Goal: Communication & Community: Answer question/provide support

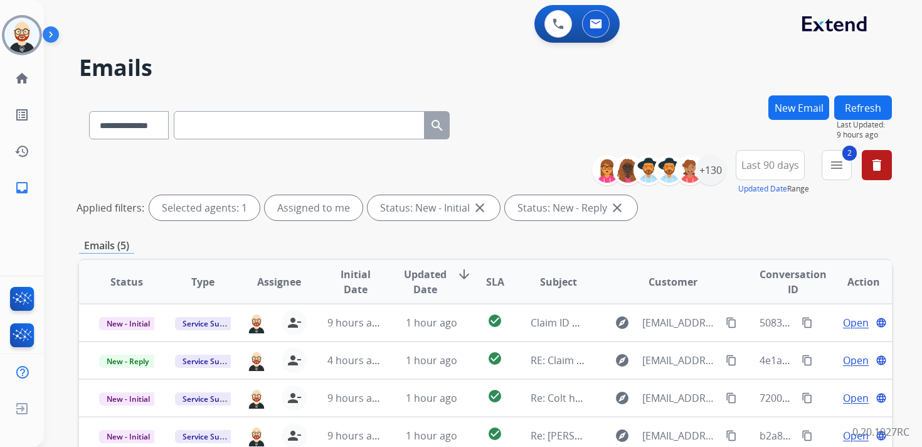
select select "**********"
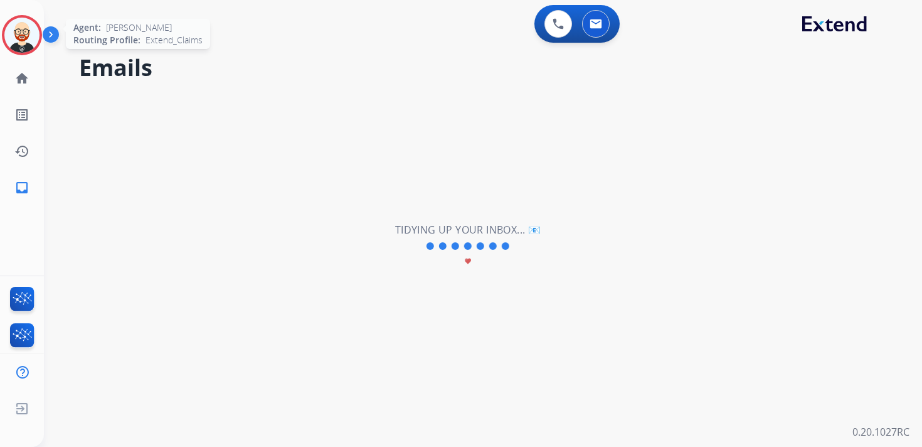
click at [17, 42] on img at bounding box center [21, 35] width 35 height 35
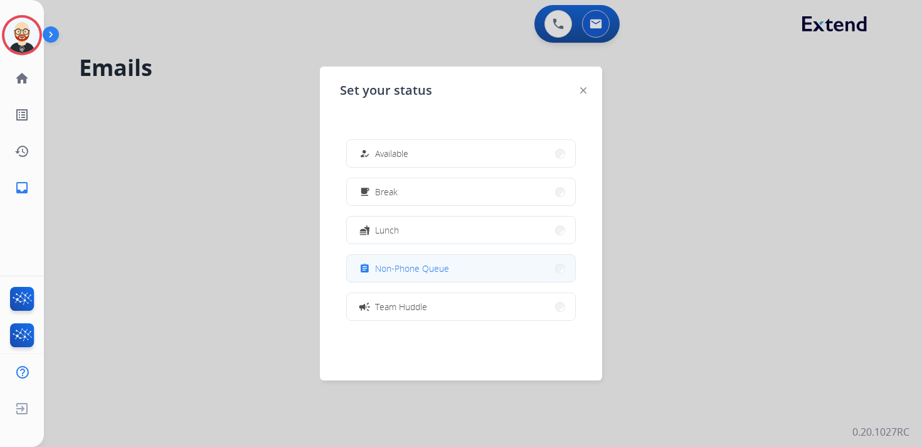
click at [436, 272] on span "Non-Phone Queue" at bounding box center [412, 268] width 74 height 13
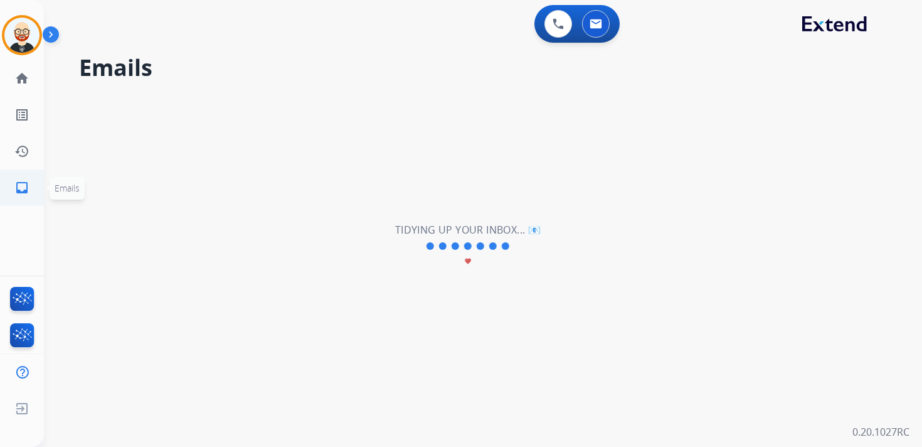
click at [29, 191] on link "inbox Emails" at bounding box center [21, 187] width 35 height 35
click at [20, 137] on link "history Interaction Log" at bounding box center [21, 151] width 35 height 35
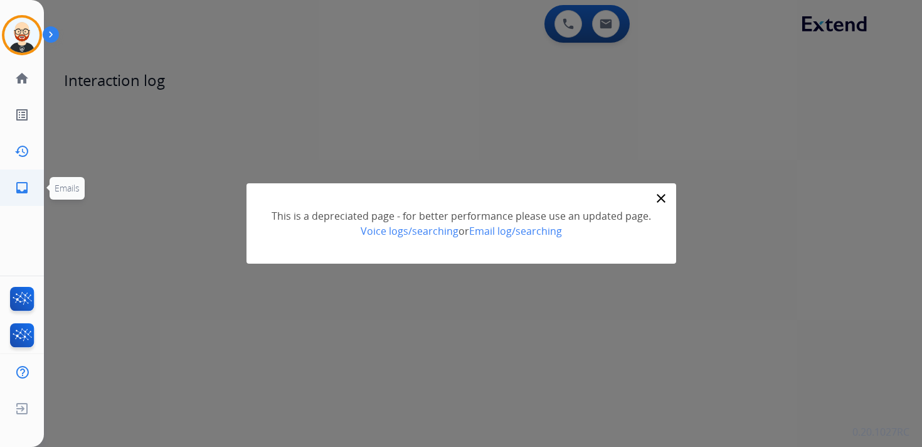
click at [20, 188] on mat-icon "inbox" at bounding box center [21, 187] width 15 height 15
select select "**********"
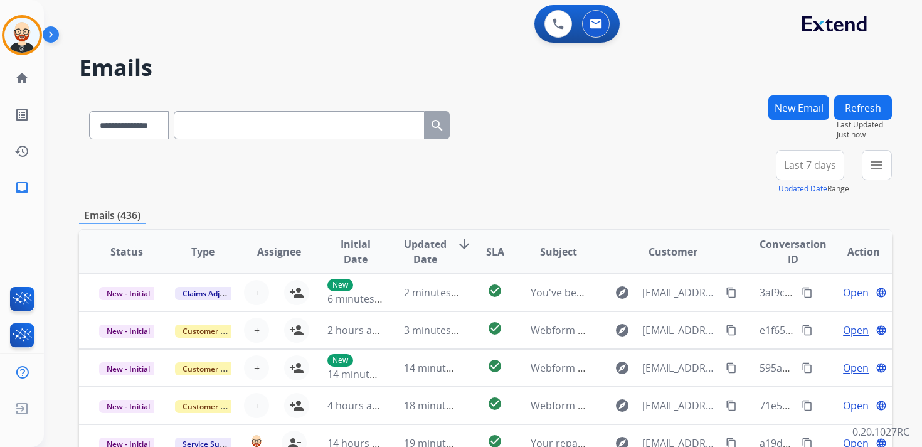
click at [892, 152] on div "**********" at bounding box center [483, 223] width 878 height 447
click at [882, 162] on mat-icon "menu" at bounding box center [876, 164] width 15 height 15
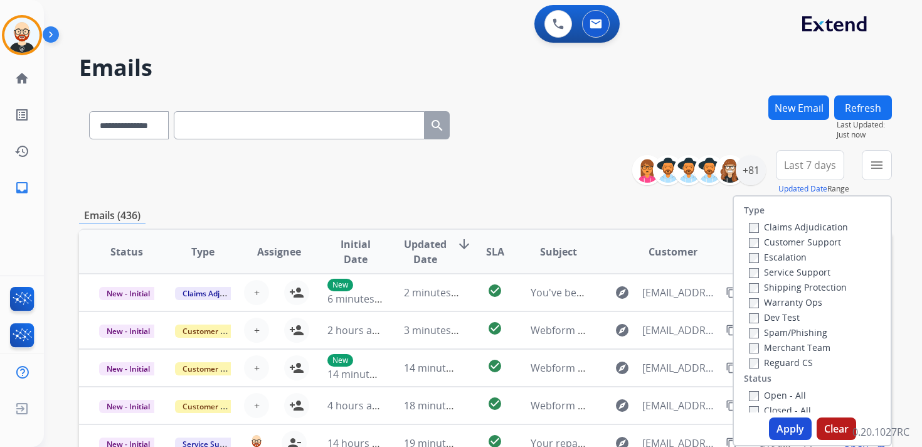
click at [771, 273] on label "Service Support" at bounding box center [790, 272] width 82 height 12
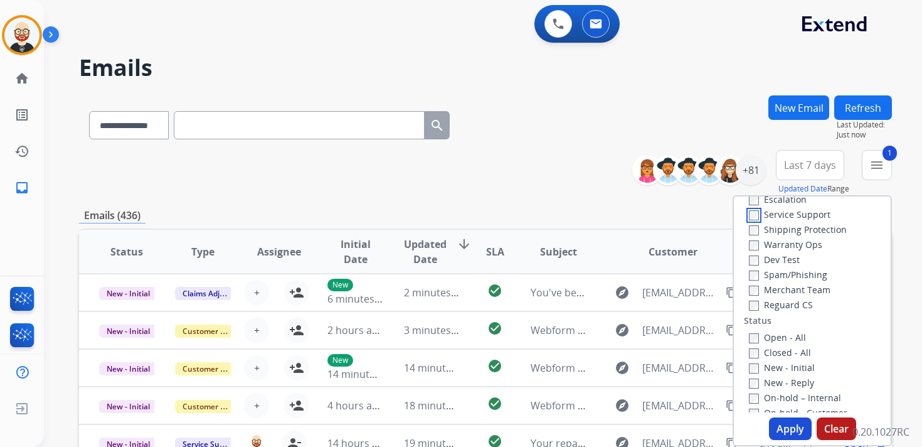
scroll to position [73, 0]
click at [773, 352] on label "New - Initial" at bounding box center [782, 352] width 66 height 12
click at [773, 363] on label "New - Reply" at bounding box center [781, 367] width 65 height 12
click at [786, 423] on button "Apply" at bounding box center [790, 428] width 43 height 23
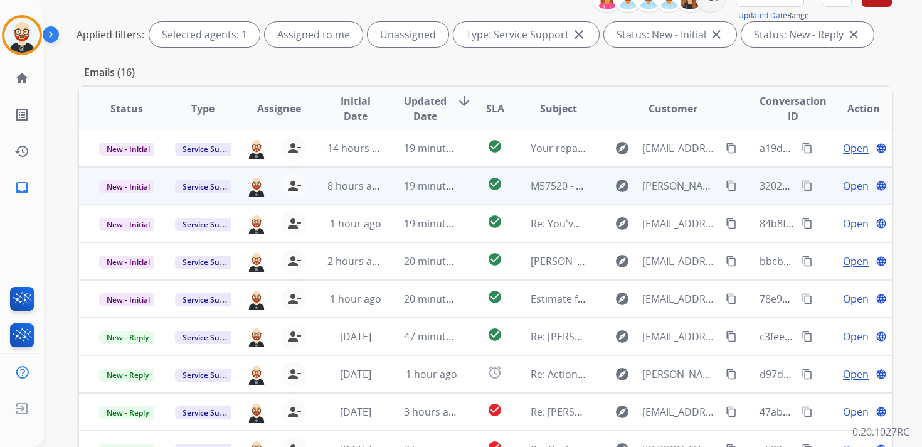
scroll to position [297, 0]
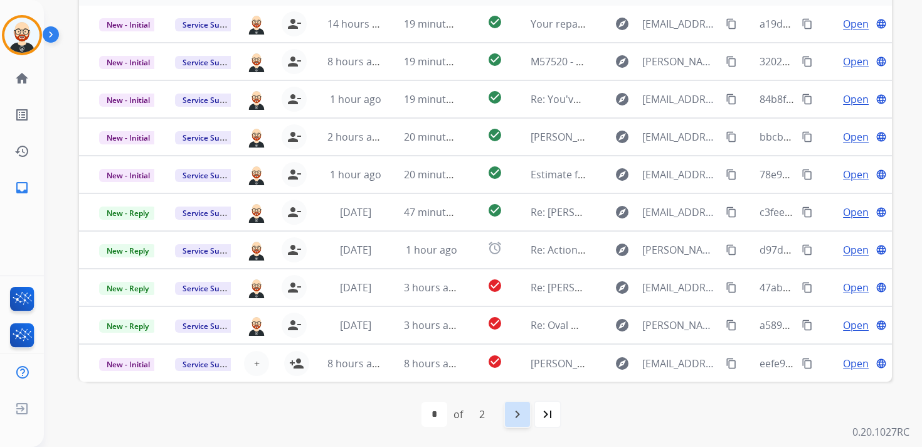
click at [515, 412] on mat-icon "navigate_next" at bounding box center [517, 413] width 15 height 15
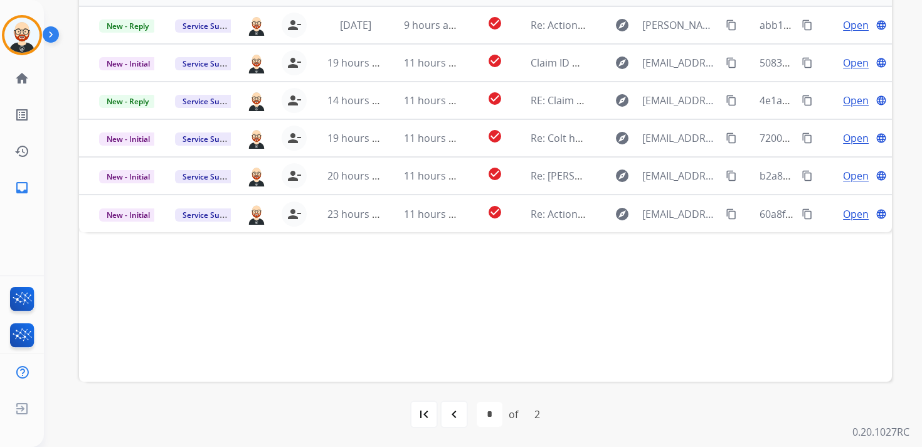
scroll to position [0, 0]
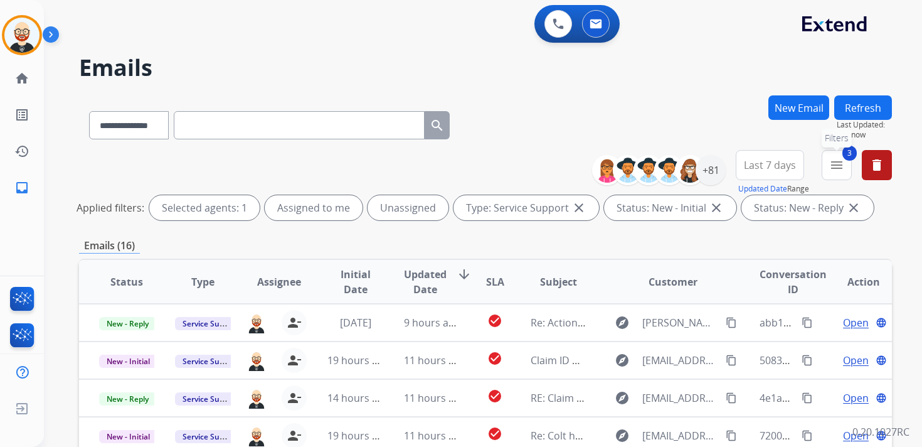
click at [827, 162] on button "3 menu Filters" at bounding box center [837, 165] width 30 height 30
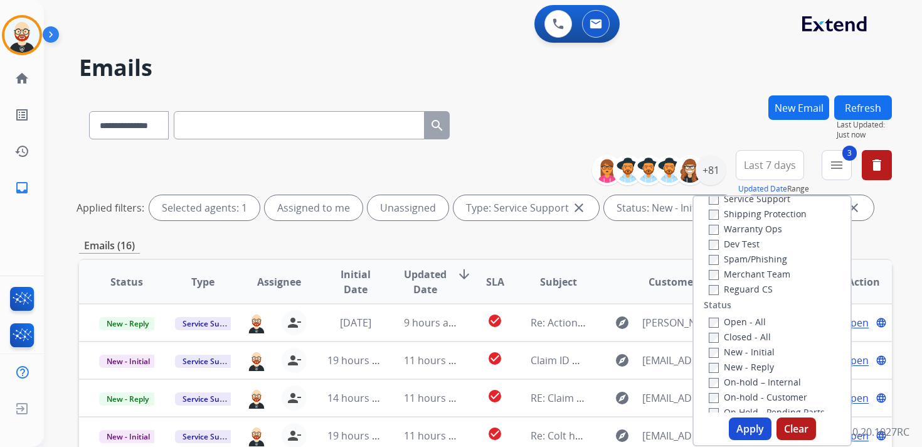
click at [727, 200] on label "Service Support" at bounding box center [750, 199] width 82 height 12
click at [753, 425] on button "Apply" at bounding box center [750, 428] width 43 height 23
select select "*"
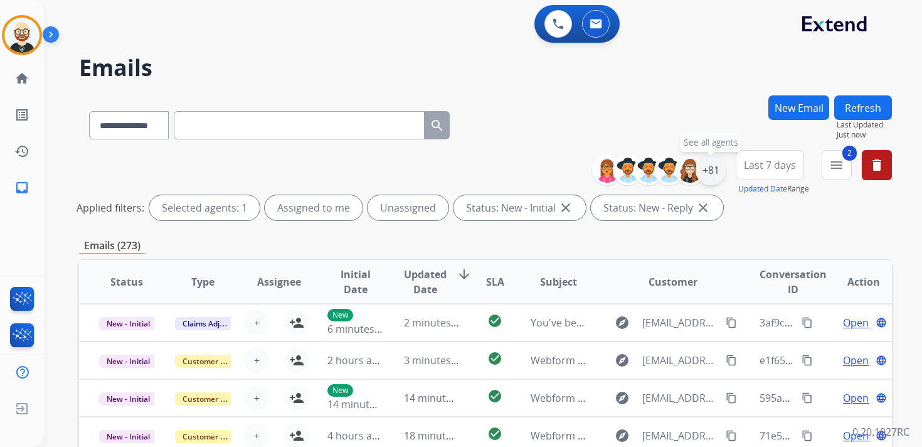
click at [707, 177] on div "+81" at bounding box center [711, 170] width 30 height 30
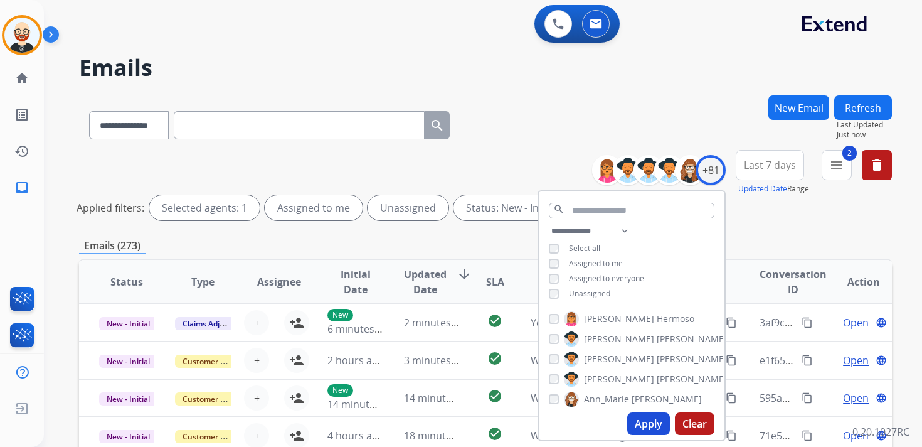
click at [583, 290] on span "Unassigned" at bounding box center [589, 293] width 41 height 11
click at [643, 420] on button "Apply" at bounding box center [648, 423] width 43 height 23
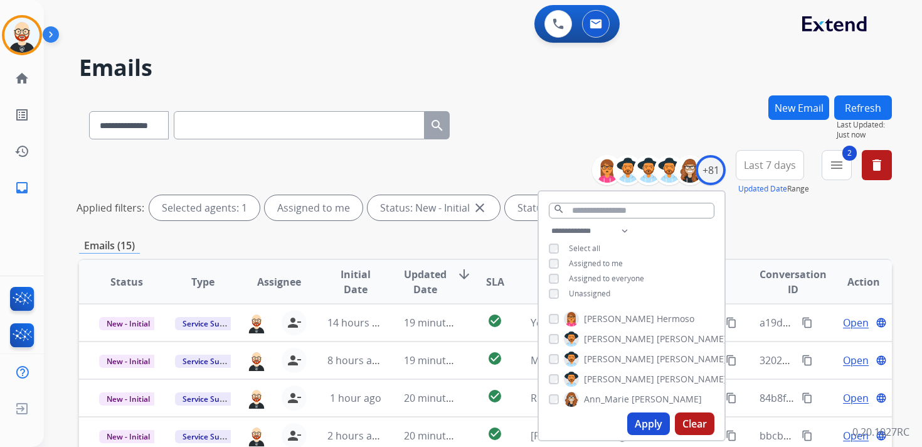
click at [791, 167] on span "Last 7 days" at bounding box center [770, 164] width 52 height 5
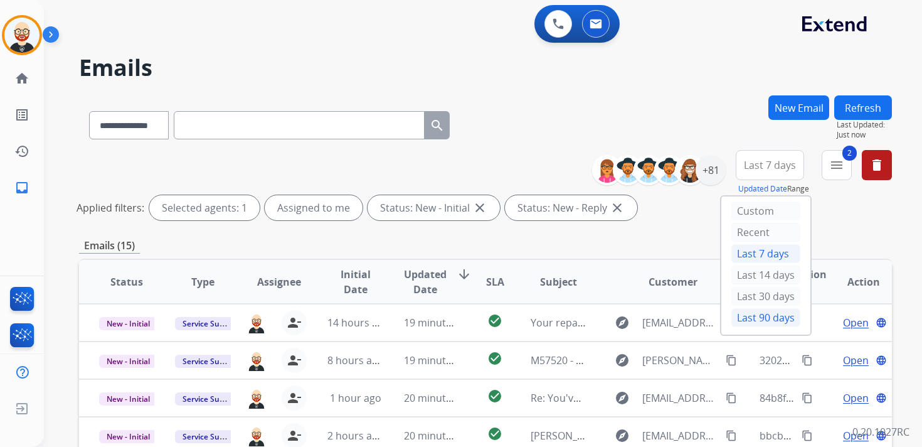
click at [768, 315] on div "Last 90 days" at bounding box center [765, 317] width 69 height 19
click at [417, 280] on span "Updated Date" at bounding box center [425, 282] width 43 height 30
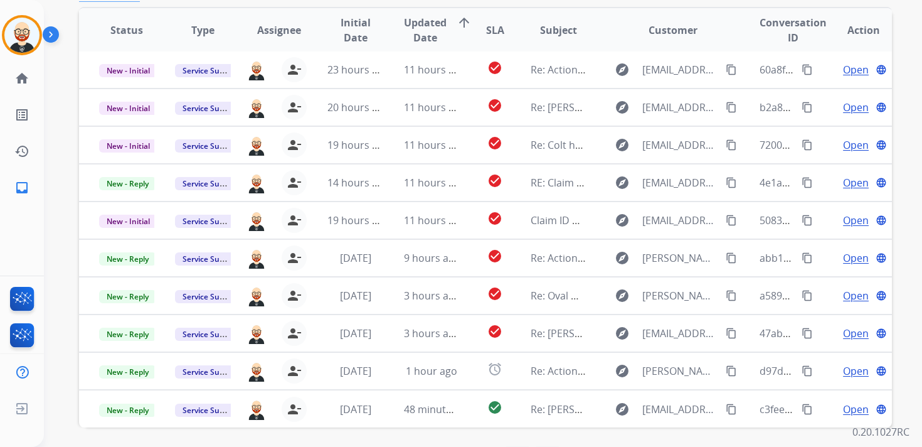
scroll to position [250, 0]
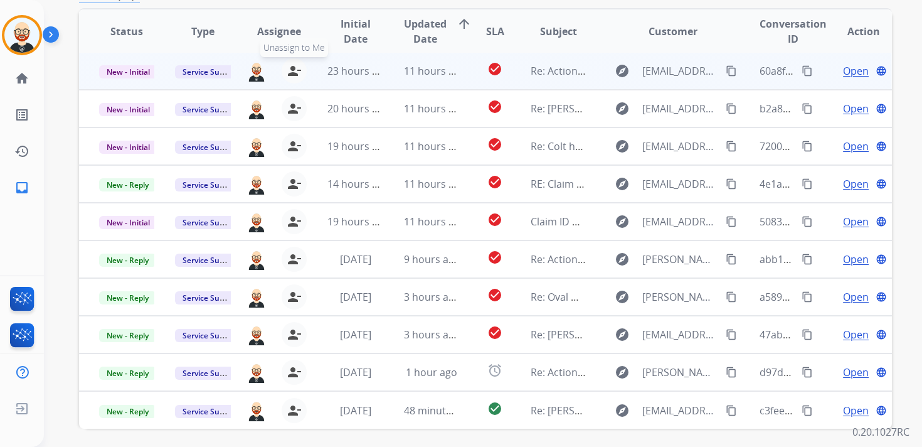
click at [288, 73] on mat-icon "person_remove" at bounding box center [294, 70] width 15 height 15
click at [289, 73] on mat-icon "person_add" at bounding box center [296, 70] width 15 height 15
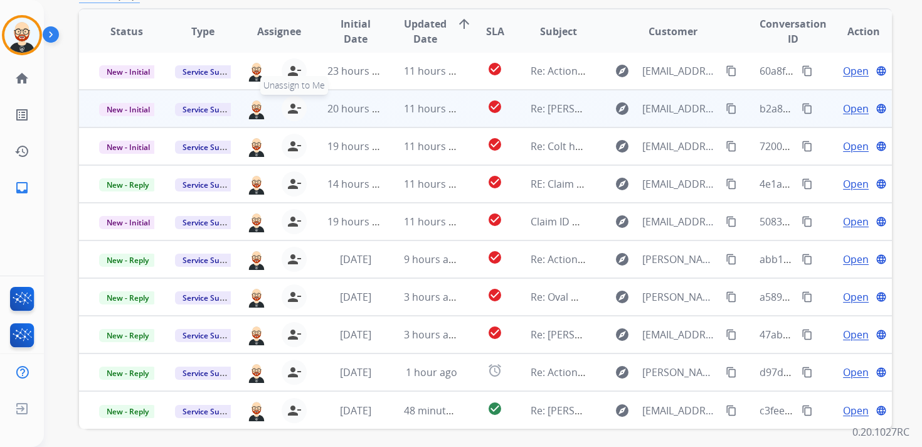
click at [289, 110] on mat-icon "person_remove" at bounding box center [294, 108] width 15 height 15
click at [289, 110] on mat-icon "person_add" at bounding box center [296, 108] width 15 height 15
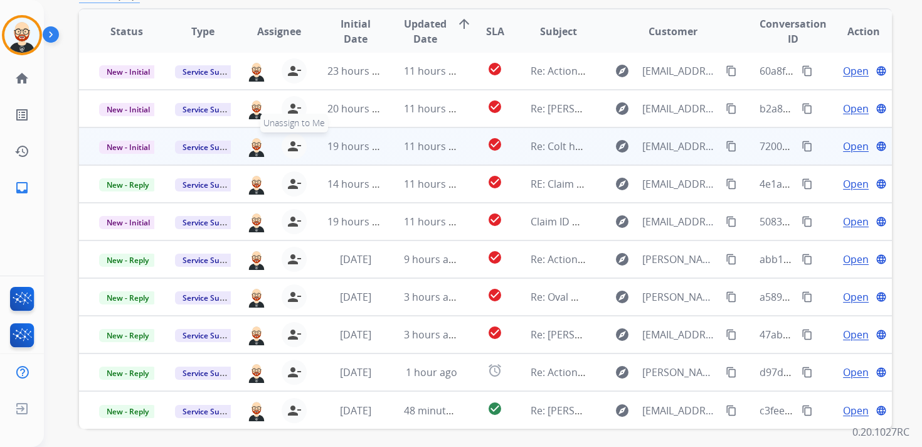
click at [294, 144] on mat-icon "person_remove" at bounding box center [294, 146] width 15 height 15
click at [294, 144] on mat-icon "person_add" at bounding box center [296, 146] width 15 height 15
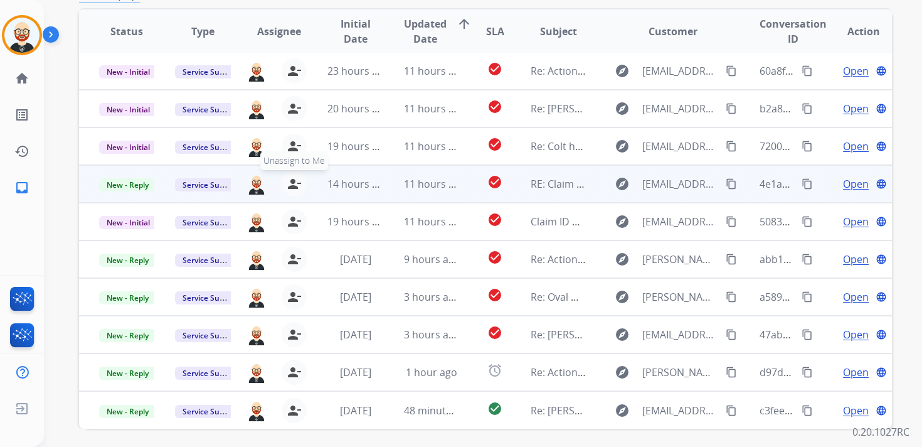
click at [294, 181] on mat-icon "person_remove" at bounding box center [294, 183] width 15 height 15
click at [294, 181] on mat-icon "person_add" at bounding box center [296, 183] width 15 height 15
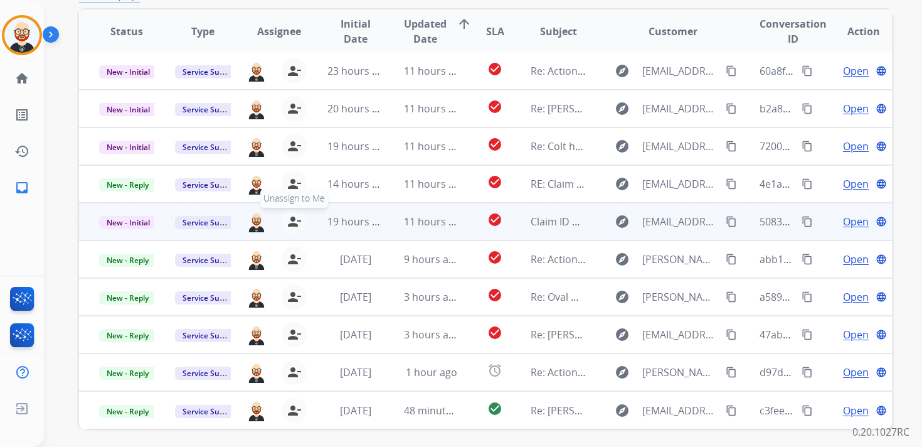
click at [292, 218] on mat-icon "person_remove" at bounding box center [294, 221] width 15 height 15
click at [292, 218] on mat-icon "person_add" at bounding box center [296, 221] width 15 height 15
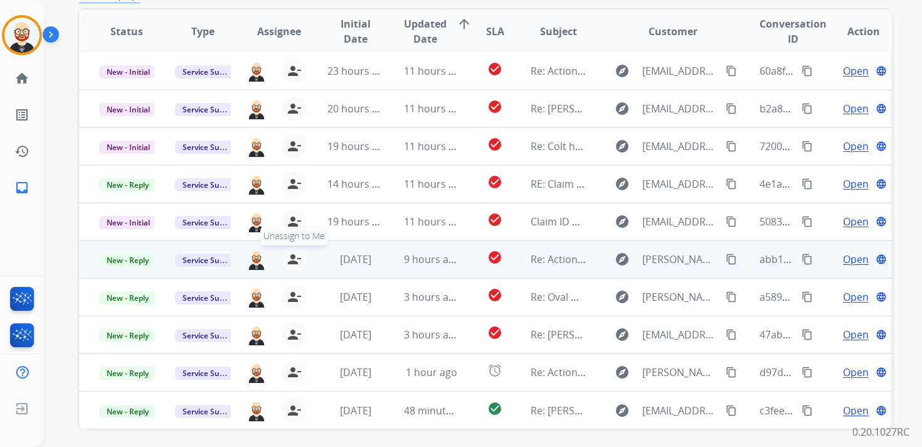
click at [292, 256] on mat-icon "person_remove" at bounding box center [294, 258] width 15 height 15
click at [292, 256] on mat-icon "person_add" at bounding box center [296, 258] width 15 height 15
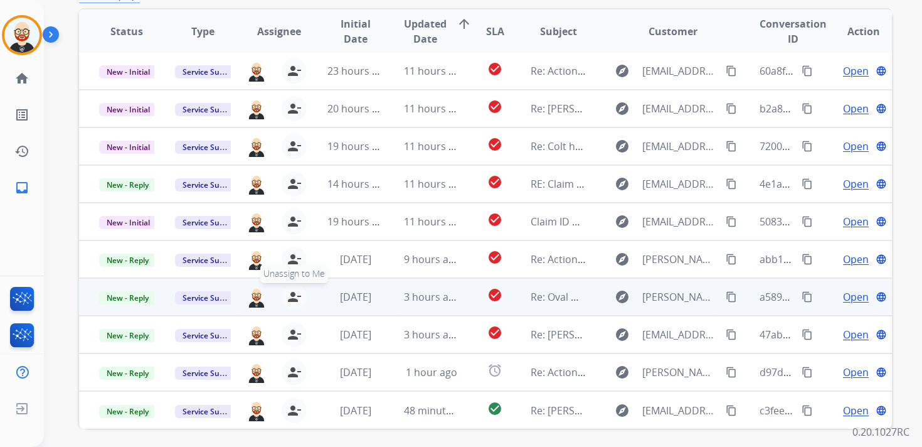
click at [291, 294] on mat-icon "person_remove" at bounding box center [294, 296] width 15 height 15
click at [291, 294] on mat-icon "person_add" at bounding box center [296, 296] width 15 height 15
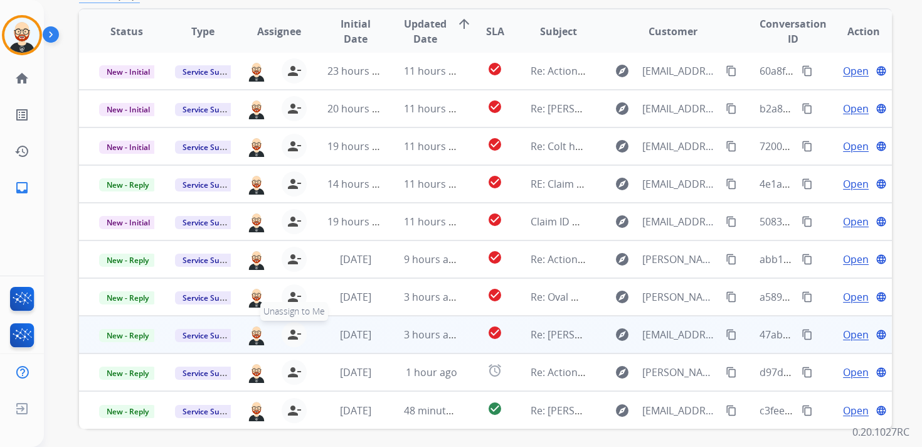
click at [291, 336] on mat-icon "person_remove" at bounding box center [294, 334] width 15 height 15
click at [291, 336] on mat-icon "person_add" at bounding box center [296, 334] width 15 height 15
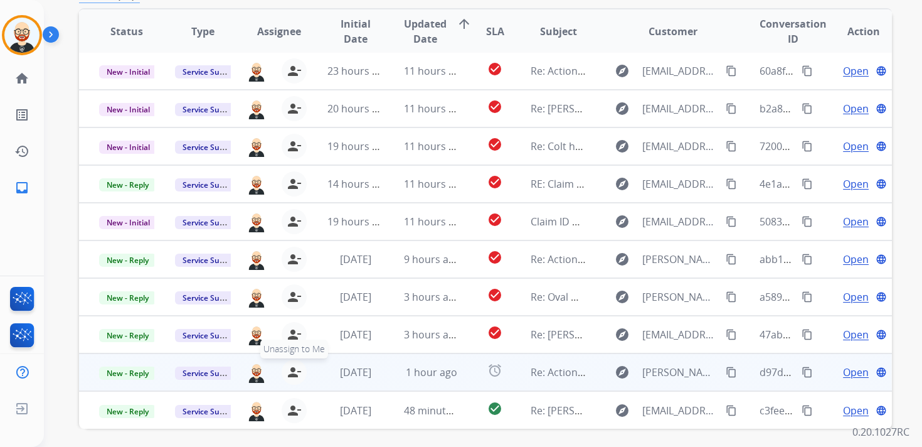
click at [294, 369] on mat-icon "person_remove" at bounding box center [294, 371] width 15 height 15
click at [294, 369] on mat-icon "person_add" at bounding box center [296, 371] width 15 height 15
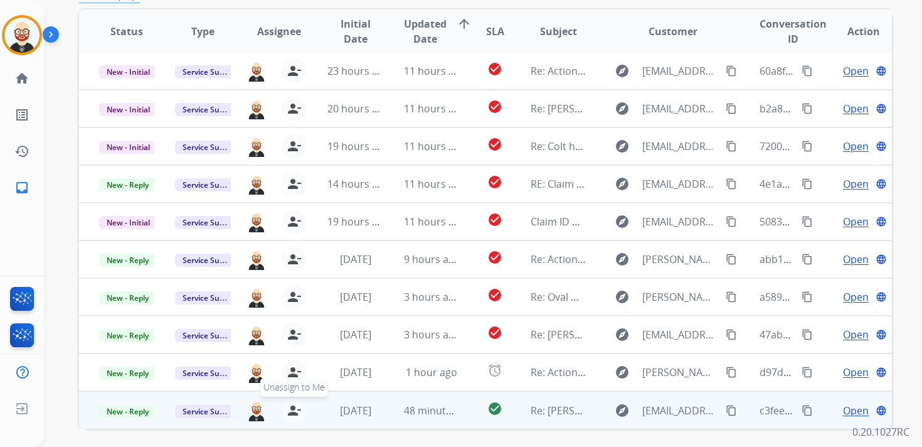
click at [294, 413] on mat-icon "person_remove" at bounding box center [294, 410] width 15 height 15
click at [294, 413] on mat-icon "person_add" at bounding box center [296, 410] width 15 height 15
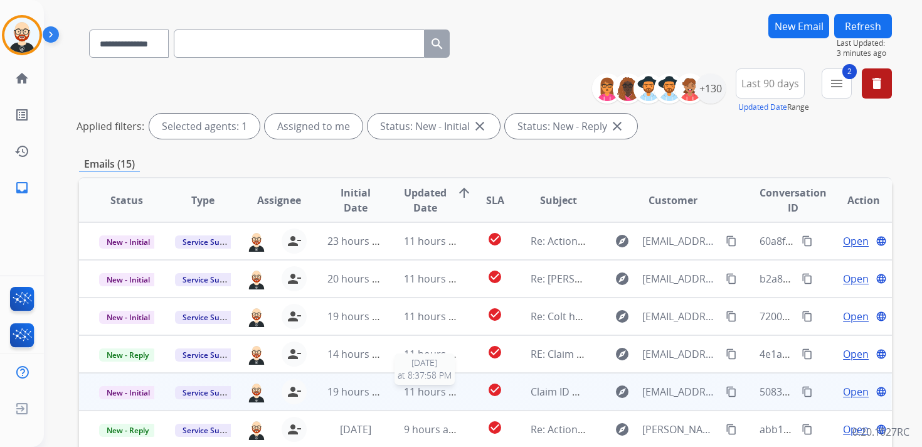
scroll to position [0, 0]
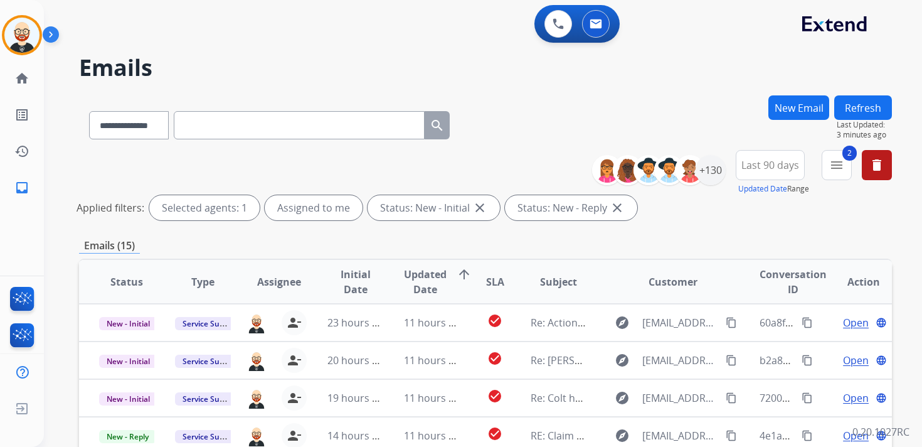
click at [859, 109] on button "Refresh" at bounding box center [863, 107] width 58 height 24
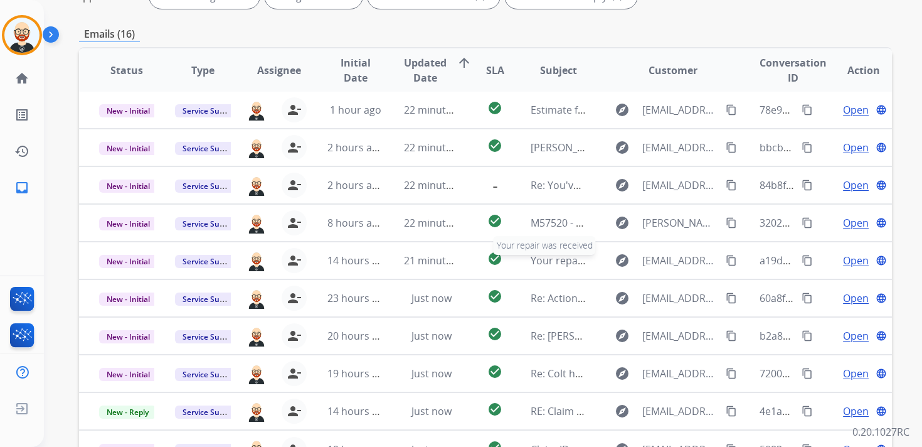
scroll to position [215, 0]
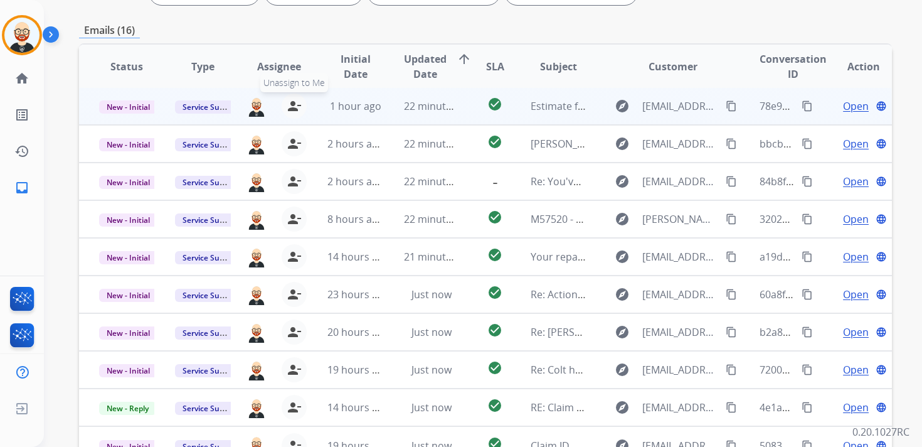
click at [294, 108] on mat-icon "person_remove" at bounding box center [294, 105] width 15 height 15
click at [294, 108] on mat-icon "person_add" at bounding box center [296, 105] width 15 height 15
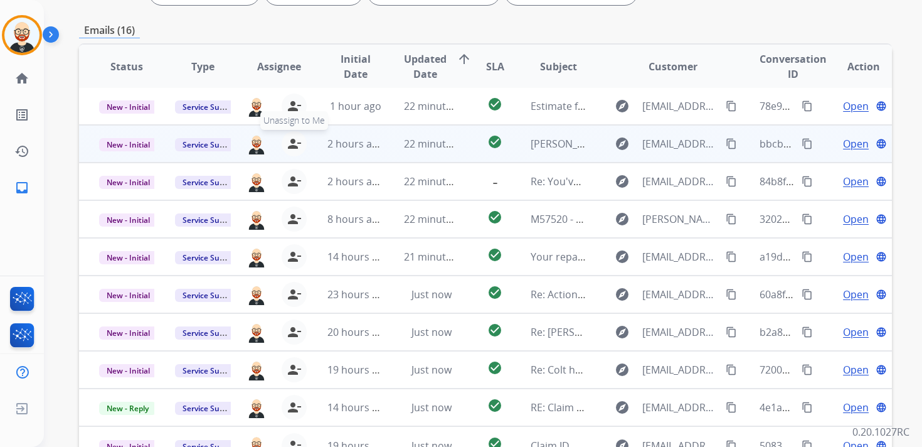
click at [294, 142] on mat-icon "person_remove" at bounding box center [294, 143] width 15 height 15
click at [294, 142] on mat-icon "person_add" at bounding box center [296, 143] width 15 height 15
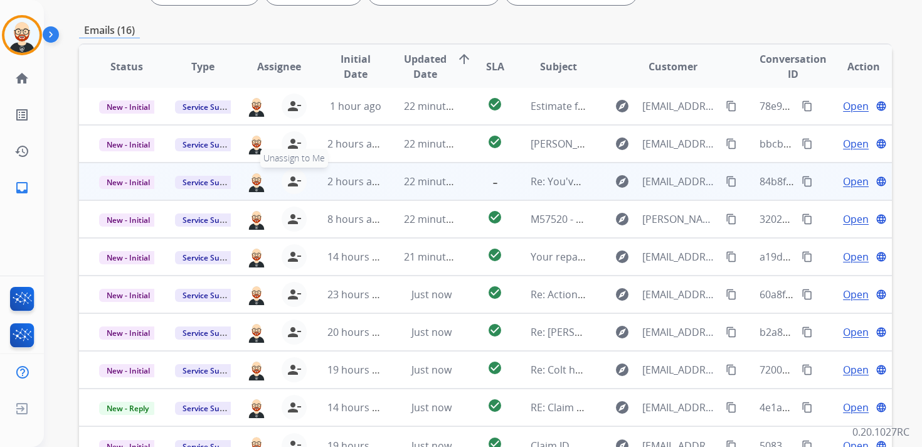
click at [294, 174] on mat-icon "person_remove" at bounding box center [294, 181] width 15 height 15
click at [294, 174] on mat-icon "person_add" at bounding box center [296, 181] width 15 height 15
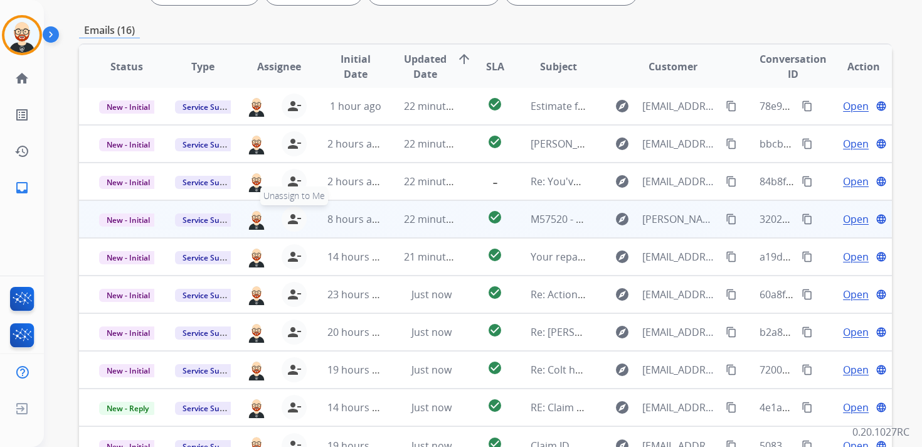
click at [294, 214] on mat-icon "person_remove" at bounding box center [294, 218] width 15 height 15
click at [294, 214] on mat-icon "person_add" at bounding box center [296, 218] width 15 height 15
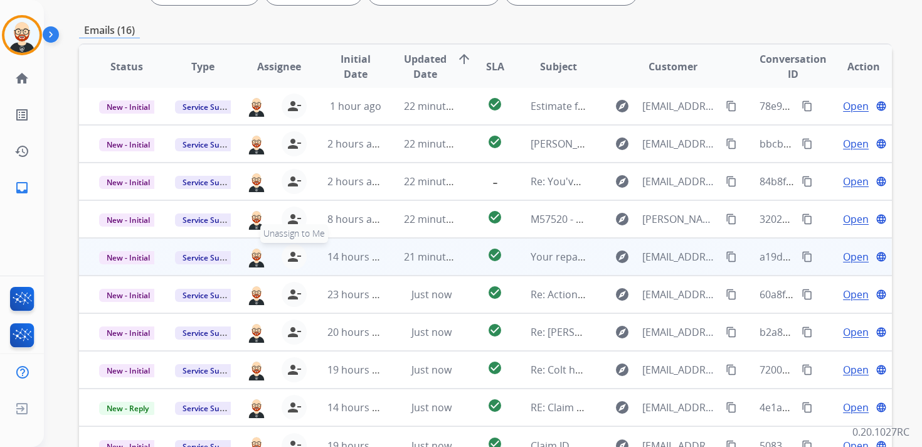
click at [294, 251] on mat-icon "person_remove" at bounding box center [294, 256] width 15 height 15
click at [294, 251] on mat-icon "person_add" at bounding box center [296, 256] width 15 height 15
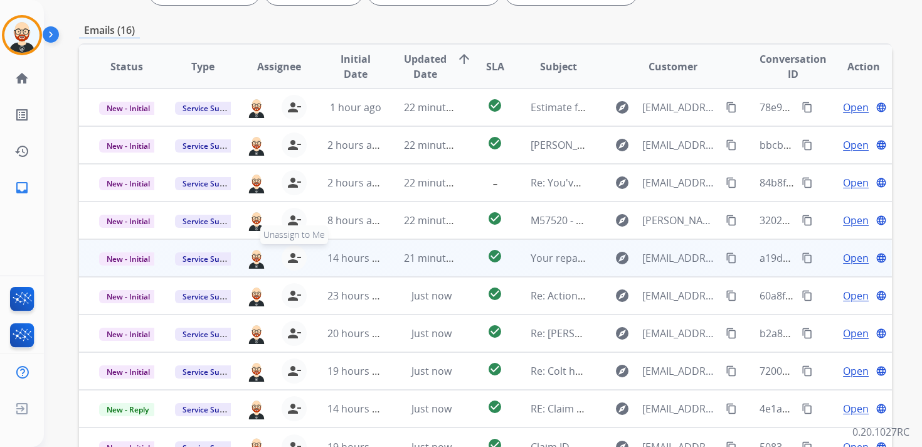
scroll to position [0, 0]
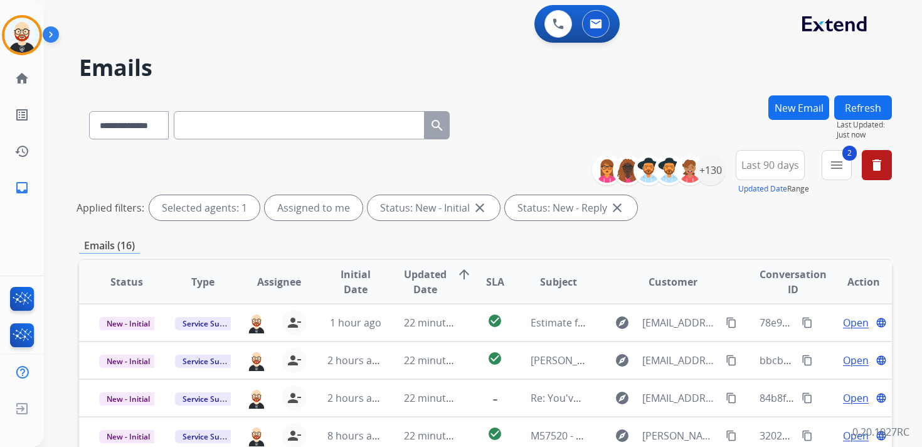
click at [870, 109] on button "Refresh" at bounding box center [863, 107] width 58 height 24
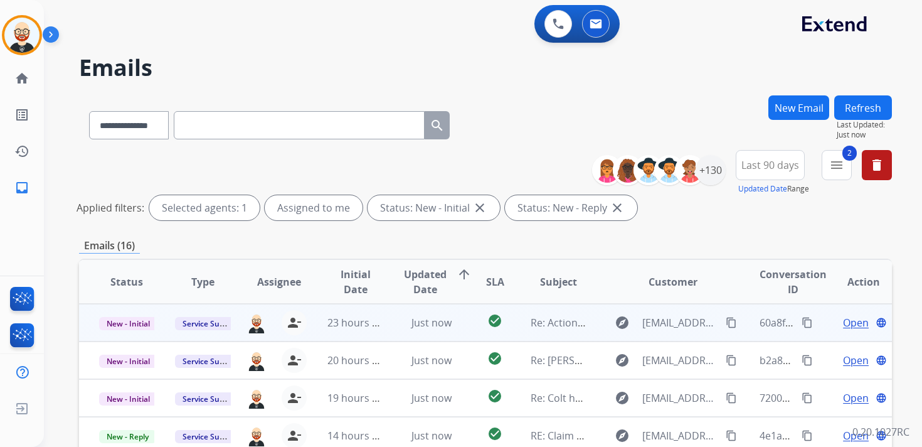
click at [851, 321] on span "Open" at bounding box center [856, 322] width 26 height 15
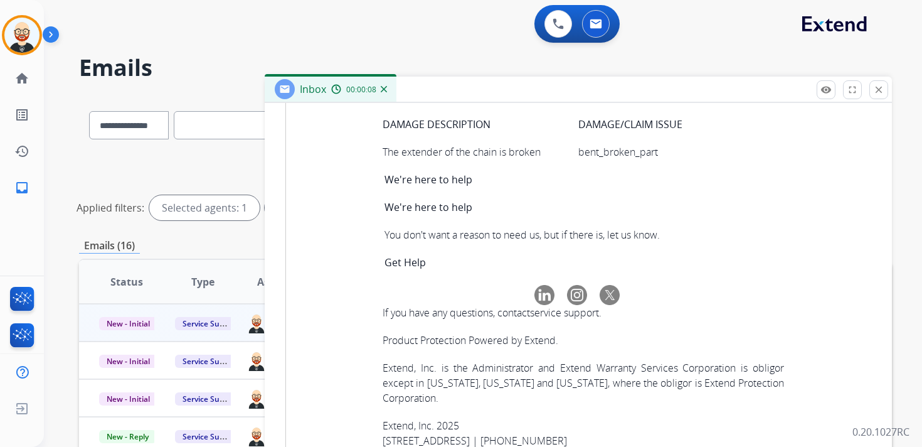
scroll to position [4580, 0]
copy tbody "d570f74f-979c-4fa1-a878-40587ef1f54f"
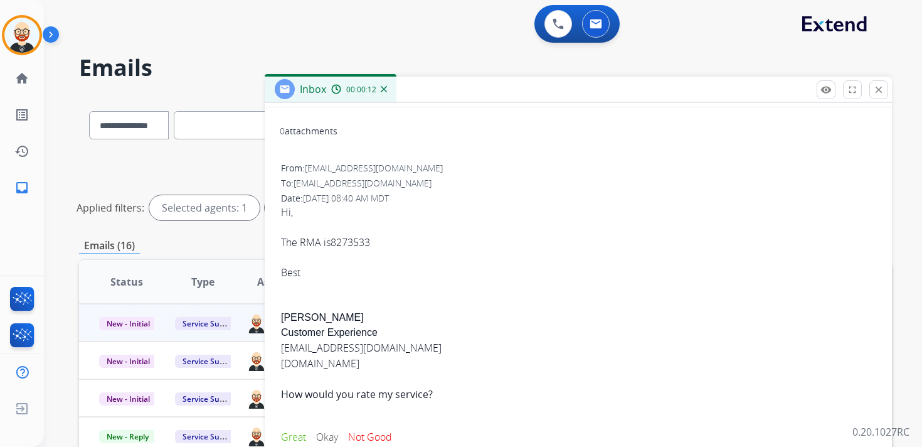
scroll to position [0, 0]
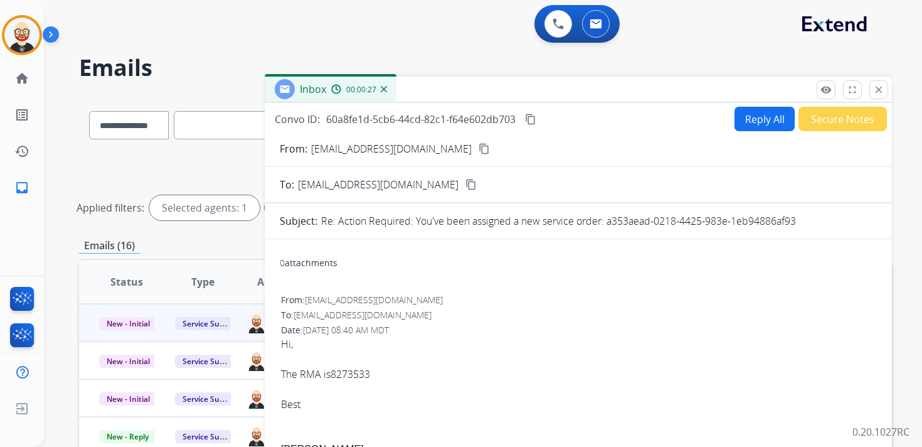
click at [359, 376] on link "8273533" at bounding box center [351, 374] width 40 height 14
drag, startPoint x: 376, startPoint y: 377, endPoint x: 334, endPoint y: 373, distance: 42.2
click at [334, 373] on div "Hi, The RMA is 8273533 Best" at bounding box center [578, 373] width 595 height 75
copy link "8273533"
click at [533, 118] on mat-icon "content_copy" at bounding box center [530, 119] width 11 height 11
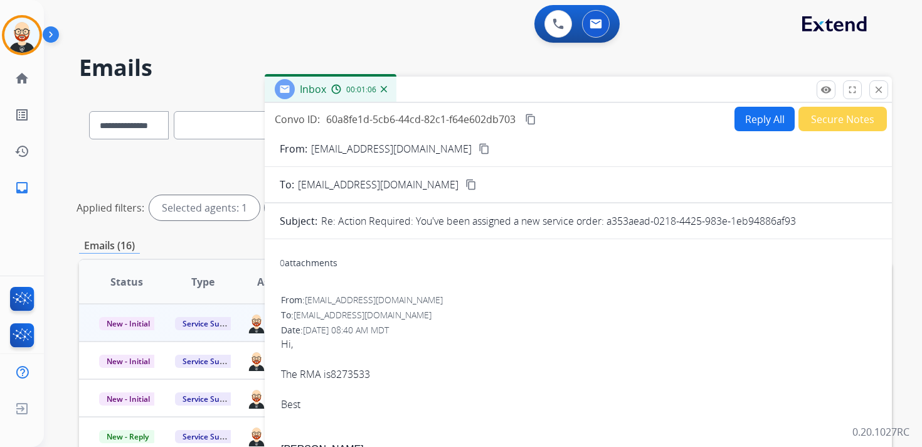
click at [287, 374] on div "Hi, The RMA is 8273533 Best" at bounding box center [578, 373] width 595 height 75
copy div "The RMA is 8273533"
click at [745, 115] on button "Reply All" at bounding box center [764, 119] width 60 height 24
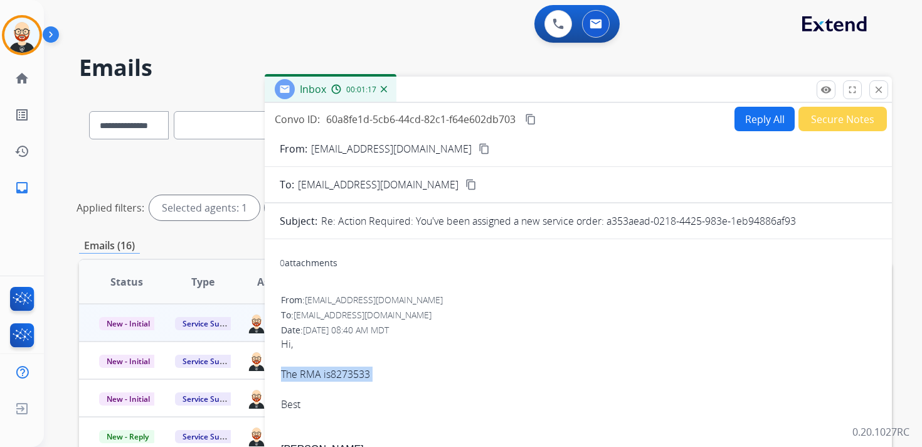
select select "**********"
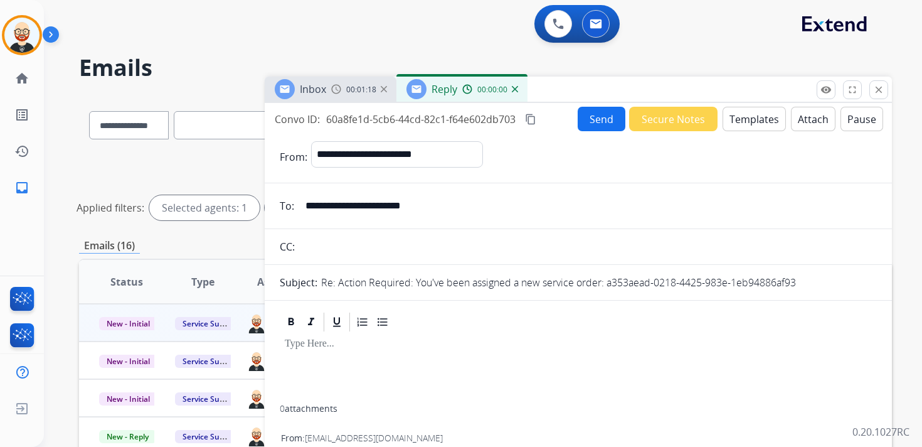
click at [347, 356] on div at bounding box center [578, 368] width 597 height 71
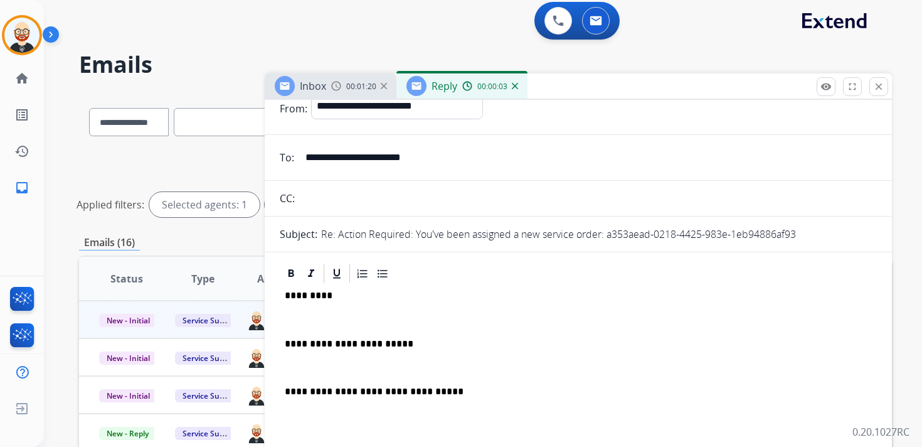
scroll to position [52, 0]
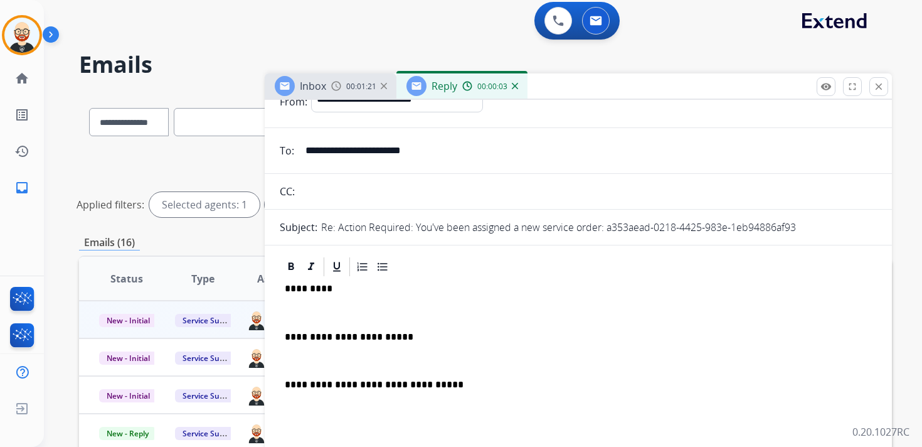
click at [327, 352] on div "**********" at bounding box center [578, 374] width 597 height 192
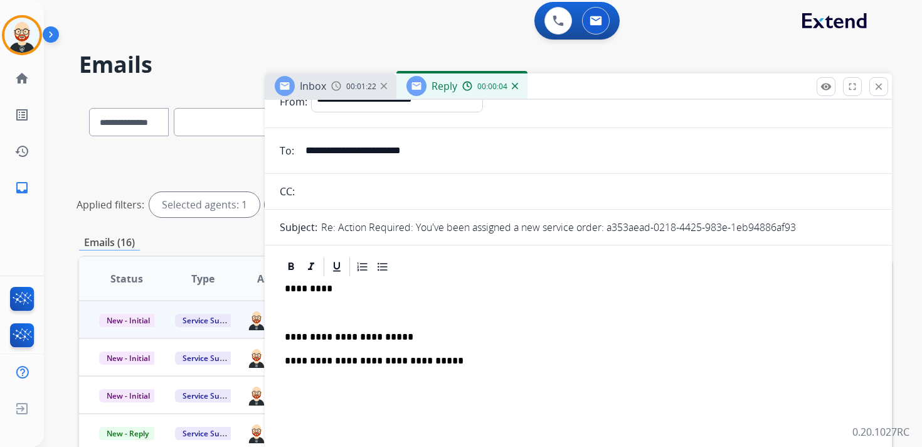
click at [309, 309] on p at bounding box center [578, 312] width 587 height 11
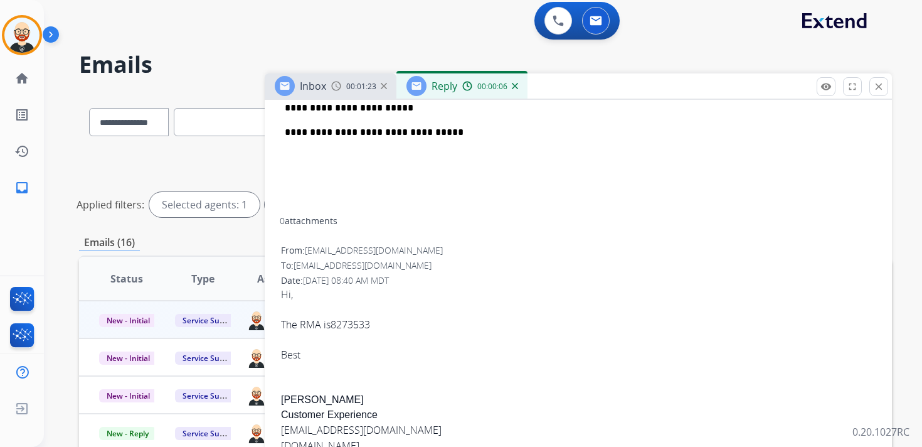
scroll to position [309, 0]
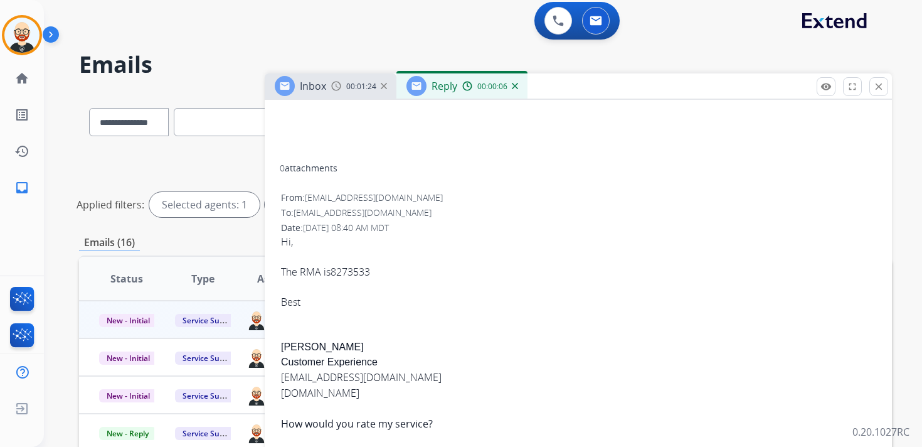
click at [294, 350] on div "Hi, The RMA is 8273533 Best [PERSON_NAME] S Customer Experience [EMAIL_ADDRESS]…" at bounding box center [578, 397] width 595 height 327
copy div "[PERSON_NAME]"
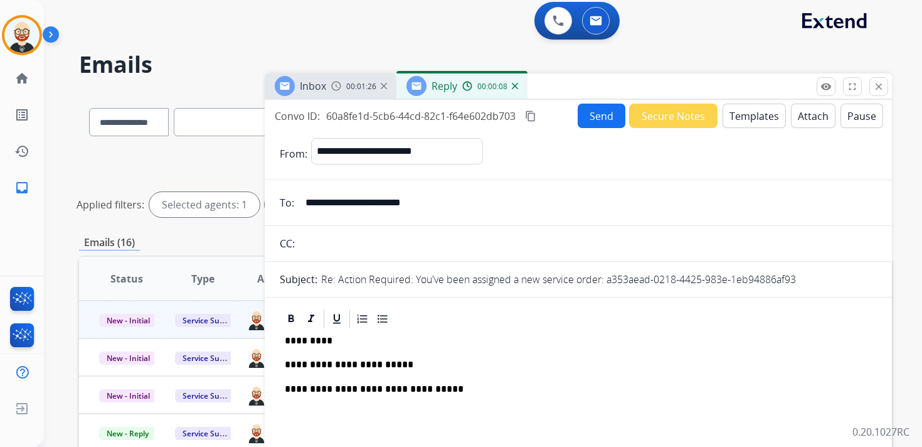
click at [307, 339] on p "*********" at bounding box center [573, 340] width 577 height 11
click at [615, 116] on button "Send" at bounding box center [602, 115] width 48 height 24
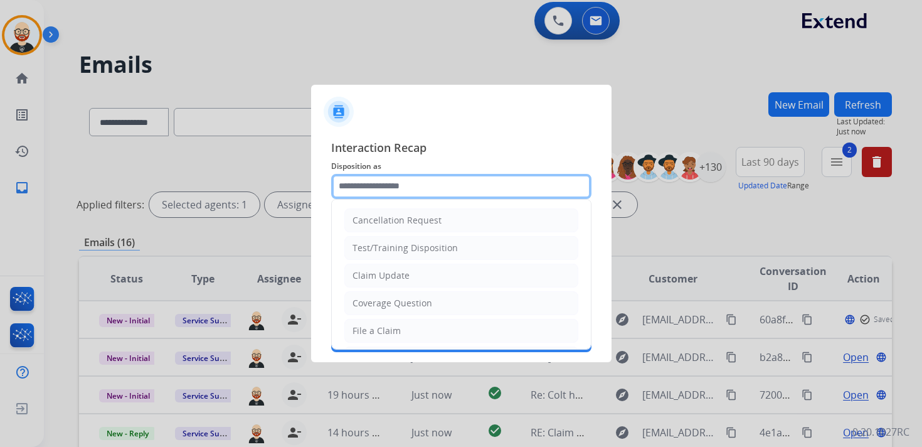
click at [444, 188] on input "text" at bounding box center [461, 186] width 260 height 25
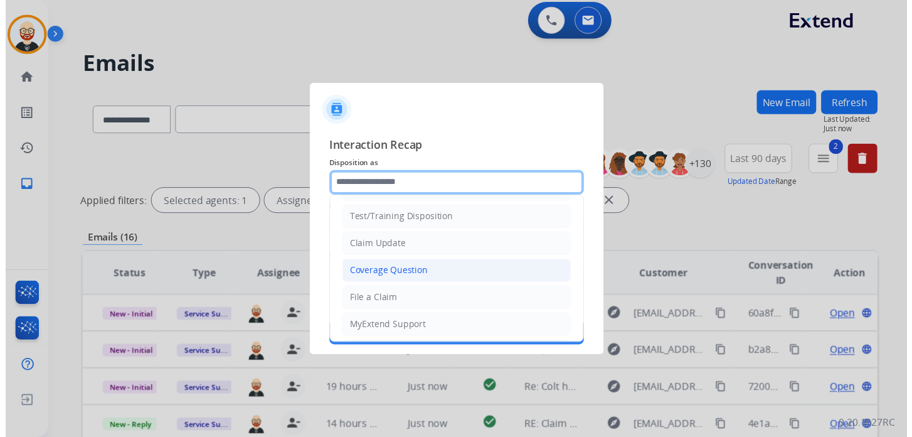
scroll to position [188, 0]
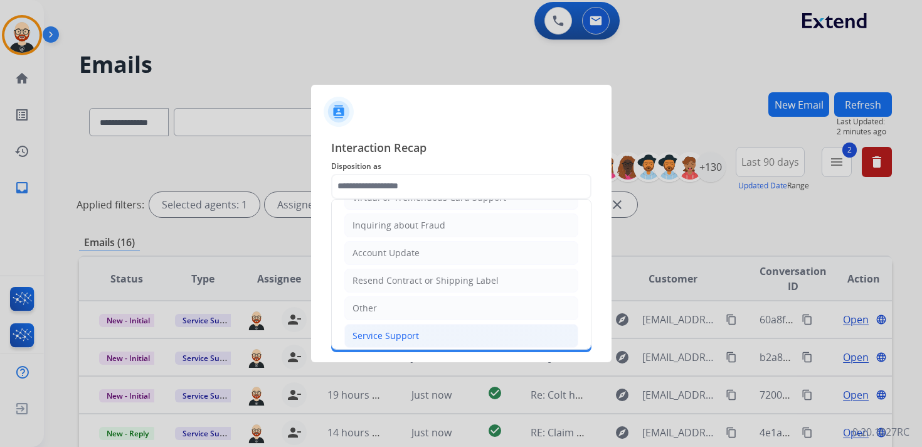
click at [427, 333] on li "Service Support" at bounding box center [461, 336] width 234 height 24
type input "**********"
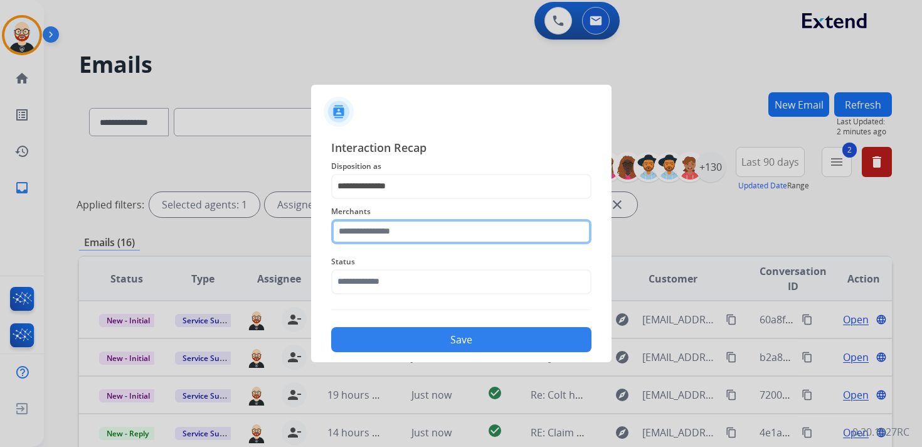
click at [384, 226] on input "text" at bounding box center [461, 231] width 260 height 25
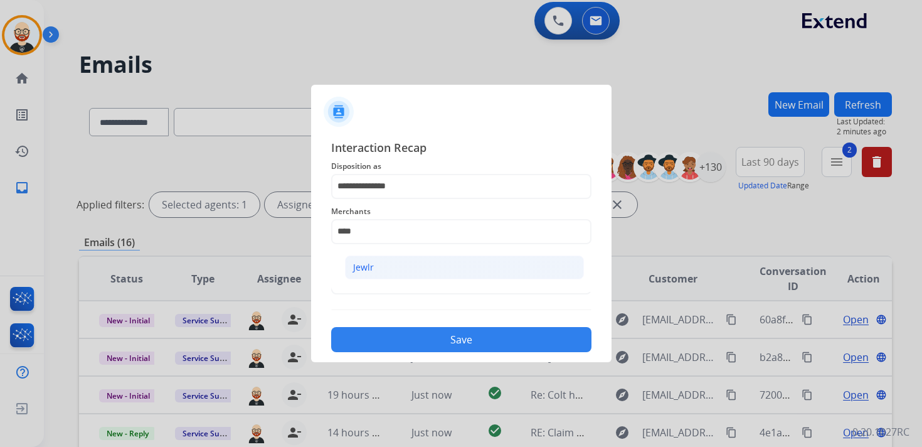
click at [368, 265] on div "Jewlr" at bounding box center [363, 267] width 21 height 13
type input "*****"
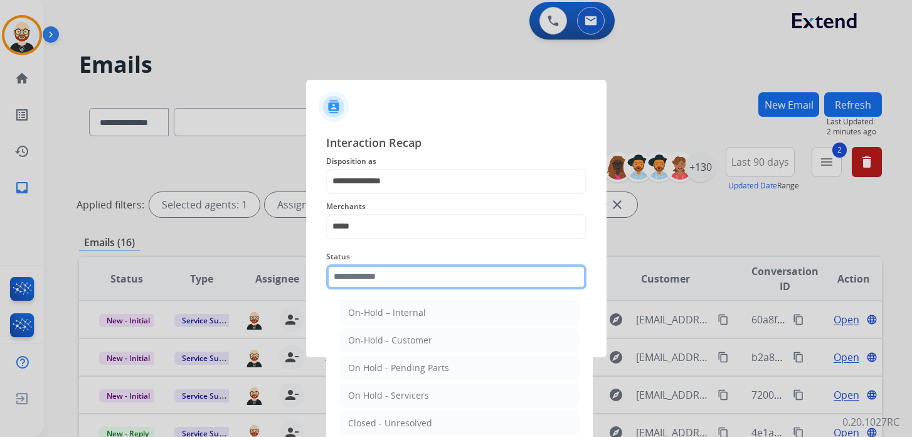
click at [368, 282] on input "text" at bounding box center [456, 276] width 260 height 25
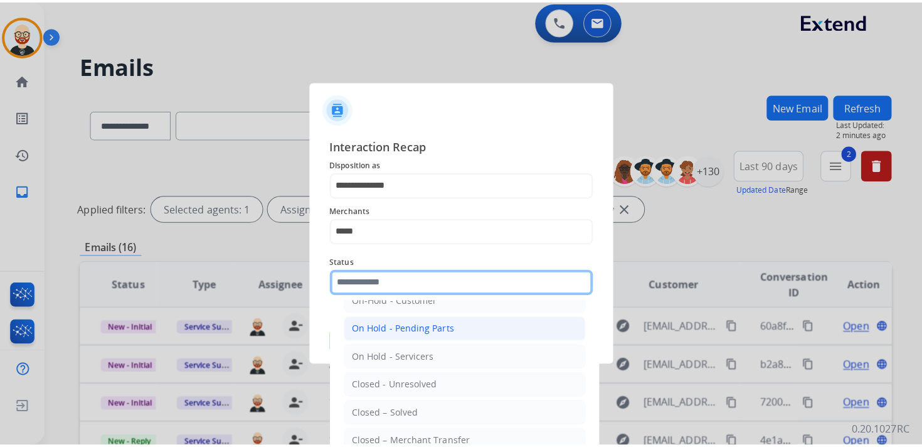
scroll to position [50, 0]
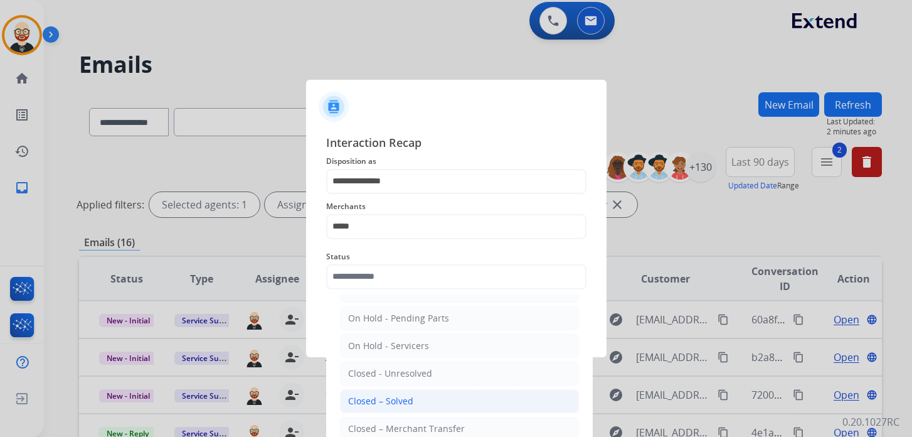
click at [393, 394] on div "Closed – Solved" at bounding box center [380, 400] width 65 height 13
type input "**********"
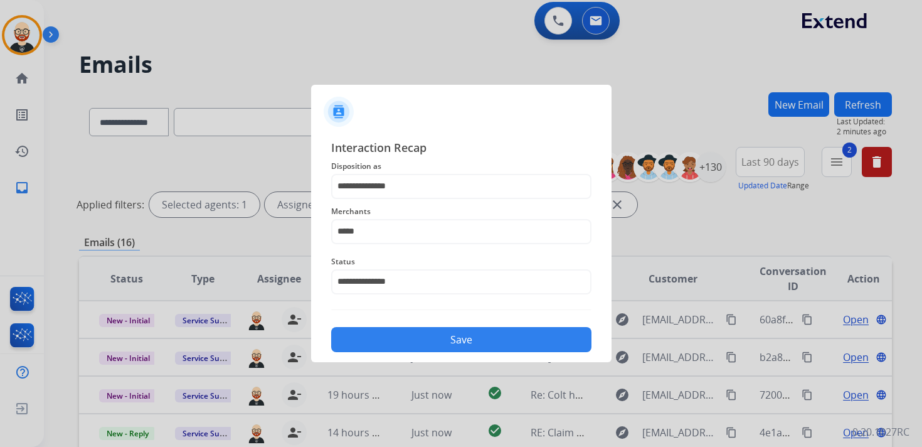
click at [462, 338] on button "Save" at bounding box center [461, 339] width 260 height 25
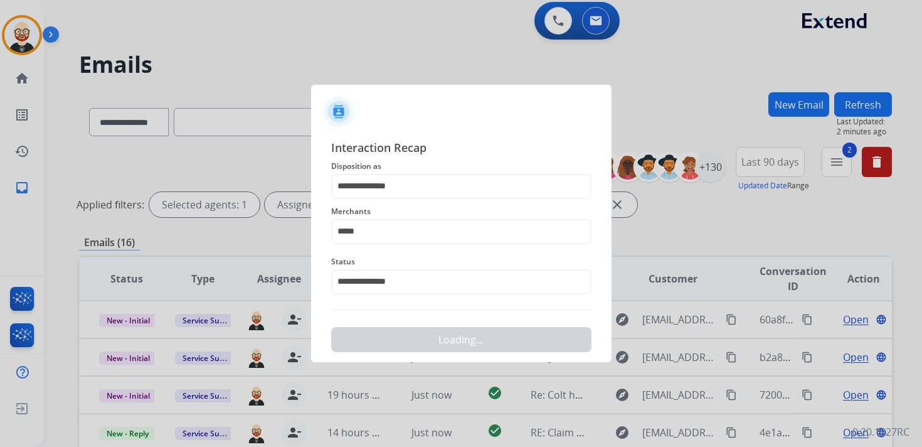
scroll to position [0, 0]
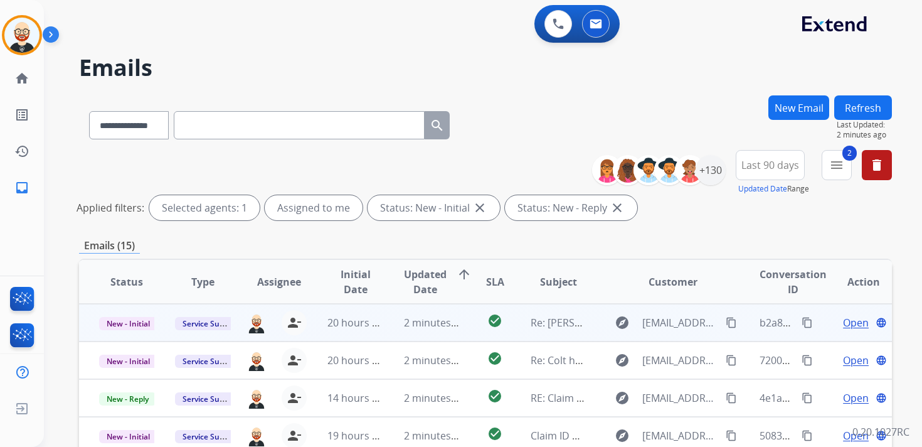
click at [843, 326] on span "Open" at bounding box center [856, 322] width 26 height 15
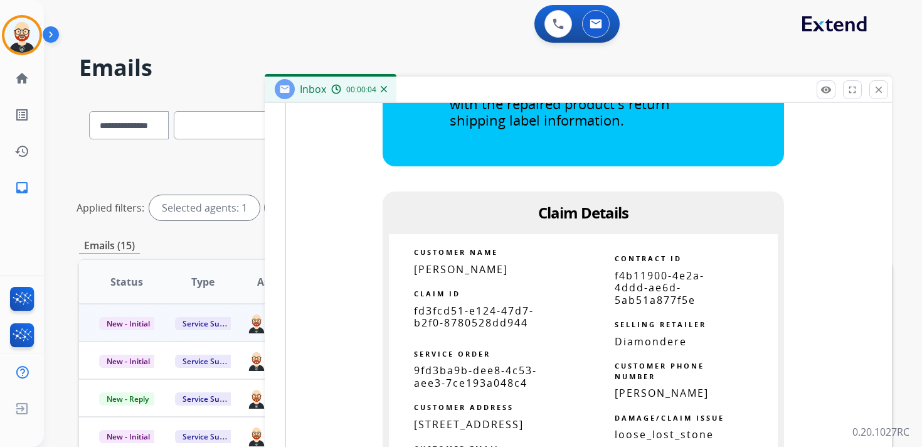
scroll to position [757, 0]
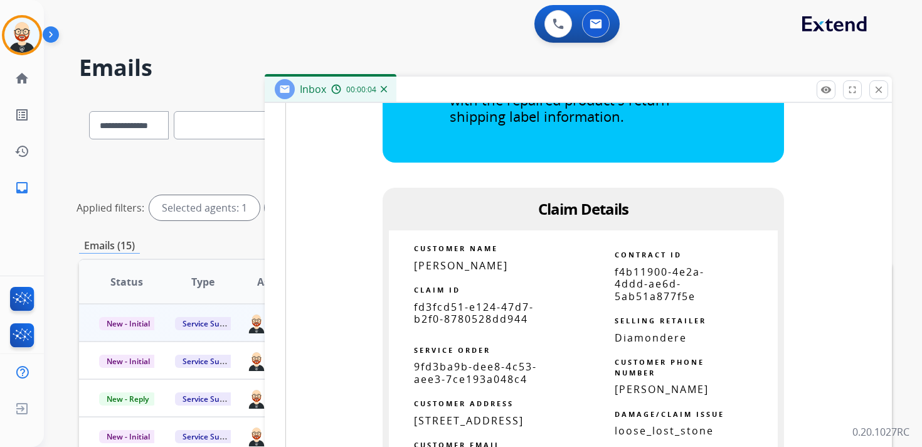
click at [500, 314] on span "fd3fcd51-e124-47d7-b2f0-8780528dd944" at bounding box center [474, 313] width 120 height 26
copy tbody
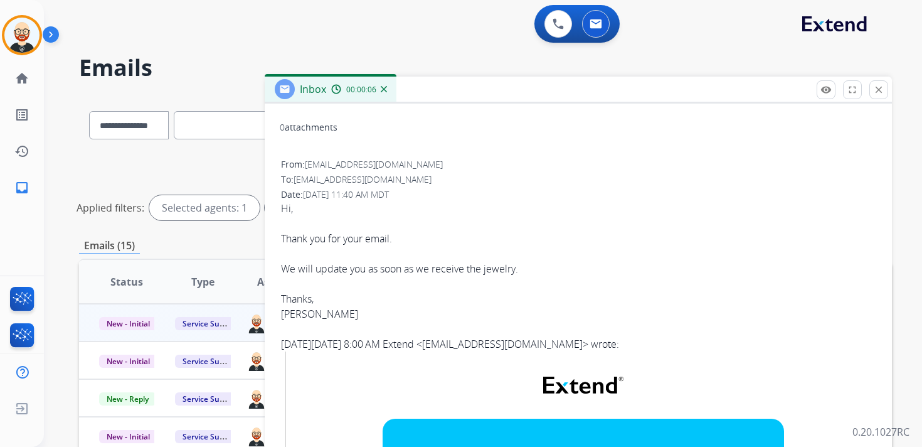
scroll to position [0, 0]
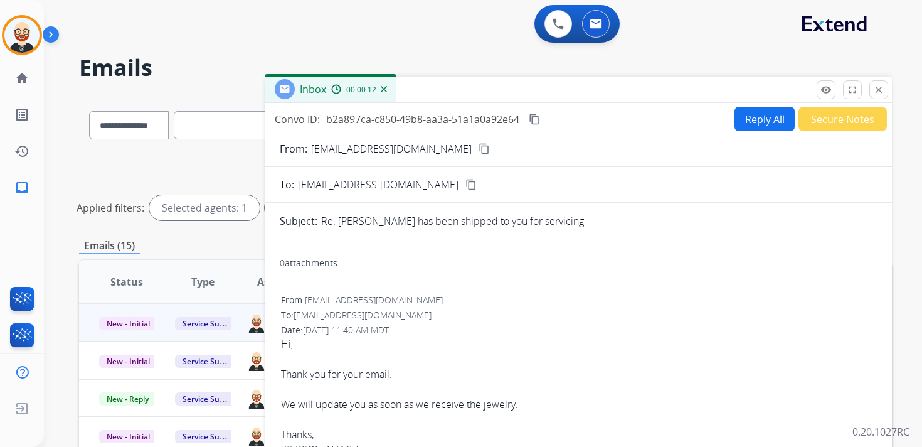
click at [535, 122] on mat-icon "content_copy" at bounding box center [534, 119] width 11 height 11
click at [743, 119] on button "Reply All" at bounding box center [764, 119] width 60 height 24
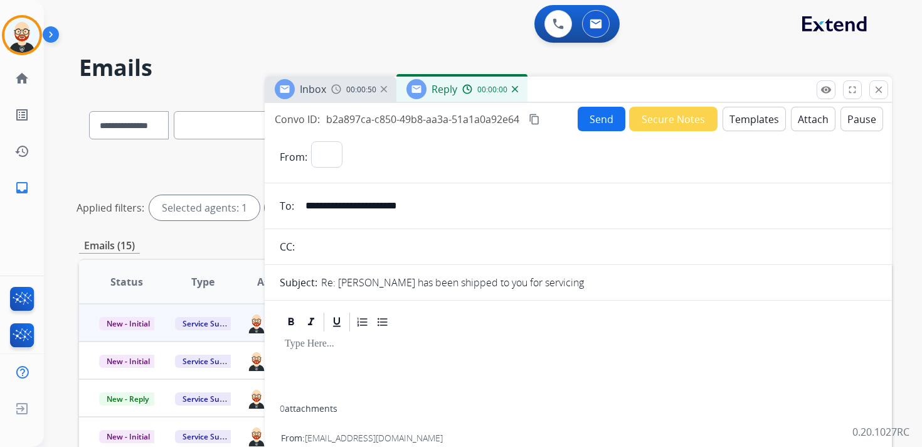
select select "**********"
click at [332, 375] on div at bounding box center [578, 368] width 597 height 71
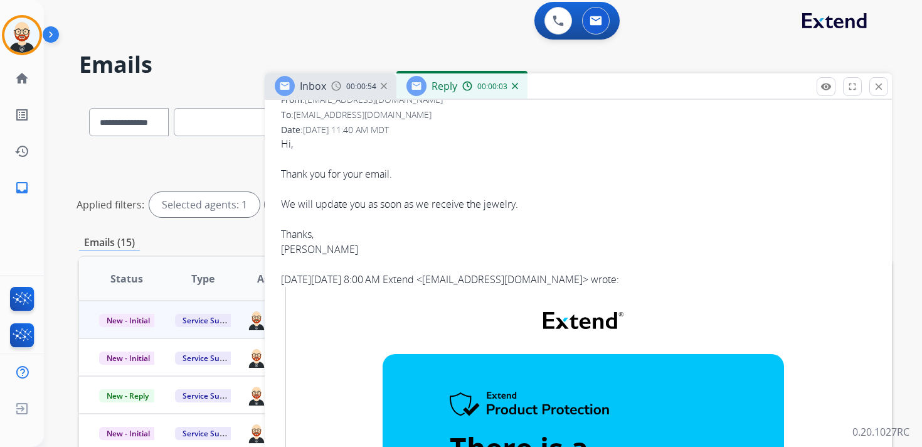
scroll to position [450, 0]
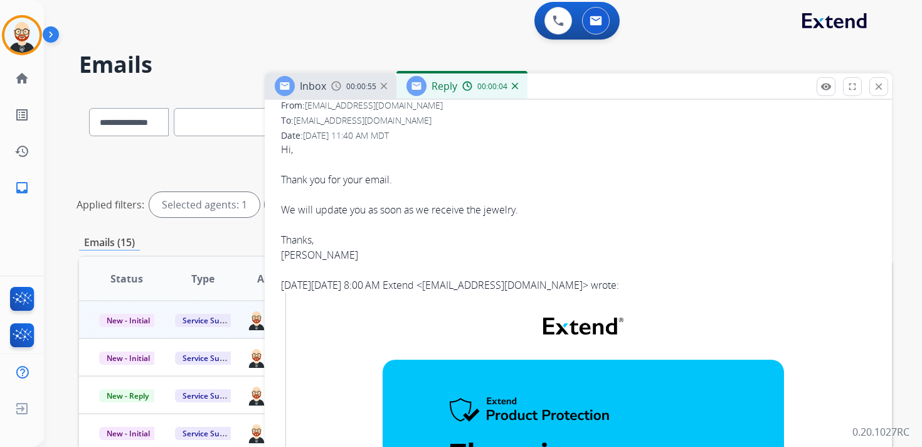
click at [297, 257] on div "[PERSON_NAME]" at bounding box center [578, 254] width 595 height 15
copy div "[PERSON_NAME]"
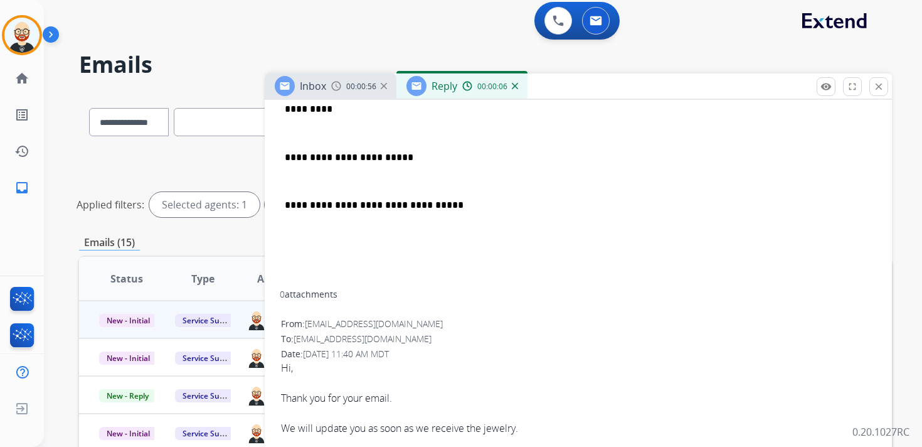
scroll to position [194, 0]
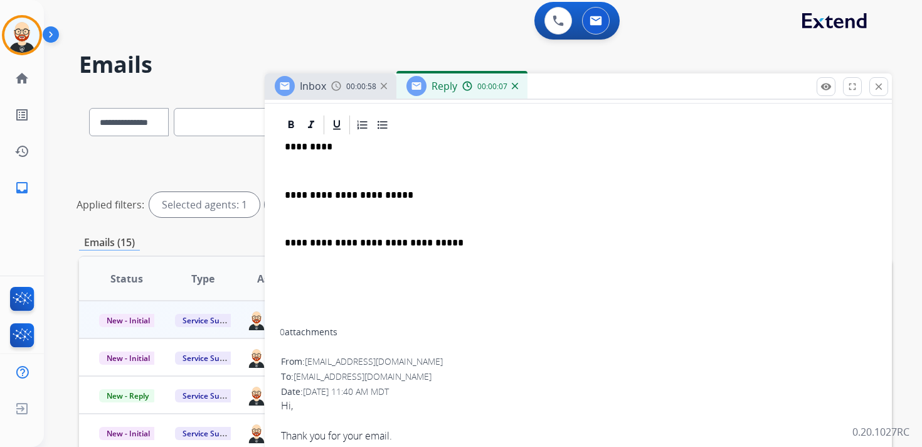
click at [306, 141] on p "*********" at bounding box center [573, 146] width 577 height 11
click at [304, 164] on div "**********" at bounding box center [578, 232] width 597 height 192
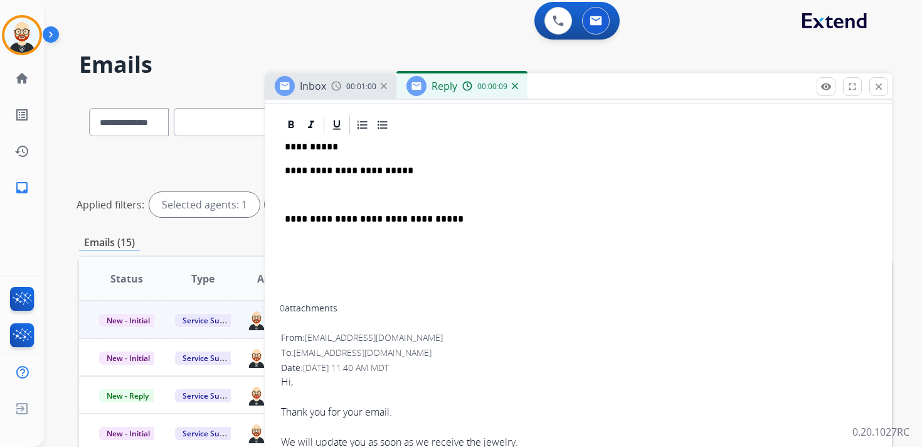
click at [319, 195] on p at bounding box center [578, 194] width 587 height 11
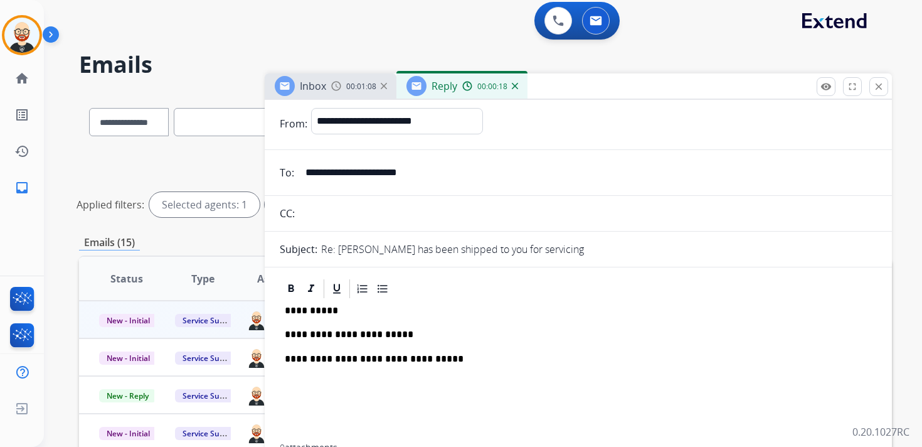
scroll to position [0, 0]
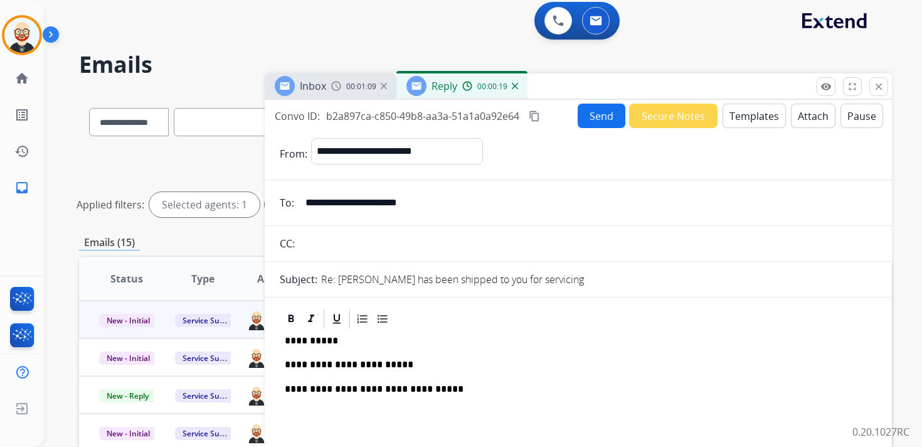
click at [595, 114] on button "Send" at bounding box center [602, 115] width 48 height 24
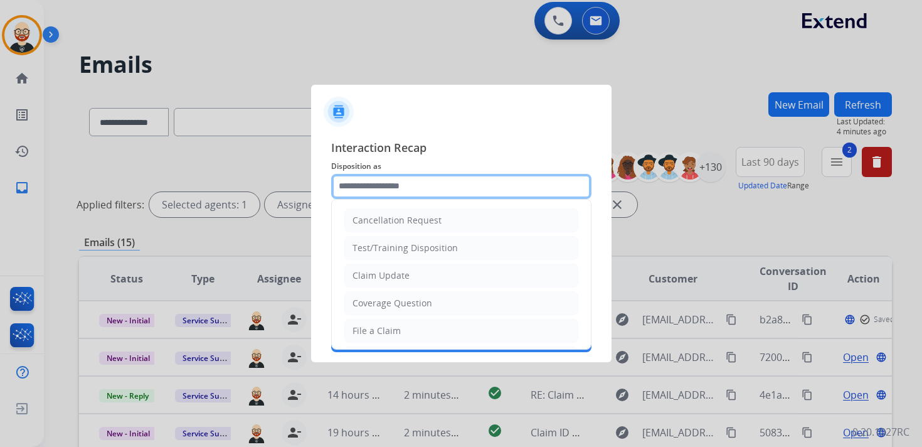
click at [405, 185] on input "text" at bounding box center [461, 186] width 260 height 25
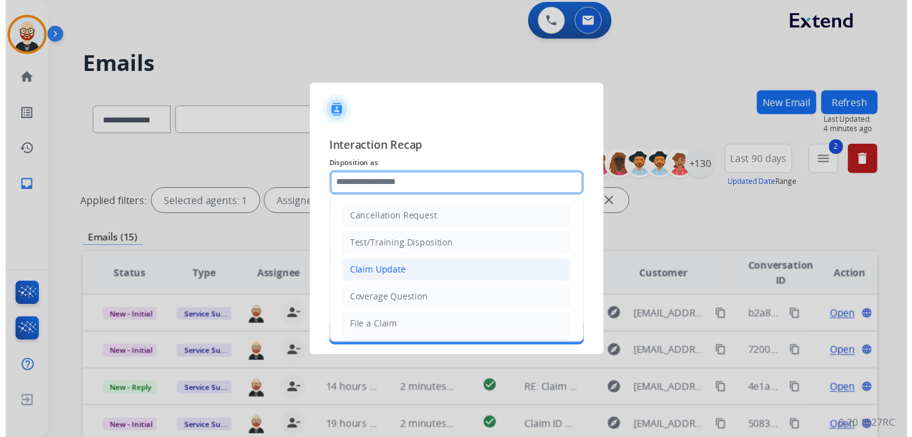
scroll to position [188, 0]
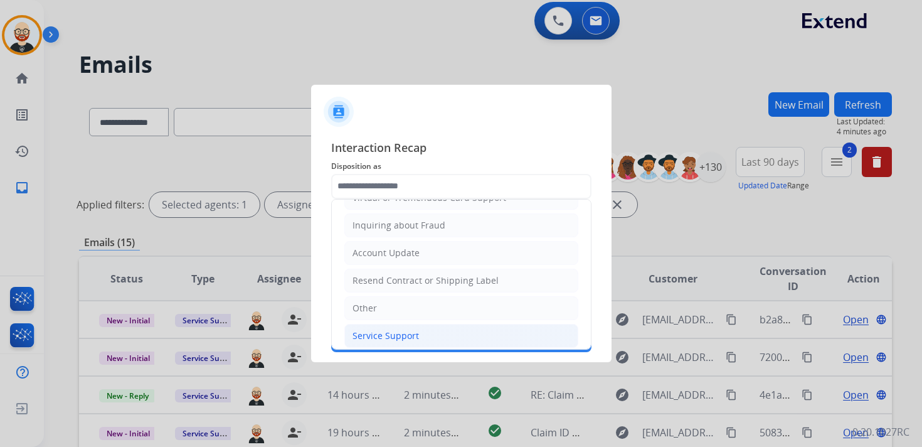
click at [397, 329] on div "Service Support" at bounding box center [385, 335] width 66 height 13
type input "**********"
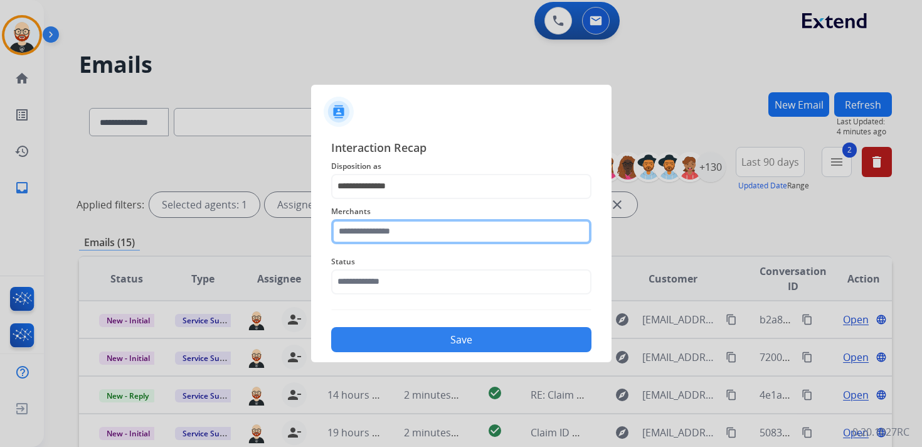
click at [392, 231] on input "text" at bounding box center [461, 231] width 260 height 25
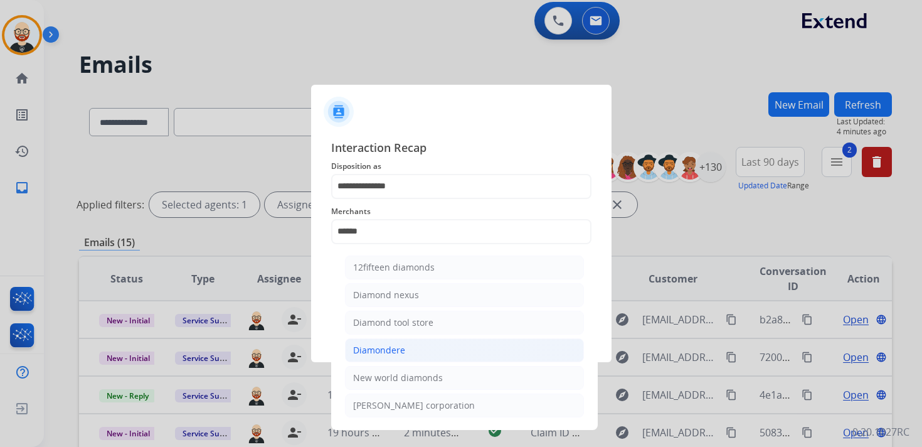
click at [390, 346] on div "Diamondere" at bounding box center [379, 350] width 52 height 13
type input "**********"
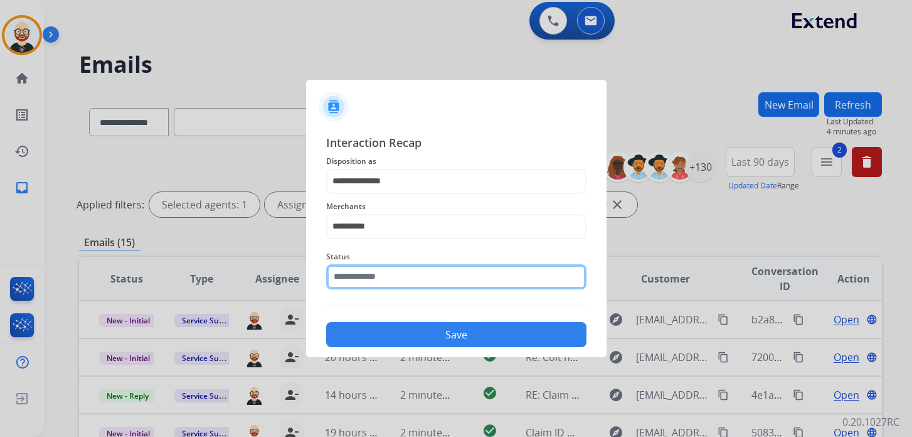
click at [373, 288] on input "text" at bounding box center [456, 276] width 260 height 25
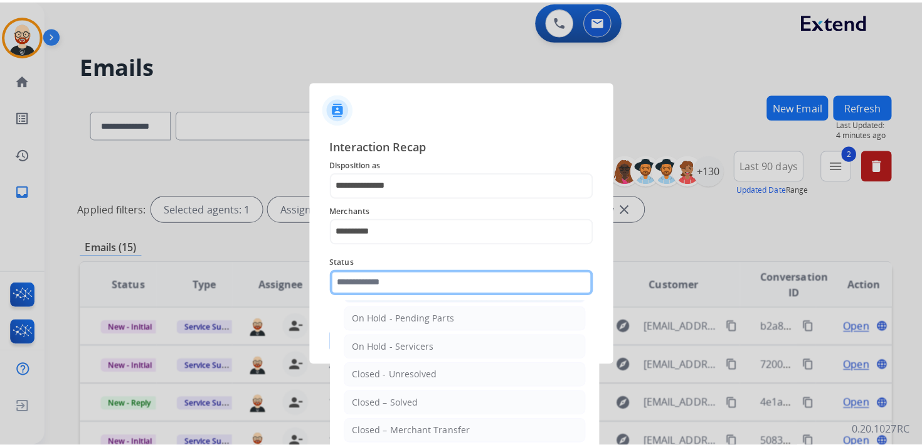
scroll to position [70, 0]
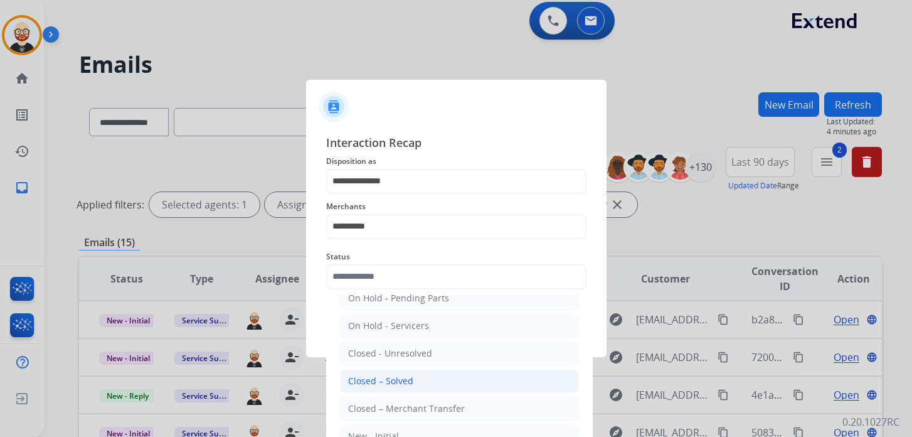
click at [378, 378] on div "Closed – Solved" at bounding box center [380, 380] width 65 height 13
type input "**********"
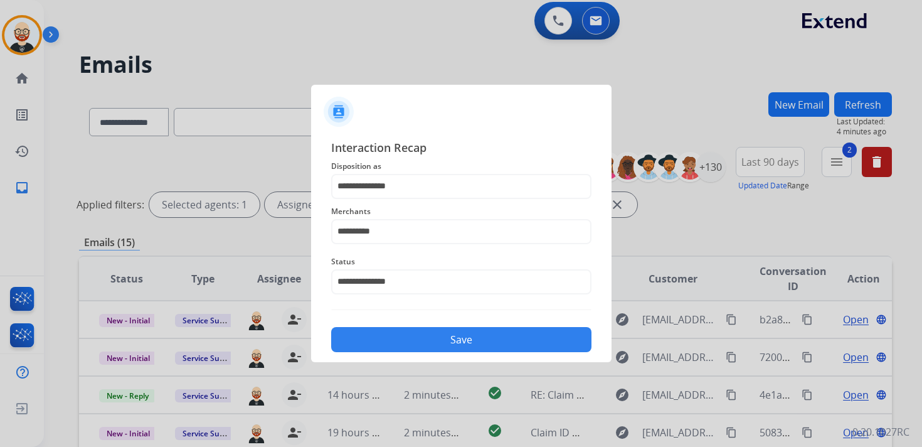
click at [405, 337] on button "Save" at bounding box center [461, 339] width 260 height 25
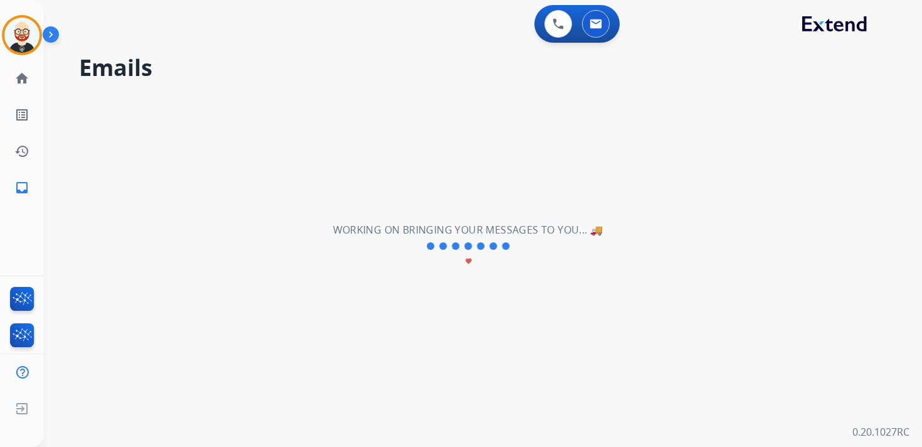
scroll to position [0, 0]
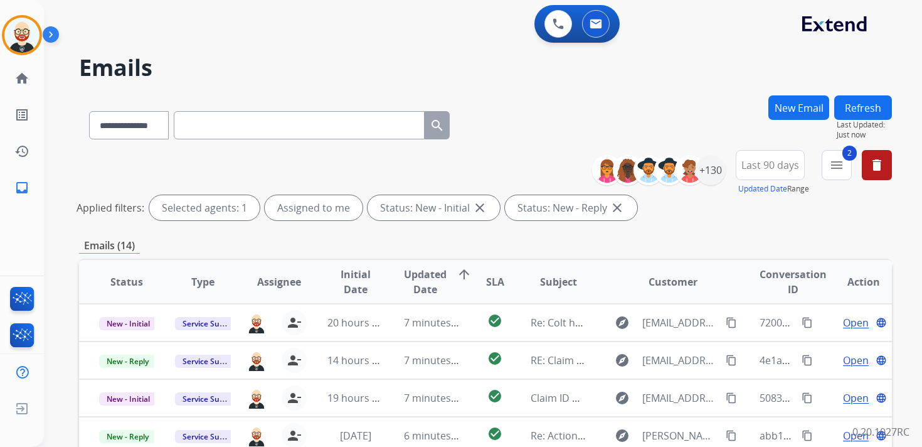
click at [419, 276] on span "Updated Date" at bounding box center [425, 282] width 43 height 30
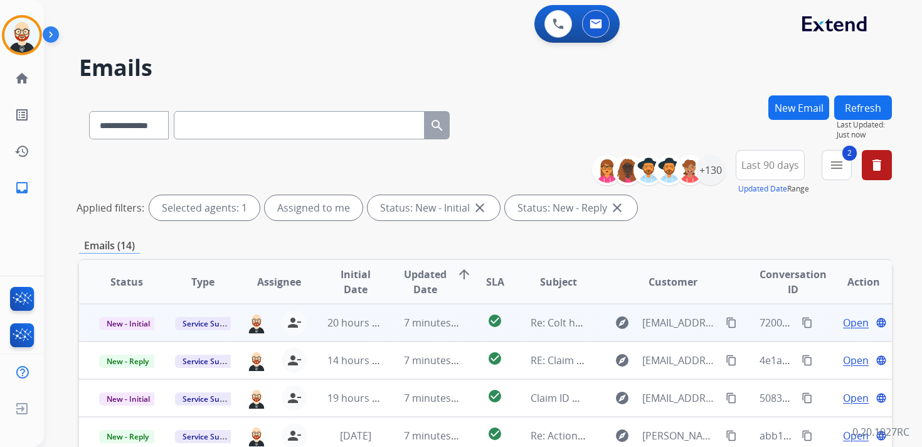
click at [845, 320] on span "Open" at bounding box center [856, 322] width 26 height 15
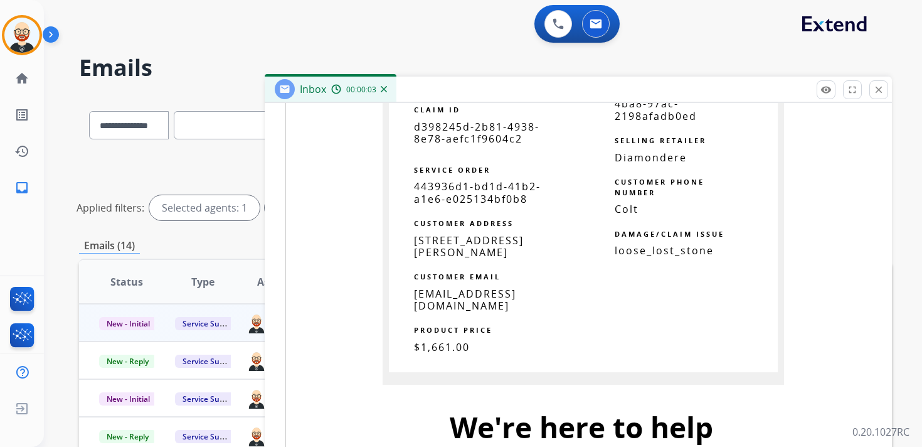
scroll to position [939, 0]
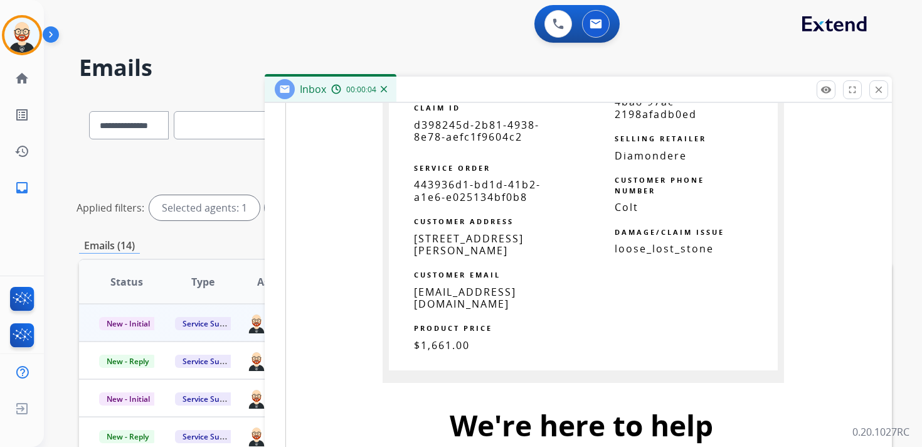
click at [462, 134] on span "d398245d-2b81-4938-8e78-aefc1f9604c2" at bounding box center [476, 131] width 125 height 26
copy tbody
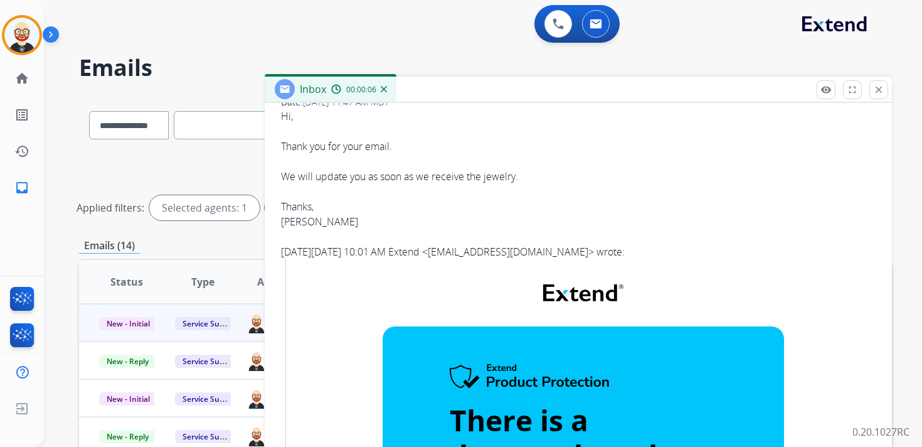
scroll to position [0, 0]
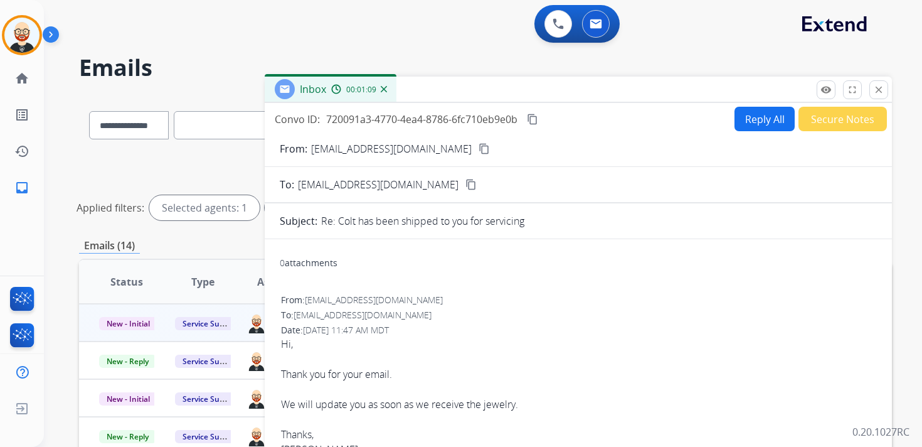
click at [535, 123] on mat-icon "content_copy" at bounding box center [532, 119] width 11 height 11
click at [768, 114] on button "Reply All" at bounding box center [764, 119] width 60 height 24
select select "**********"
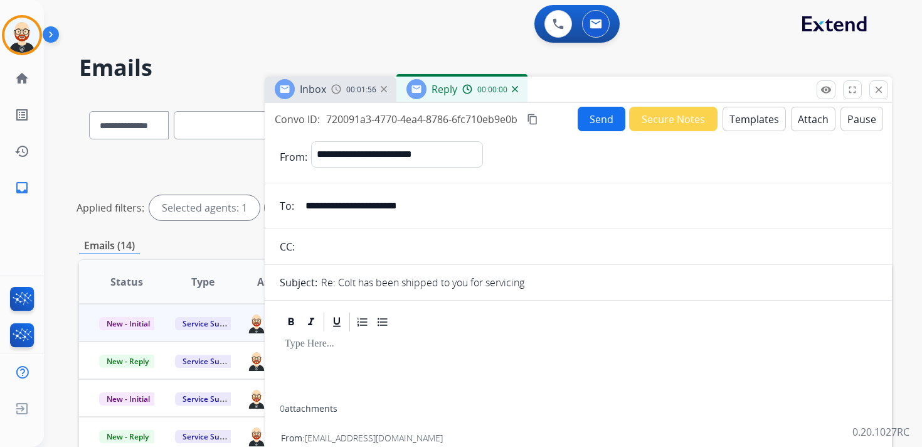
click at [390, 356] on div at bounding box center [578, 368] width 597 height 71
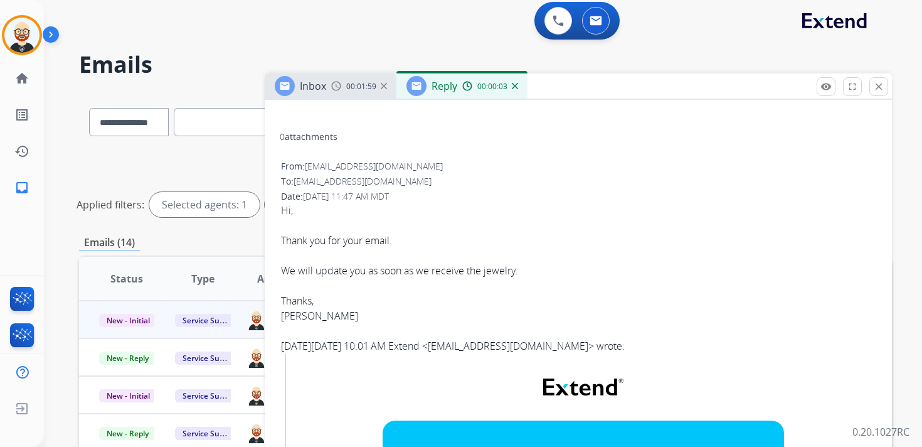
scroll to position [396, 0]
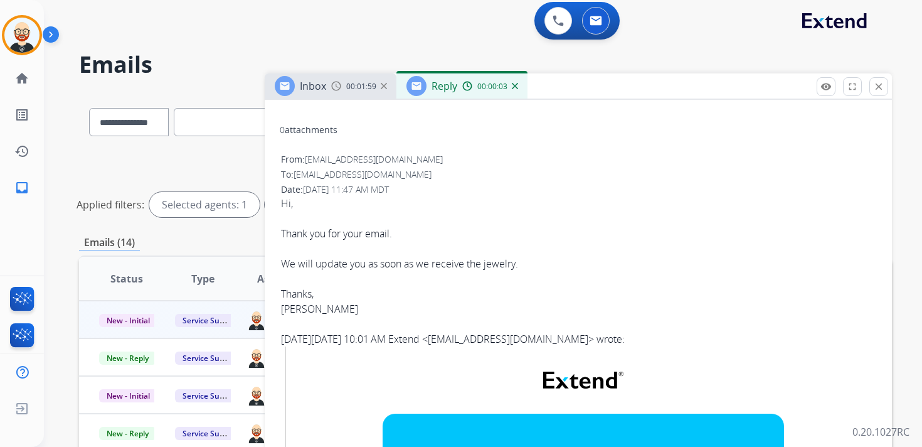
click at [292, 305] on div "[PERSON_NAME]" at bounding box center [578, 308] width 595 height 15
copy div "[PERSON_NAME]"
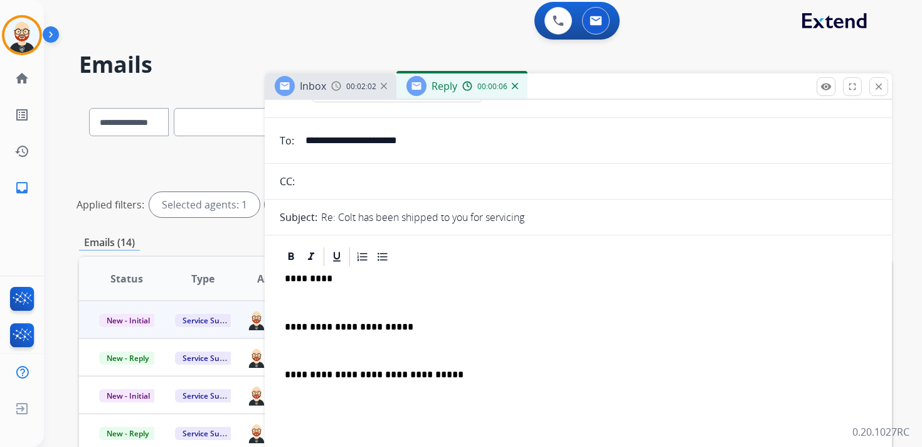
scroll to position [0, 0]
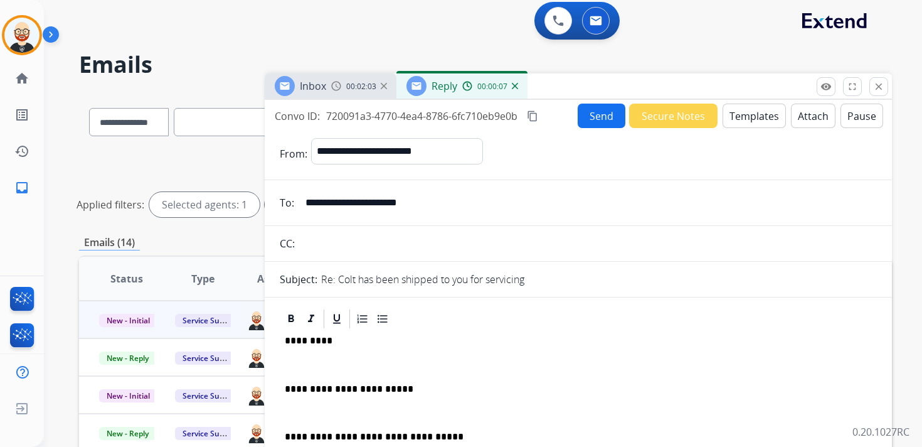
click at [307, 341] on p "*********" at bounding box center [573, 340] width 577 height 11
click at [307, 357] on div "**********" at bounding box center [578, 426] width 597 height 192
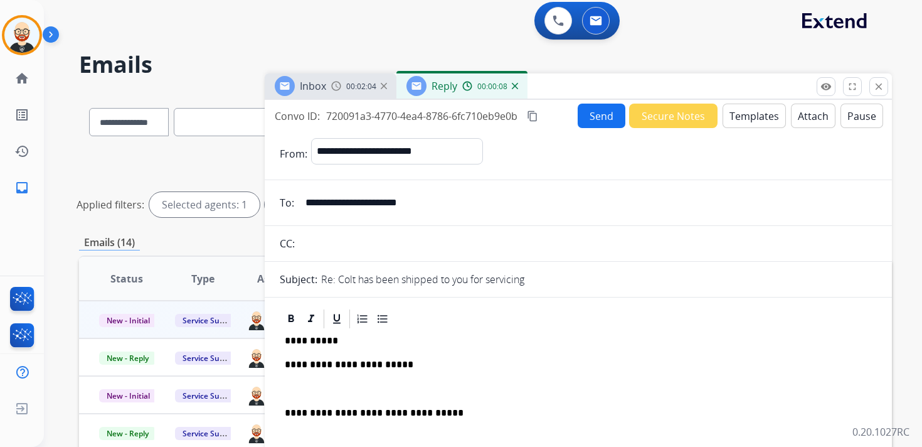
click at [316, 388] on p at bounding box center [578, 388] width 587 height 11
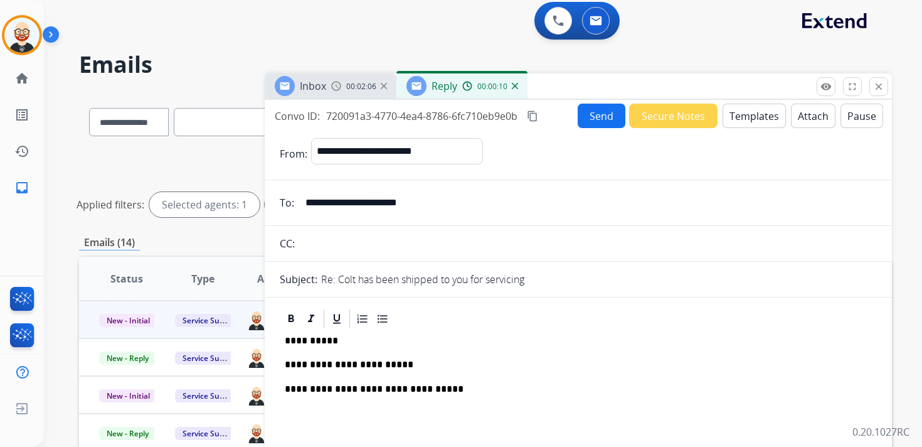
click at [594, 119] on button "Send" at bounding box center [602, 115] width 48 height 24
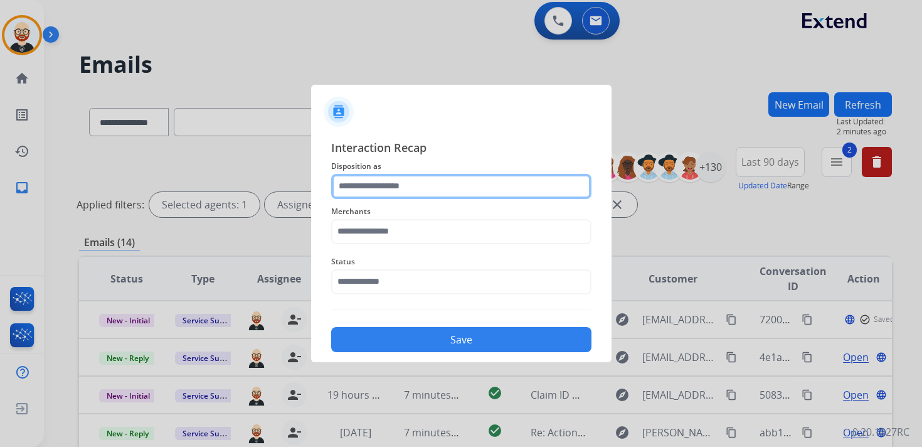
click at [402, 197] on input "text" at bounding box center [461, 186] width 260 height 25
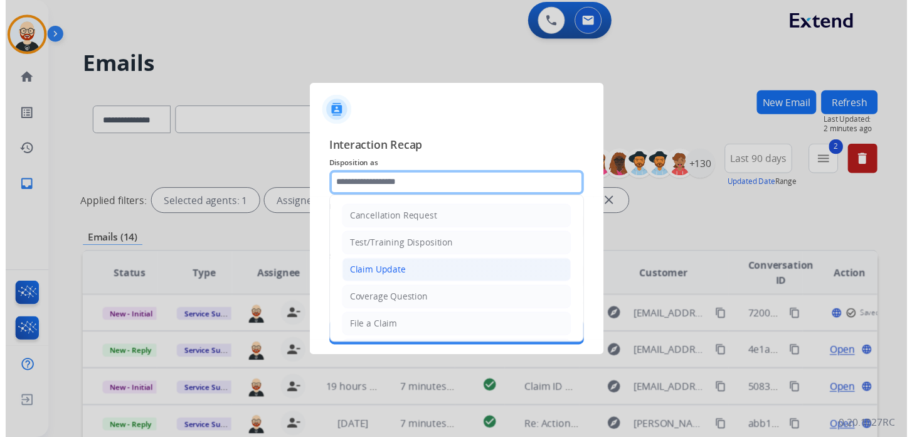
scroll to position [188, 0]
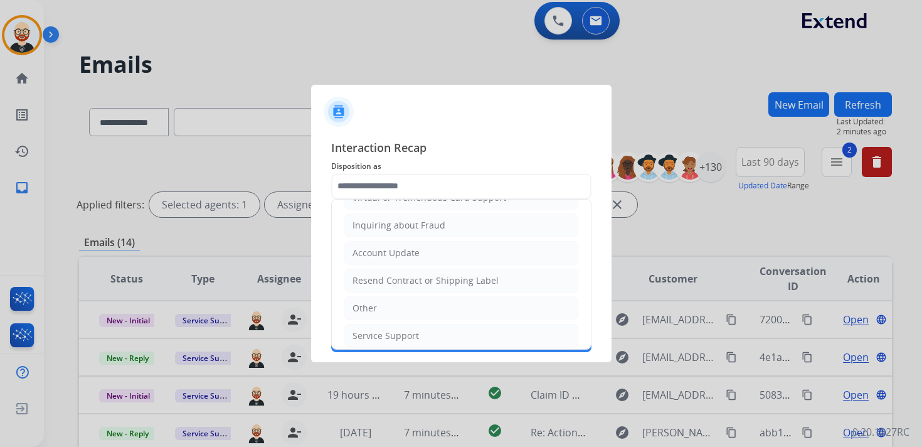
click at [390, 329] on div "Service Support" at bounding box center [385, 335] width 66 height 13
type input "**********"
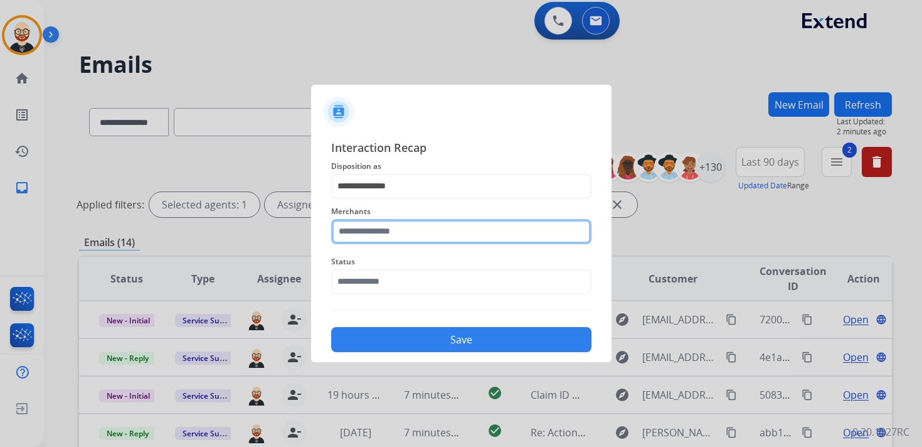
click at [388, 226] on input "text" at bounding box center [461, 231] width 260 height 25
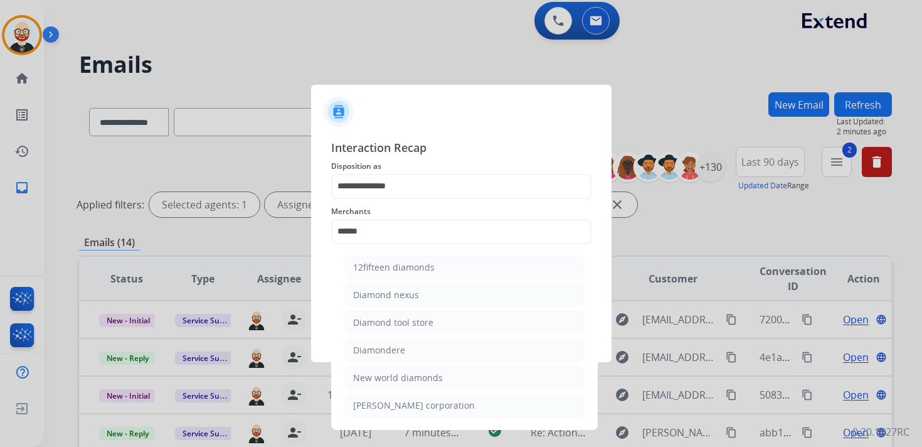
click at [401, 344] on div "Diamondere" at bounding box center [379, 350] width 52 height 13
type input "**********"
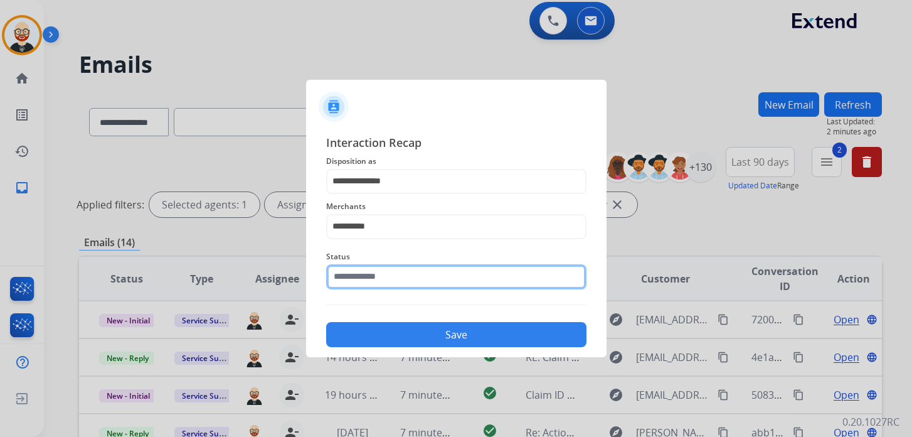
click at [378, 289] on div "Status" at bounding box center [456, 269] width 260 height 50
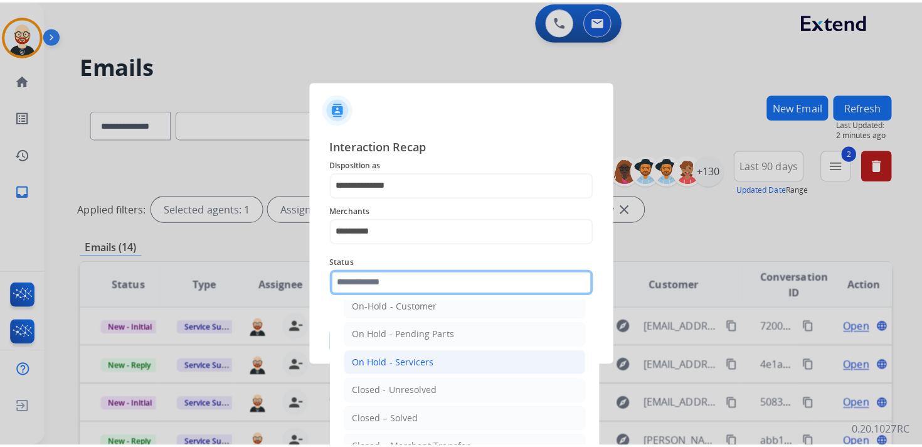
scroll to position [41, 0]
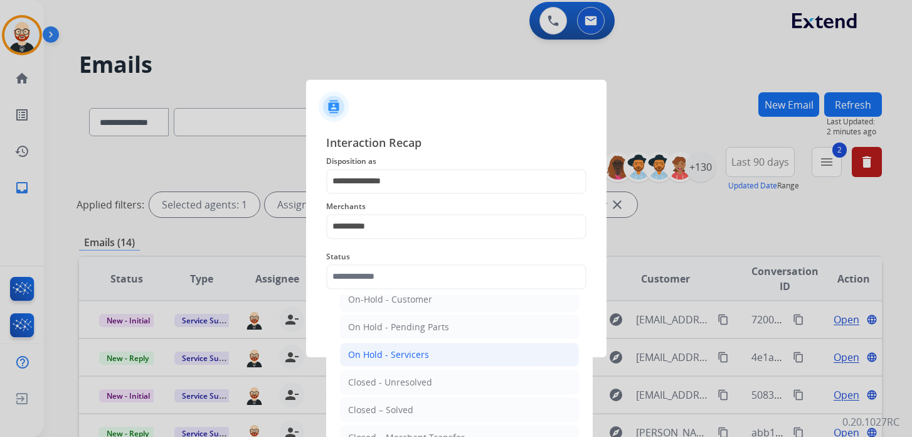
click at [388, 404] on div "Closed – Solved" at bounding box center [380, 409] width 65 height 13
type input "**********"
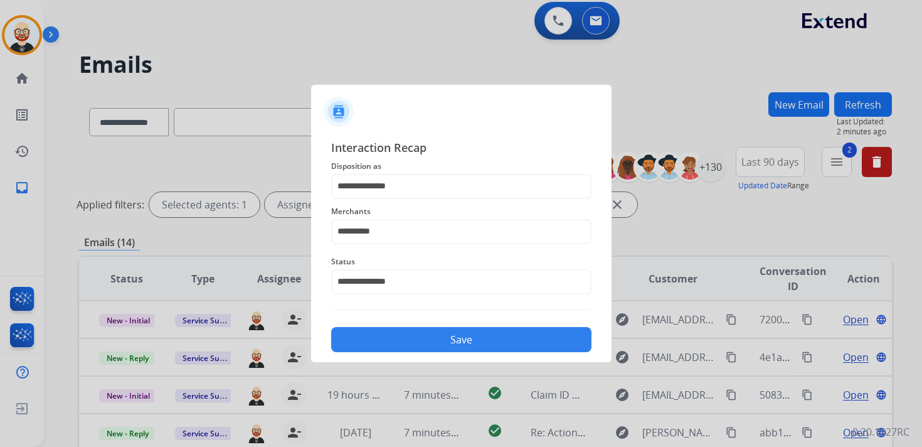
click at [408, 349] on button "Save" at bounding box center [461, 339] width 260 height 25
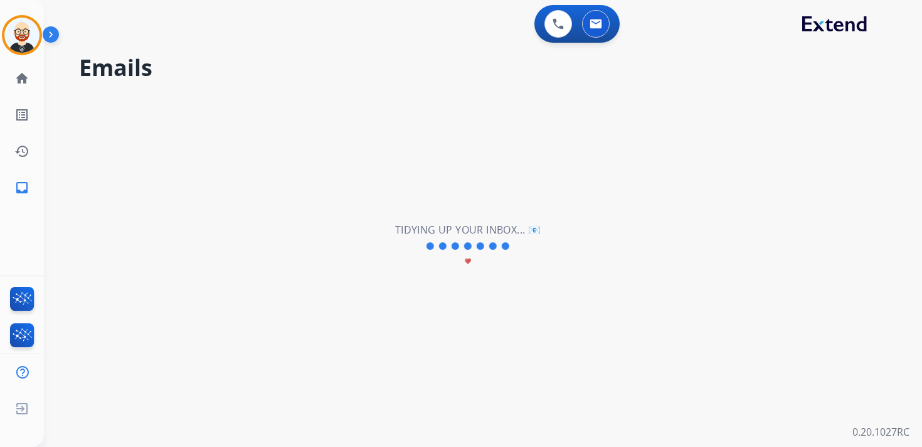
scroll to position [0, 0]
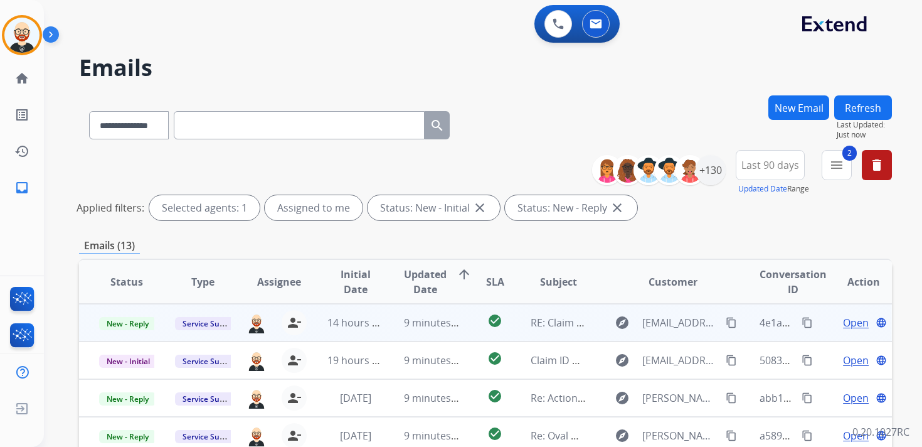
click at [844, 322] on span "Open" at bounding box center [856, 322] width 26 height 15
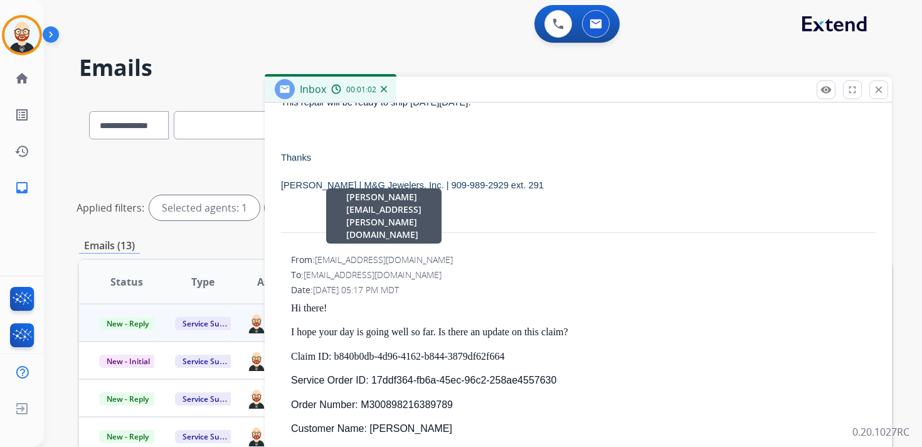
scroll to position [372, 0]
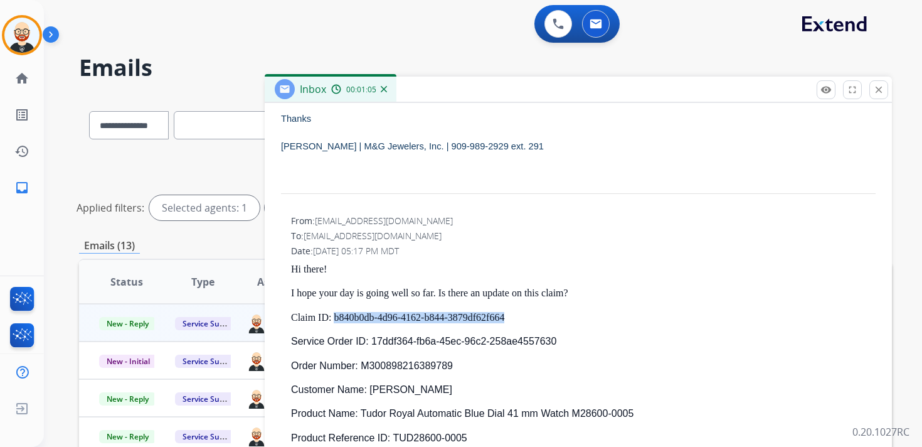
drag, startPoint x: 537, startPoint y: 318, endPoint x: 336, endPoint y: 320, distance: 201.3
click at [336, 320] on p "Claim ID: b840b0db-4d96-4162-b844-3879df62f664" at bounding box center [583, 317] width 585 height 11
copy p "b840b0db-4d96-4162-b844-3879df62f664"
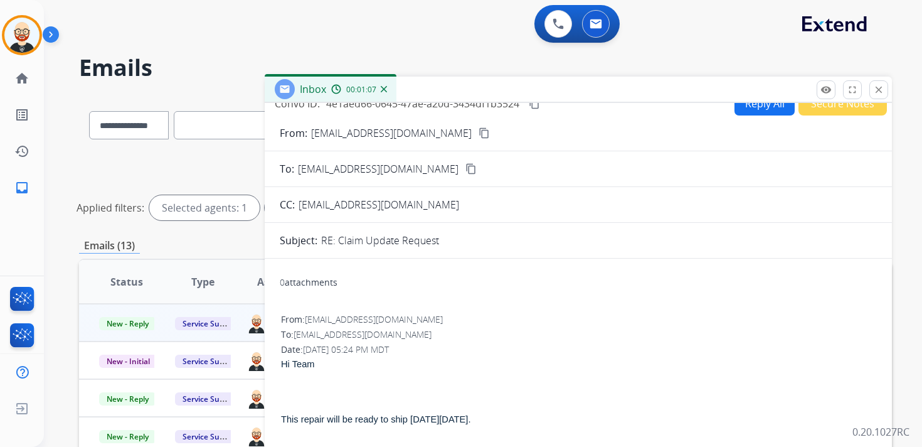
scroll to position [0, 0]
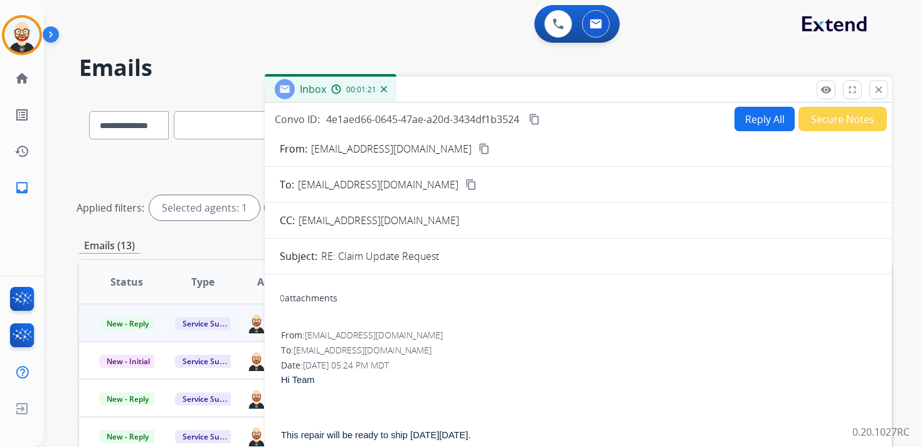
click at [537, 123] on mat-icon "content_copy" at bounding box center [534, 119] width 11 height 11
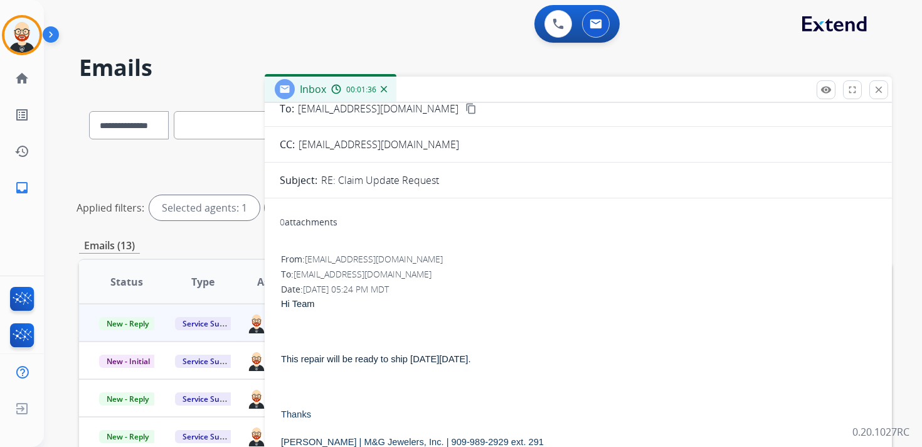
scroll to position [79, 0]
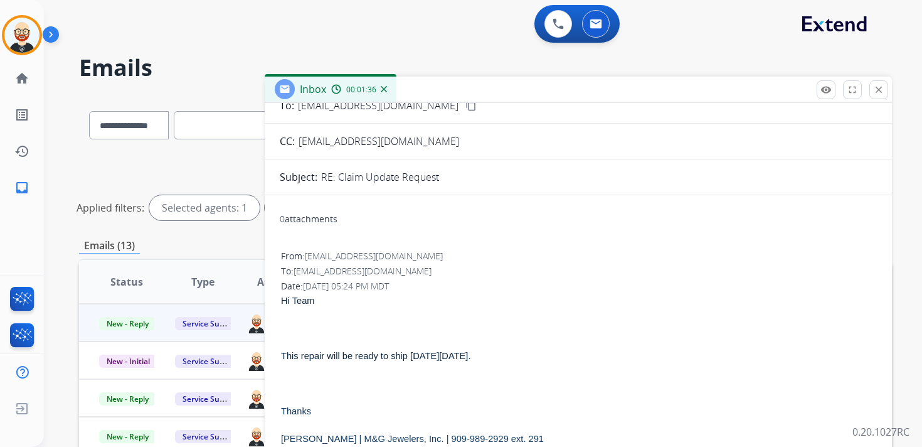
click at [344, 357] on span "This repair will be ready to ship [DATE][DATE]." at bounding box center [375, 356] width 189 height 10
copy div "This repair will be ready to ship [DATE][DATE]."
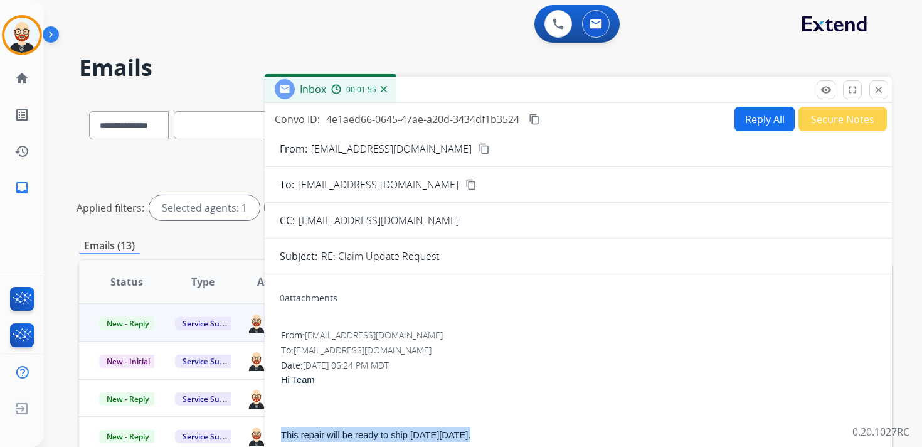
click at [753, 120] on button "Reply All" at bounding box center [764, 119] width 60 height 24
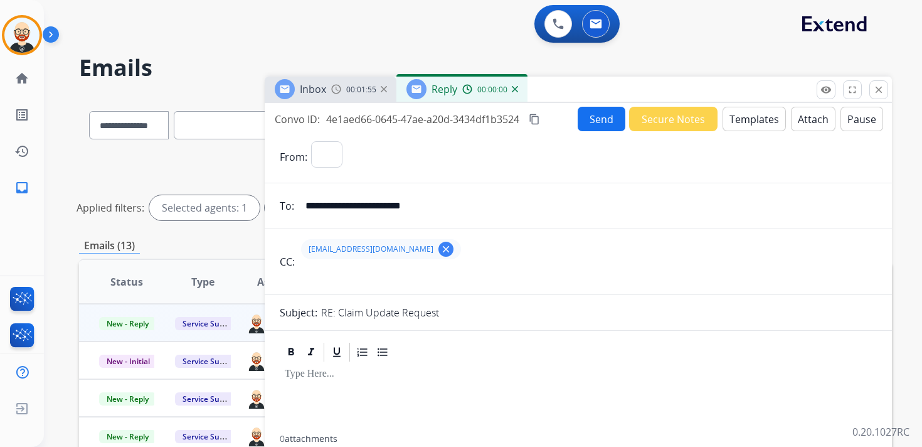
select select "**********"
click at [339, 397] on div at bounding box center [578, 398] width 597 height 71
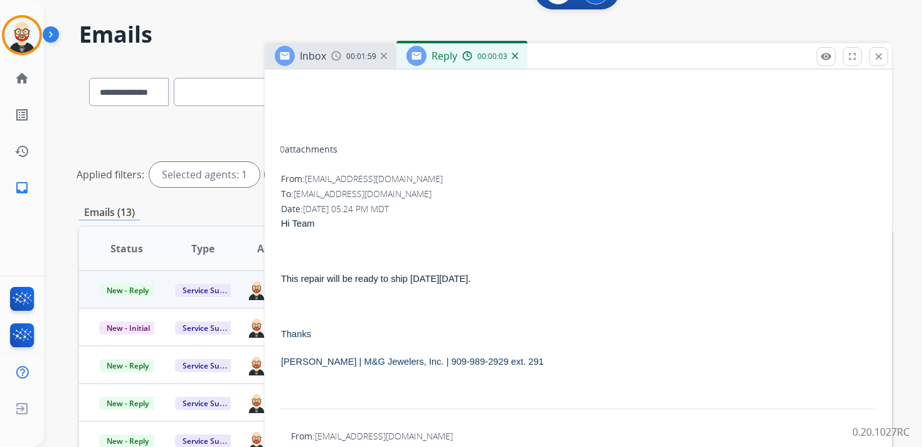
scroll to position [391, 0]
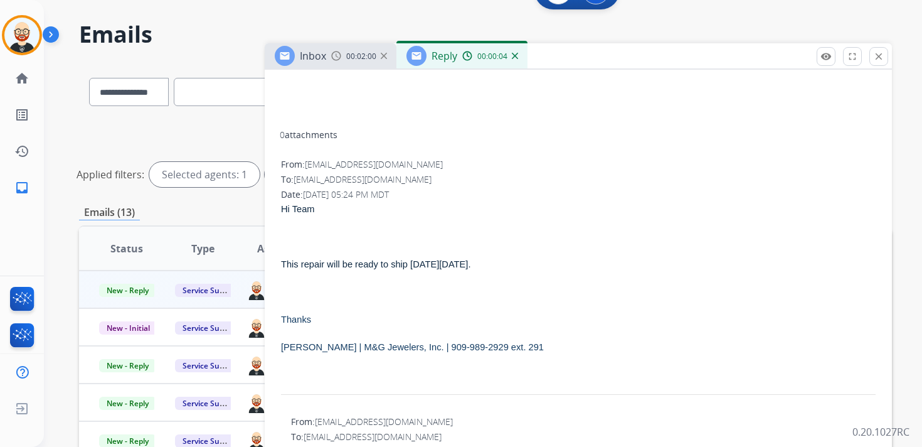
click at [287, 346] on span "[PERSON_NAME] | M&G Jewelers, Inc. | 909-989-2929 ext. 291" at bounding box center [412, 347] width 263 height 10
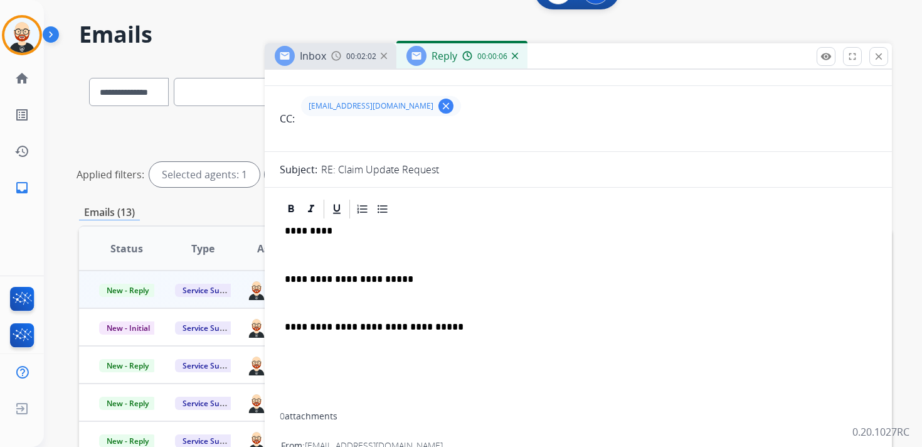
scroll to position [0, 0]
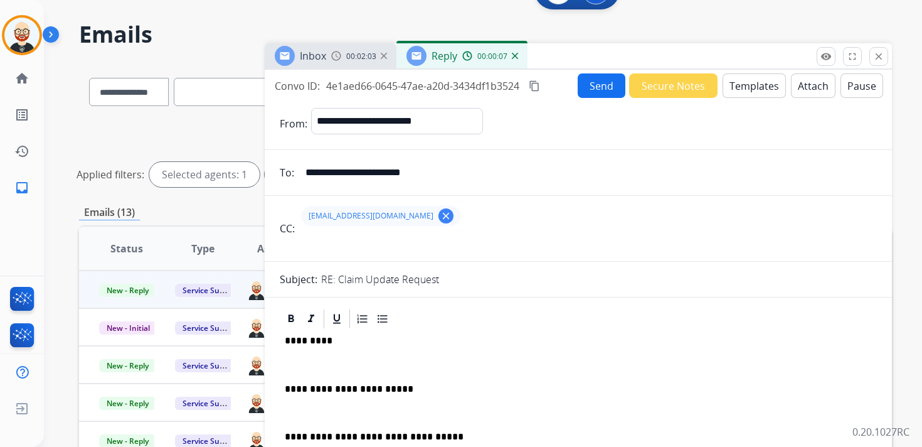
click at [303, 339] on p "*********" at bounding box center [573, 340] width 577 height 11
click at [301, 364] on p at bounding box center [578, 364] width 587 height 11
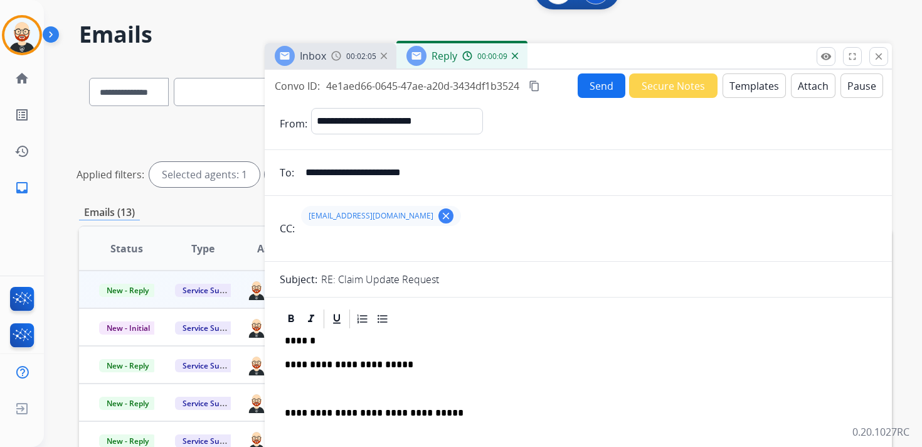
click at [303, 395] on div "**********" at bounding box center [578, 414] width 597 height 168
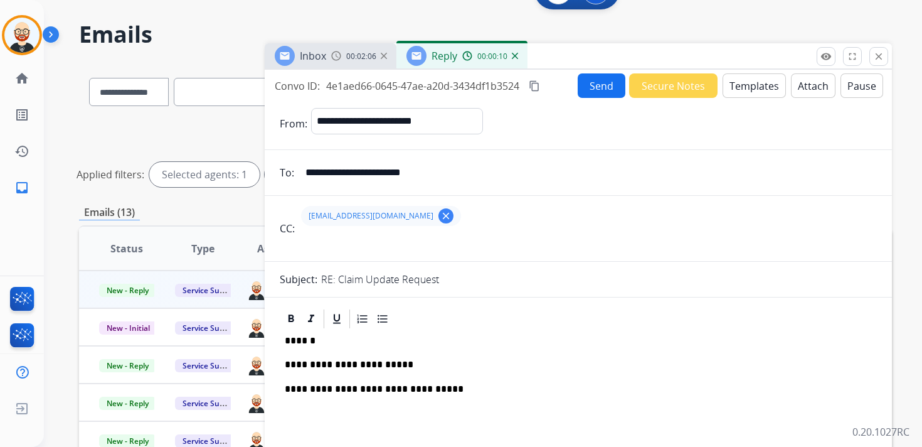
click at [586, 87] on button "Send" at bounding box center [602, 85] width 48 height 24
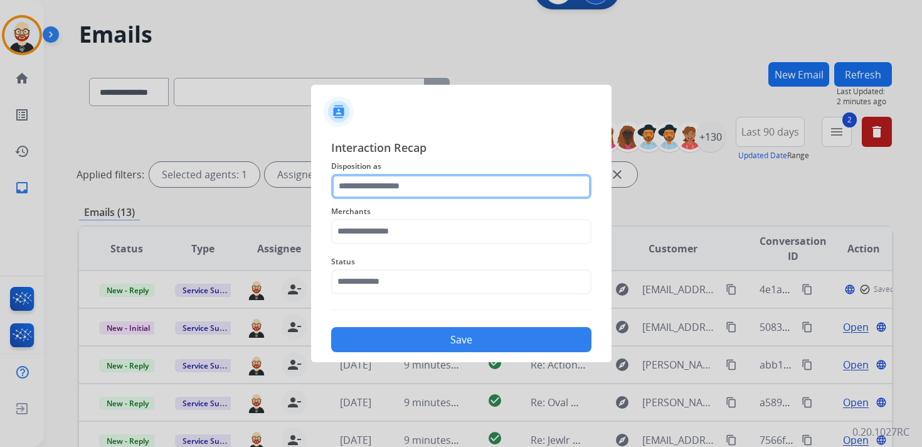
click at [414, 187] on input "text" at bounding box center [461, 186] width 260 height 25
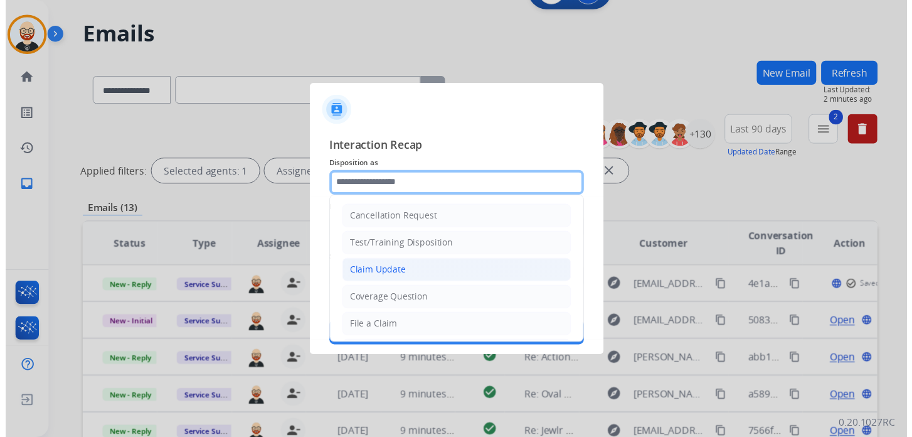
scroll to position [188, 0]
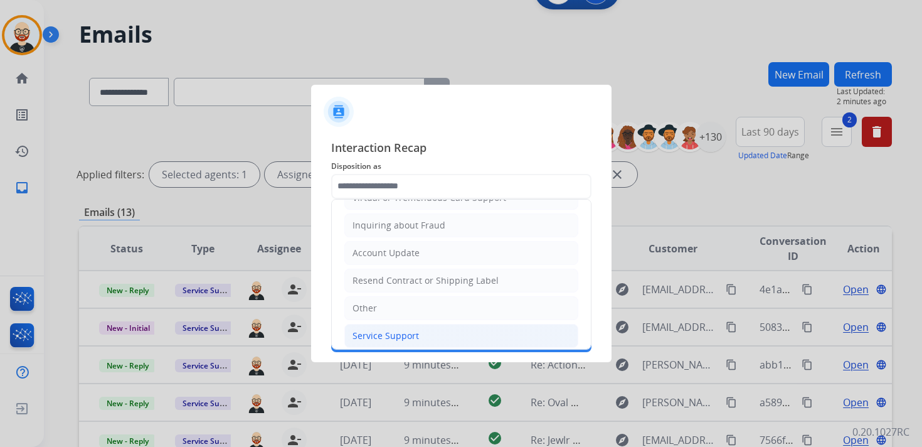
click at [394, 330] on div "Service Support" at bounding box center [385, 335] width 66 height 13
type input "**********"
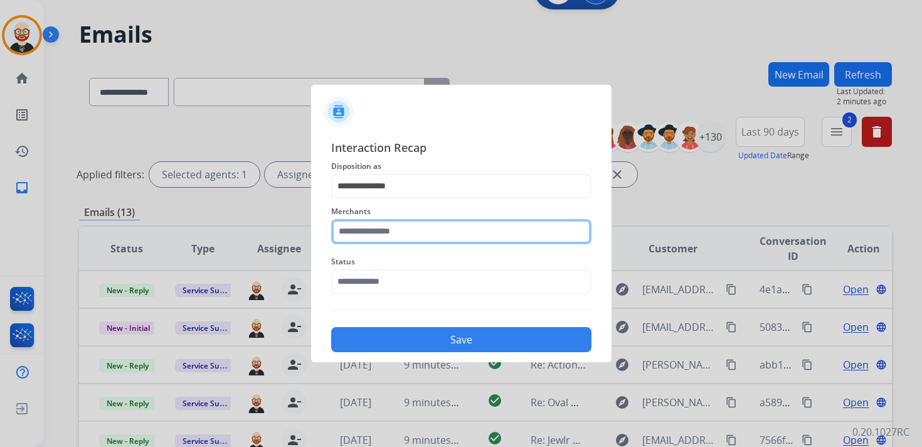
click at [370, 234] on input "text" at bounding box center [461, 231] width 260 height 25
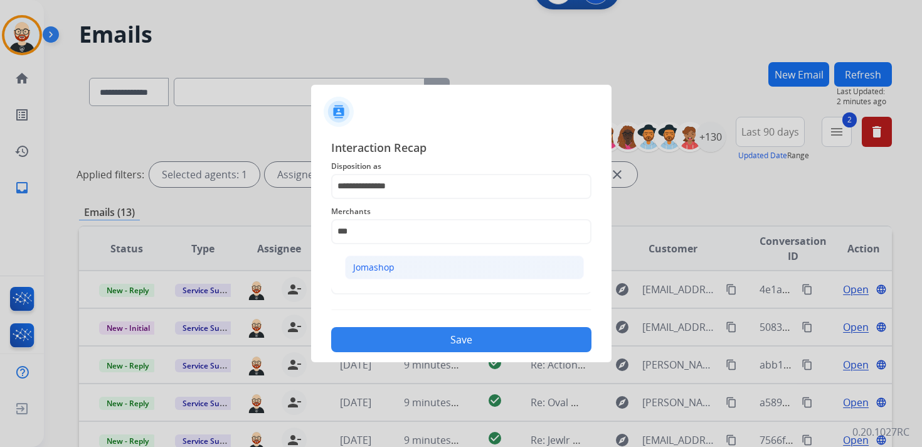
click at [376, 264] on div "Jomashop" at bounding box center [373, 267] width 41 height 13
type input "********"
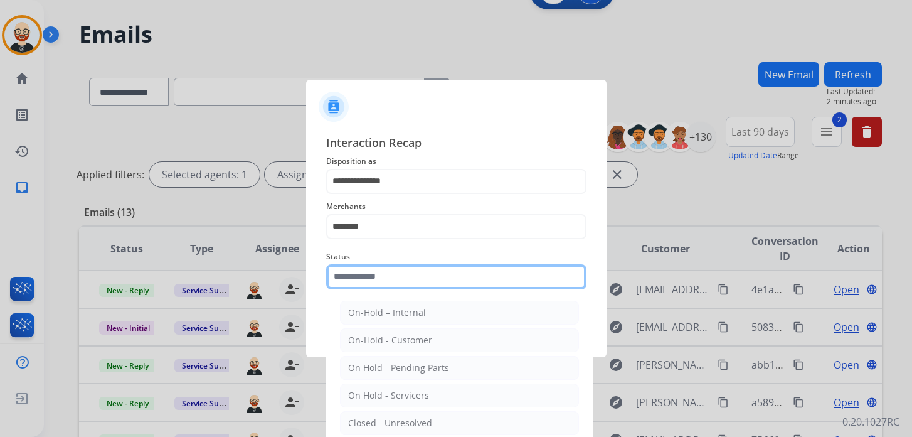
click at [377, 282] on input "text" at bounding box center [456, 276] width 260 height 25
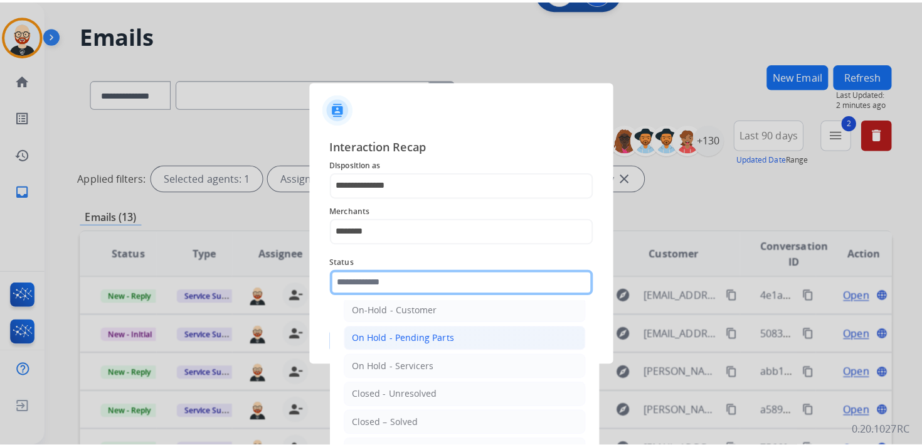
scroll to position [48, 0]
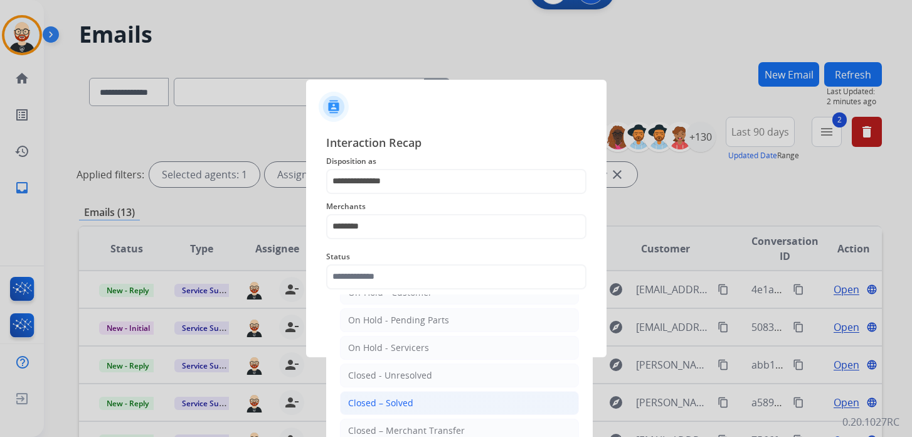
click at [384, 397] on div "Closed – Solved" at bounding box center [380, 402] width 65 height 13
type input "**********"
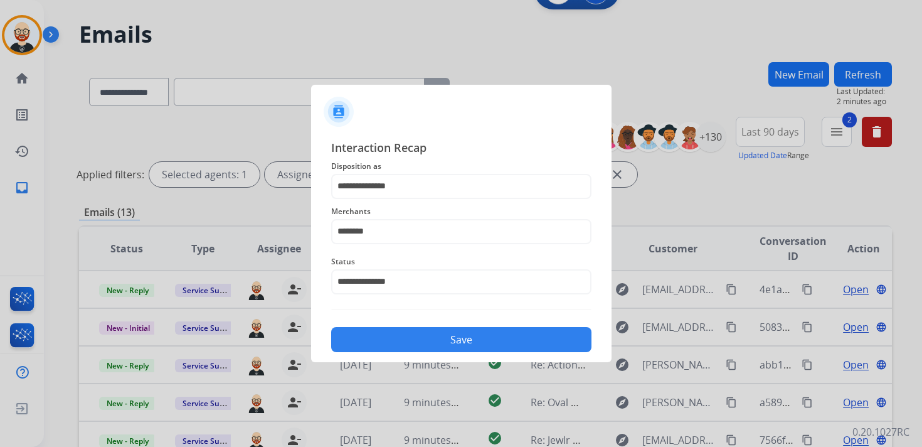
click at [394, 339] on button "Save" at bounding box center [461, 339] width 260 height 25
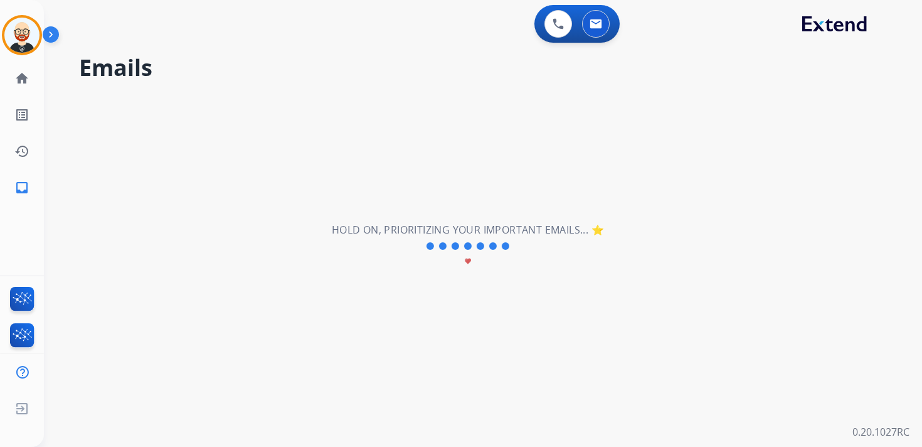
scroll to position [0, 0]
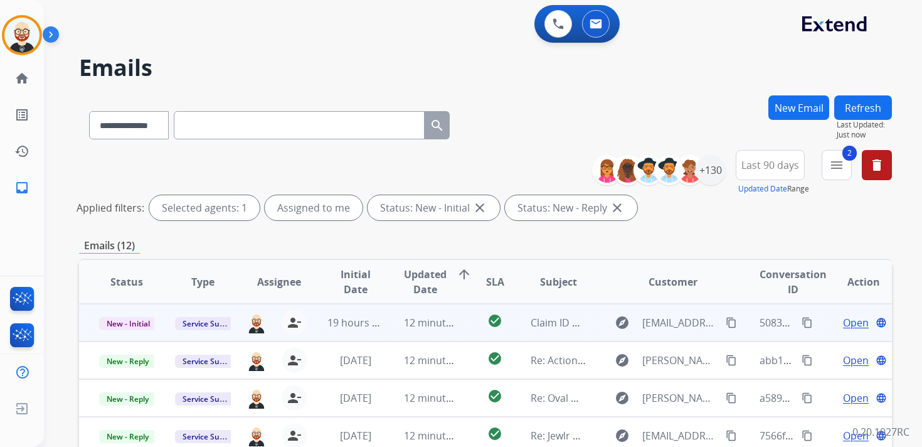
click at [845, 322] on span "Open" at bounding box center [856, 322] width 26 height 15
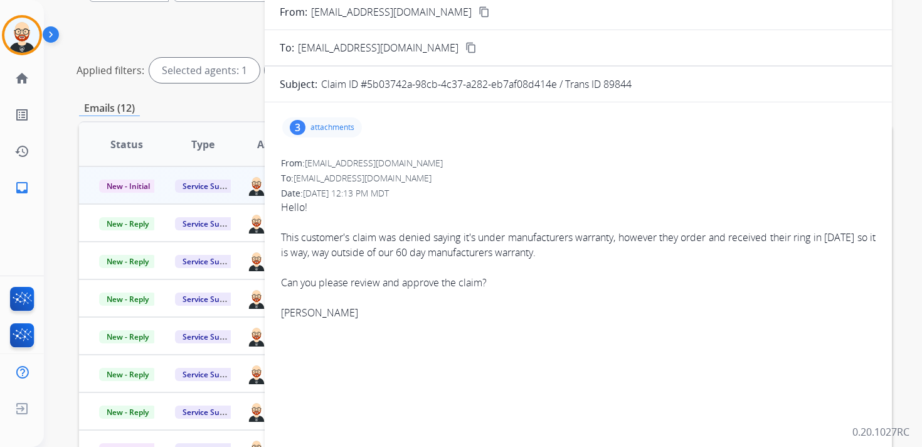
scroll to position [135, 0]
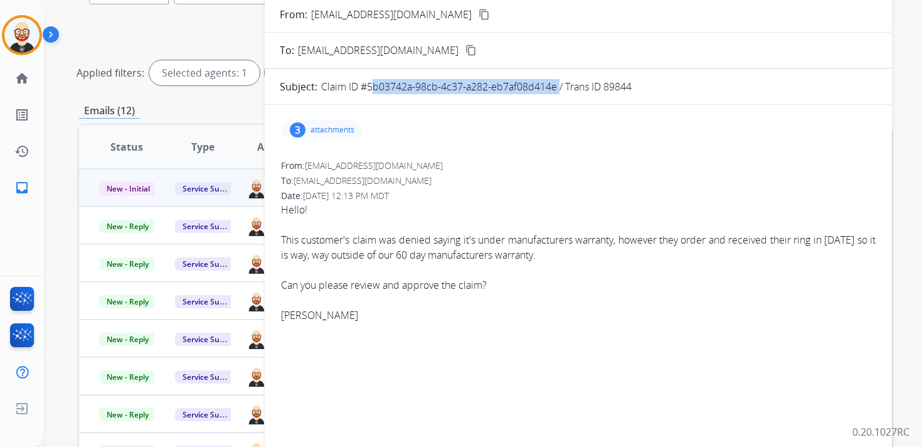
drag, startPoint x: 368, startPoint y: 89, endPoint x: 557, endPoint y: 91, distance: 189.4
click at [557, 91] on p "Claim ID #5b03742a-98cb-4c37-a282-eb7af08d414e / Trans ID 89844" at bounding box center [476, 86] width 310 height 15
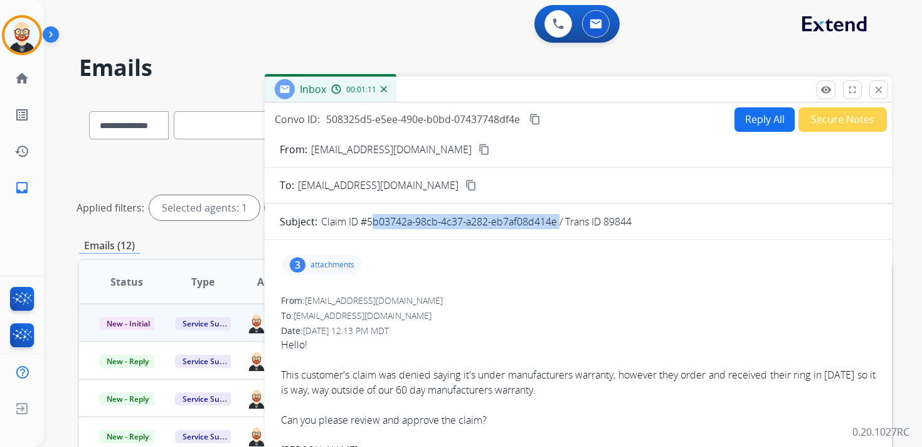
click at [533, 122] on mat-icon "content_copy" at bounding box center [534, 119] width 11 height 11
click at [410, 389] on div "This customer's claim was denied saying it's under manufacturers warranty, howe…" at bounding box center [578, 382] width 595 height 30
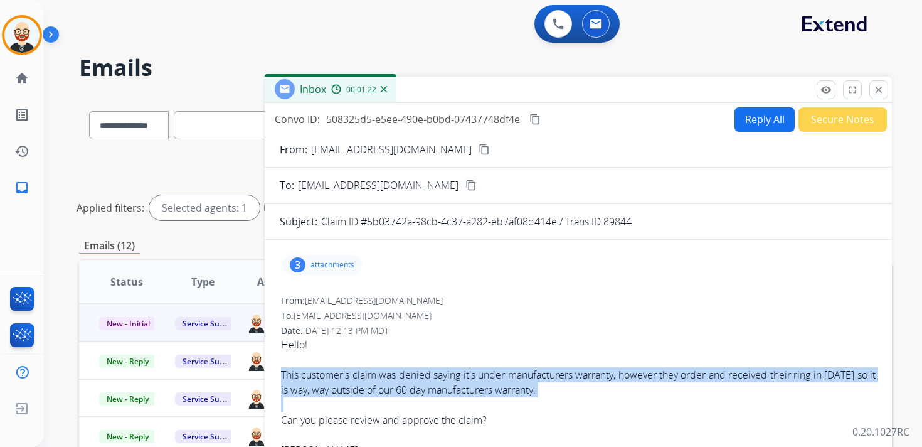
click at [410, 389] on div "This customer's claim was denied saying it's under manufacturers warranty, howe…" at bounding box center [578, 382] width 595 height 30
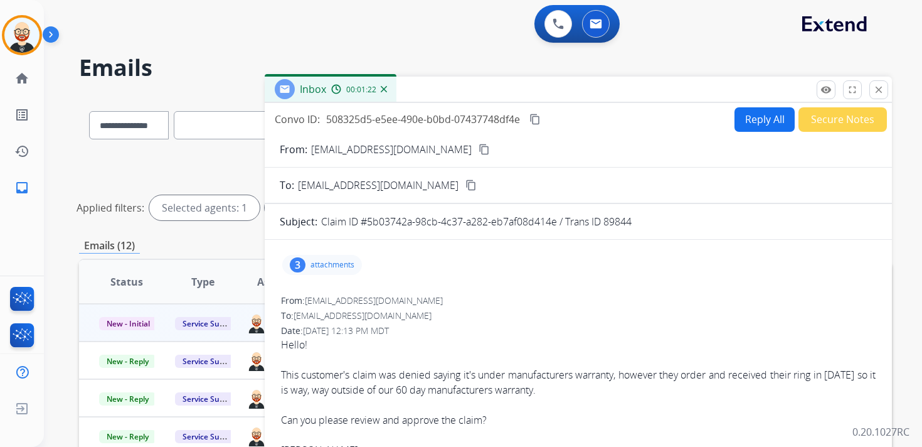
click at [469, 405] on div at bounding box center [578, 404] width 595 height 15
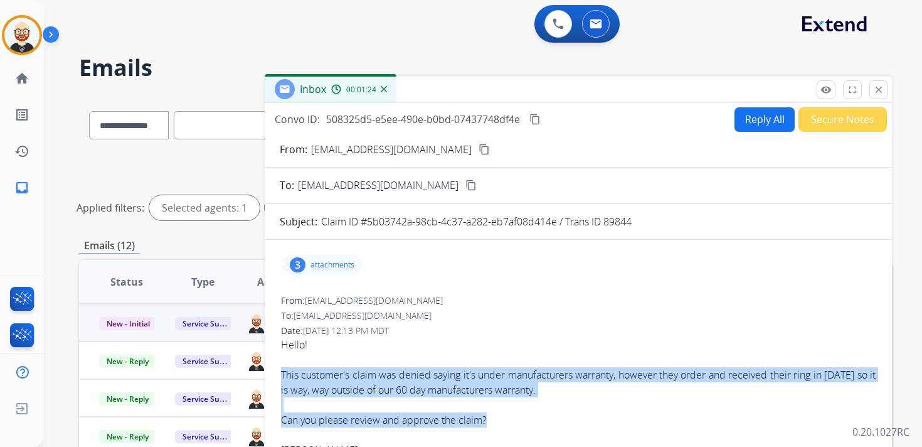
drag, startPoint x: 496, startPoint y: 418, endPoint x: 275, endPoint y: 376, distance: 224.7
click at [275, 376] on div "3 attachments From: [EMAIL_ADDRESS][DOMAIN_NAME] To: [EMAIL_ADDRESS][DOMAIN_NAM…" at bounding box center [578, 415] width 627 height 331
click at [760, 124] on button "Reply All" at bounding box center [764, 119] width 60 height 24
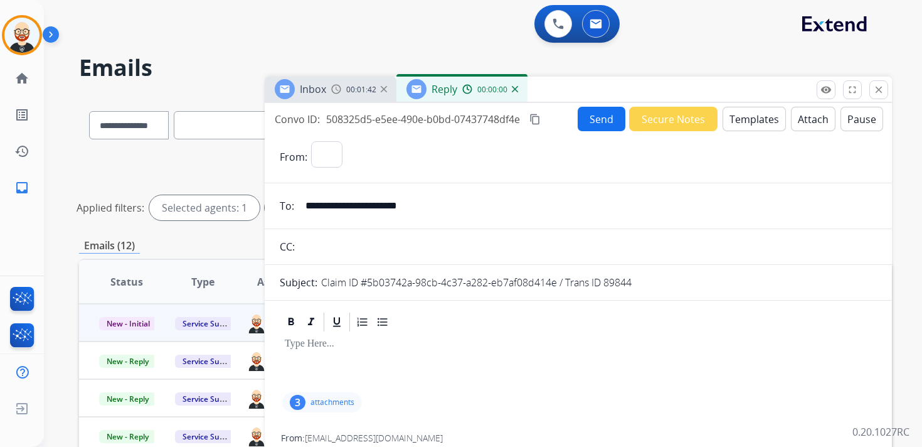
select select "**********"
click at [381, 347] on p at bounding box center [578, 343] width 587 height 11
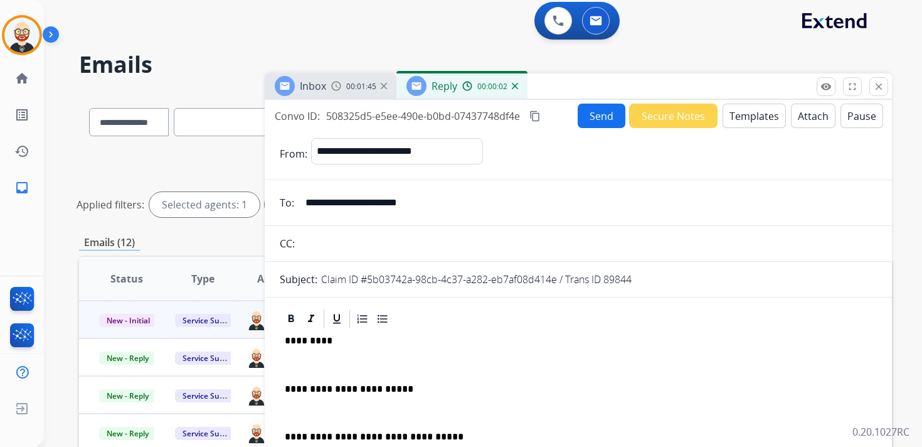
click at [314, 360] on p at bounding box center [578, 364] width 587 height 11
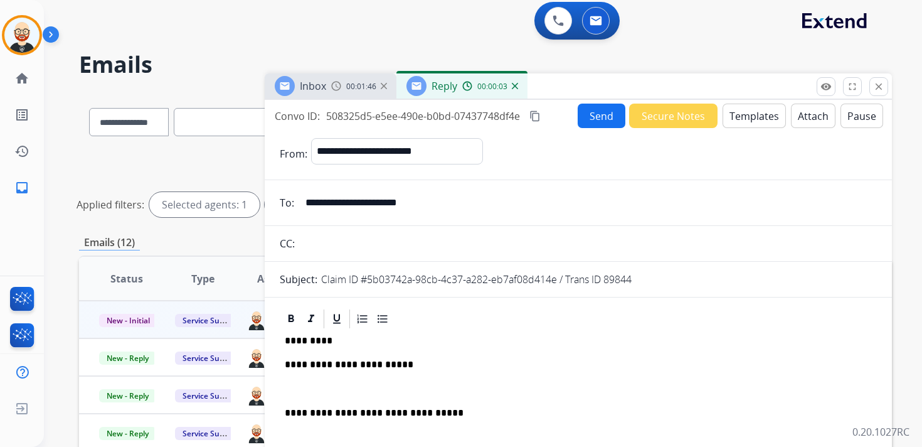
click at [311, 388] on p at bounding box center [578, 388] width 587 height 11
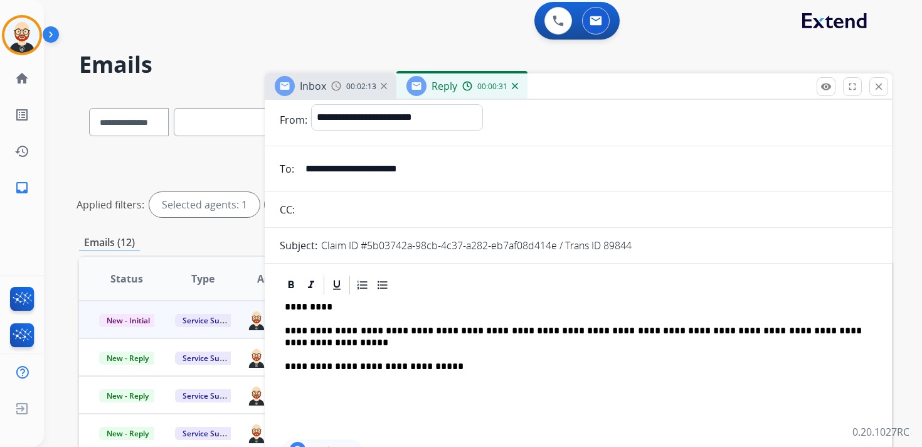
scroll to position [0, 0]
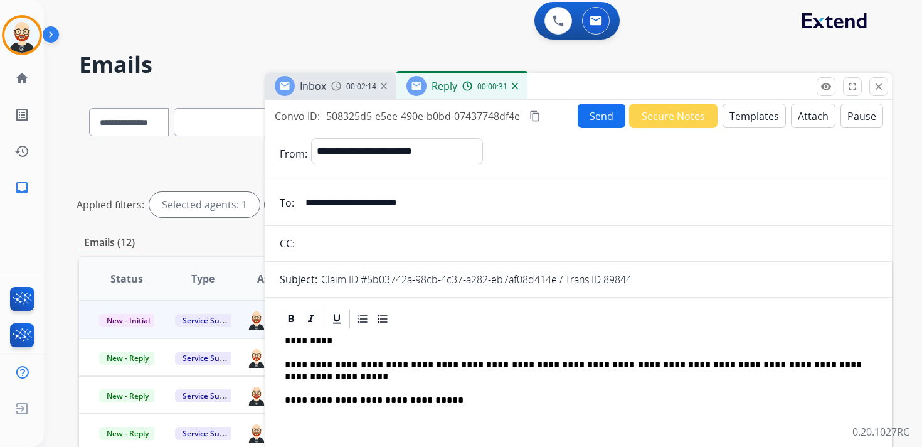
click at [604, 120] on button "Send" at bounding box center [602, 115] width 48 height 24
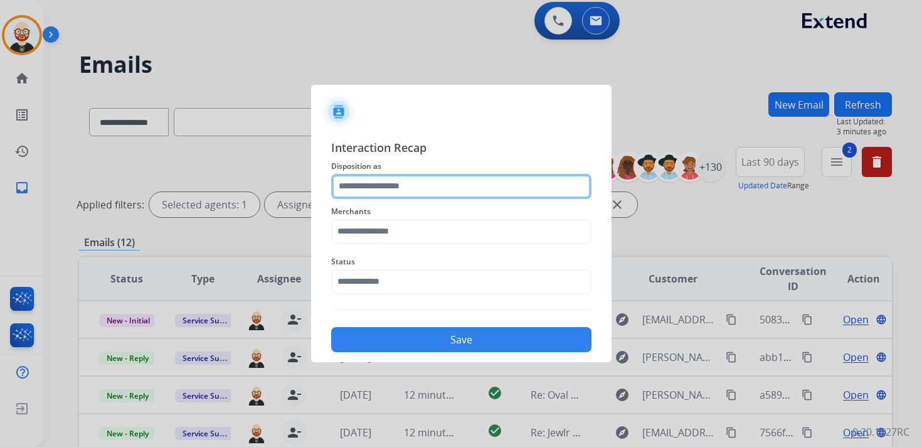
click at [448, 187] on input "text" at bounding box center [461, 186] width 260 height 25
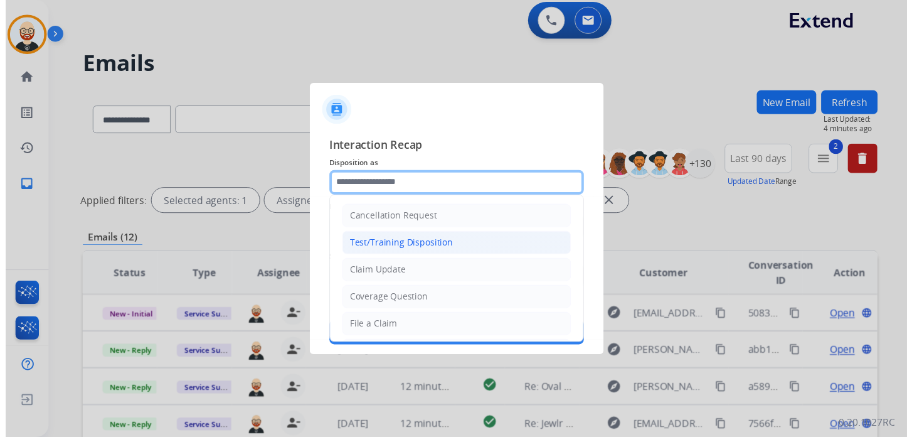
scroll to position [188, 0]
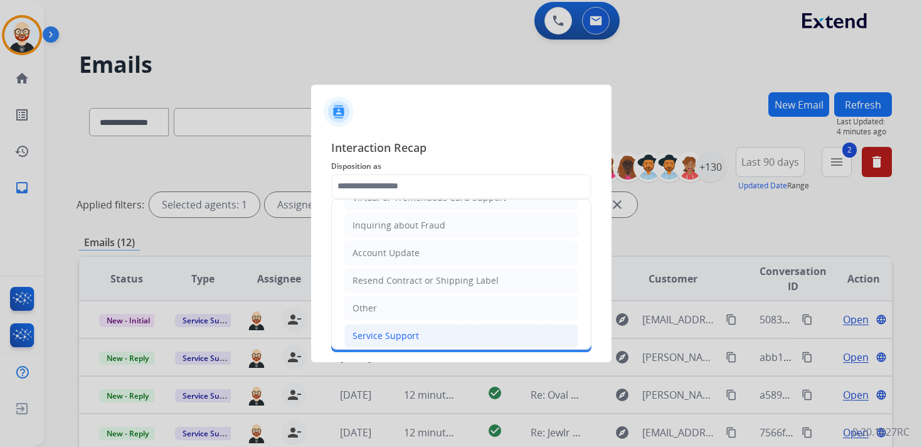
click at [398, 329] on div "Service Support" at bounding box center [385, 335] width 66 height 13
type input "**********"
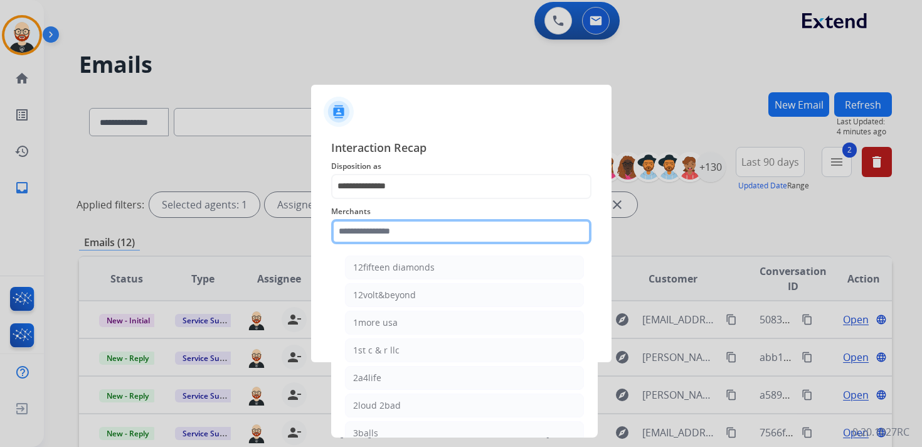
click at [394, 231] on input "text" at bounding box center [461, 231] width 260 height 25
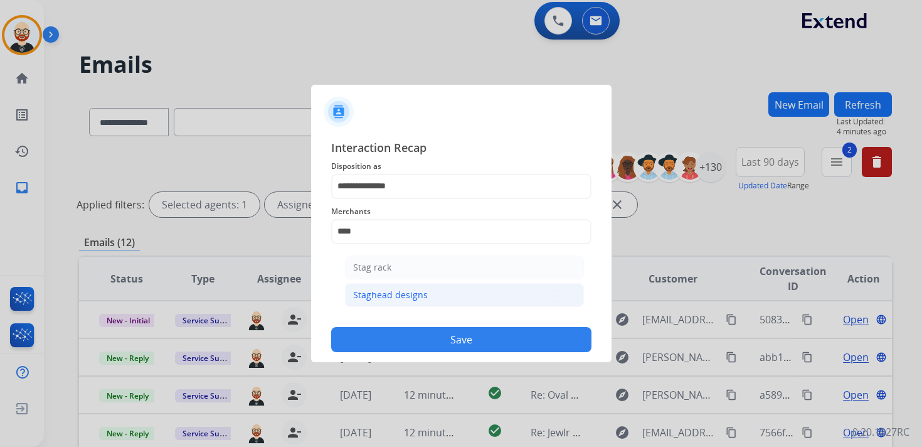
click at [388, 304] on li "Staghead designs" at bounding box center [464, 295] width 239 height 24
type input "**********"
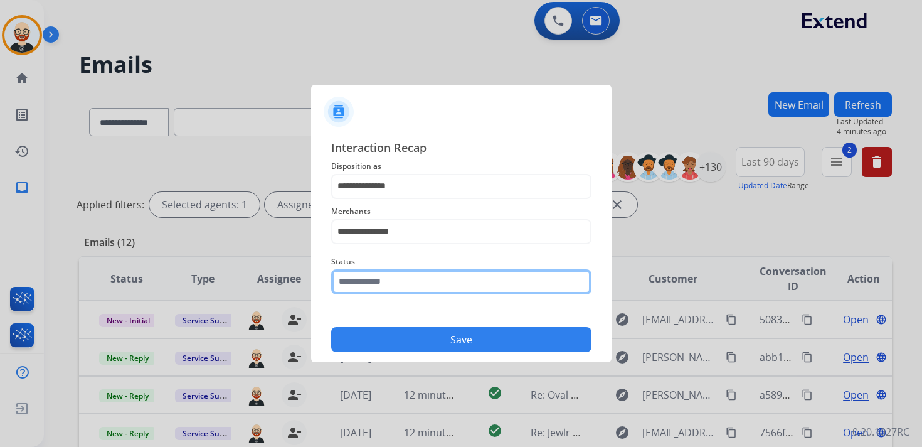
click at [390, 283] on input "text" at bounding box center [461, 281] width 260 height 25
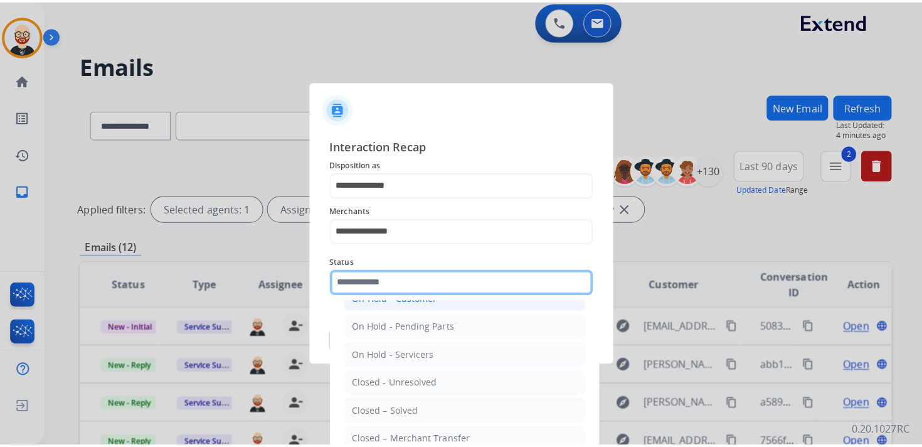
scroll to position [65, 0]
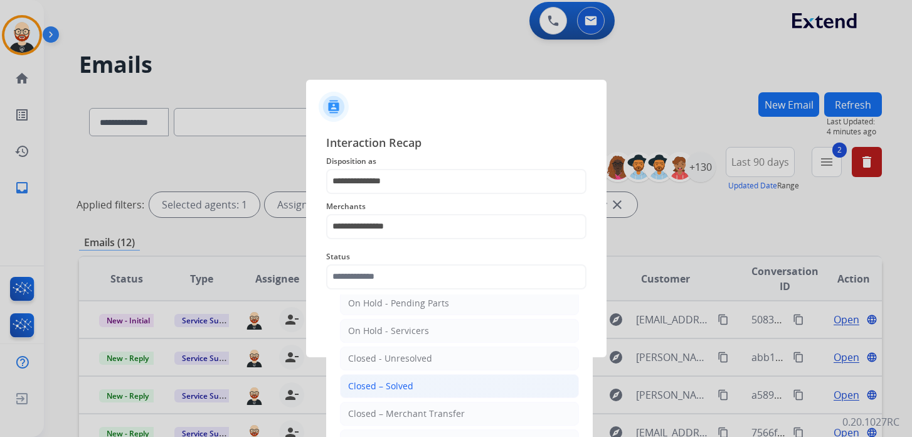
click at [395, 379] on div "Closed – Solved" at bounding box center [380, 385] width 65 height 13
type input "**********"
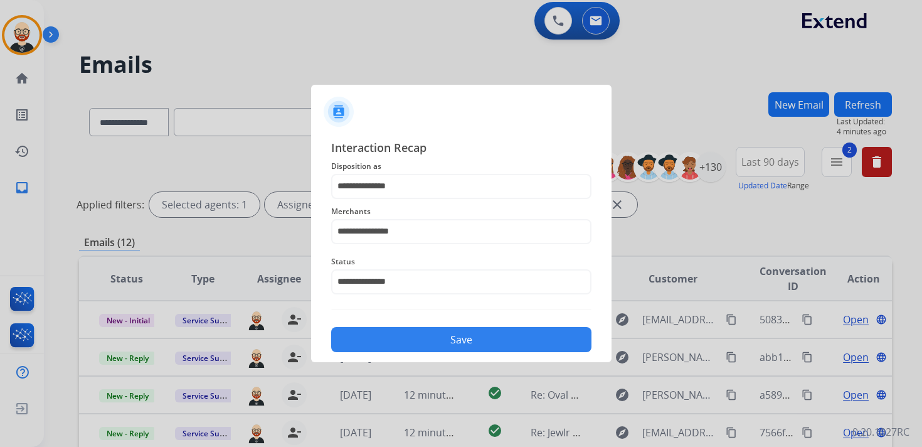
click at [419, 337] on button "Save" at bounding box center [461, 339] width 260 height 25
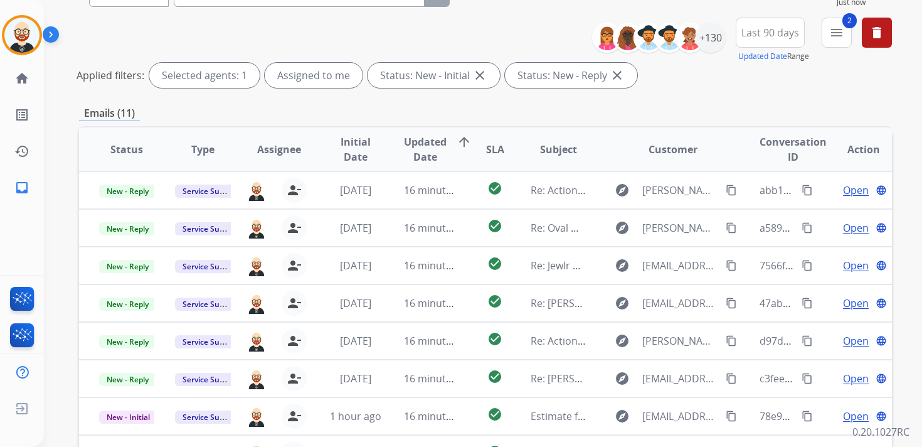
scroll to position [0, 0]
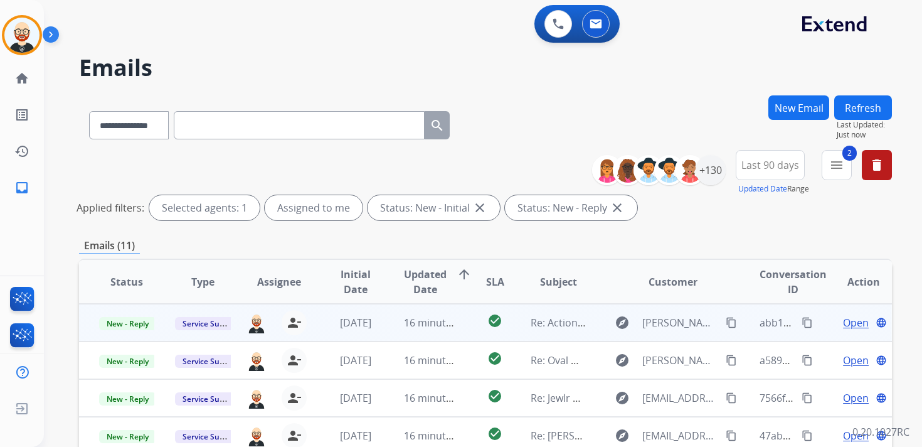
click at [845, 320] on span "Open" at bounding box center [856, 322] width 26 height 15
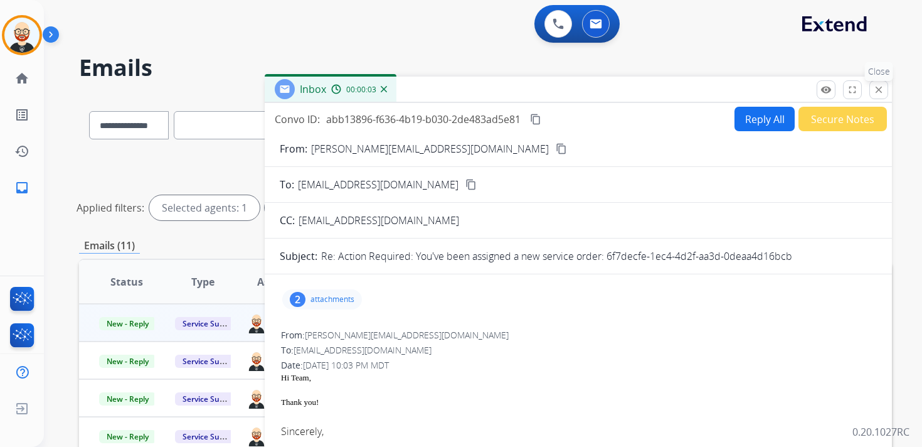
click at [881, 90] on mat-icon "close" at bounding box center [878, 89] width 11 height 11
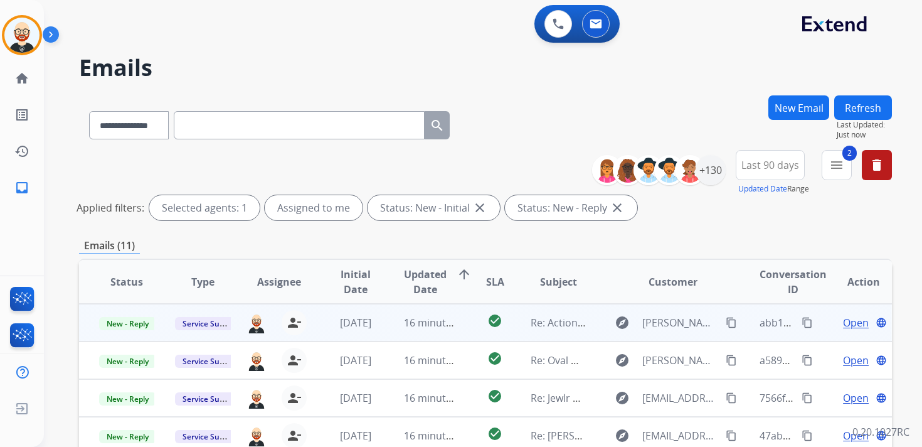
click at [851, 321] on span "Open" at bounding box center [856, 322] width 26 height 15
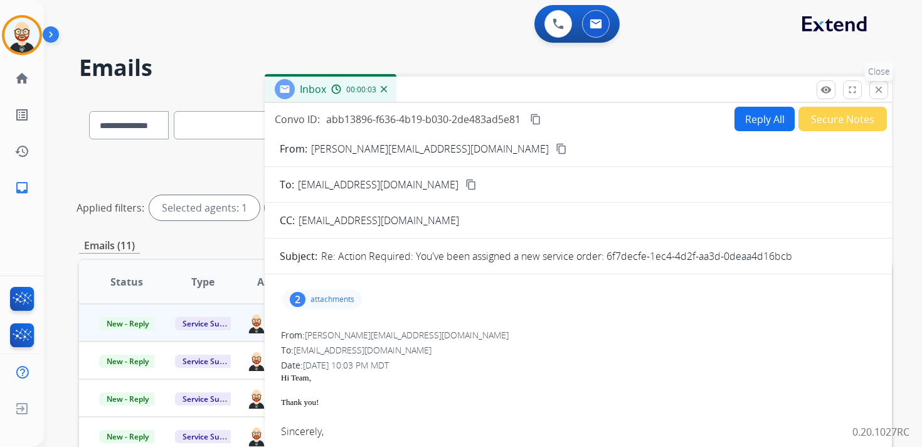
click at [880, 88] on mat-icon "close" at bounding box center [878, 89] width 11 height 11
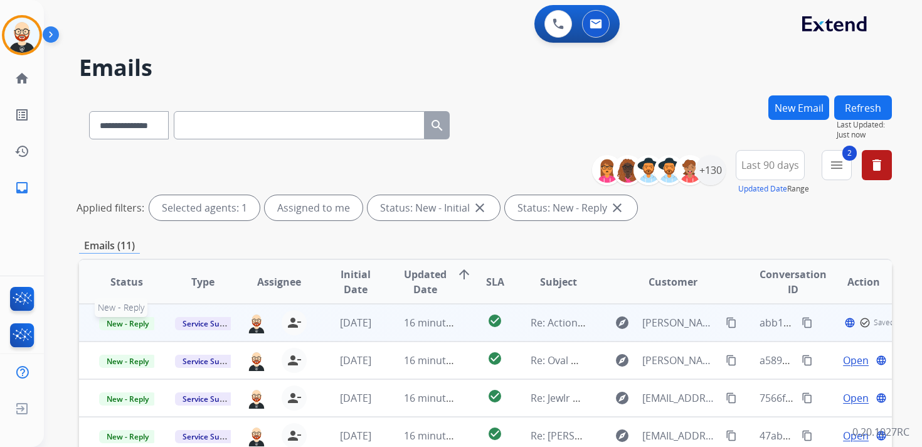
click at [142, 325] on span "New - Reply" at bounding box center [127, 323] width 57 height 13
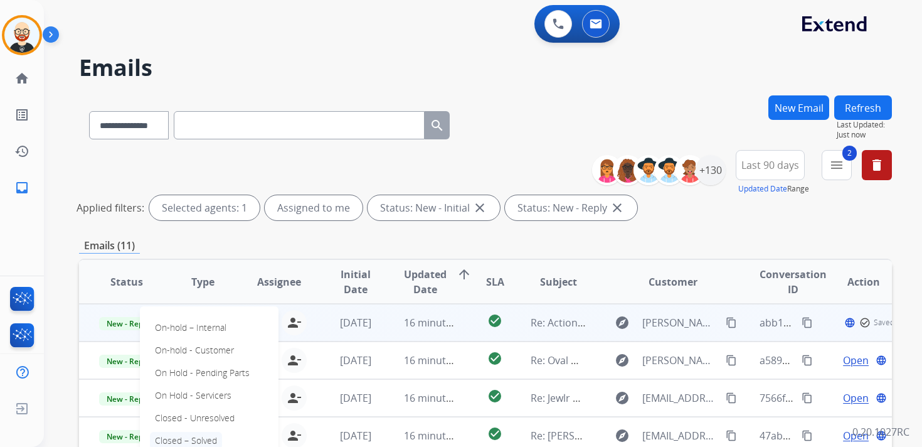
click at [196, 436] on p "Closed – Solved" at bounding box center [186, 440] width 72 height 18
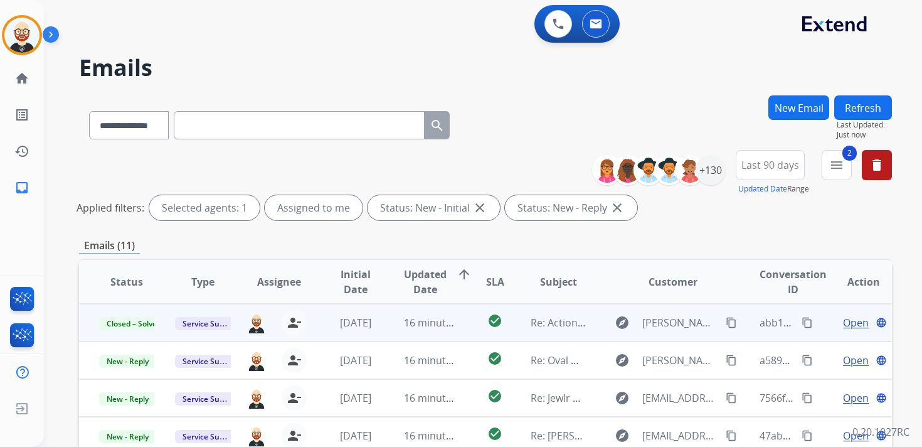
click at [864, 111] on button "Refresh" at bounding box center [863, 107] width 58 height 24
click at [848, 319] on span "Open" at bounding box center [856, 322] width 26 height 15
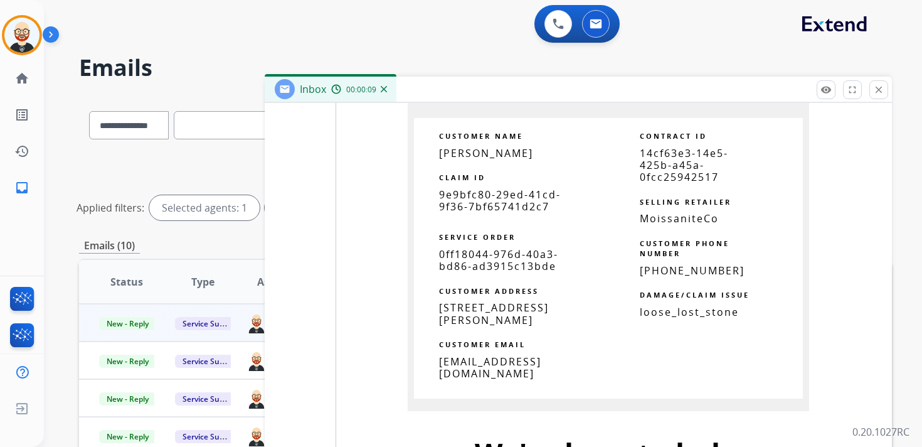
scroll to position [2436, 0]
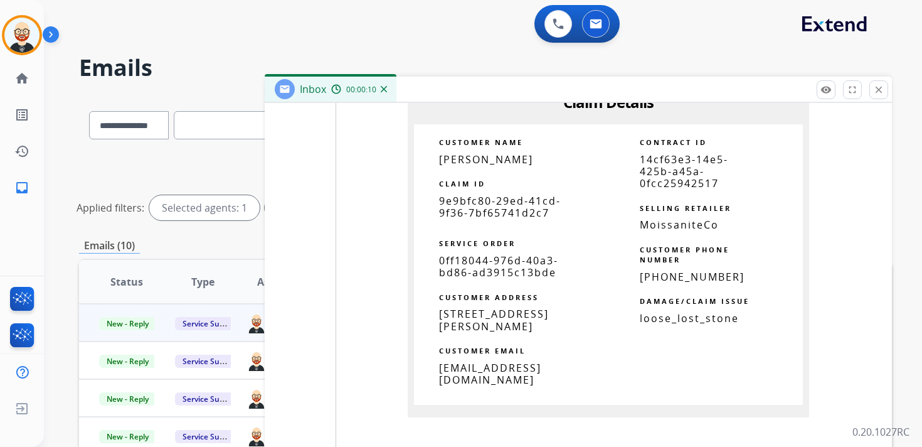
click at [496, 209] on span "9e9bfc80-29ed-41cd-9f36-7bf65741d2c7" at bounding box center [500, 207] width 122 height 26
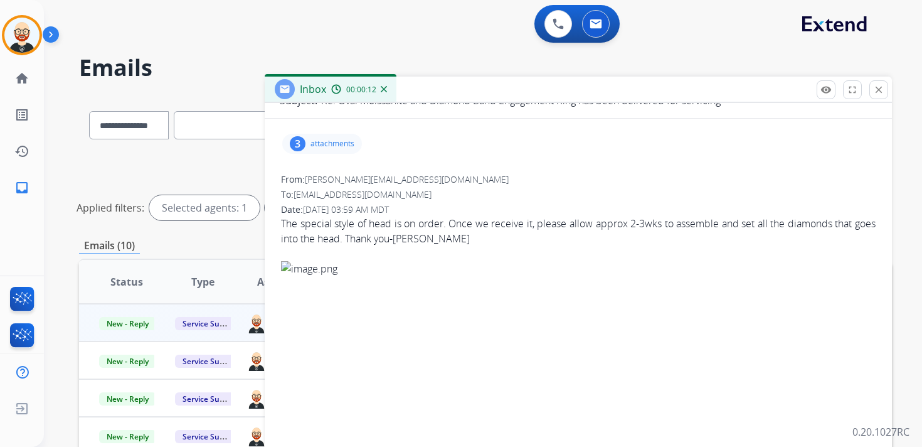
scroll to position [0, 0]
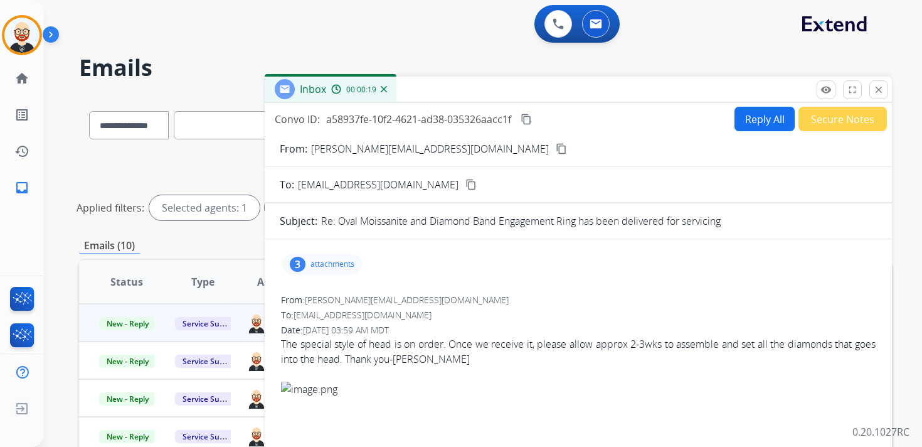
click at [531, 121] on mat-icon "content_copy" at bounding box center [526, 119] width 11 height 11
click at [389, 352] on div "The special style of head is on order. Once we receive it, please allow approx …" at bounding box center [578, 351] width 595 height 30
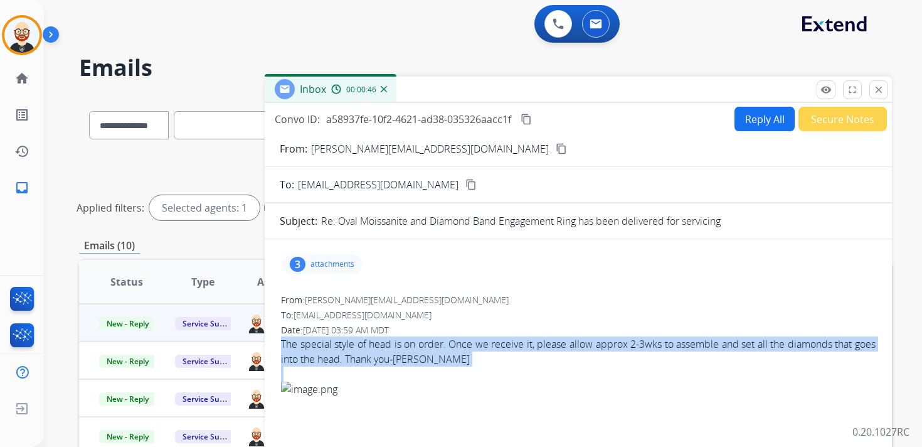
click at [389, 352] on div "The special style of head is on order. Once we receive it, please allow approx …" at bounding box center [578, 351] width 595 height 30
click at [880, 92] on mat-icon "close" at bounding box center [878, 89] width 11 height 11
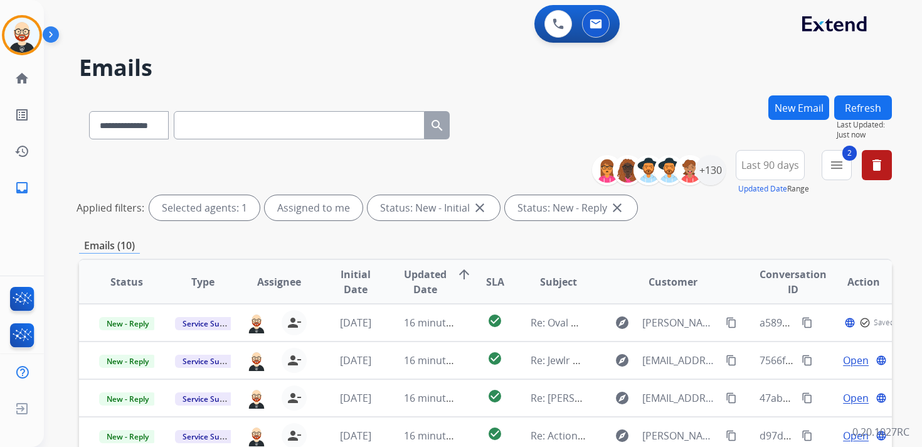
click at [278, 129] on input "text" at bounding box center [299, 125] width 251 height 28
paste input "**********"
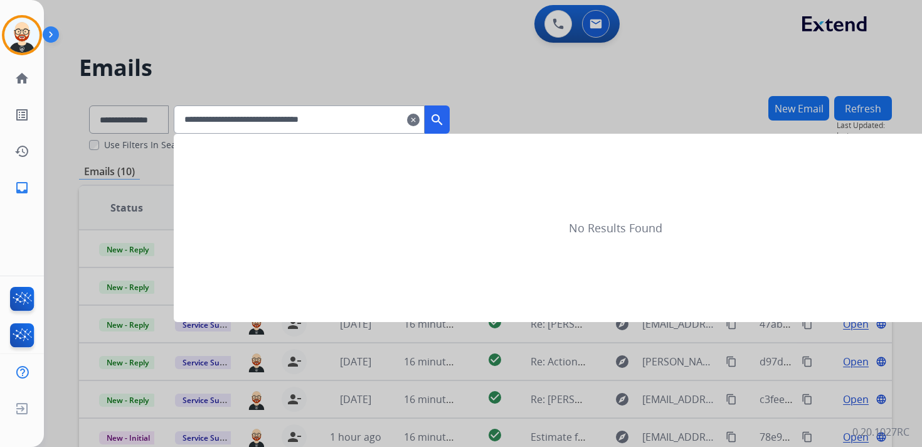
type input "**********"
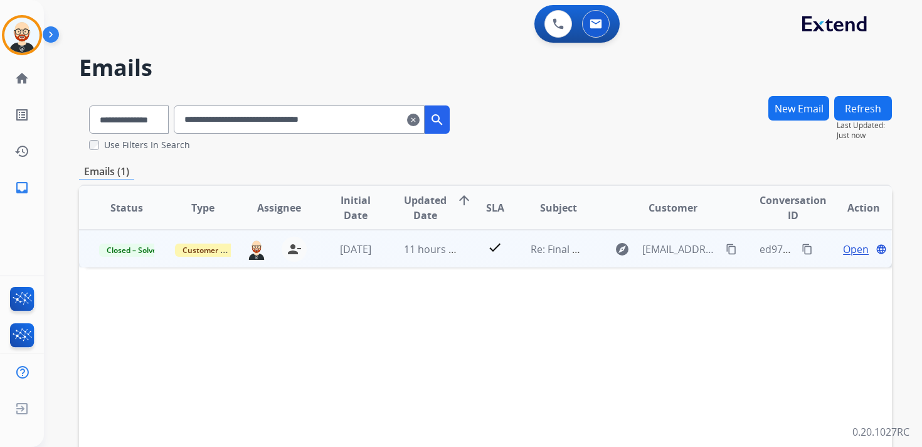
click at [844, 245] on span "Open" at bounding box center [856, 248] width 26 height 15
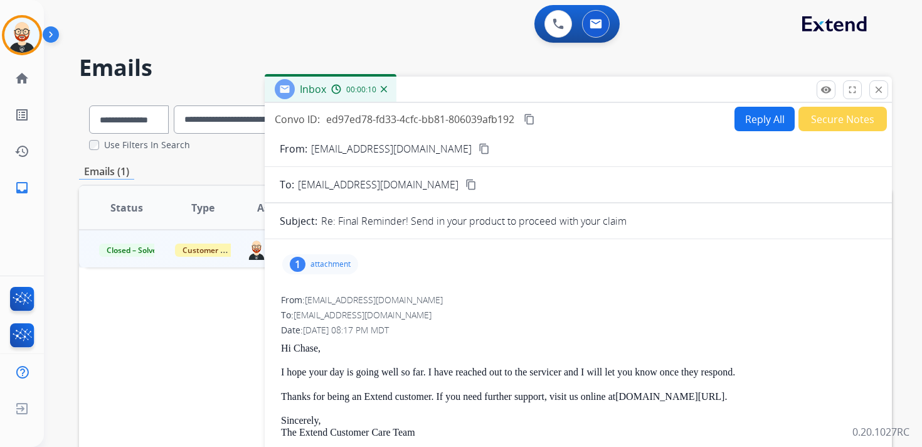
click at [751, 125] on button "Reply All" at bounding box center [764, 119] width 60 height 24
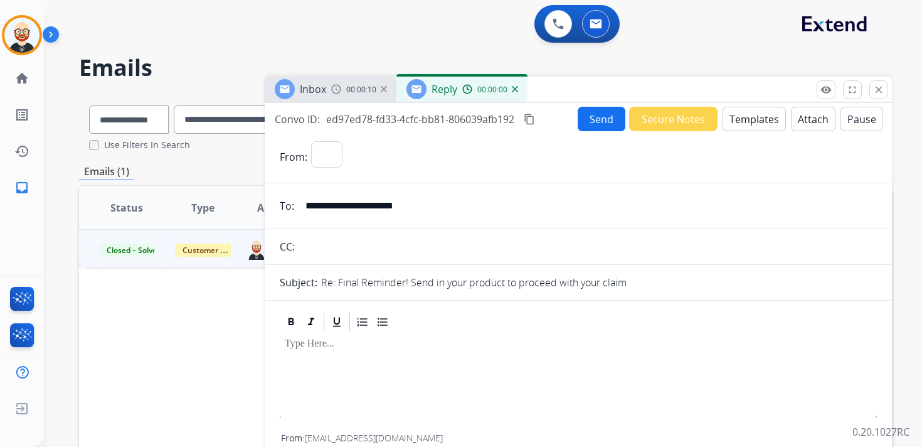
select select "**********"
click at [373, 347] on p at bounding box center [578, 343] width 587 height 11
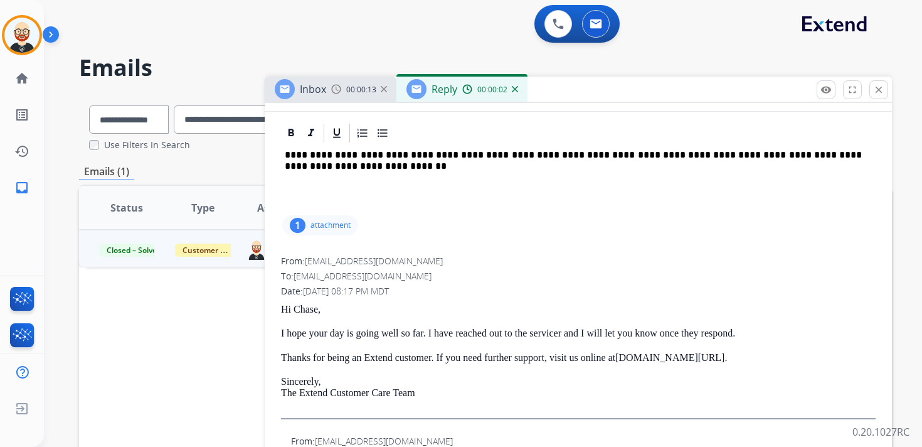
scroll to position [192, 0]
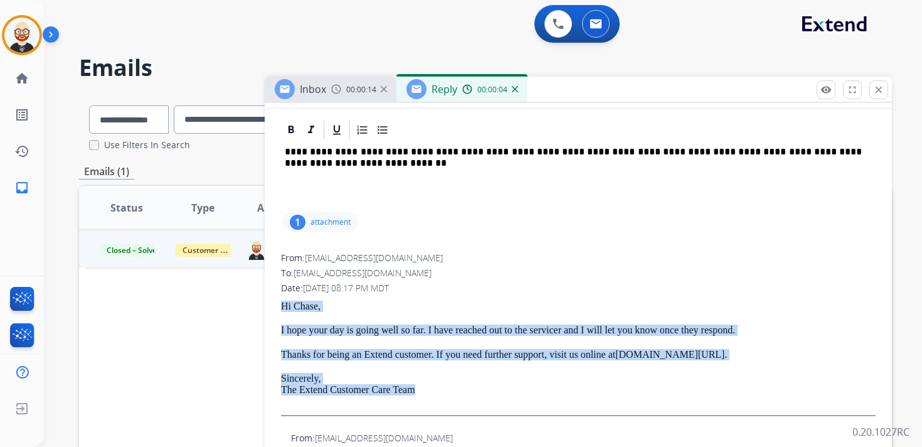
drag, startPoint x: 280, startPoint y: 304, endPoint x: 444, endPoint y: 386, distance: 182.9
click at [444, 386] on div "From: [EMAIL_ADDRESS][DOMAIN_NAME] To: [EMAIL_ADDRESS][DOMAIN_NAME] Date: [DATE…" at bounding box center [578, 338] width 597 height 177
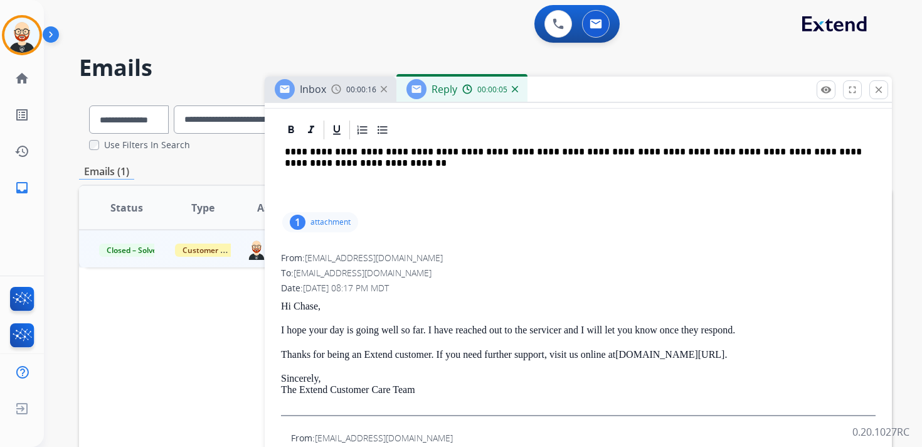
click at [373, 193] on div "**********" at bounding box center [578, 175] width 597 height 68
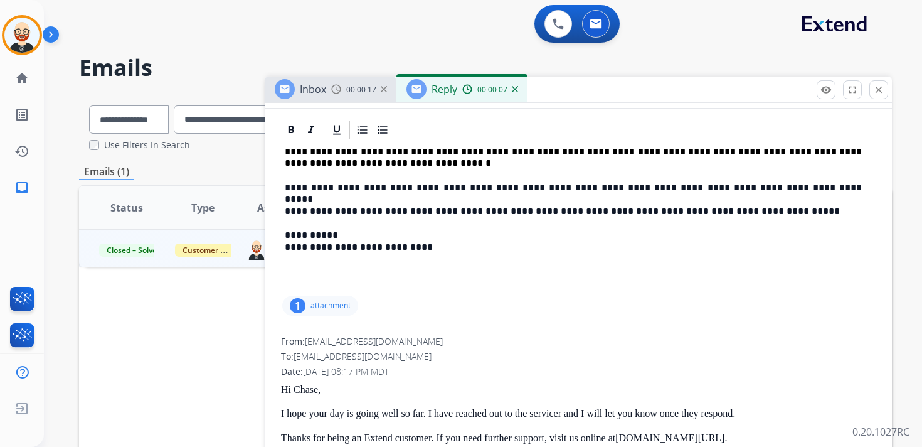
click at [372, 161] on p "**********" at bounding box center [573, 157] width 577 height 23
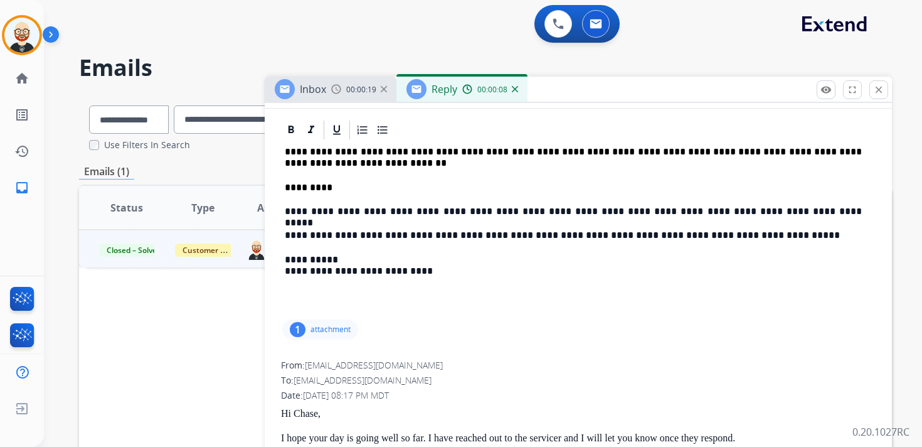
click at [332, 154] on p "**********" at bounding box center [573, 157] width 577 height 23
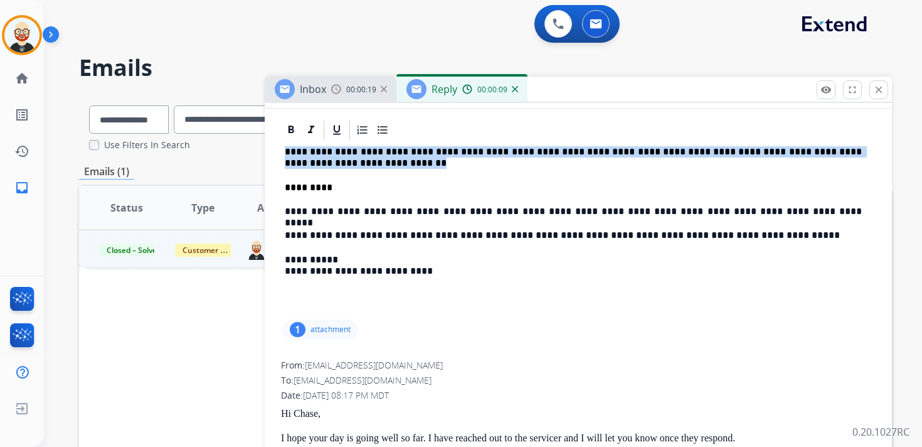
click at [332, 154] on p "**********" at bounding box center [573, 157] width 577 height 23
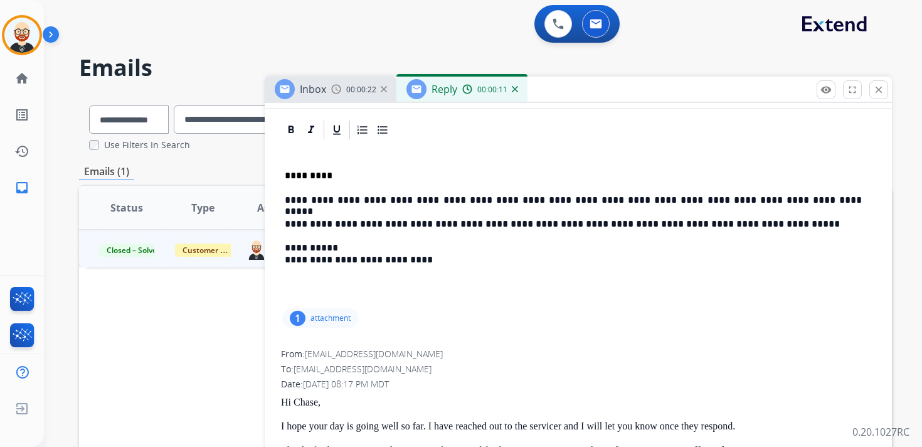
click at [285, 176] on p "*********" at bounding box center [573, 175] width 577 height 11
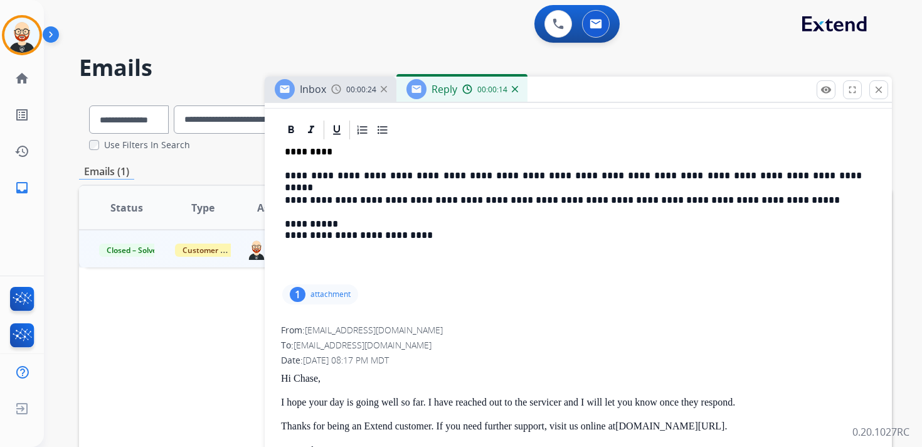
click at [467, 173] on p "**********" at bounding box center [573, 175] width 577 height 11
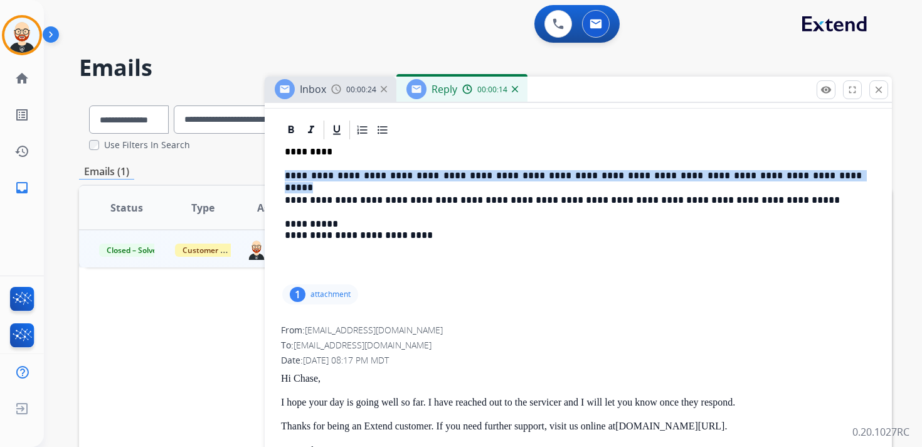
click at [467, 173] on p "**********" at bounding box center [573, 175] width 577 height 11
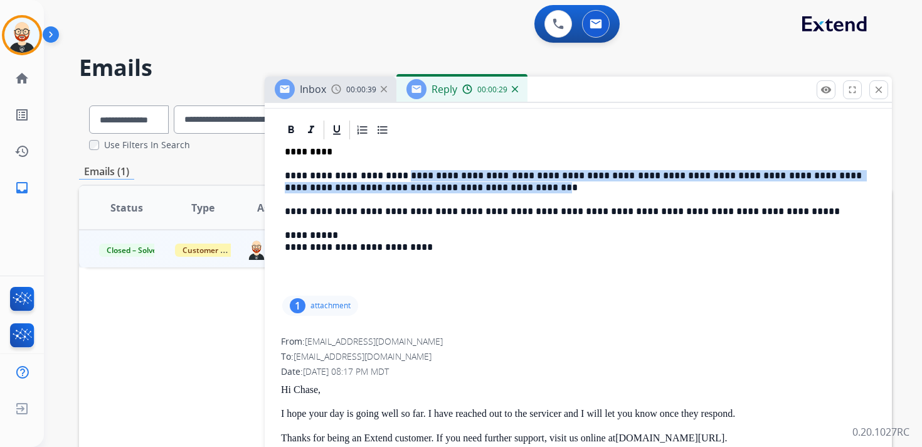
drag, startPoint x: 401, startPoint y: 174, endPoint x: 482, endPoint y: 184, distance: 82.2
click at [482, 184] on p "**********" at bounding box center [573, 181] width 577 height 23
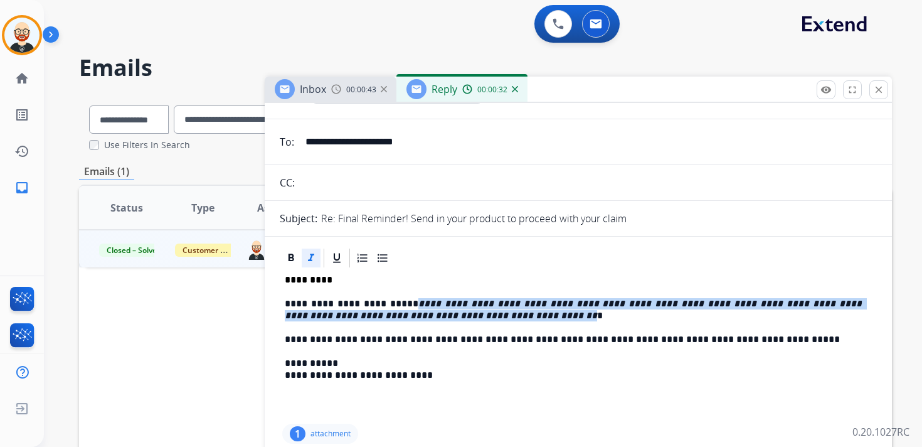
scroll to position [0, 0]
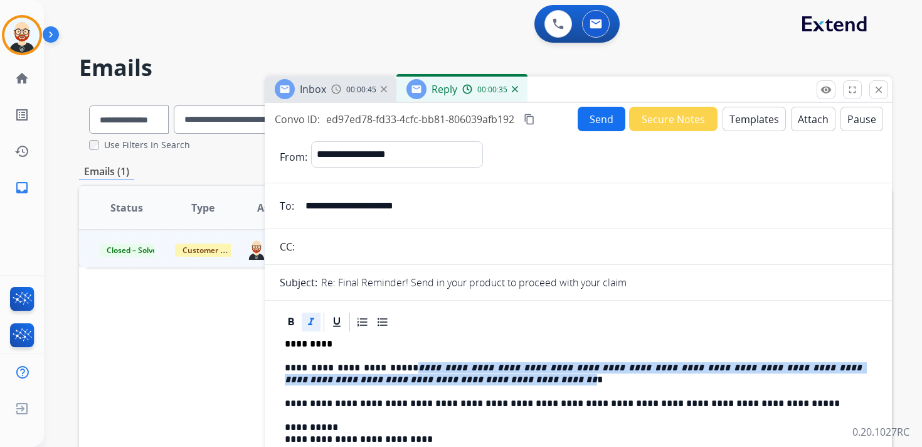
click at [597, 120] on button "Send" at bounding box center [602, 119] width 48 height 24
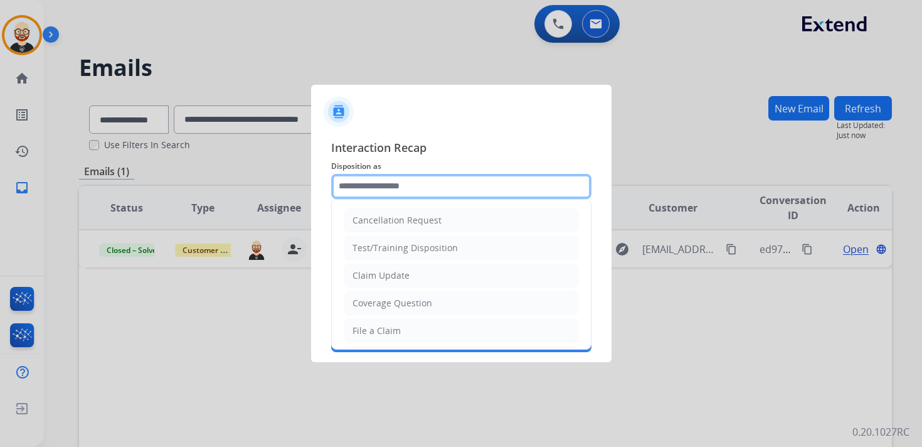
click at [425, 194] on input "text" at bounding box center [461, 186] width 260 height 25
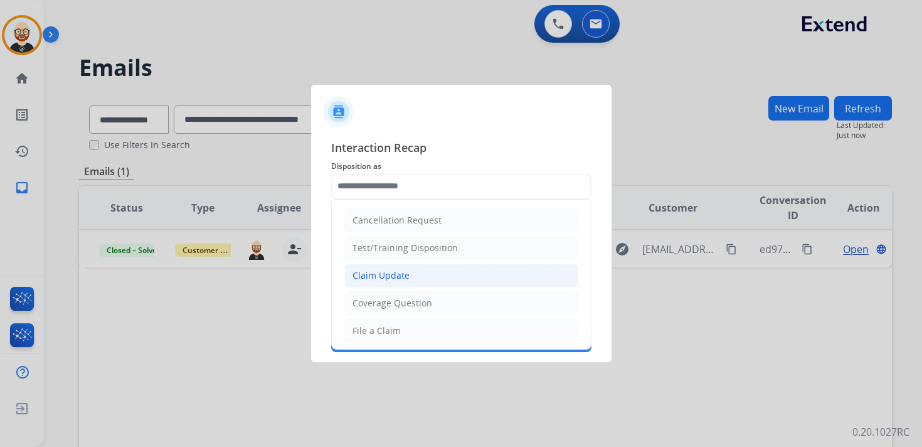
click at [386, 275] on div "Claim Update" at bounding box center [380, 275] width 57 height 13
type input "**********"
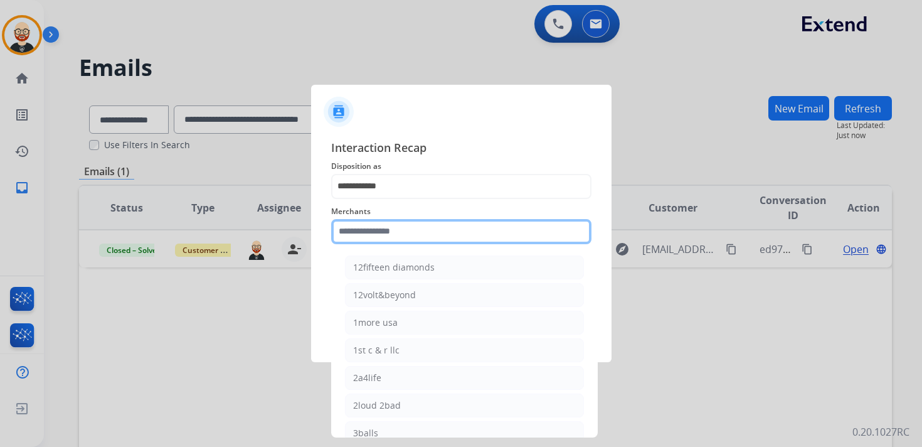
click at [367, 235] on input "text" at bounding box center [461, 231] width 260 height 25
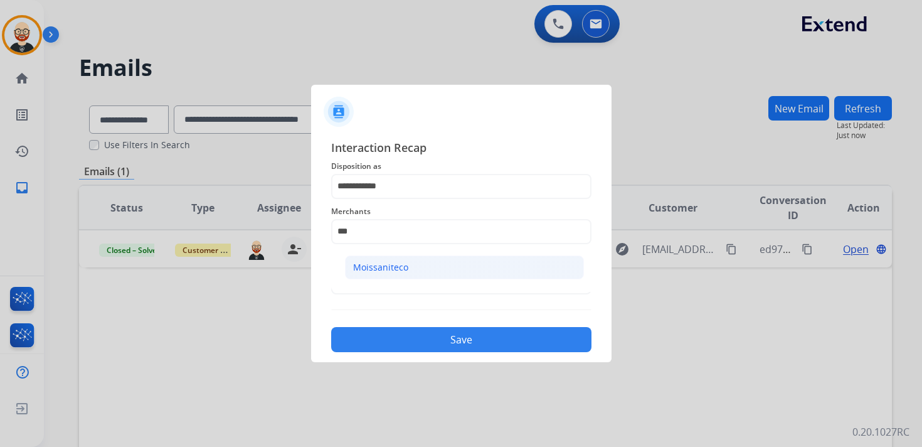
click at [384, 263] on div "Moissaniteco" at bounding box center [380, 267] width 55 height 13
type input "**********"
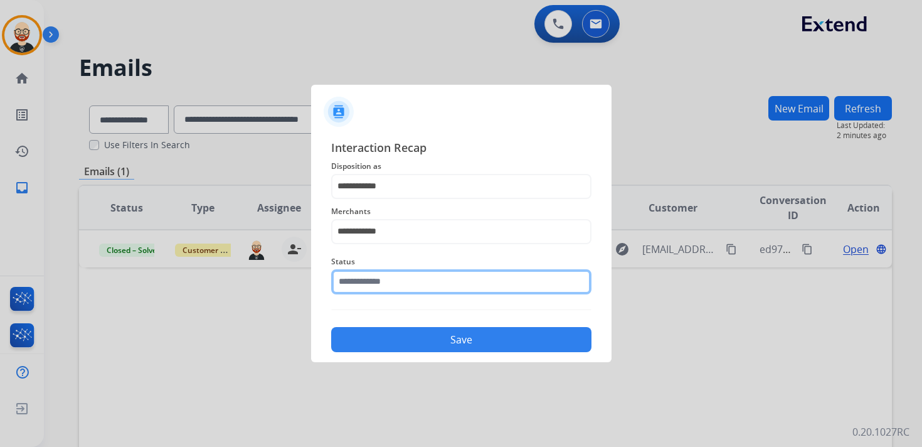
click at [380, 277] on input "text" at bounding box center [461, 281] width 260 height 25
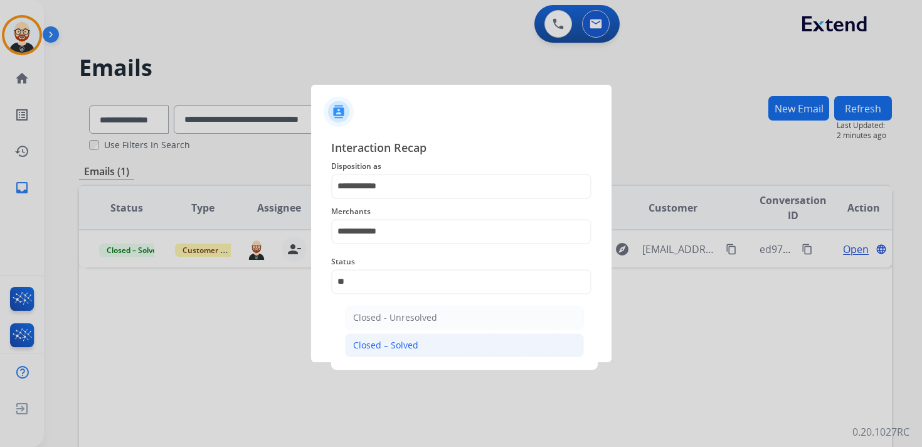
click at [375, 345] on div "Closed – Solved" at bounding box center [385, 345] width 65 height 13
type input "**********"
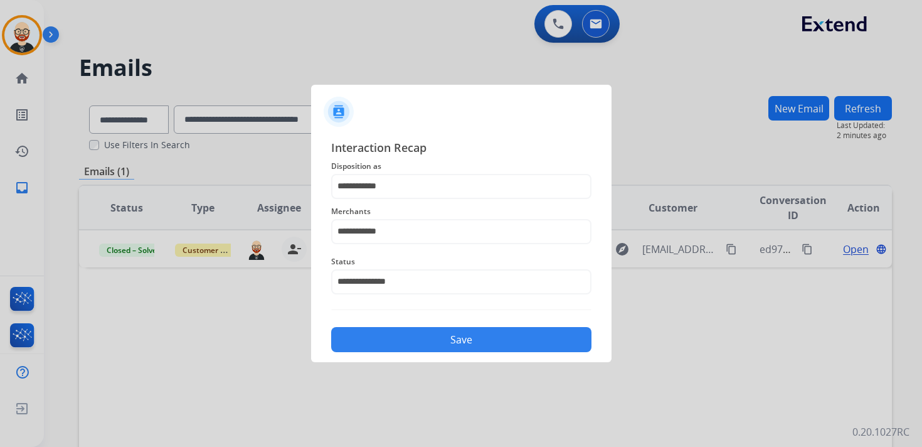
click at [403, 335] on button "Save" at bounding box center [461, 339] width 260 height 25
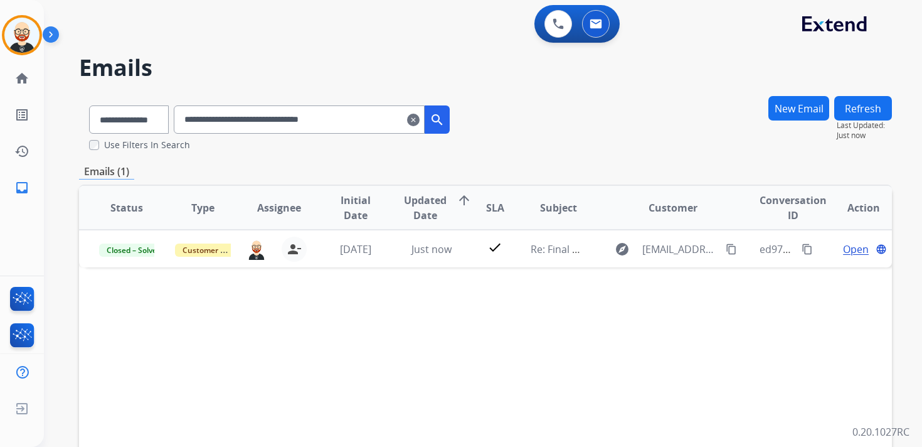
click at [420, 119] on mat-icon "clear" at bounding box center [413, 119] width 13 height 15
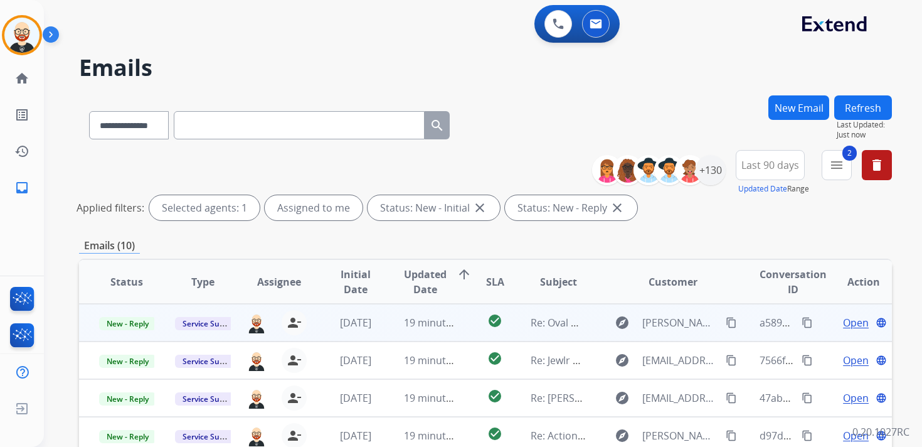
click at [845, 322] on span "Open" at bounding box center [856, 322] width 26 height 15
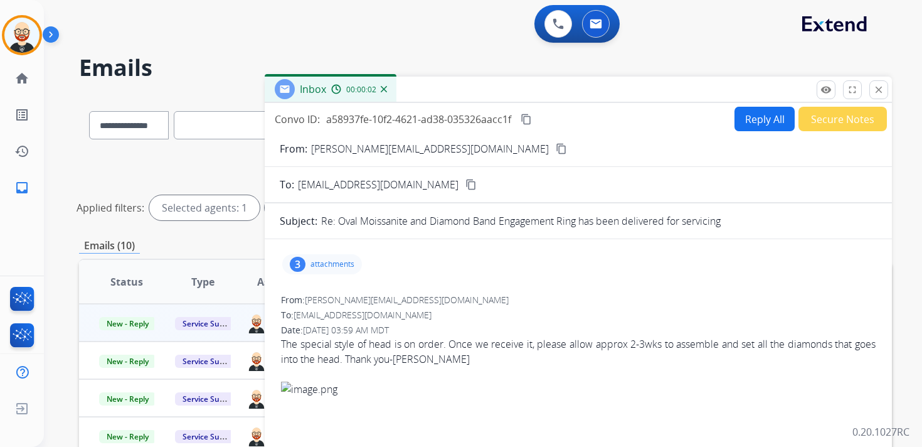
click at [754, 120] on button "Reply All" at bounding box center [764, 119] width 60 height 24
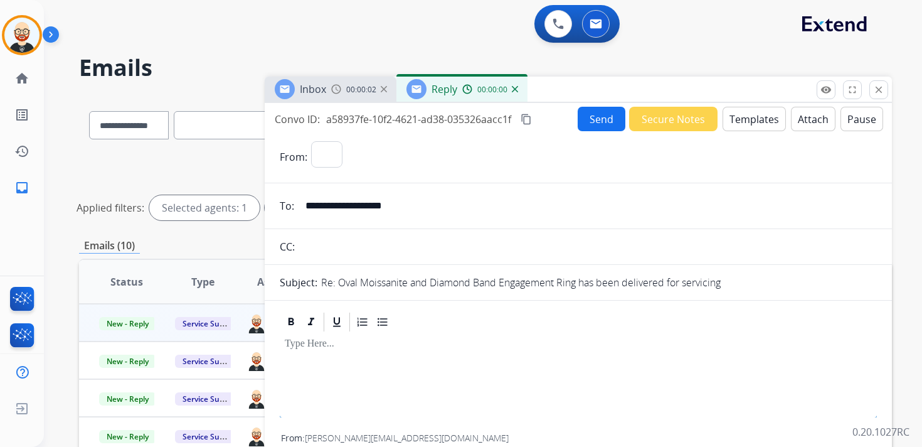
select select "**********"
click at [394, 363] on div at bounding box center [578, 361] width 597 height 56
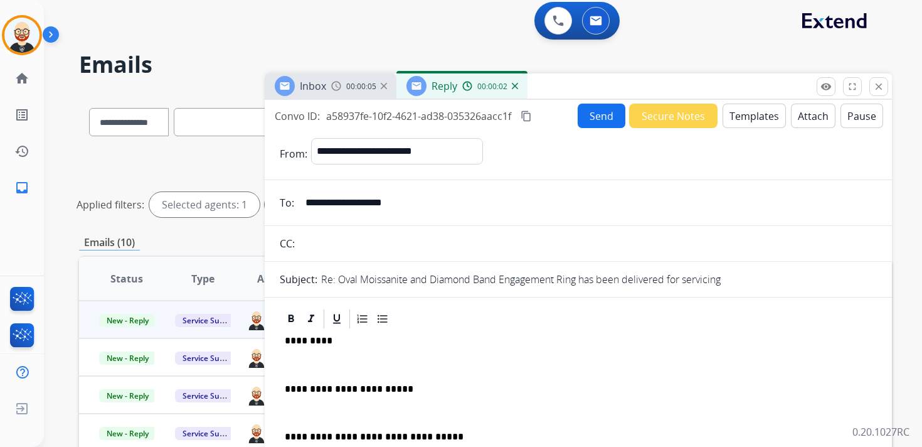
click at [304, 335] on p "*********" at bounding box center [573, 340] width 577 height 11
click at [295, 363] on p at bounding box center [578, 364] width 587 height 11
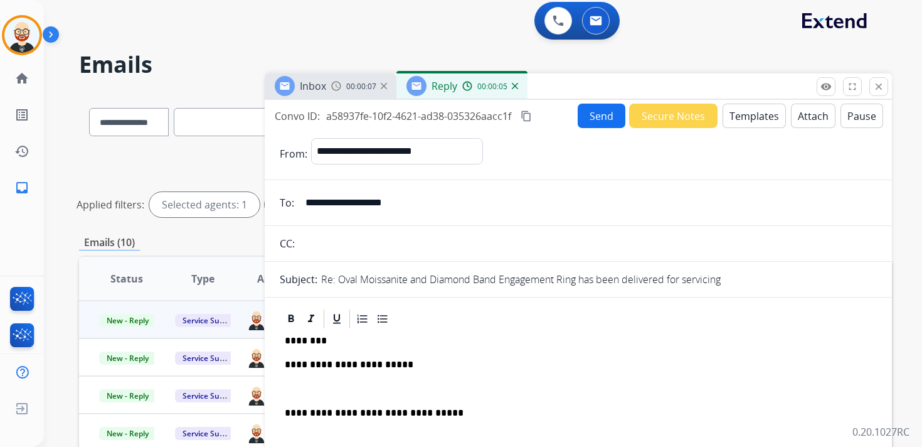
click at [303, 378] on div "**********" at bounding box center [578, 406] width 597 height 153
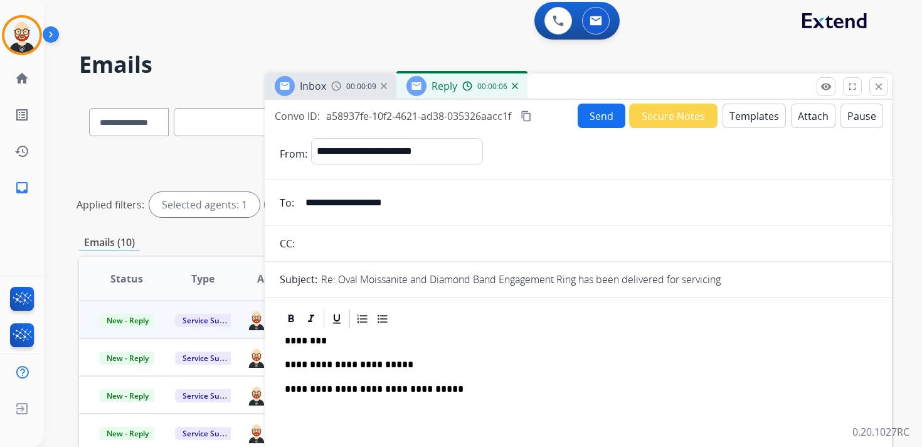
click at [583, 119] on button "Send" at bounding box center [602, 115] width 48 height 24
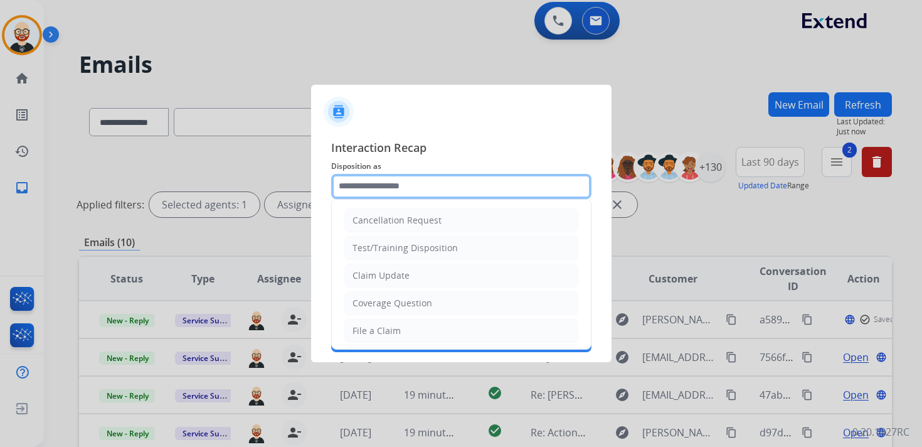
click at [400, 189] on input "text" at bounding box center [461, 186] width 260 height 25
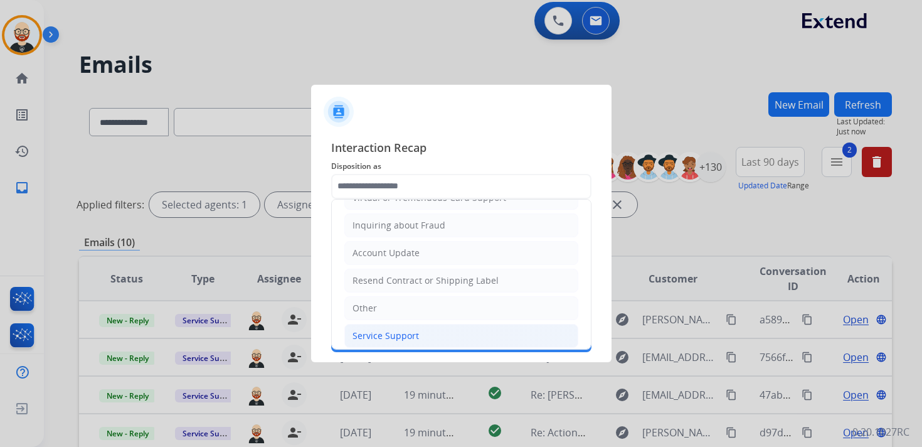
click at [406, 332] on div "Service Support" at bounding box center [385, 335] width 66 height 13
type input "**********"
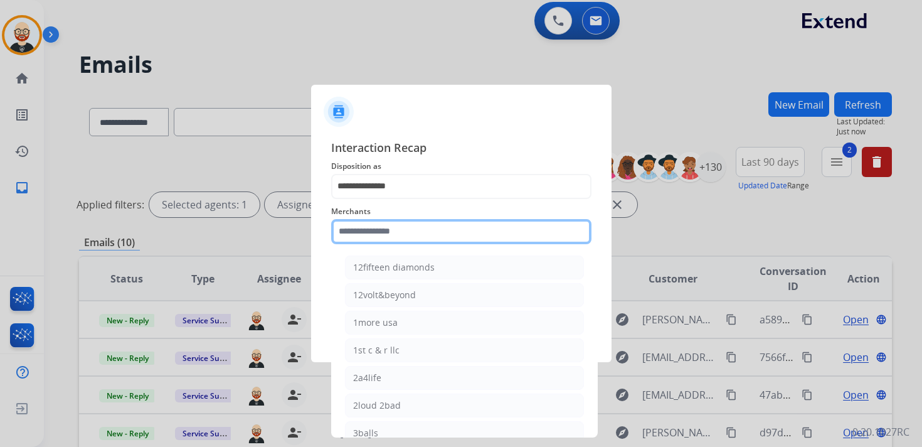
click at [385, 231] on input "text" at bounding box center [461, 231] width 260 height 25
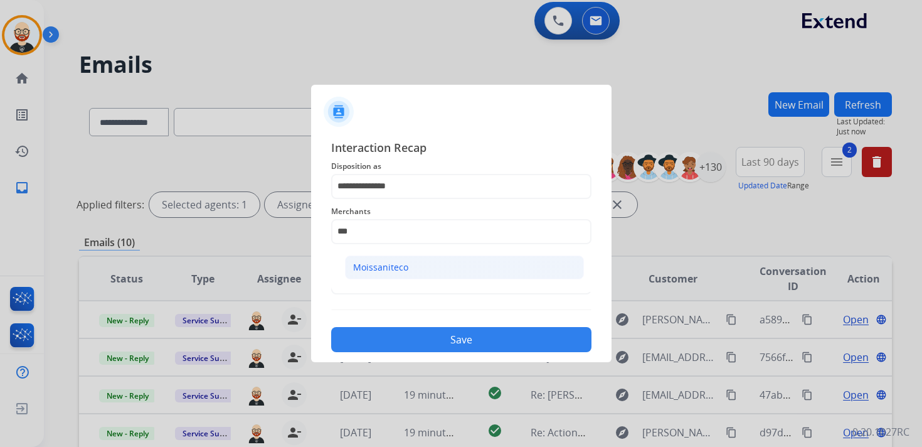
click at [380, 270] on div "Moissaniteco" at bounding box center [380, 267] width 55 height 13
type input "**********"
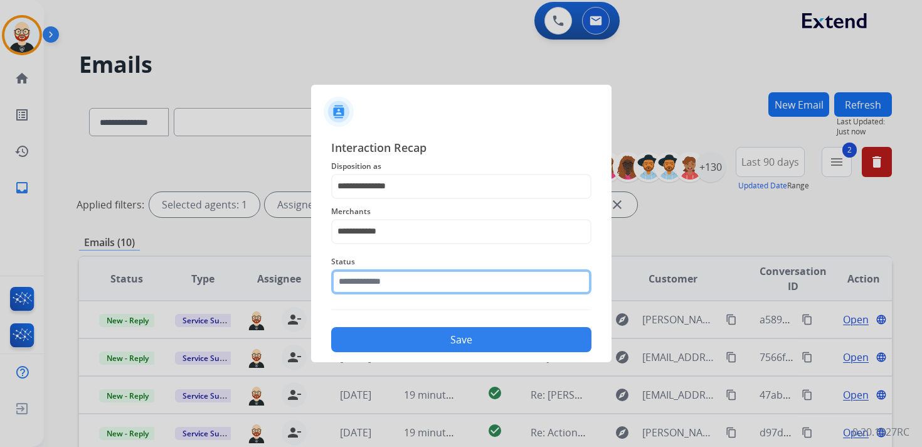
click at [377, 283] on input "text" at bounding box center [461, 281] width 260 height 25
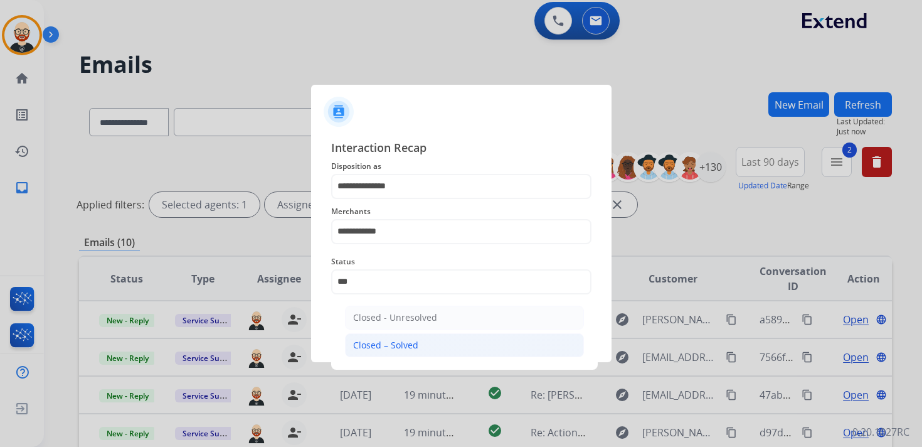
click at [372, 340] on div "Closed – Solved" at bounding box center [385, 345] width 65 height 13
type input "**********"
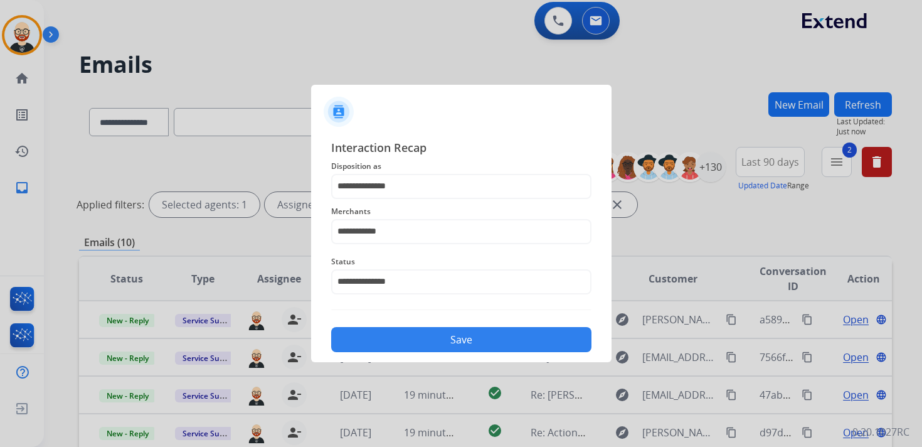
click at [372, 340] on button "Save" at bounding box center [461, 339] width 260 height 25
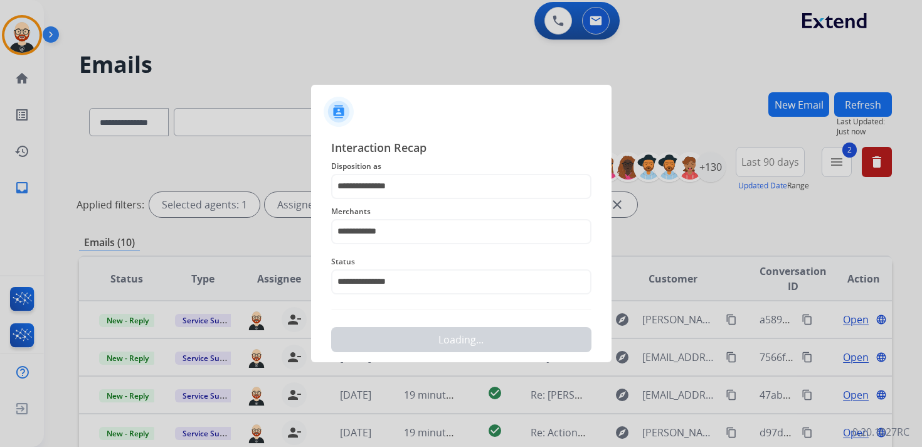
scroll to position [0, 0]
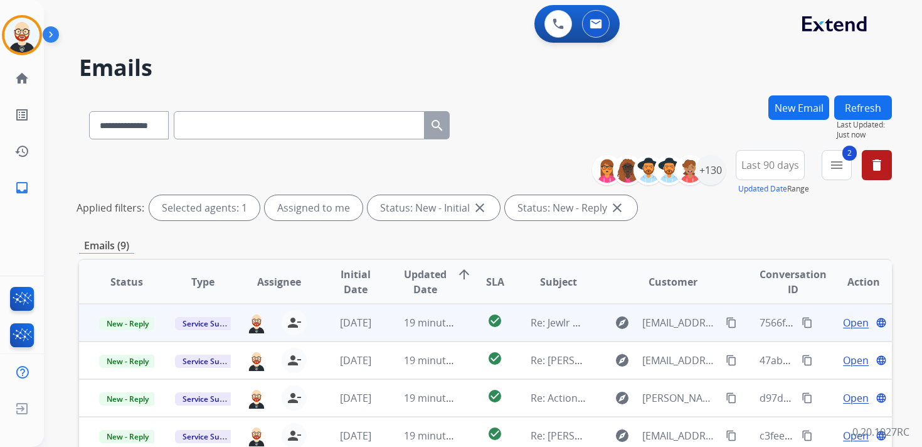
click at [845, 321] on span "Open" at bounding box center [856, 322] width 26 height 15
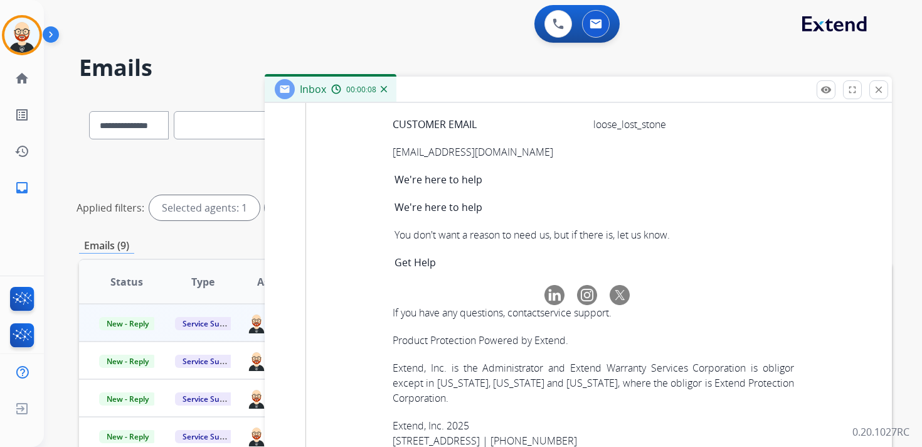
scroll to position [5103, 0]
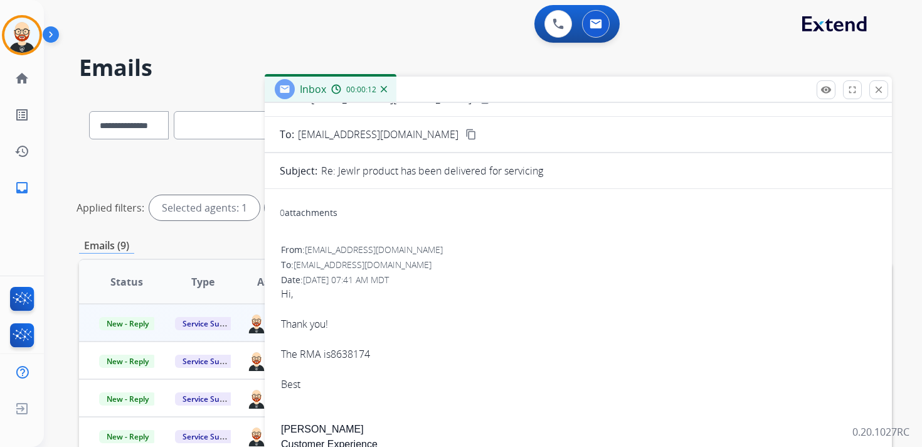
scroll to position [0, 0]
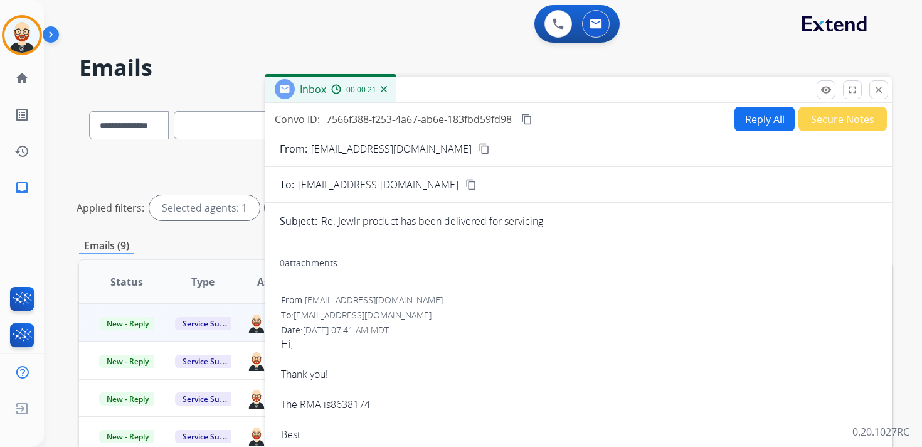
click at [531, 122] on mat-icon "content_copy" at bounding box center [526, 119] width 11 height 11
click at [282, 404] on div "Hi, Thank you! The RMA is 8638174 Best" at bounding box center [578, 388] width 595 height 105
click at [879, 87] on mat-icon "close" at bounding box center [878, 89] width 11 height 11
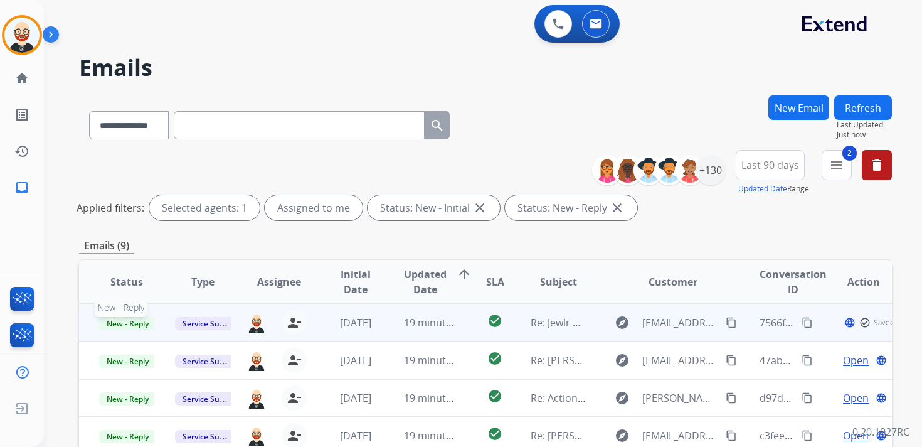
click at [139, 323] on span "New - Reply" at bounding box center [127, 323] width 57 height 13
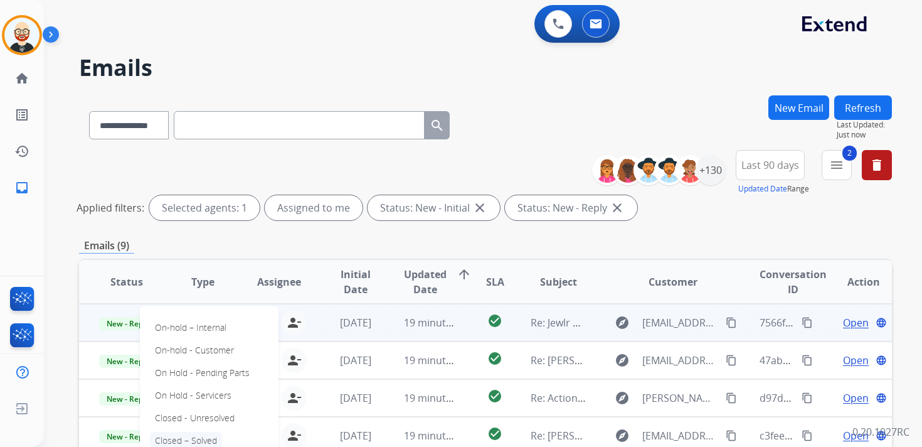
click at [200, 435] on p "Closed – Solved" at bounding box center [186, 440] width 72 height 18
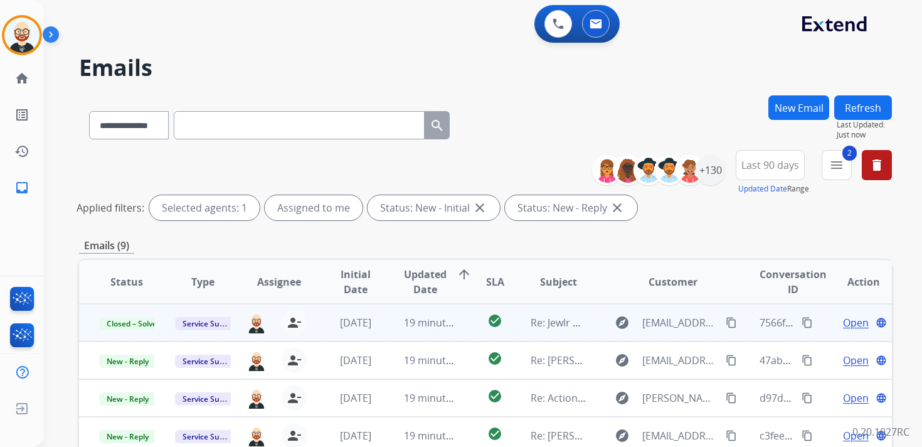
click at [854, 109] on button "Refresh" at bounding box center [863, 107] width 58 height 24
click at [844, 321] on span "Open" at bounding box center [856, 322] width 26 height 15
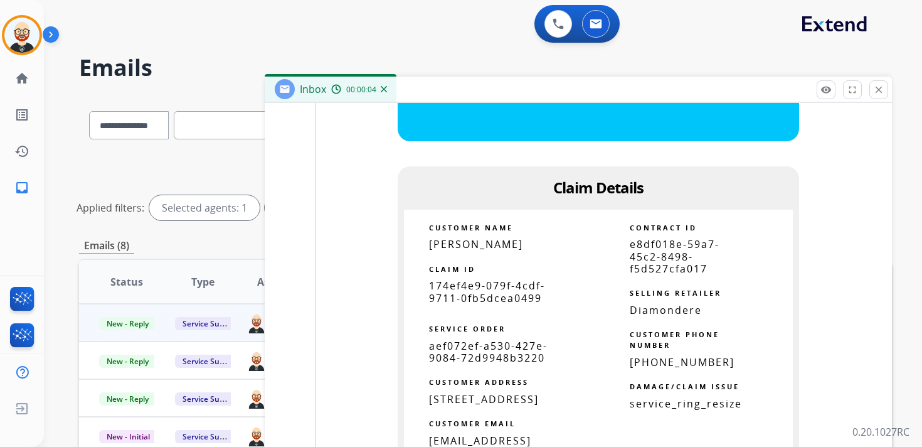
scroll to position [1445, 0]
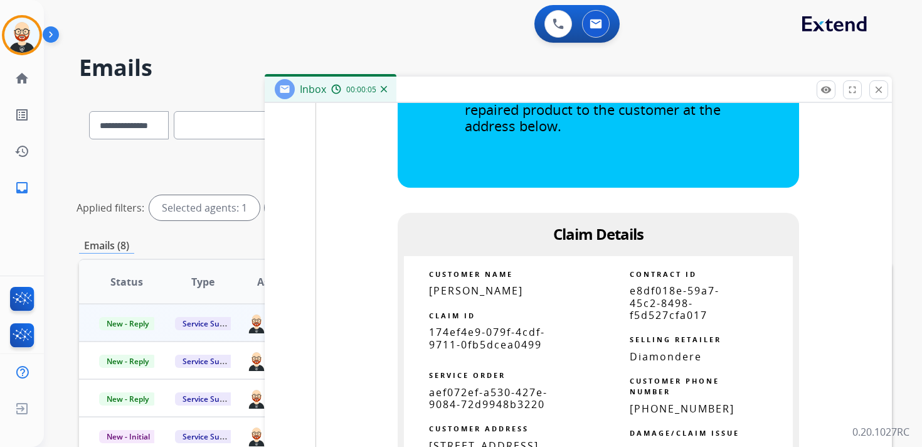
click at [501, 335] on span "174ef4e9-079f-4cdf-9711-0fb5dcea0499" at bounding box center [487, 338] width 116 height 26
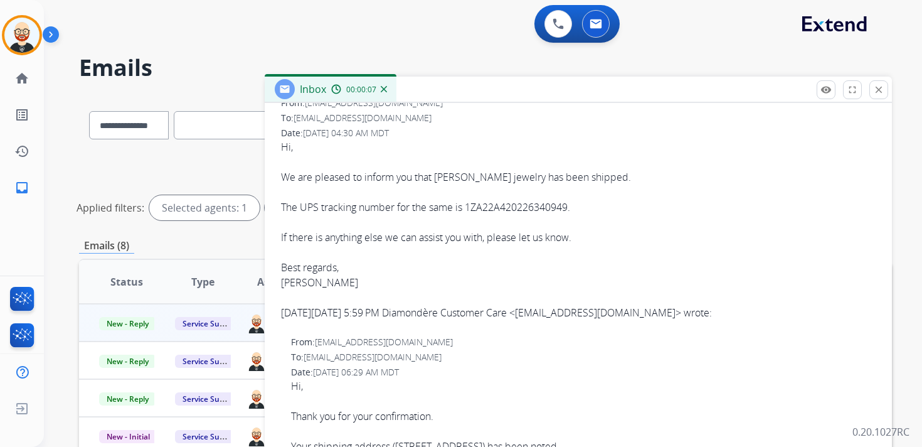
scroll to position [0, 0]
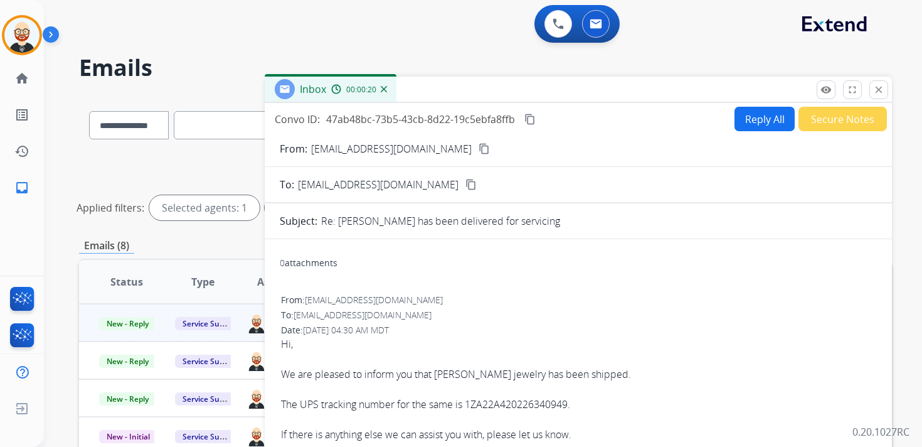
click at [531, 117] on mat-icon "content_copy" at bounding box center [529, 119] width 11 height 11
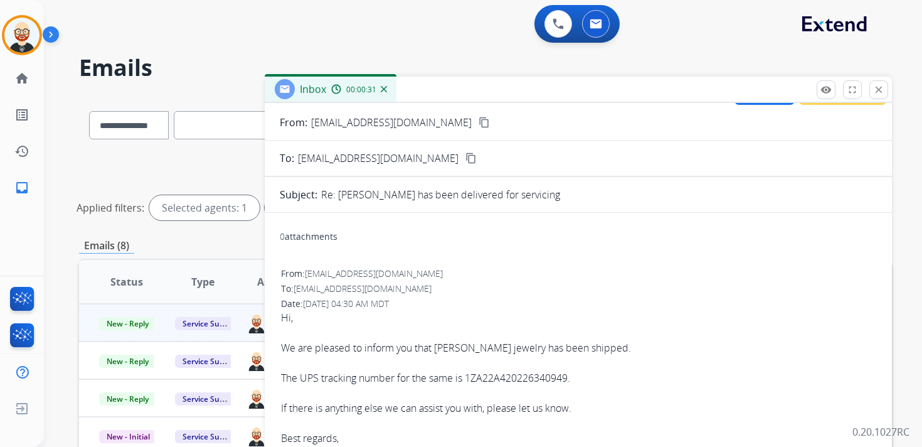
scroll to position [31, 0]
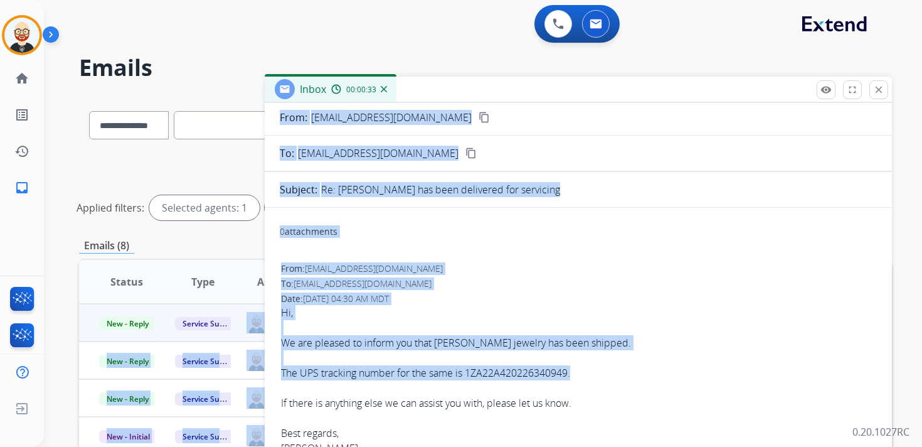
drag, startPoint x: 576, startPoint y: 374, endPoint x: 262, endPoint y: 335, distance: 316.7
click at [262, 335] on div "**********" at bounding box center [485, 419] width 813 height 649
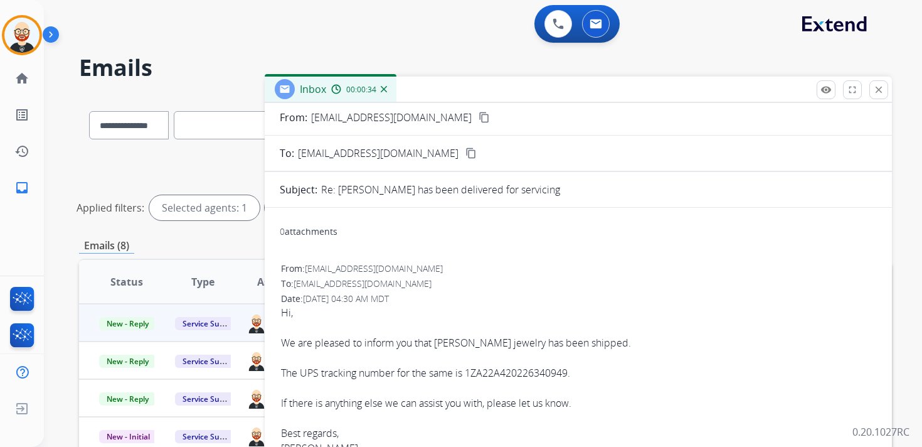
click at [285, 345] on div "Hi, We are pleased to inform you that [PERSON_NAME] jewelry has been shipped. T…" at bounding box center [578, 395] width 595 height 181
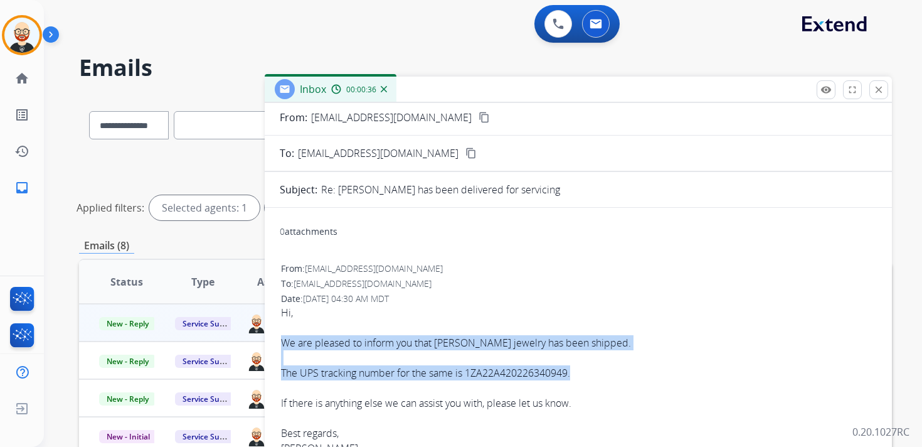
drag, startPoint x: 280, startPoint y: 341, endPoint x: 601, endPoint y: 369, distance: 322.9
click at [601, 369] on div "From: [EMAIL_ADDRESS][DOMAIN_NAME] To: [EMAIL_ADDRESS][DOMAIN_NAME] Date: [DATE…" at bounding box center [578, 379] width 597 height 236
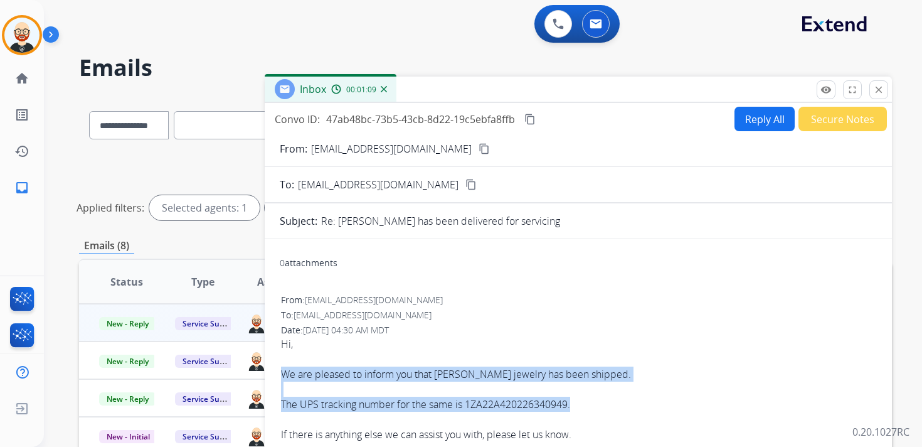
click at [743, 116] on button "Reply All" at bounding box center [764, 119] width 60 height 24
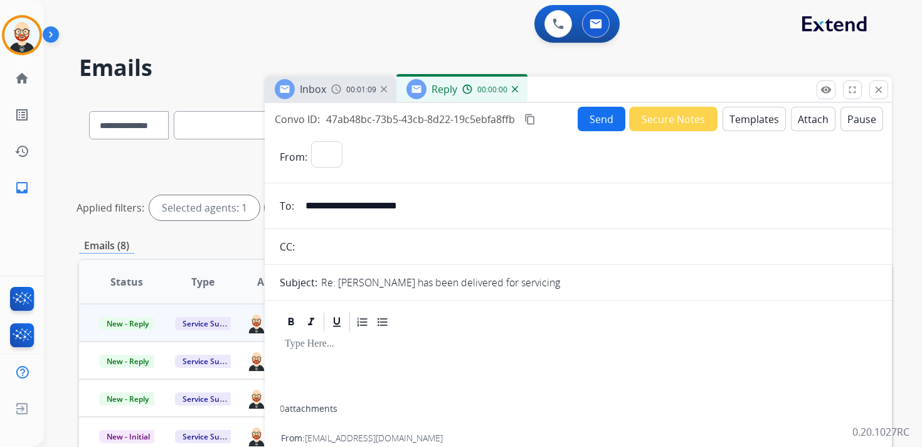
select select "**********"
click at [376, 352] on div at bounding box center [578, 368] width 597 height 71
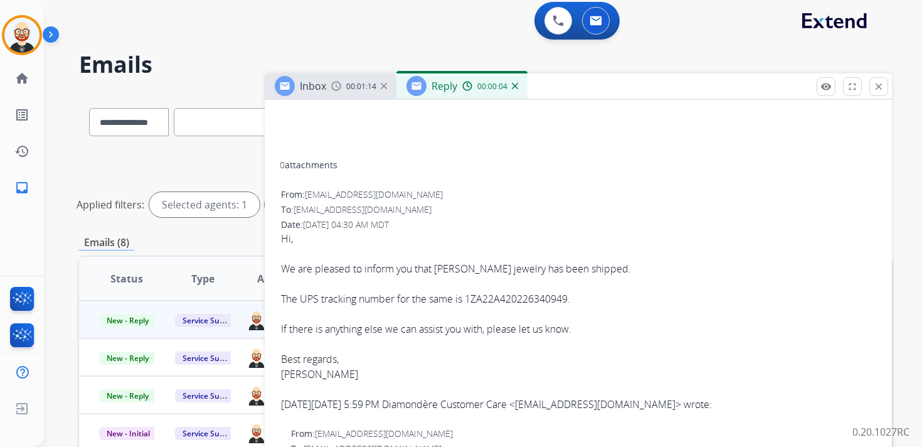
scroll to position [378, 0]
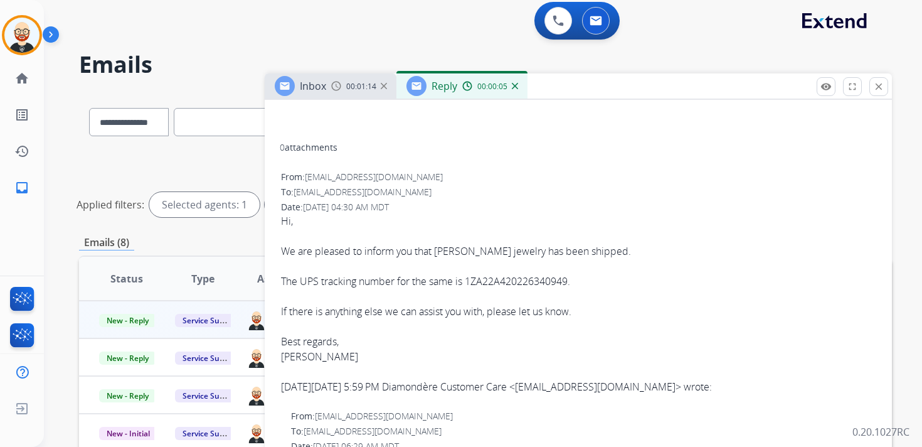
click at [301, 355] on div "Hi, We are pleased to inform you that [PERSON_NAME] jewelry has been shipped. T…" at bounding box center [578, 303] width 595 height 181
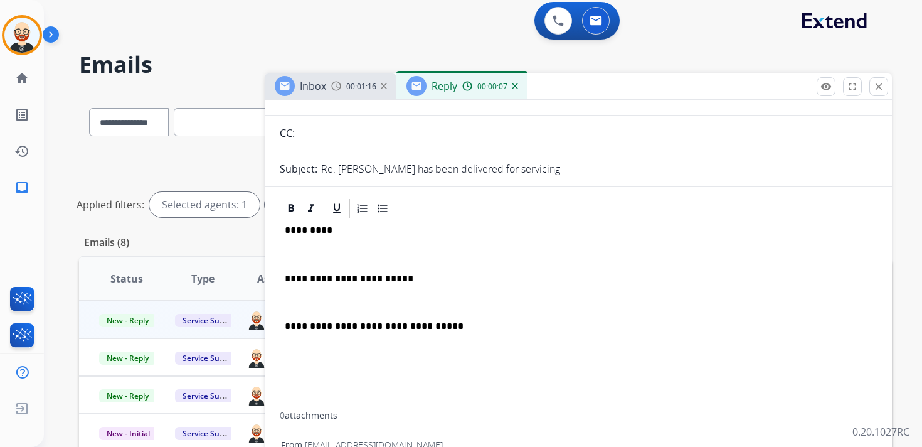
scroll to position [0, 0]
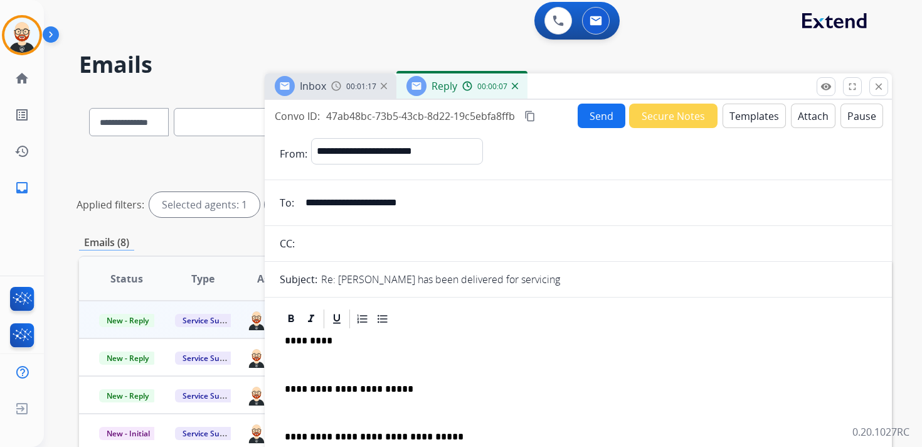
click at [304, 343] on p "*********" at bounding box center [573, 340] width 577 height 11
click at [302, 358] on div "**********" at bounding box center [578, 426] width 597 height 192
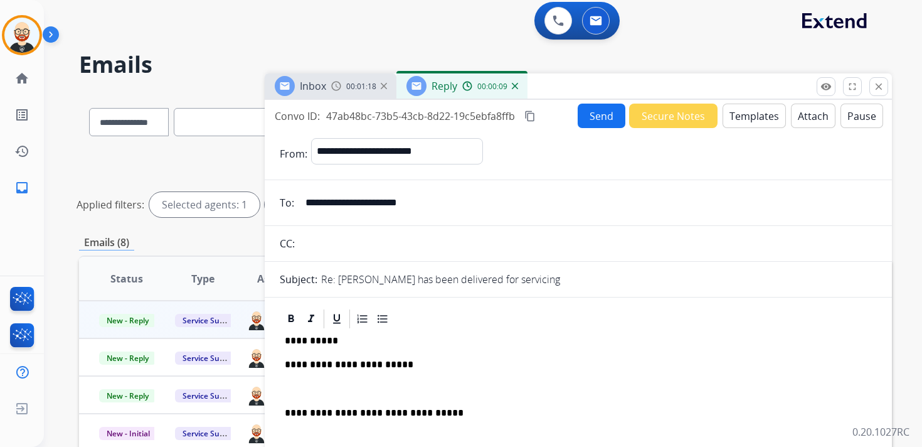
click at [302, 387] on p at bounding box center [578, 388] width 587 height 11
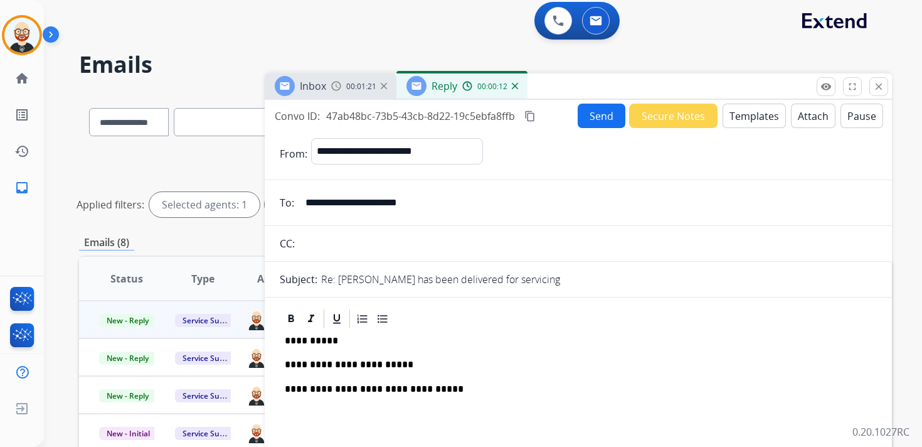
click at [590, 121] on button "Send" at bounding box center [602, 115] width 48 height 24
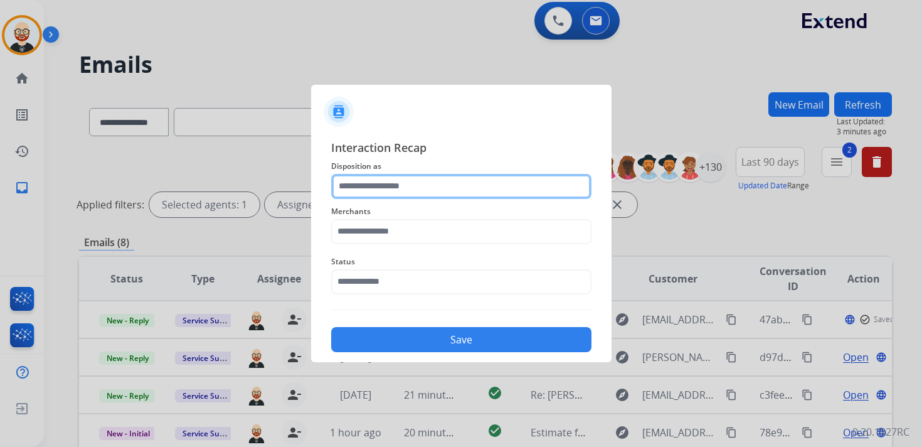
click at [394, 193] on input "text" at bounding box center [461, 186] width 260 height 25
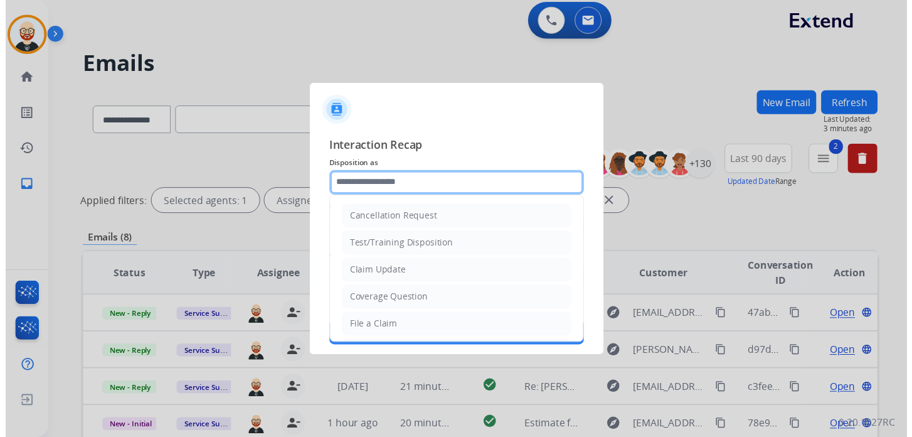
scroll to position [188, 0]
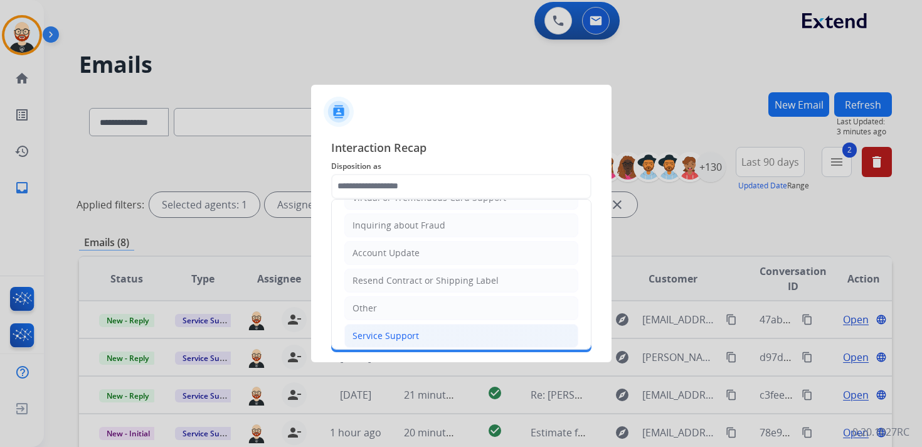
click at [408, 329] on div "Service Support" at bounding box center [385, 335] width 66 height 13
type input "**********"
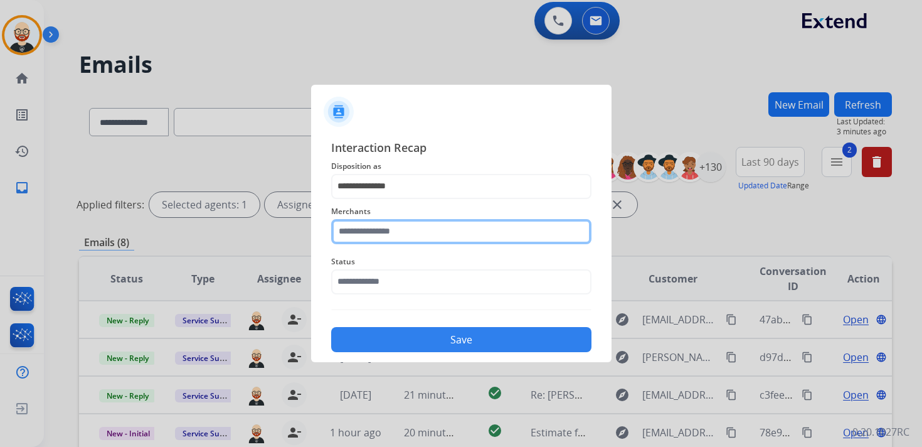
click at [378, 231] on input "text" at bounding box center [461, 231] width 260 height 25
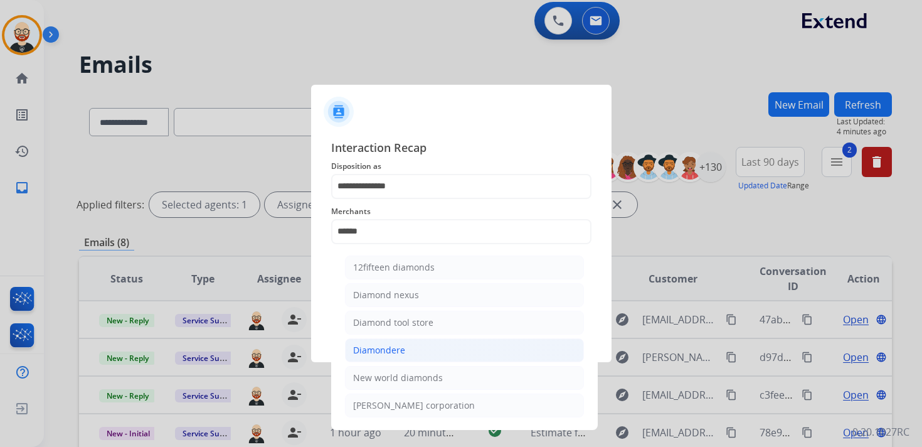
click at [387, 339] on li "Diamondere" at bounding box center [464, 350] width 239 height 24
type input "**********"
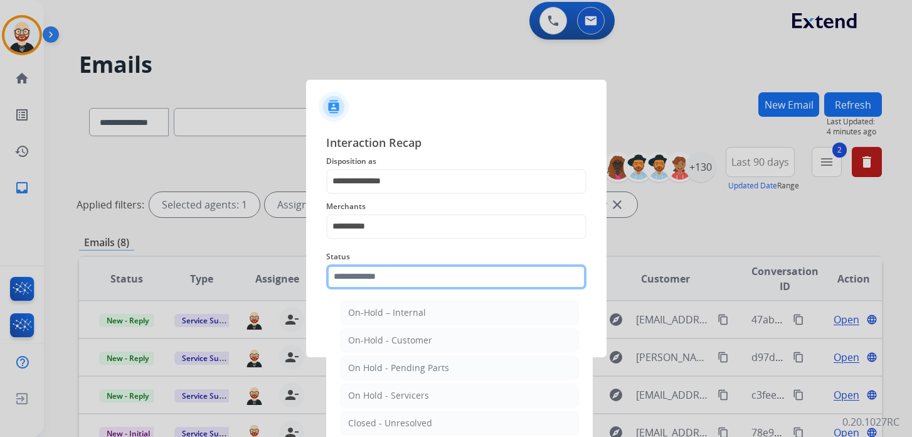
click at [378, 270] on input "text" at bounding box center [456, 276] width 260 height 25
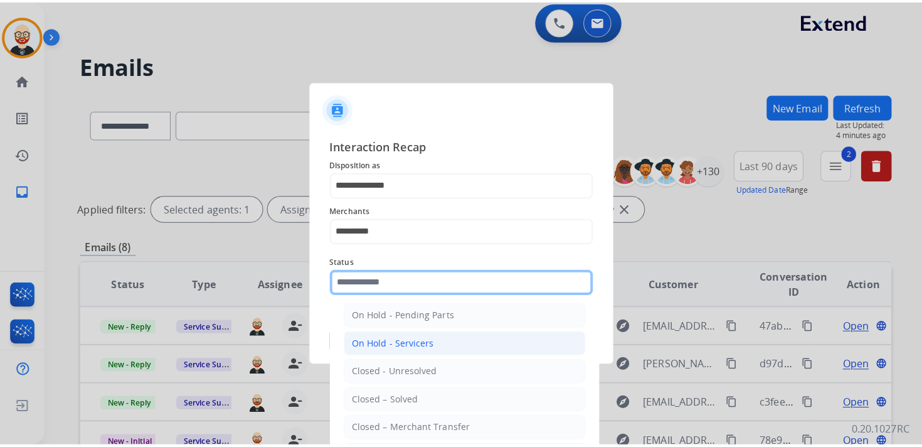
scroll to position [64, 0]
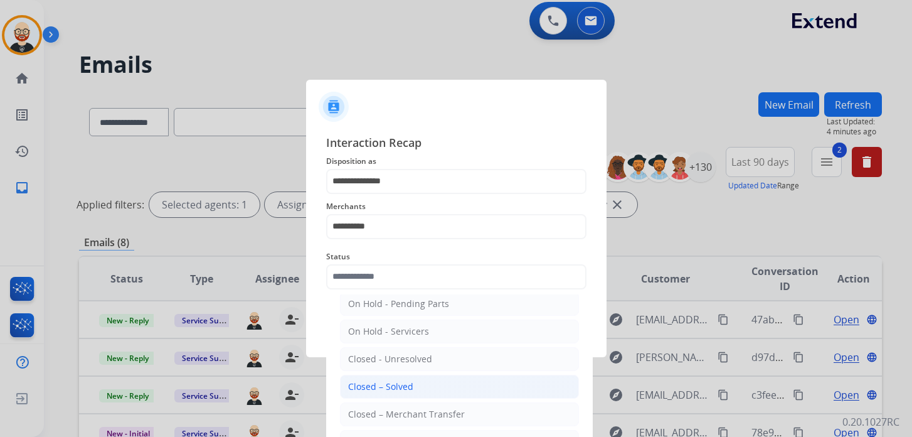
click at [396, 382] on div "Closed – Solved" at bounding box center [380, 386] width 65 height 13
type input "**********"
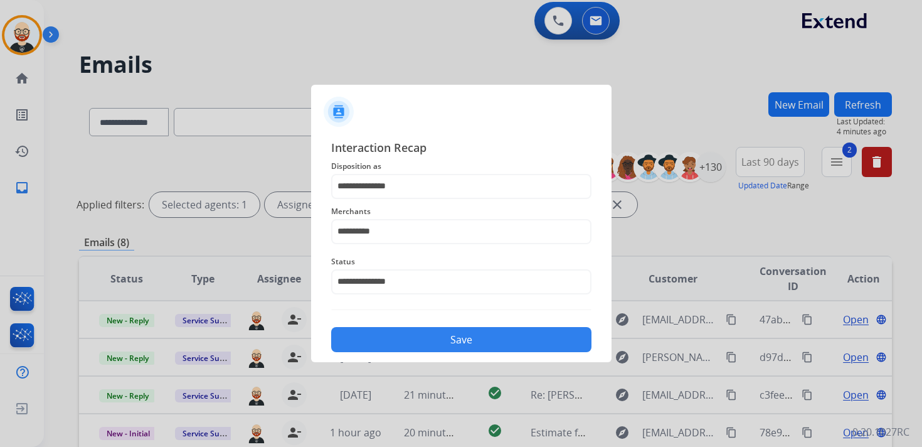
click at [458, 339] on button "Save" at bounding box center [461, 339] width 260 height 25
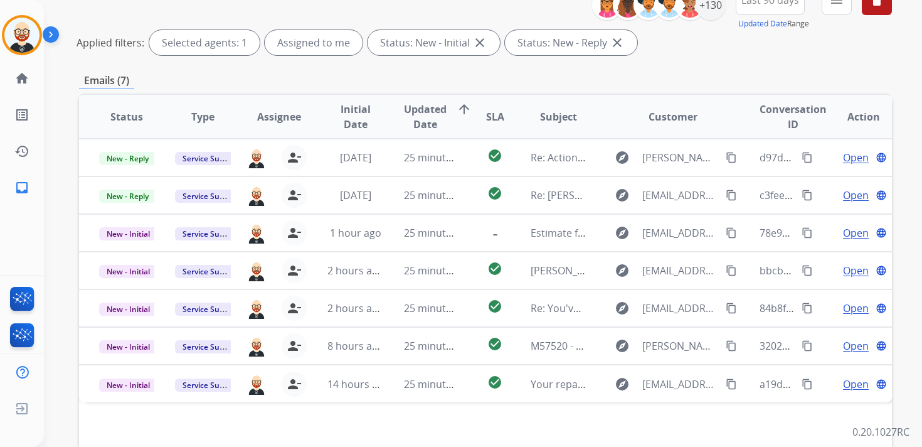
scroll to position [162, 0]
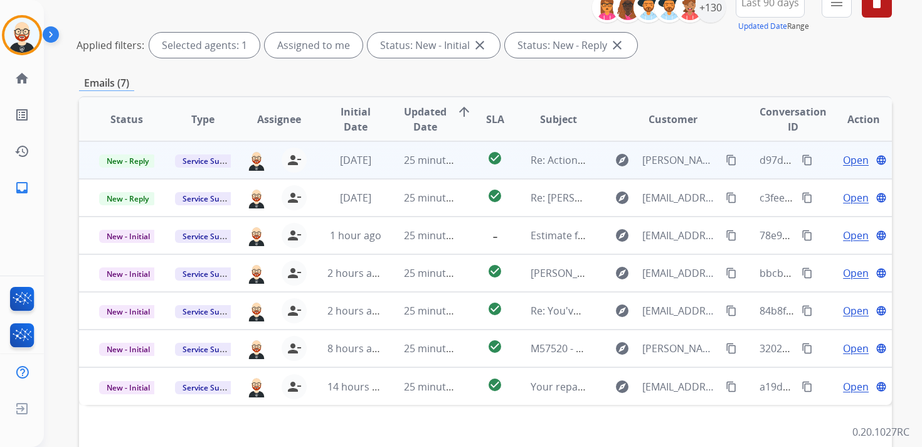
click at [845, 159] on span "Open" at bounding box center [856, 159] width 26 height 15
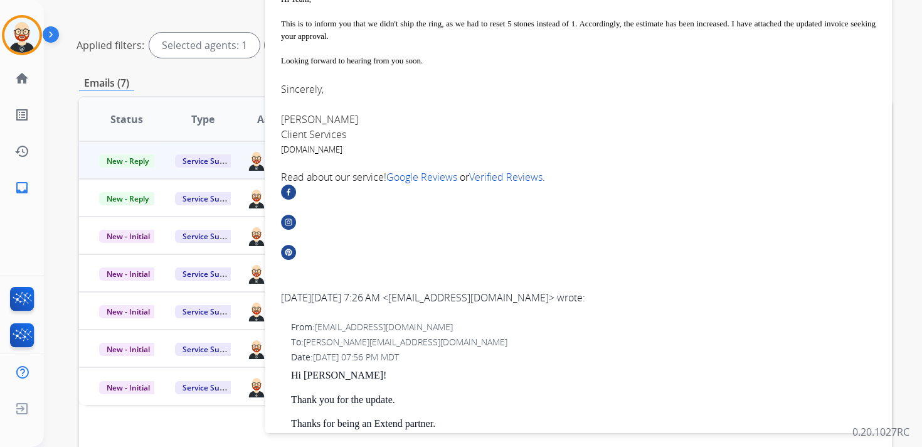
scroll to position [0, 0]
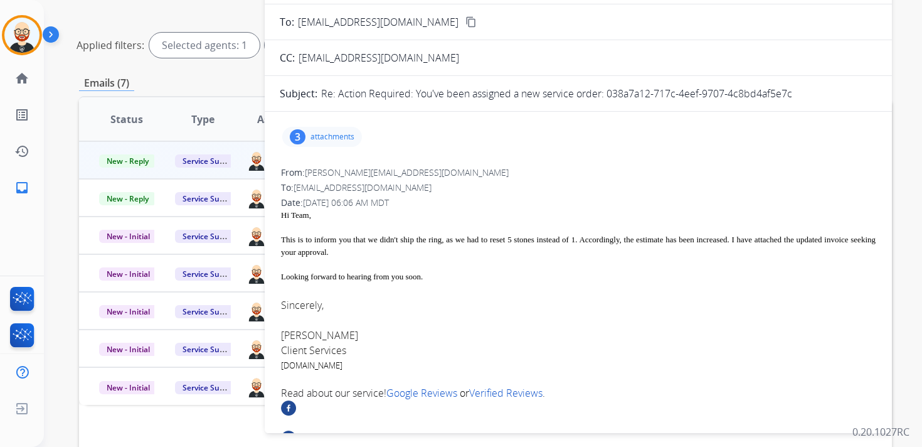
click at [331, 137] on p "attachments" at bounding box center [332, 137] width 44 height 10
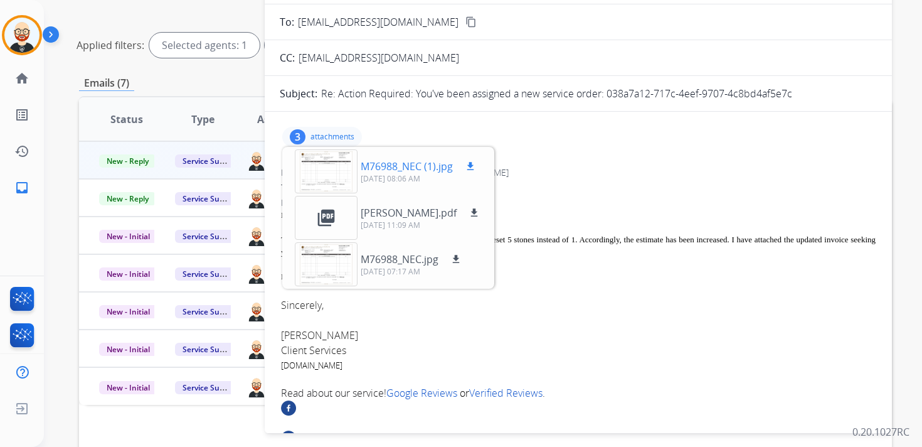
click at [333, 160] on div at bounding box center [326, 171] width 63 height 44
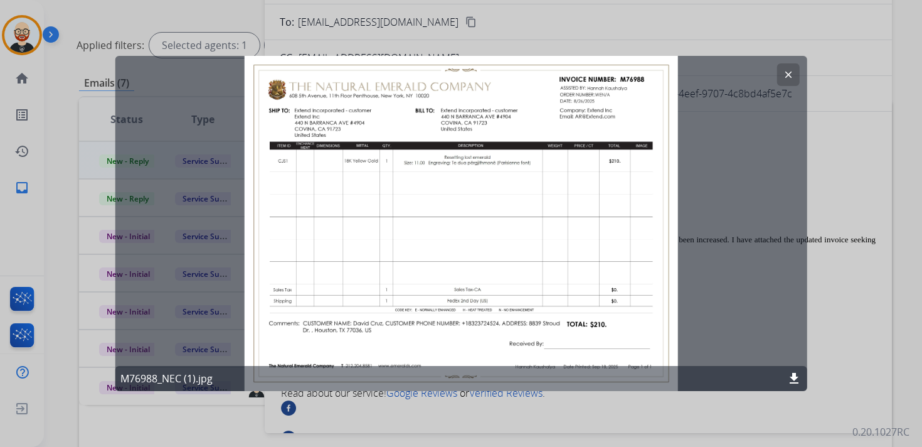
click at [793, 76] on button "clear" at bounding box center [787, 74] width 23 height 23
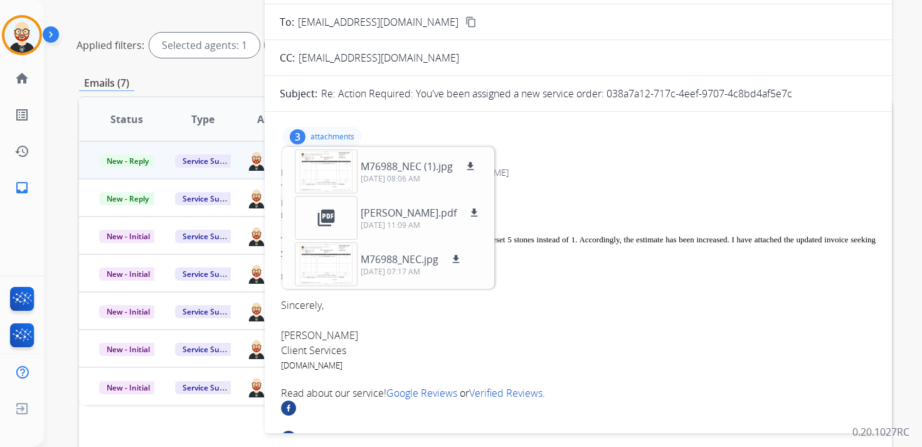
click at [337, 139] on p "attachments" at bounding box center [332, 137] width 44 height 10
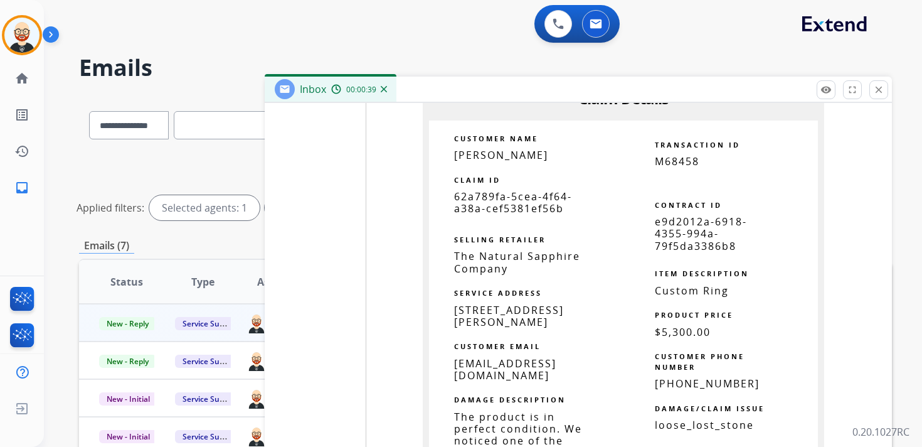
scroll to position [3219, 0]
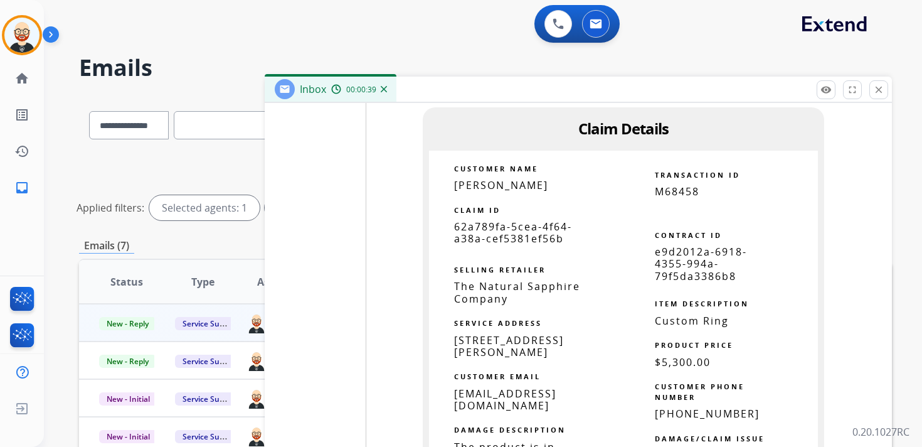
click at [484, 220] on span "62a789fa-5cea-4f64-a38a-cef5381ef56b" at bounding box center [513, 233] width 118 height 26
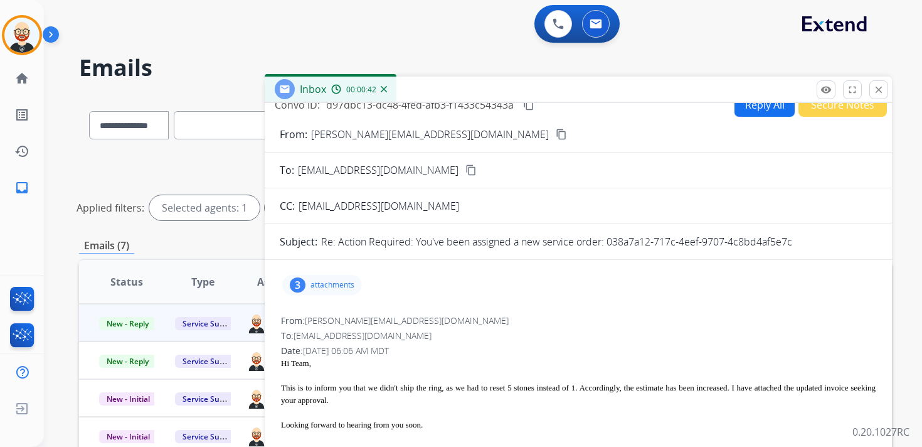
scroll to position [0, 0]
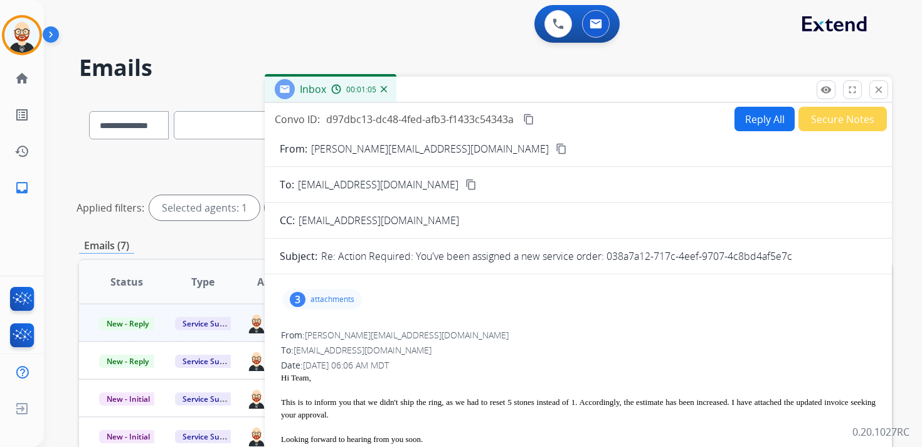
click at [526, 117] on mat-icon "content_copy" at bounding box center [528, 119] width 11 height 11
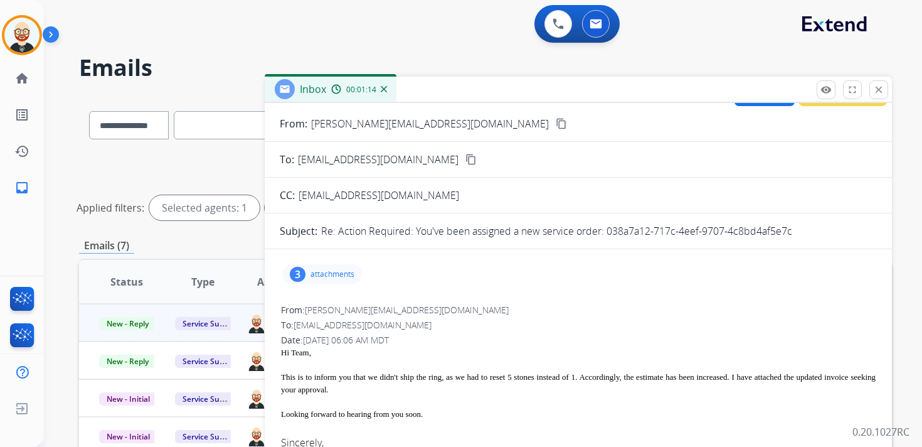
scroll to position [28, 0]
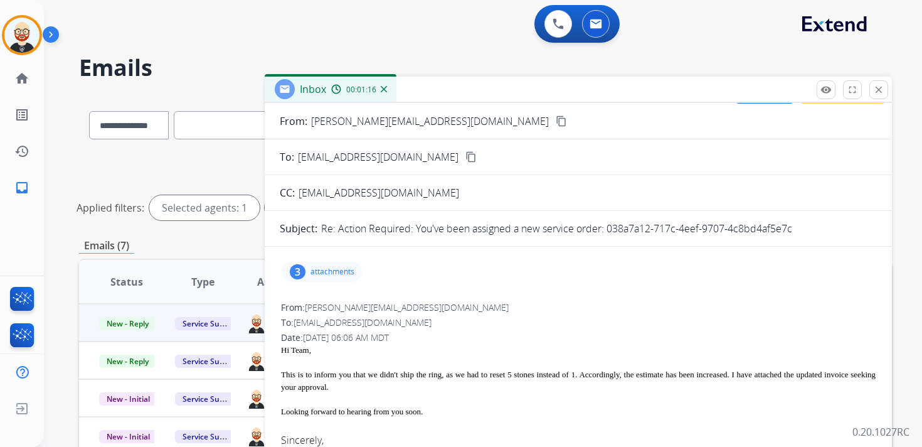
click at [334, 381] on div "This is to inform you that we didn't ship the ring, as we had to reset 5 stones…" at bounding box center [578, 380] width 595 height 24
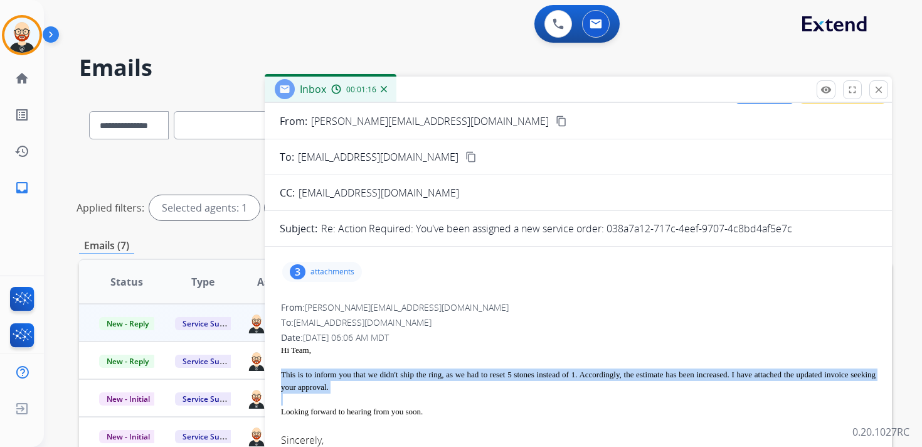
click at [334, 381] on div "This is to inform you that we didn't ship the ring, as we had to reset 5 stones…" at bounding box center [578, 380] width 595 height 24
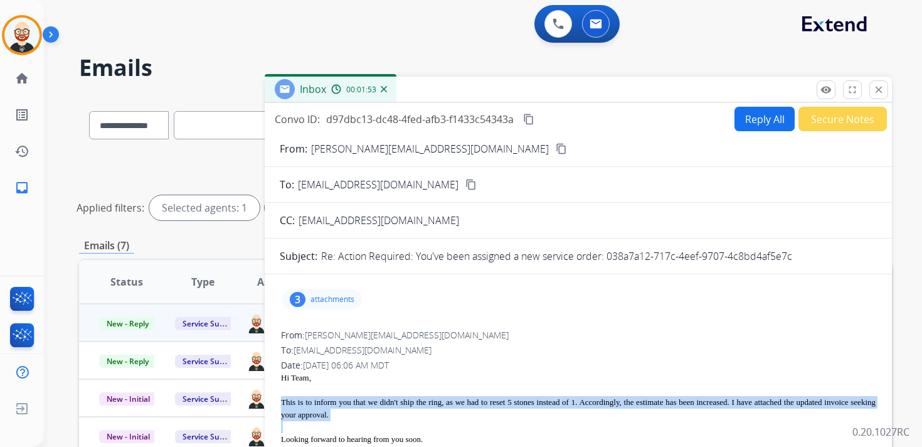
click at [741, 119] on button "Reply All" at bounding box center [764, 119] width 60 height 24
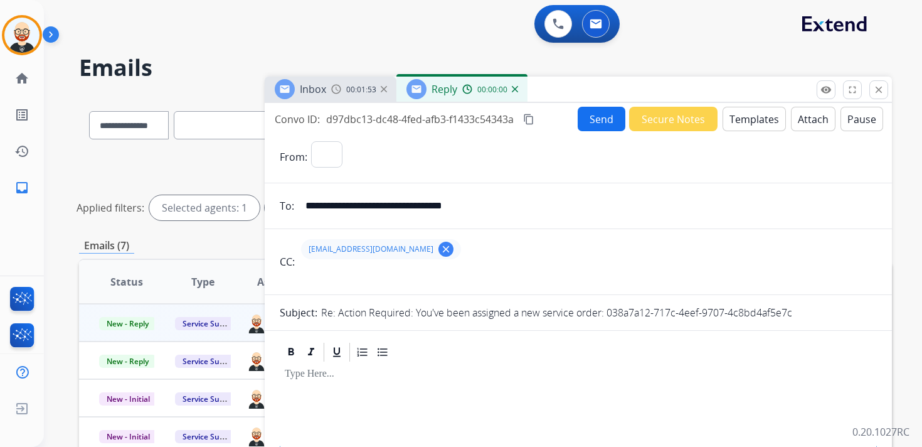
click at [314, 379] on p at bounding box center [578, 373] width 587 height 11
select select "**********"
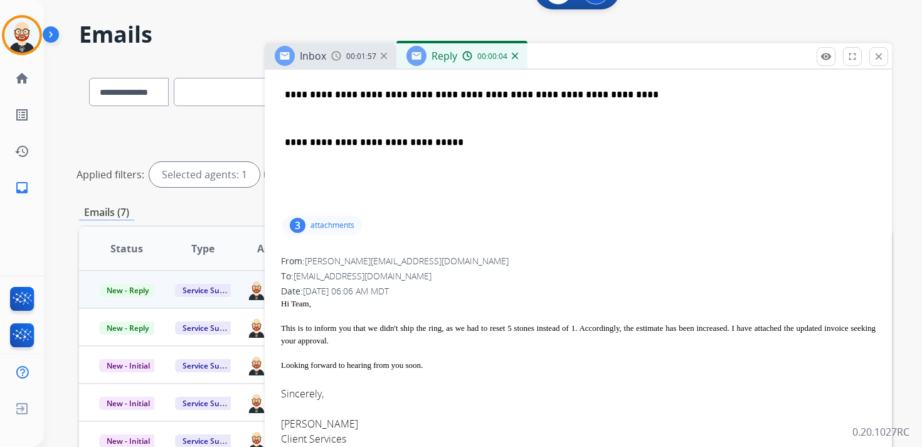
scroll to position [325, 0]
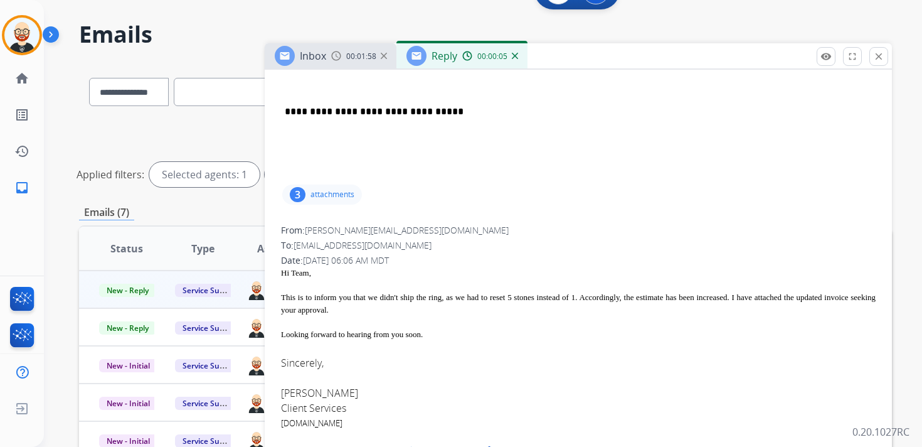
click at [300, 394] on font "[PERSON_NAME]" at bounding box center [319, 393] width 77 height 14
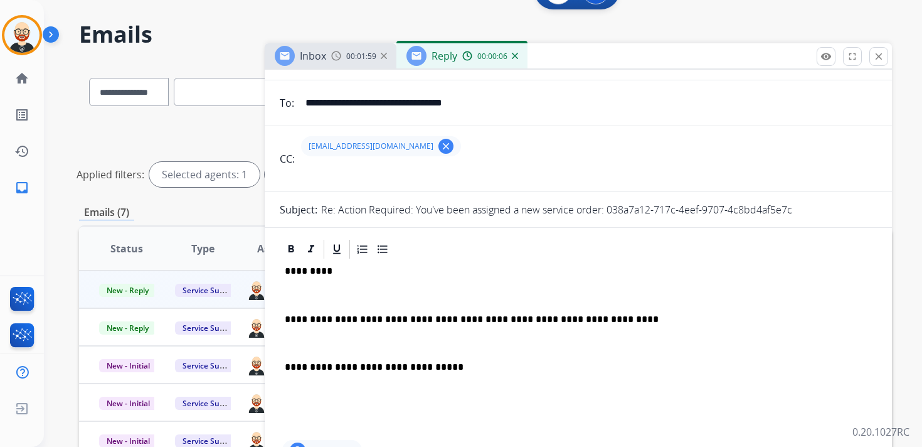
scroll to position [0, 0]
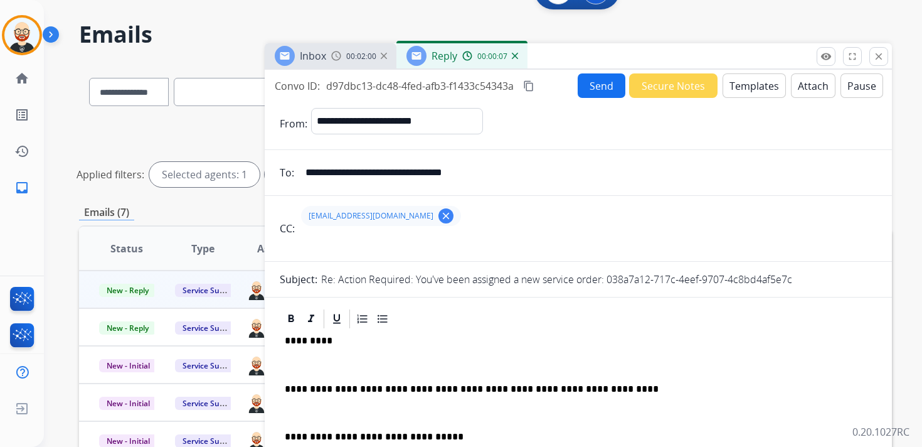
click at [309, 342] on p "*********" at bounding box center [573, 340] width 577 height 11
click at [308, 351] on div "**********" at bounding box center [578, 418] width 597 height 177
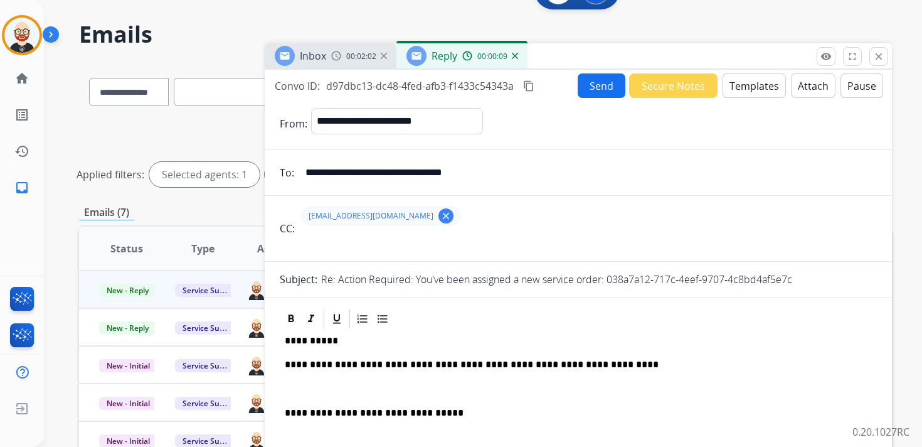
click at [309, 392] on p at bounding box center [578, 388] width 587 height 11
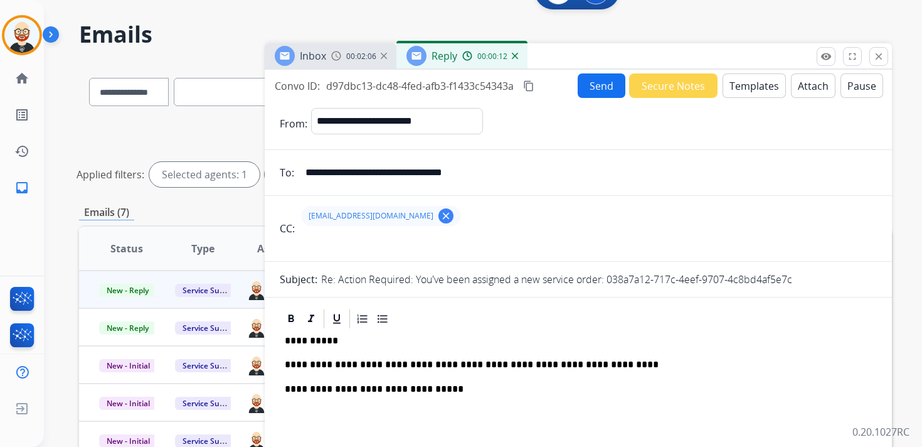
click at [590, 85] on button "Send" at bounding box center [602, 85] width 48 height 24
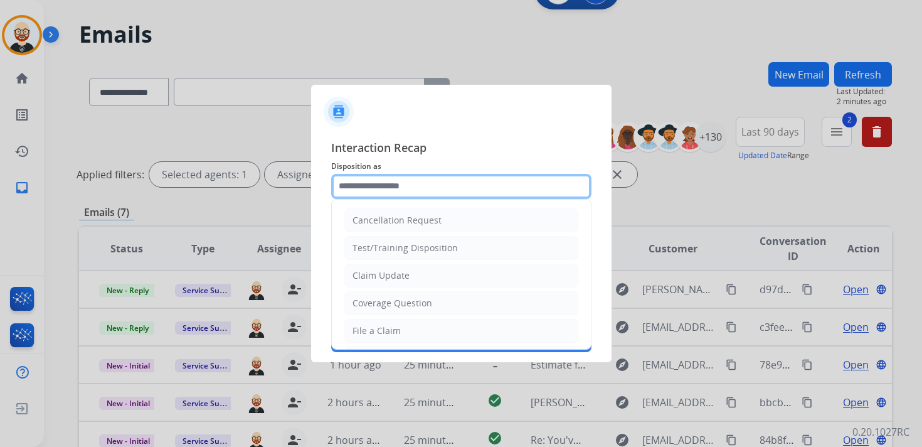
click at [379, 184] on input "text" at bounding box center [461, 186] width 260 height 25
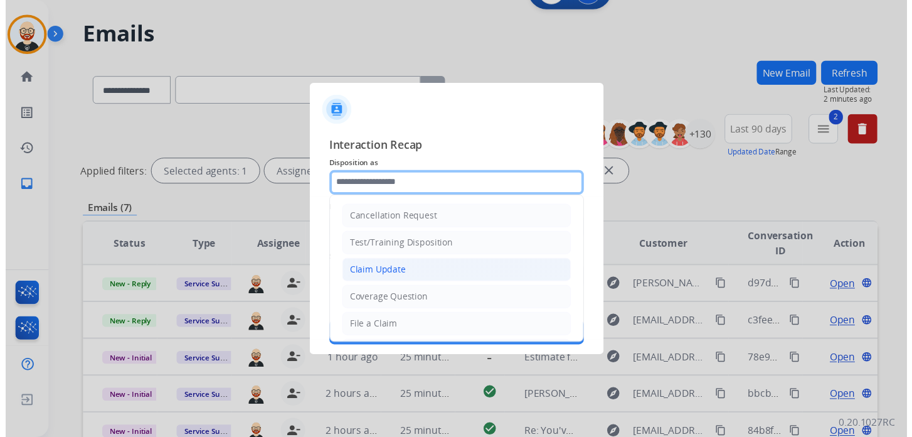
scroll to position [188, 0]
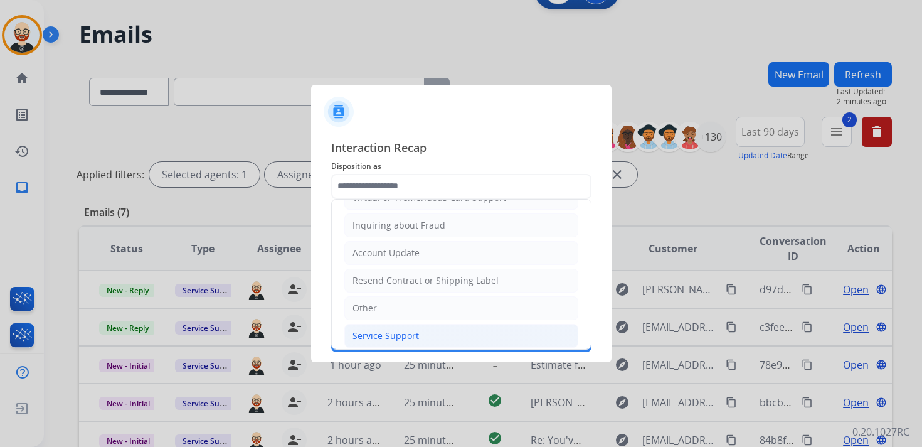
click at [383, 329] on div "Service Support" at bounding box center [385, 335] width 66 height 13
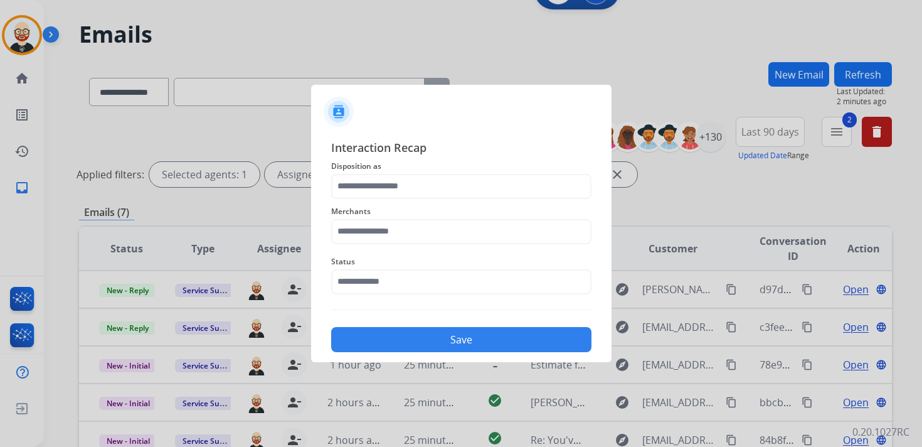
type input "**********"
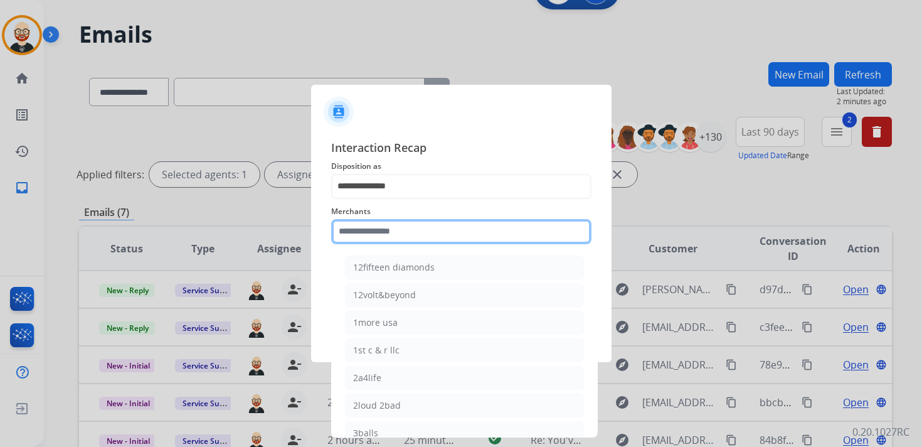
click at [374, 236] on input "text" at bounding box center [461, 231] width 260 height 25
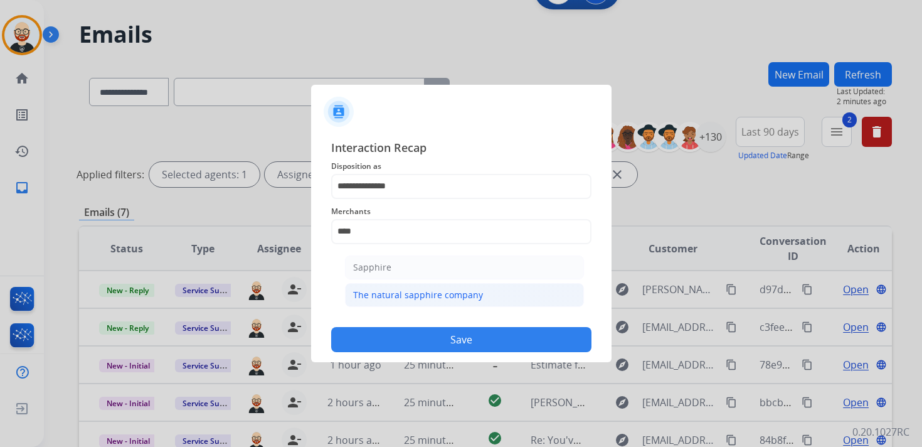
click at [390, 294] on div "The natural sapphire company" at bounding box center [418, 295] width 130 height 13
type input "**********"
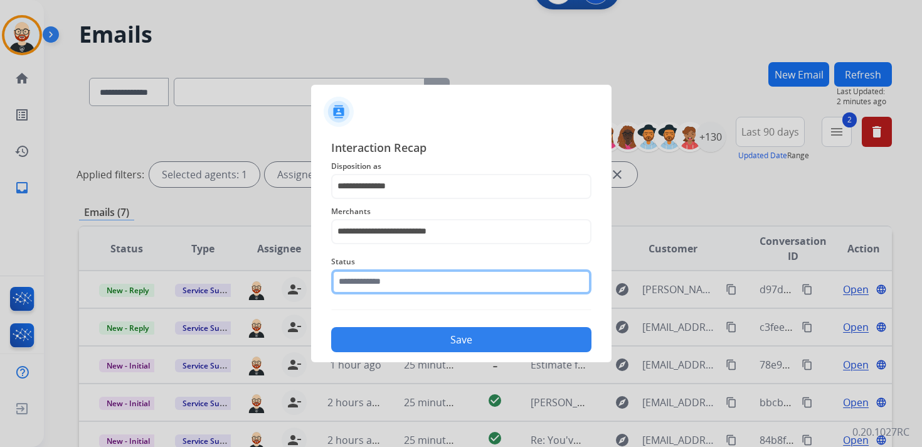
click at [382, 289] on input "text" at bounding box center [461, 281] width 260 height 25
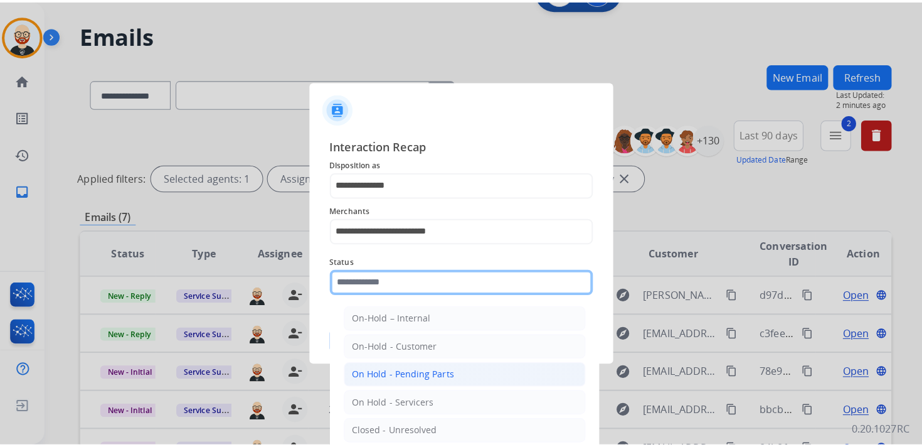
scroll to position [70, 0]
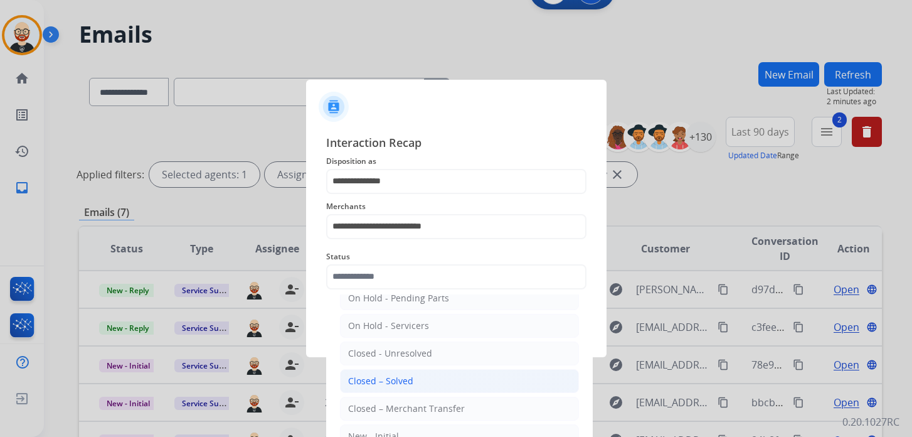
click at [397, 376] on div "Closed – Solved" at bounding box center [380, 380] width 65 height 13
type input "**********"
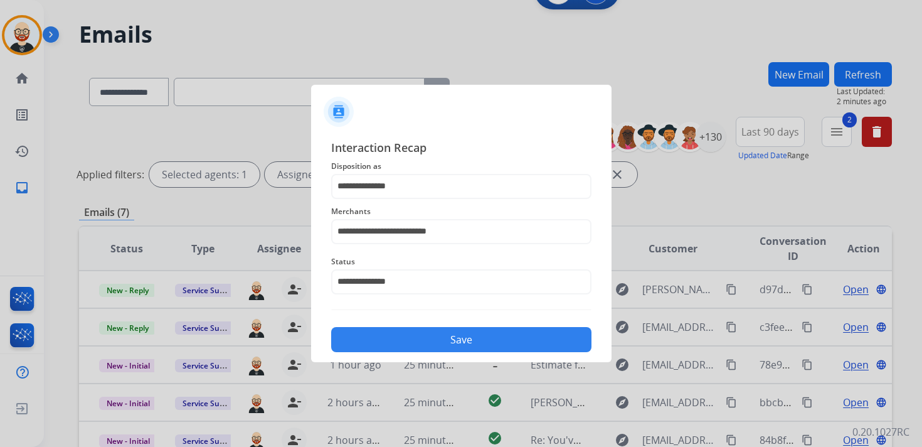
click at [437, 341] on button "Save" at bounding box center [461, 339] width 260 height 25
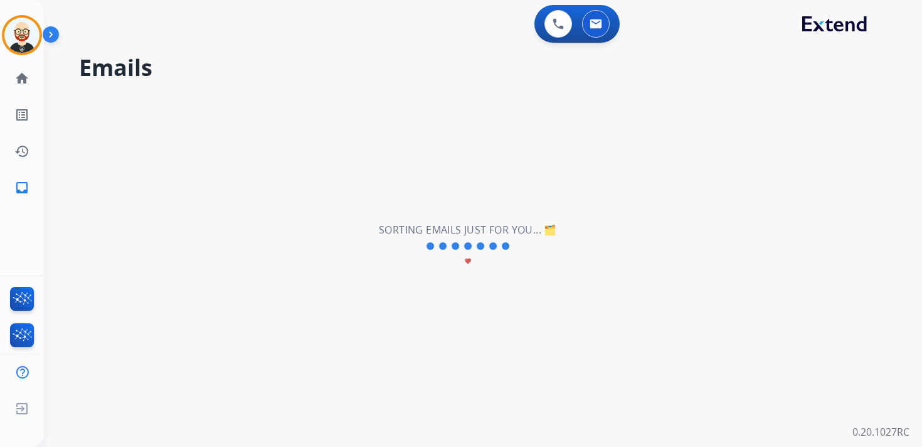
scroll to position [0, 0]
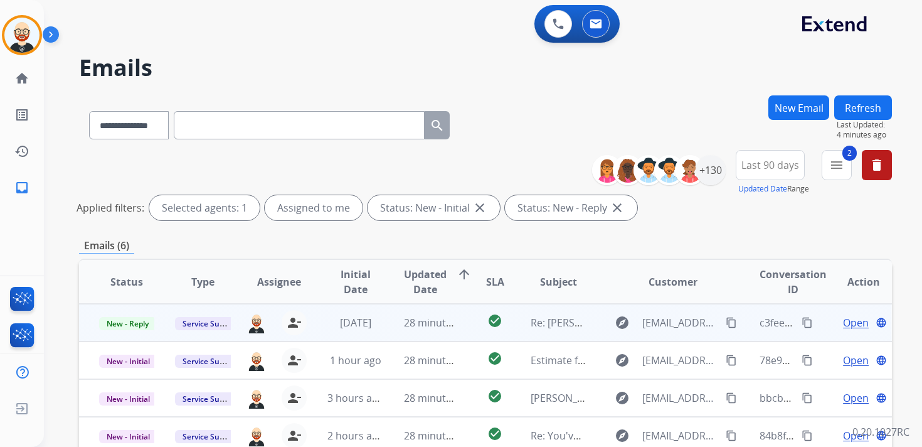
click at [843, 322] on span "Open" at bounding box center [856, 322] width 26 height 15
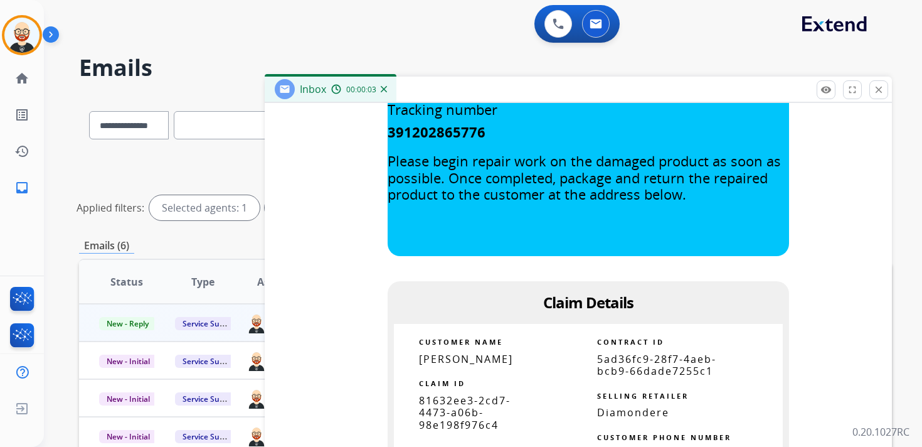
scroll to position [1039, 0]
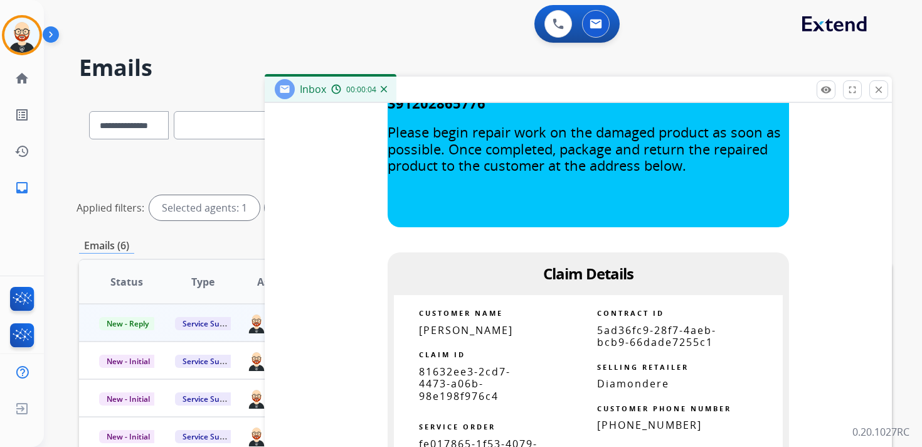
click at [479, 380] on span "81632ee3-2cd7-4473-a06b-98e198f976c4" at bounding box center [465, 383] width 92 height 38
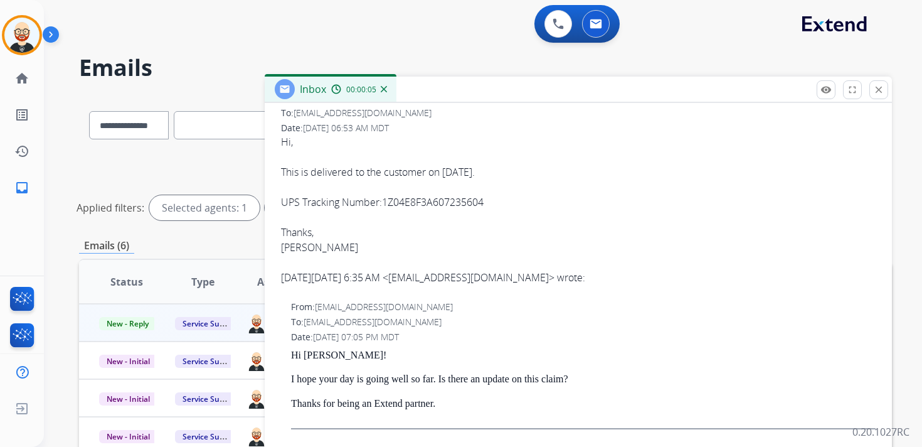
scroll to position [0, 0]
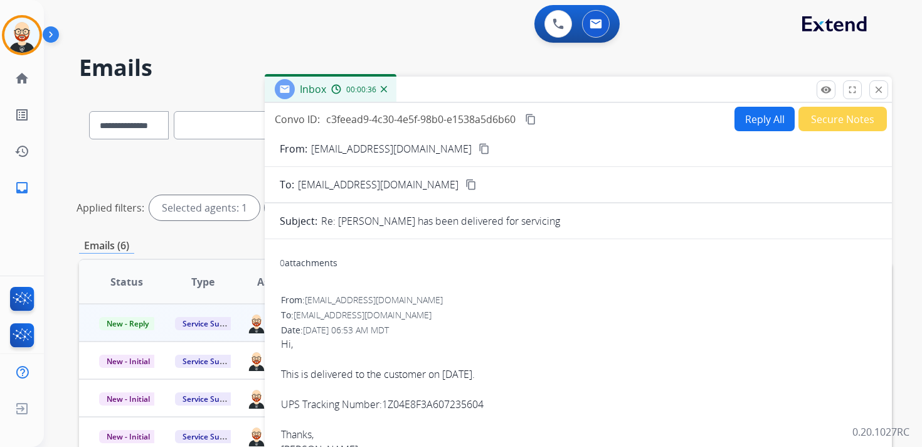
click at [534, 119] on mat-icon "content_copy" at bounding box center [530, 119] width 11 height 11
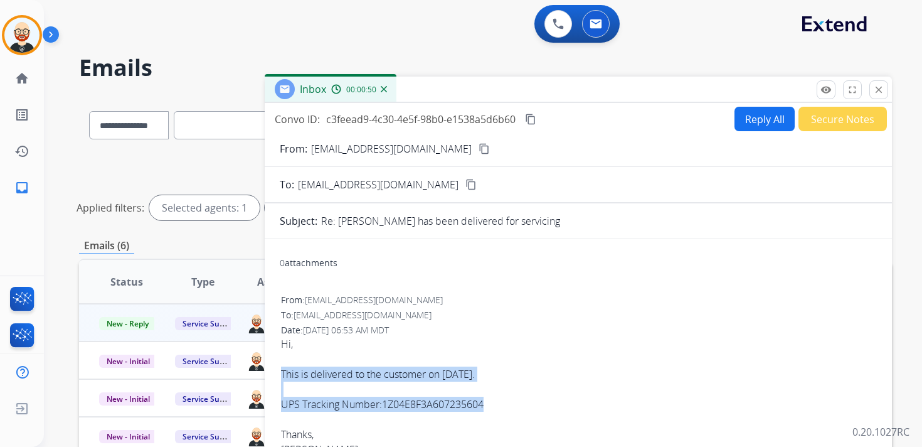
drag, startPoint x: 494, startPoint y: 406, endPoint x: 280, endPoint y: 375, distance: 216.2
click at [280, 375] on div "From: [EMAIL_ADDRESS][DOMAIN_NAME] To: [EMAIL_ADDRESS][DOMAIN_NAME] Date: [DATE…" at bounding box center [578, 395] width 597 height 206
click at [739, 125] on button "Reply All" at bounding box center [764, 119] width 60 height 24
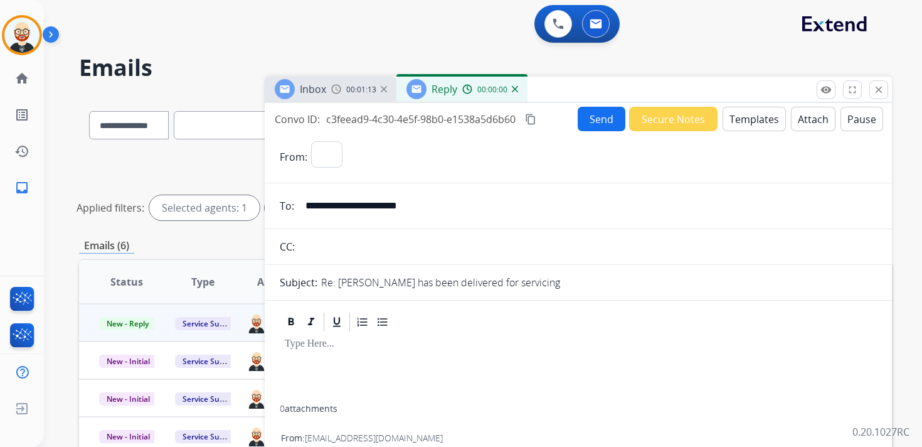
select select "**********"
click at [346, 366] on div at bounding box center [578, 368] width 597 height 71
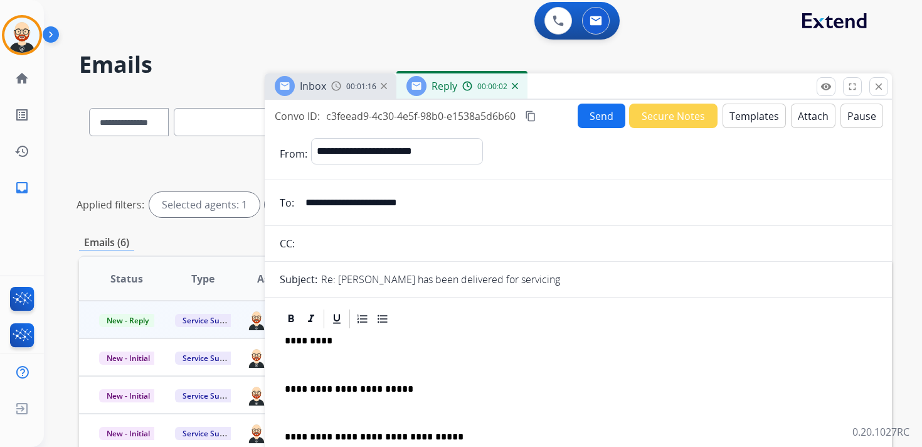
click at [338, 362] on p at bounding box center [578, 364] width 587 height 11
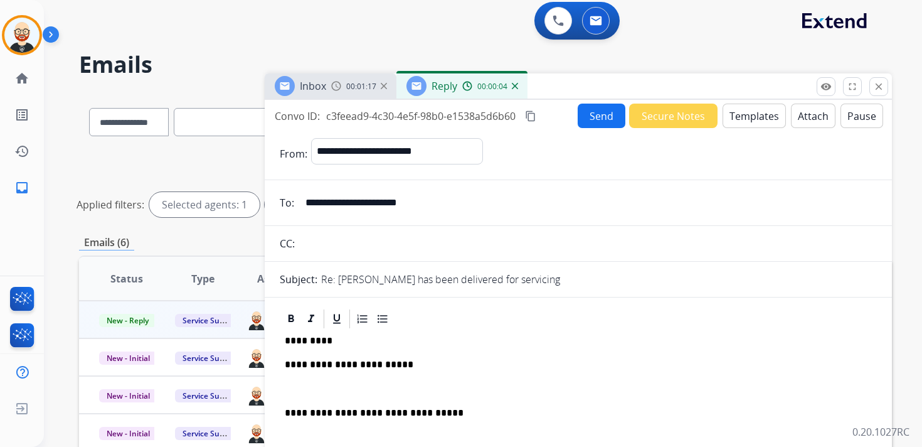
click at [327, 384] on p at bounding box center [578, 388] width 587 height 11
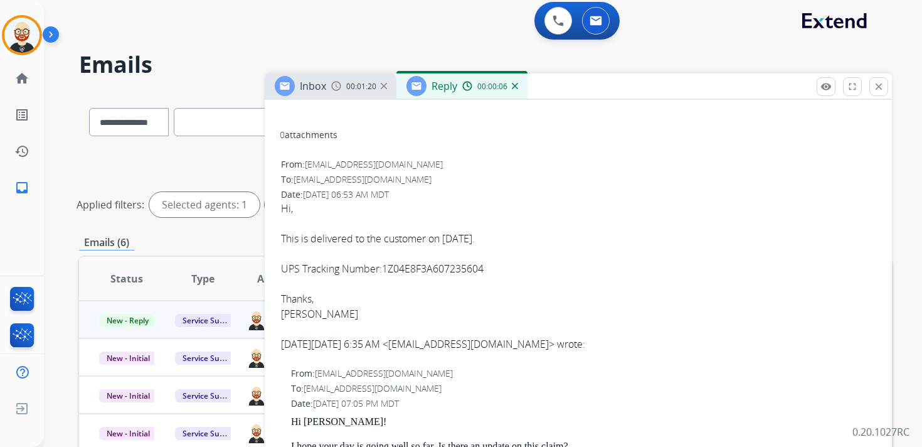
scroll to position [379, 0]
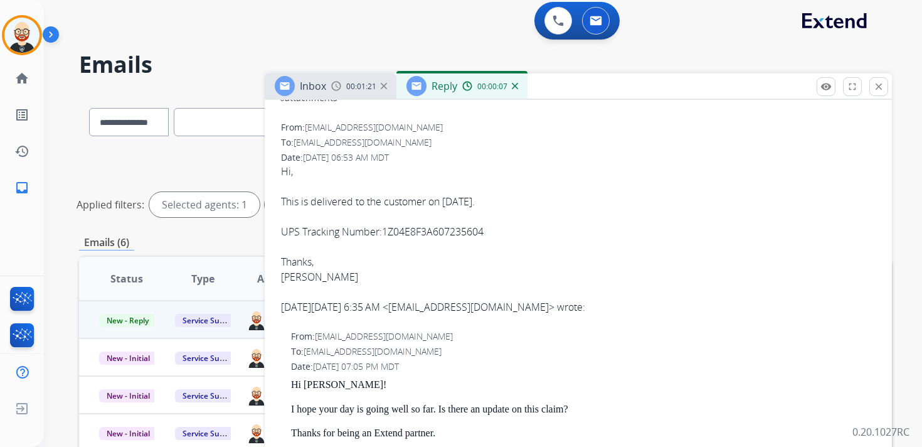
click at [293, 280] on div "[PERSON_NAME]" at bounding box center [578, 276] width 595 height 15
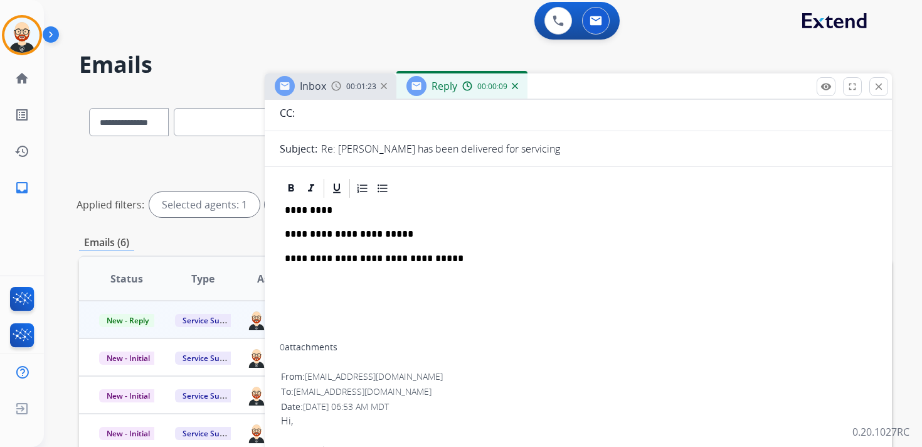
scroll to position [129, 0]
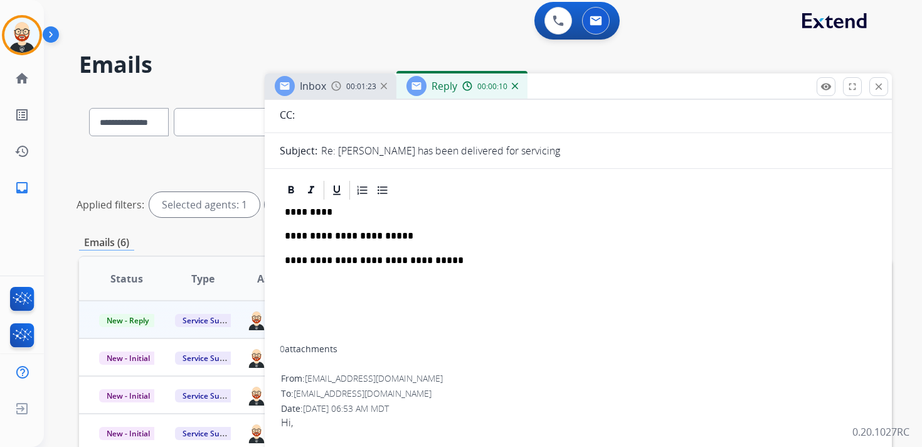
click at [309, 206] on p "*********" at bounding box center [573, 211] width 577 height 11
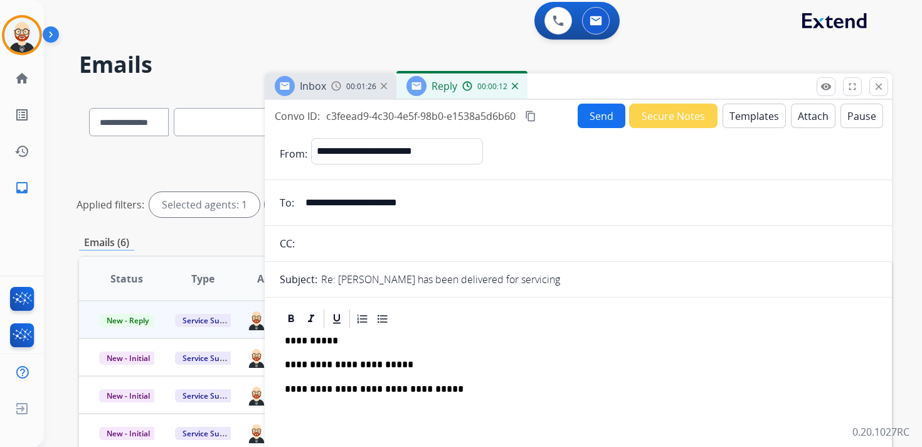
click at [591, 117] on button "Send" at bounding box center [602, 115] width 48 height 24
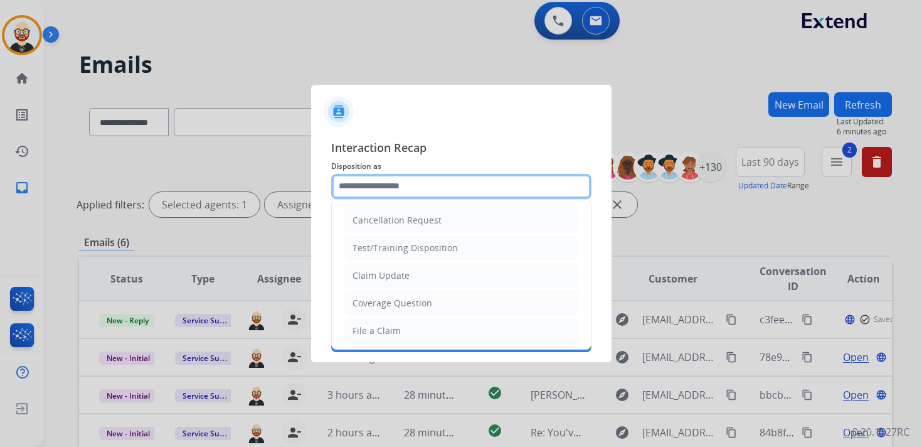
click at [423, 189] on input "text" at bounding box center [461, 186] width 260 height 25
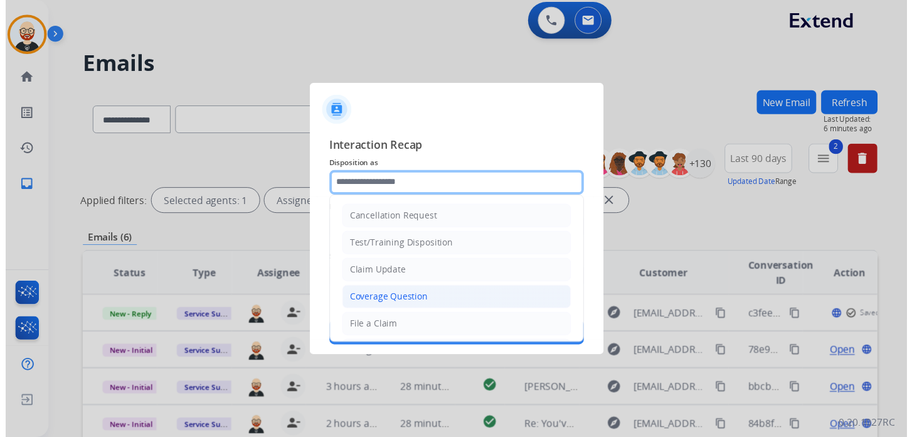
scroll to position [188, 0]
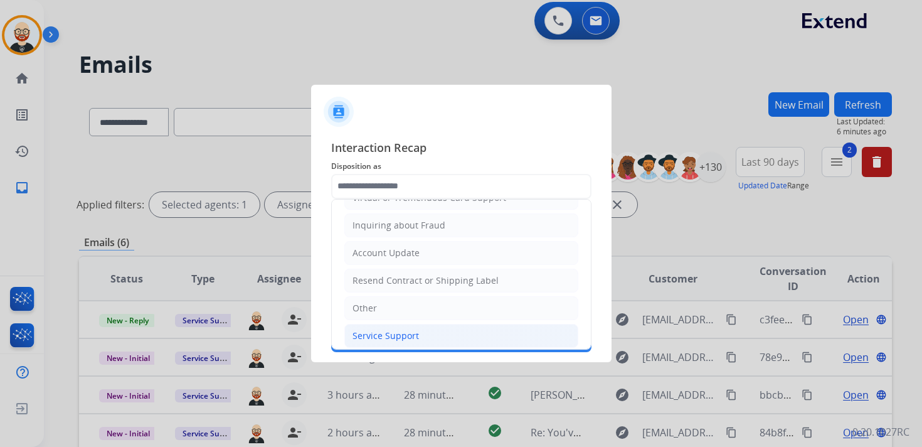
click at [406, 329] on div "Service Support" at bounding box center [385, 335] width 66 height 13
type input "**********"
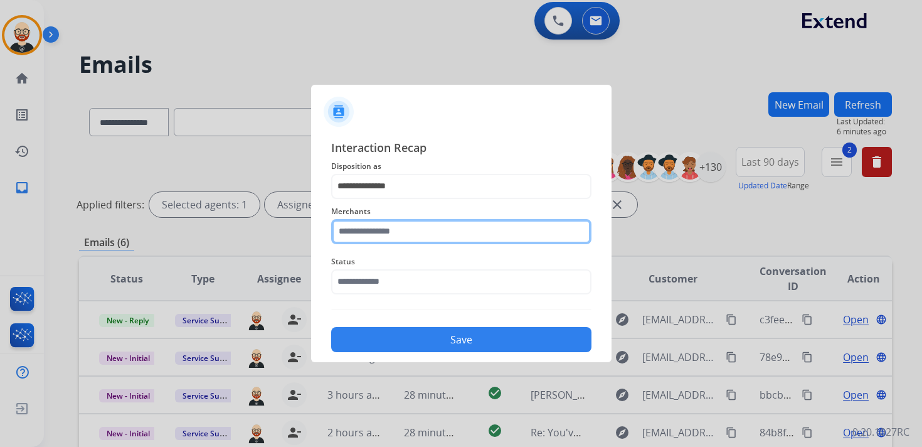
click at [377, 236] on input "text" at bounding box center [461, 231] width 260 height 25
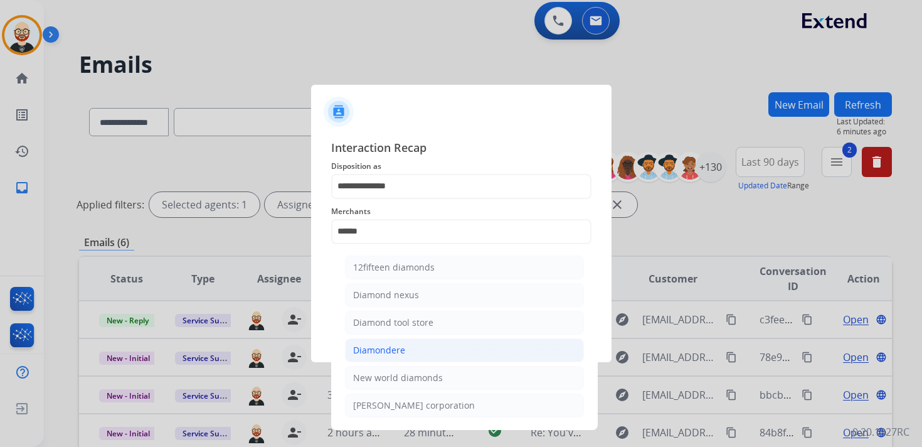
click at [389, 350] on div "Diamondere" at bounding box center [379, 350] width 52 height 13
type input "**********"
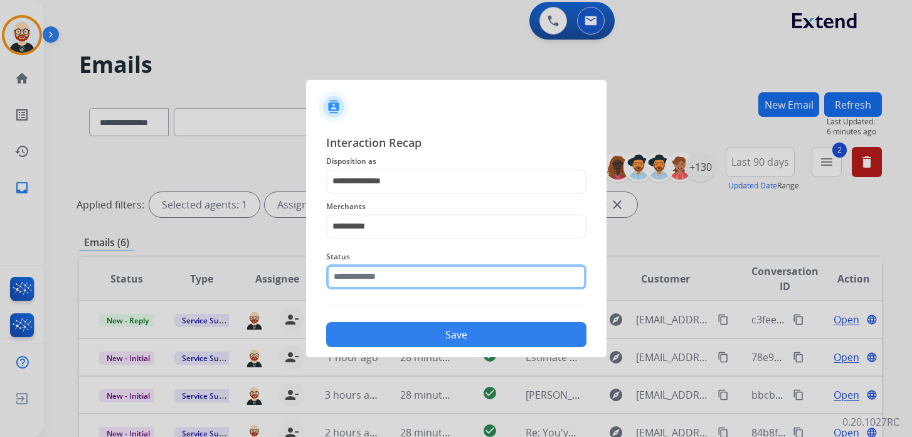
click at [373, 282] on input "text" at bounding box center [456, 276] width 260 height 25
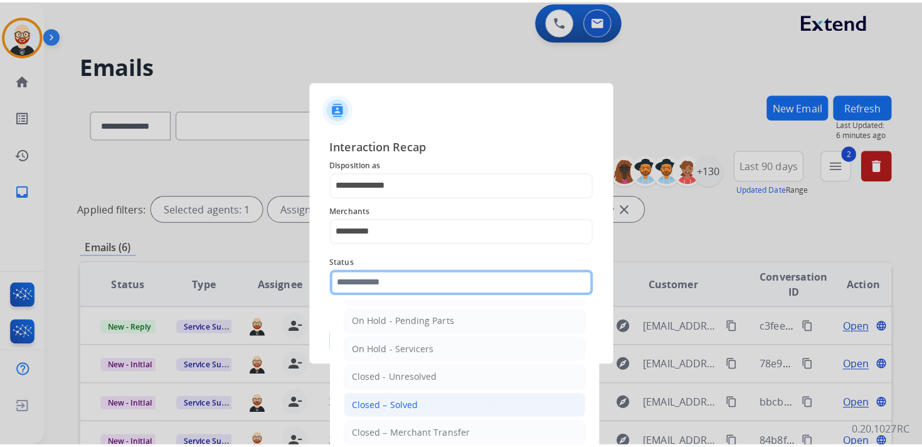
scroll to position [53, 0]
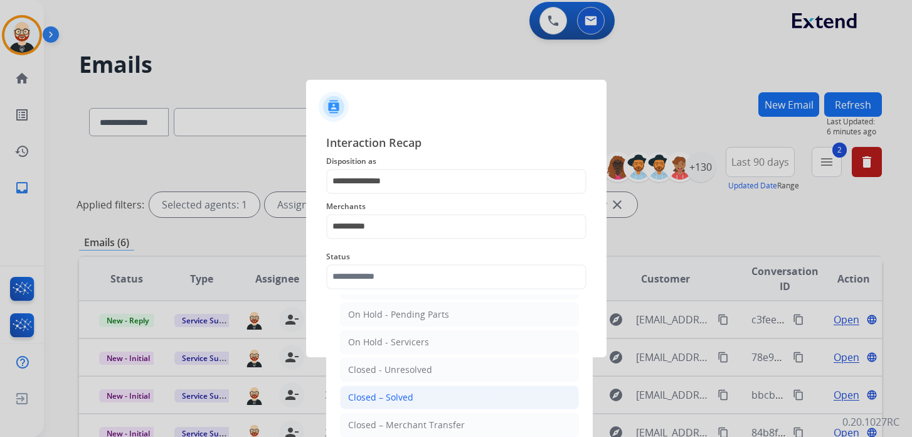
click at [389, 391] on div "Closed – Solved" at bounding box center [380, 397] width 65 height 13
type input "**********"
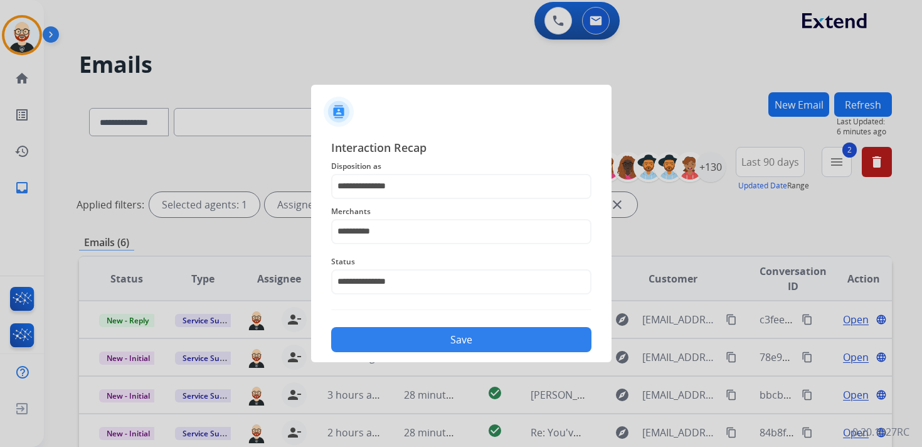
click at [382, 344] on button "Save" at bounding box center [461, 339] width 260 height 25
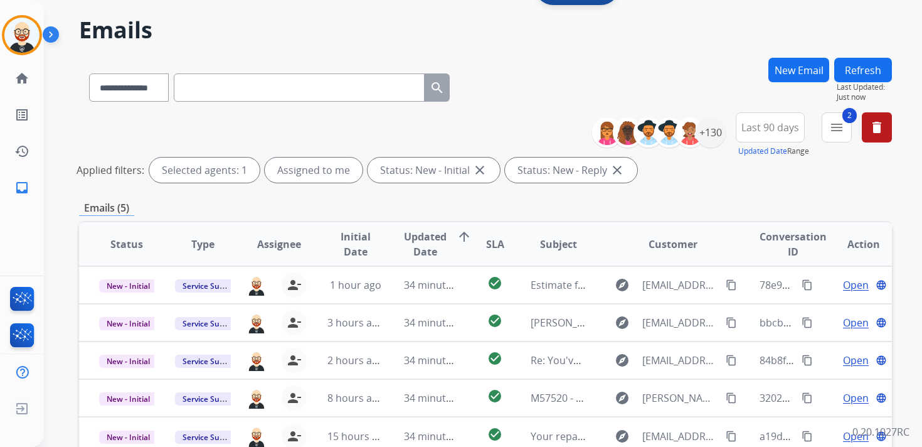
scroll to position [56, 0]
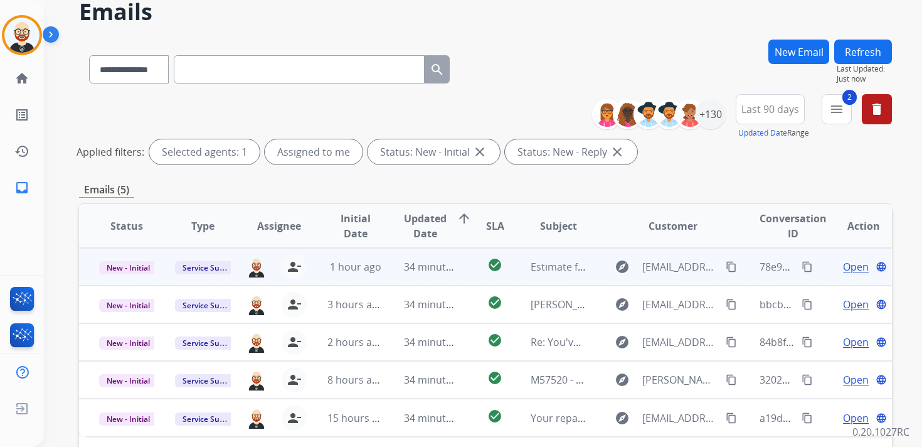
click at [847, 271] on span "Open" at bounding box center [856, 266] width 26 height 15
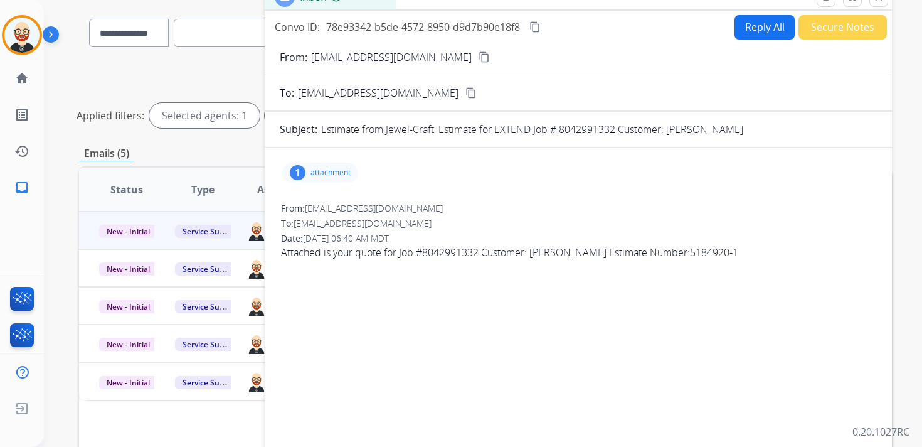
scroll to position [87, 0]
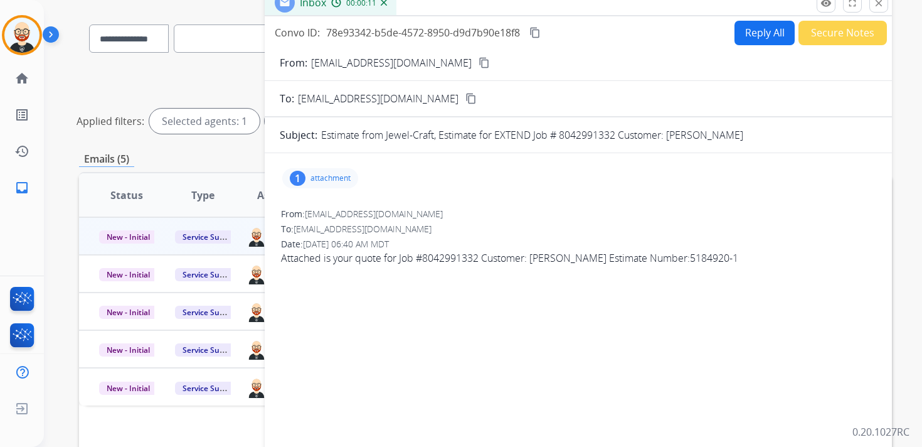
click at [469, 260] on p "Attached is your quote for Job #8042991332 Customer: [PERSON_NAME] Estimate Num…" at bounding box center [578, 257] width 595 height 15
click at [312, 184] on div "1 attachment" at bounding box center [320, 178] width 76 height 20
click at [450, 206] on mat-icon "download" at bounding box center [445, 207] width 11 height 11
click at [337, 175] on p "attachment" at bounding box center [330, 178] width 40 height 10
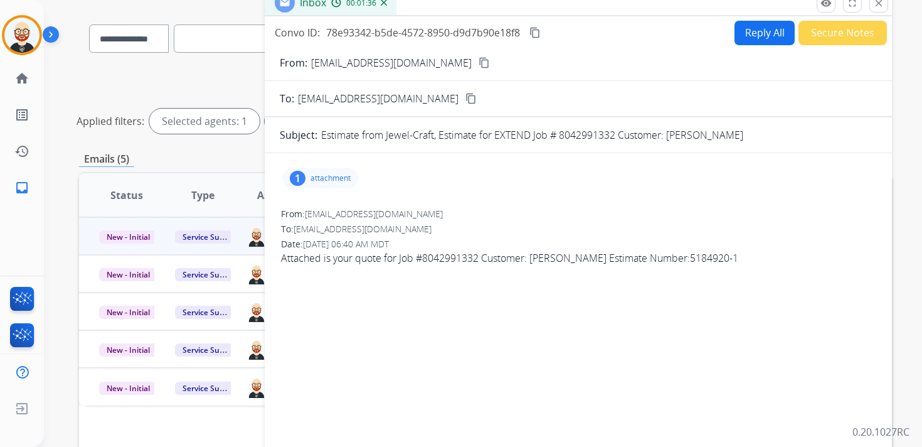
click at [759, 30] on button "Reply All" at bounding box center [764, 33] width 60 height 24
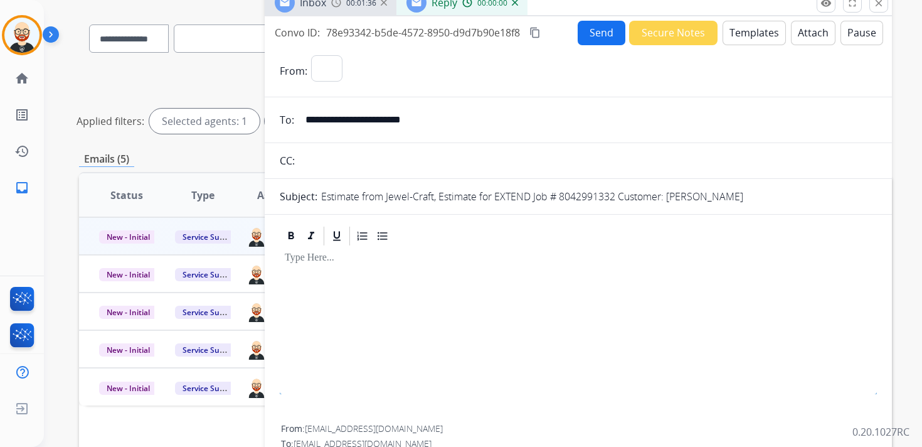
select select "**********"
click at [398, 263] on p at bounding box center [578, 257] width 587 height 11
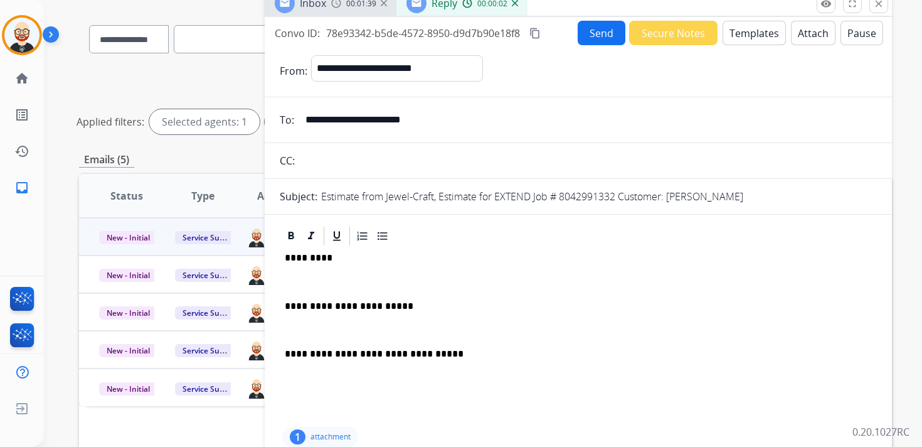
click at [384, 279] on p at bounding box center [578, 281] width 587 height 11
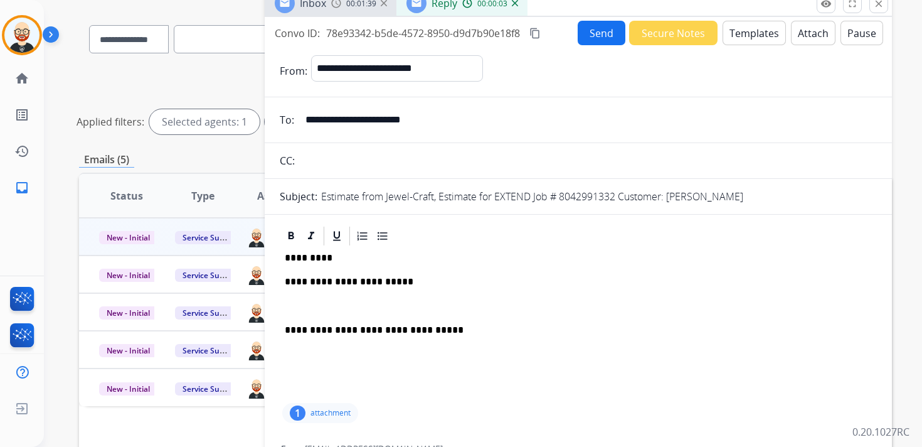
click at [369, 290] on div "**********" at bounding box center [578, 323] width 597 height 153
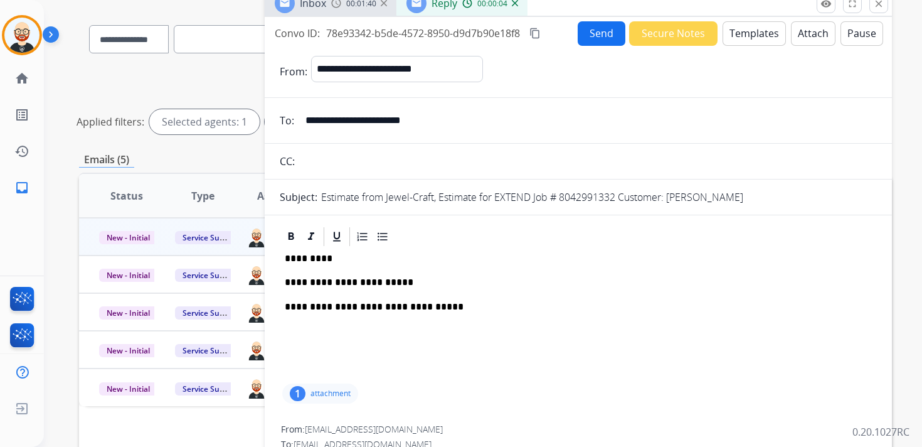
scroll to position [87, 0]
click at [482, 284] on p "**********" at bounding box center [573, 281] width 577 height 11
click at [537, 285] on p "**********" at bounding box center [573, 281] width 577 height 11
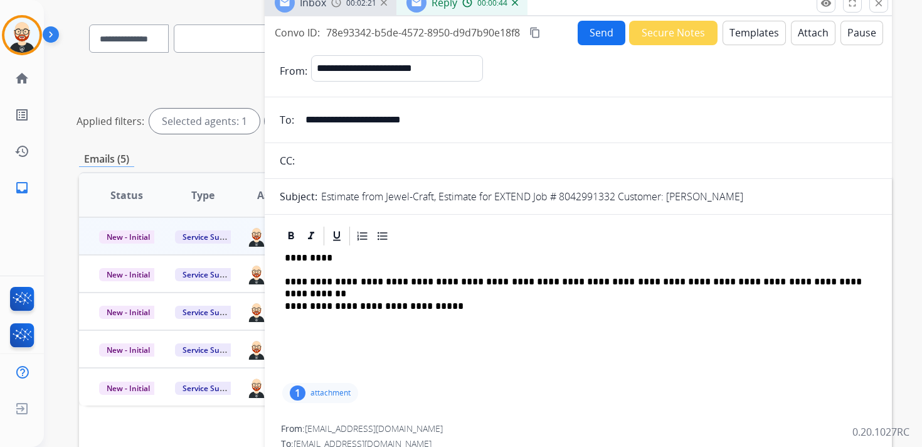
scroll to position [86, 0]
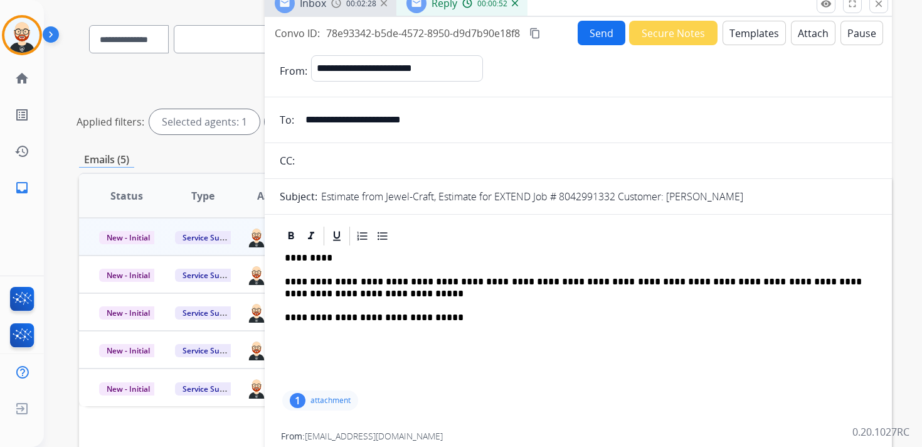
click at [591, 32] on button "Send" at bounding box center [602, 33] width 48 height 24
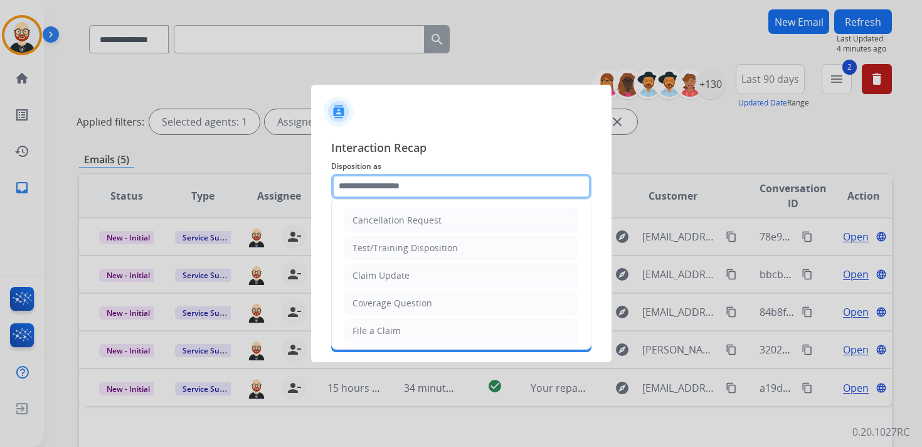
click at [458, 188] on input "text" at bounding box center [461, 186] width 260 height 25
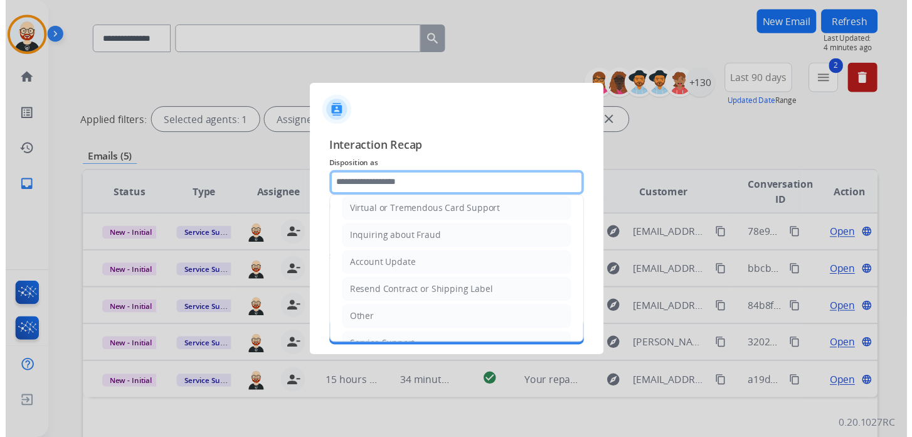
scroll to position [188, 0]
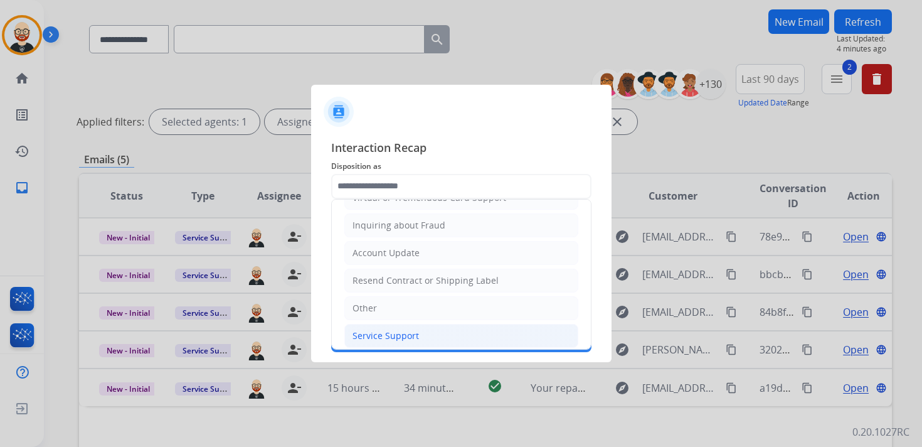
click at [398, 329] on div "Service Support" at bounding box center [385, 335] width 66 height 13
type input "**********"
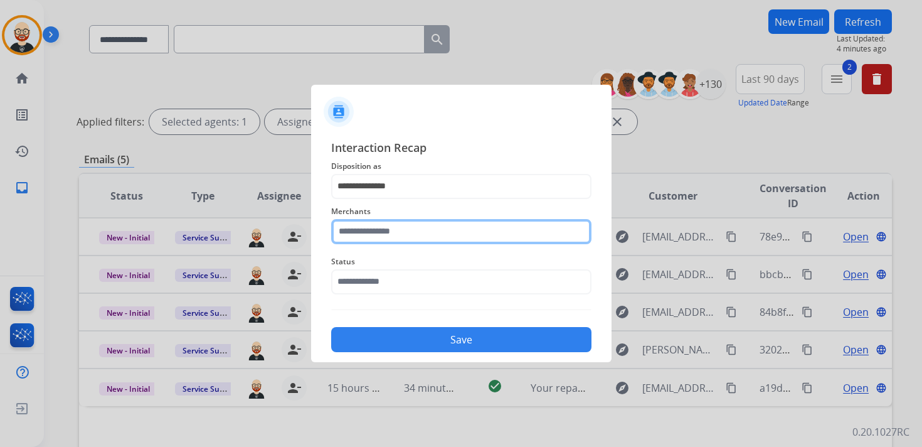
click at [398, 226] on input "text" at bounding box center [461, 231] width 260 height 25
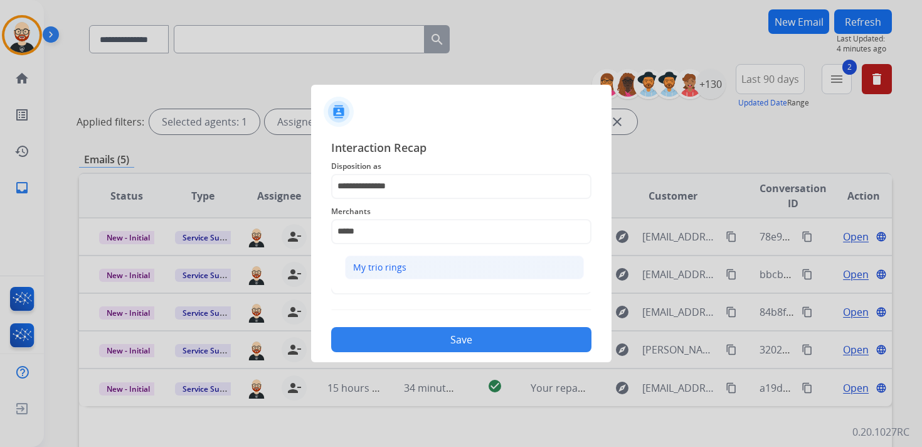
click at [397, 268] on div "My trio rings" at bounding box center [379, 267] width 53 height 13
type input "**********"
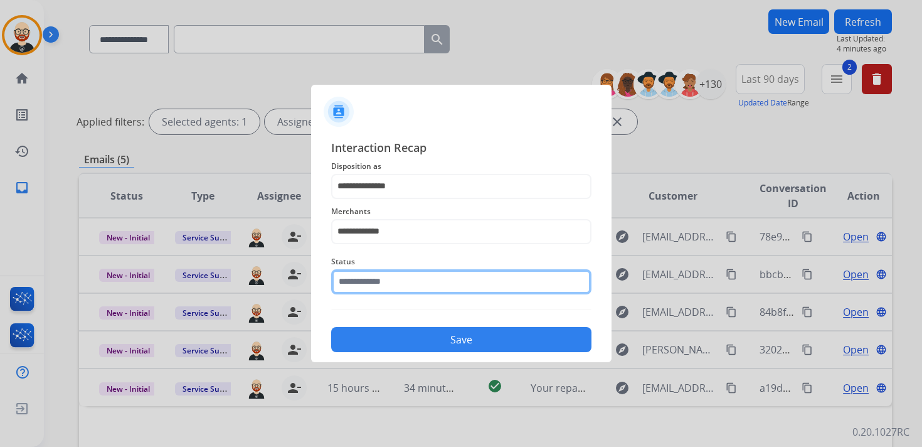
click at [389, 279] on input "text" at bounding box center [461, 281] width 260 height 25
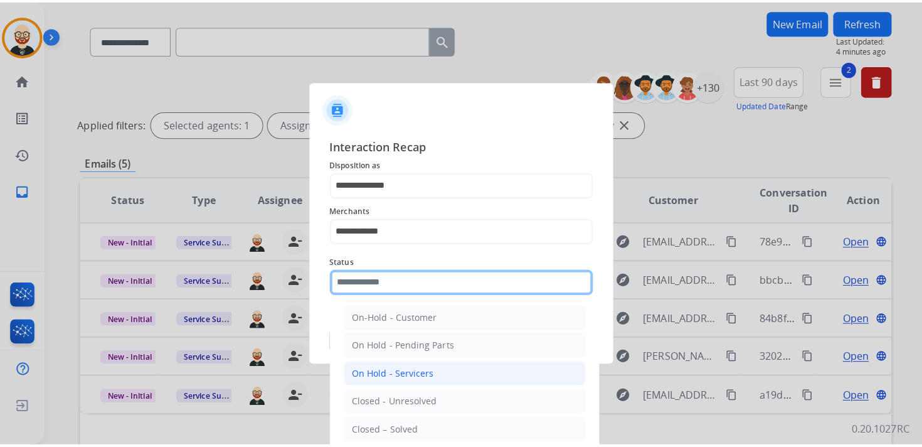
scroll to position [40, 0]
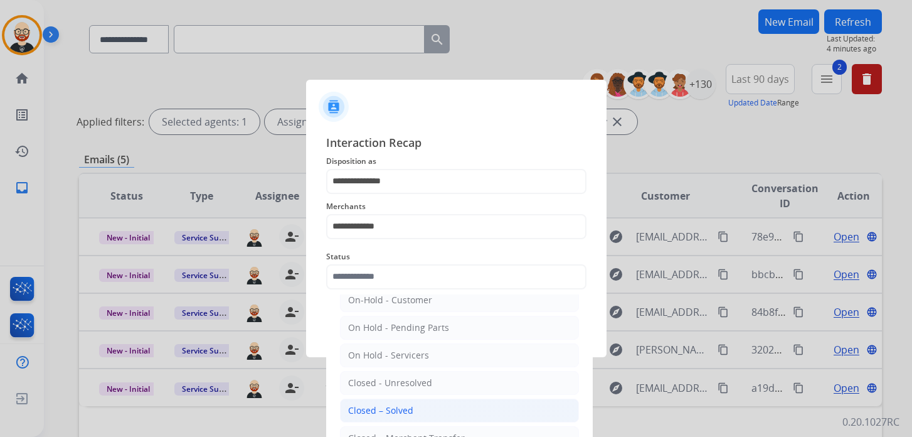
click at [394, 405] on div "Closed – Solved" at bounding box center [380, 410] width 65 height 13
type input "**********"
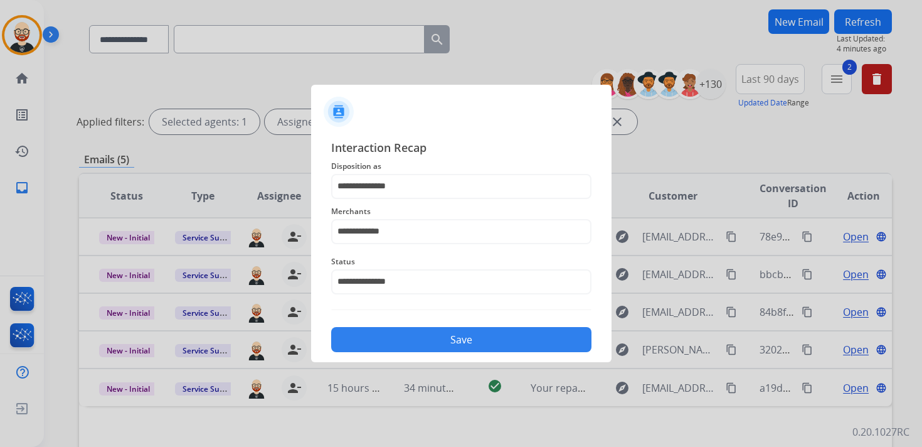
click at [408, 341] on button "Save" at bounding box center [461, 339] width 260 height 25
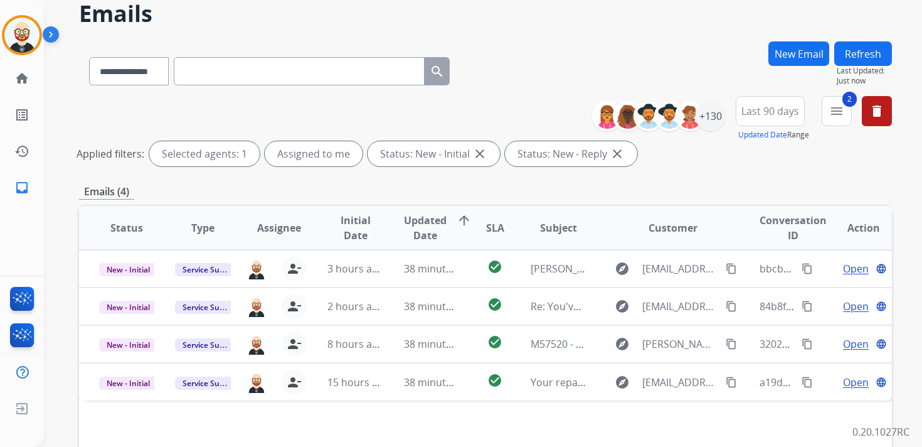
scroll to position [63, 0]
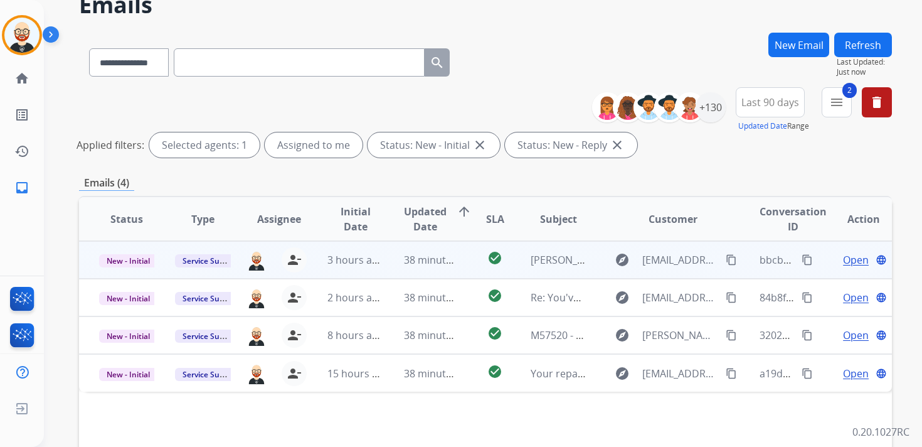
click at [845, 263] on span "Open" at bounding box center [856, 259] width 26 height 15
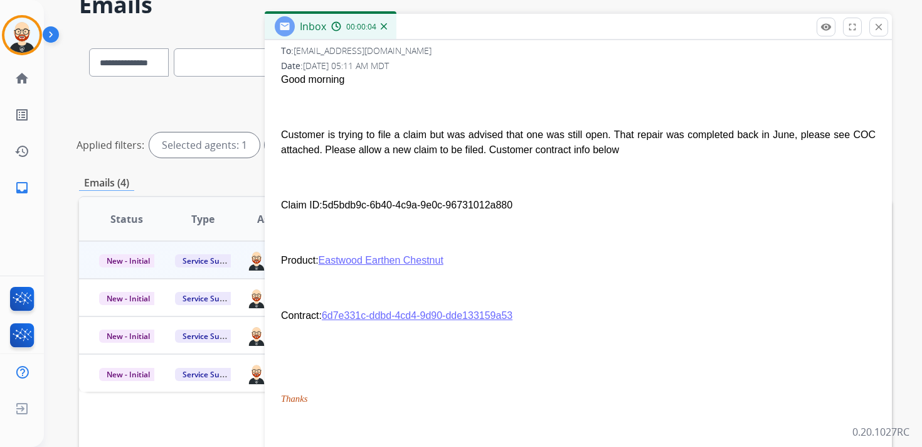
scroll to position [241, 0]
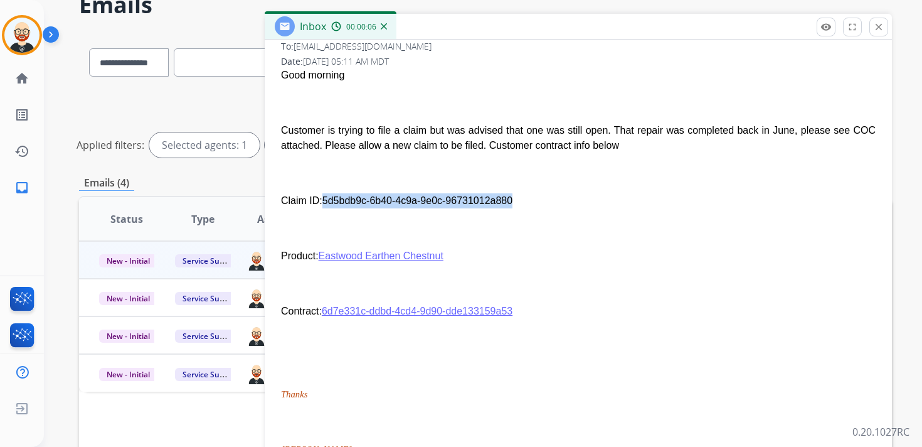
drag, startPoint x: 516, startPoint y: 202, endPoint x: 324, endPoint y: 203, distance: 191.9
click at [324, 203] on p "Claim ID: 5d5bdb9c-6b40-4c9a-9e0c-96731012a880" at bounding box center [578, 200] width 595 height 15
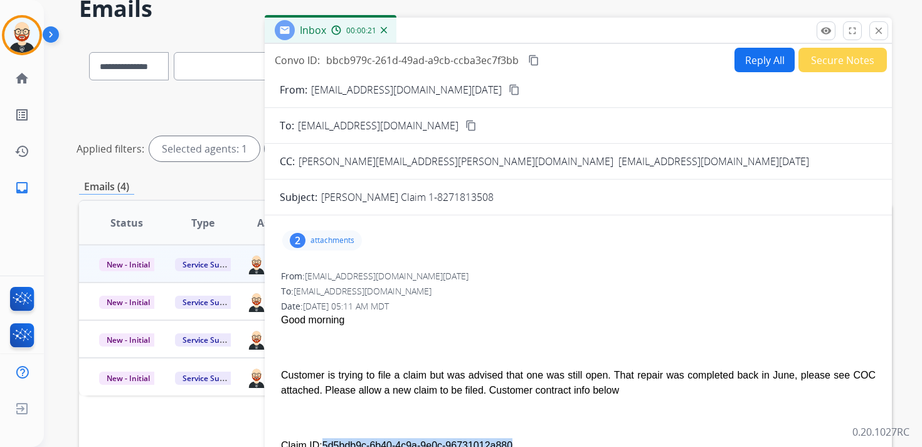
scroll to position [58, 0]
click at [876, 36] on button "close Close" at bounding box center [878, 31] width 19 height 19
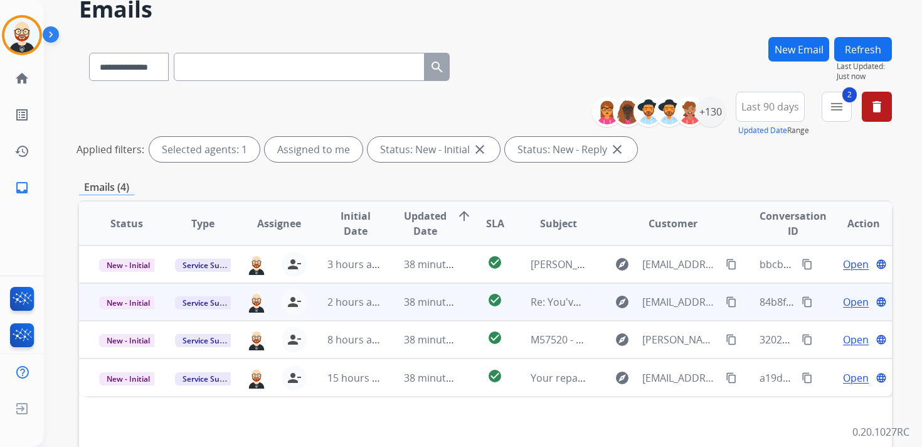
click at [843, 305] on span "Open" at bounding box center [856, 301] width 26 height 15
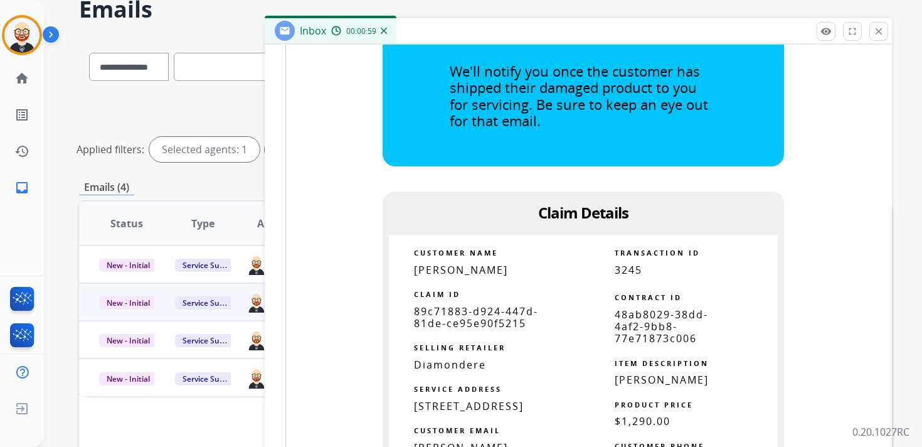
scroll to position [709, 0]
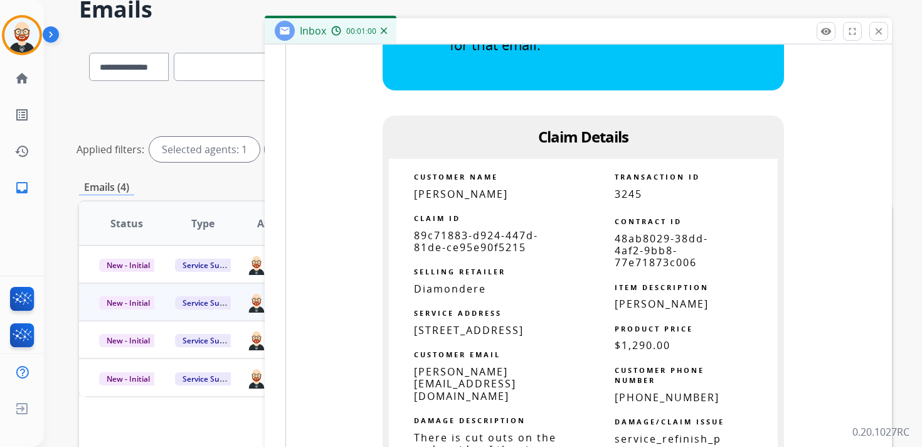
click at [482, 243] on span "89c71883-d924-447d-81de-ce95e90f5215" at bounding box center [476, 241] width 124 height 26
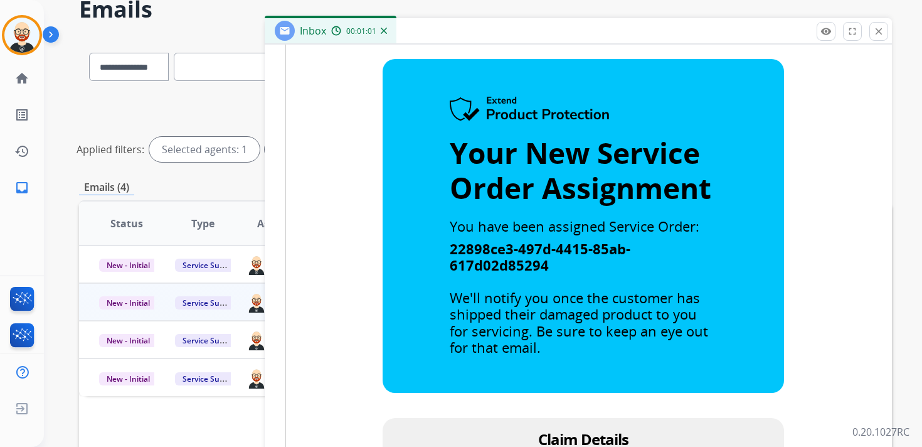
scroll to position [0, 0]
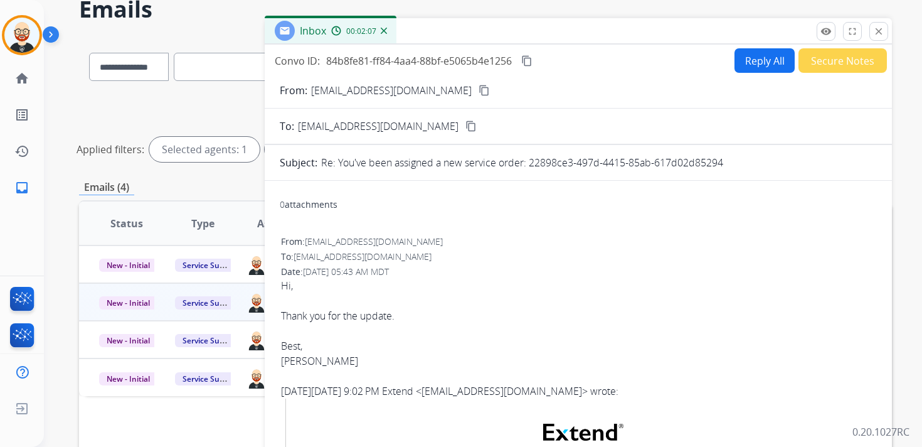
click at [529, 60] on mat-icon "content_copy" at bounding box center [526, 60] width 11 height 11
click at [875, 30] on mat-icon "close" at bounding box center [878, 31] width 11 height 11
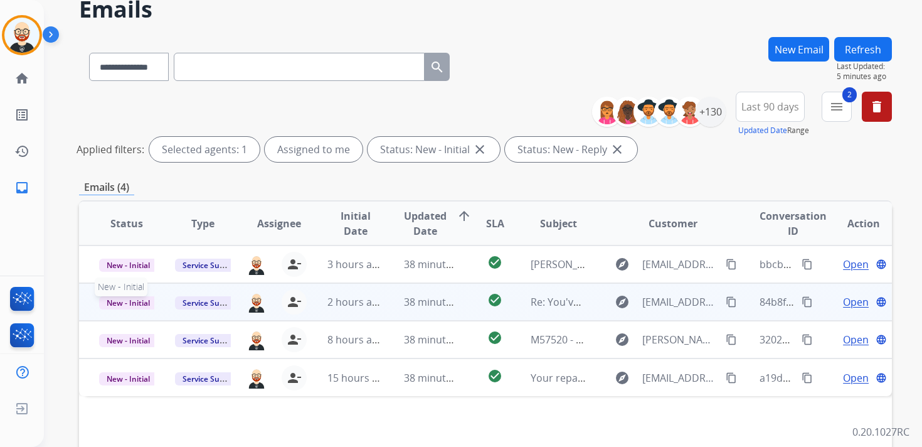
click at [130, 300] on span "New - Initial" at bounding box center [128, 302] width 58 height 13
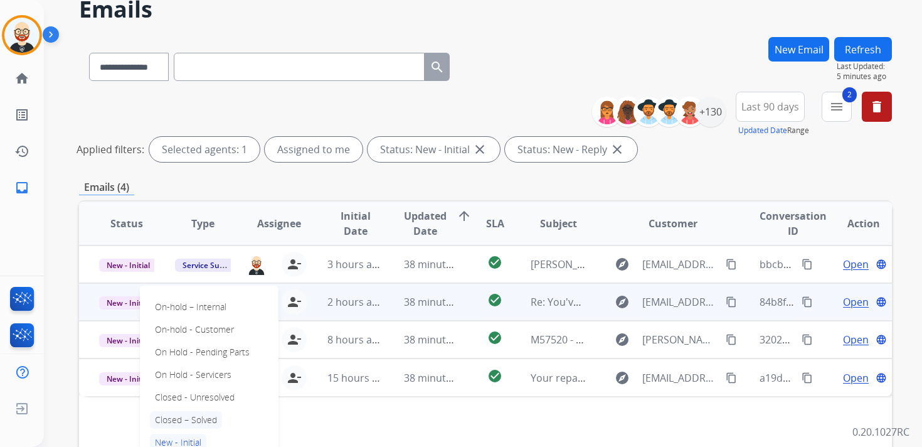
click at [201, 418] on p "Closed – Solved" at bounding box center [186, 420] width 72 height 18
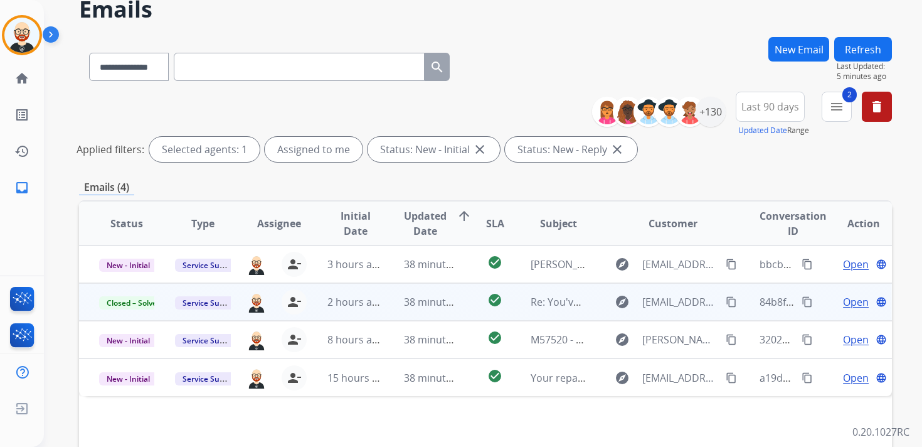
click at [869, 50] on button "Refresh" at bounding box center [863, 49] width 58 height 24
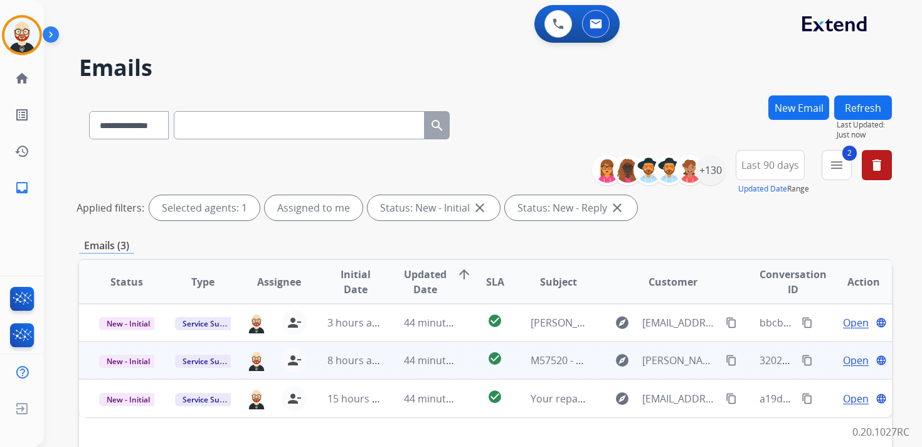
click at [843, 364] on span "Open" at bounding box center [856, 359] width 26 height 15
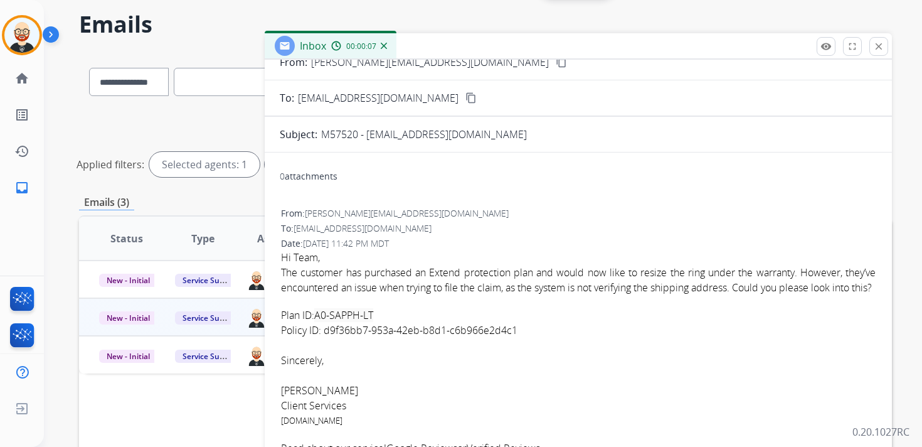
scroll to position [65, 0]
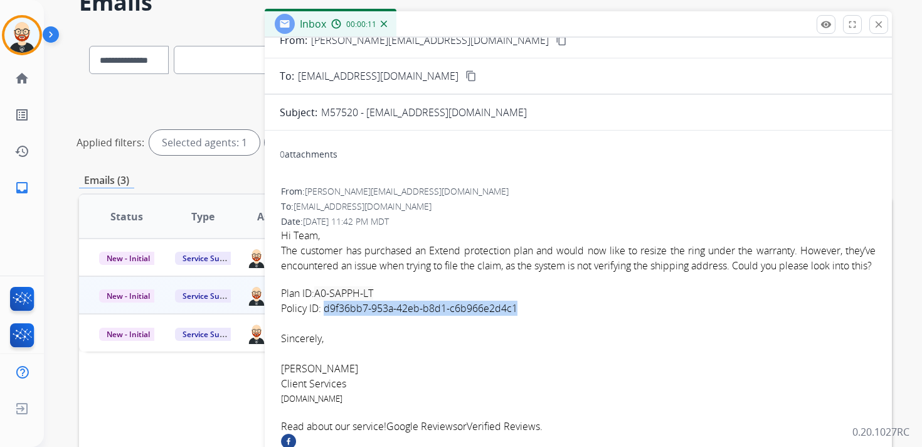
drag, startPoint x: 517, startPoint y: 310, endPoint x: 324, endPoint y: 305, distance: 192.6
click at [324, 305] on div "Policy ID: d9f36bb7-953a-42eb-b8d1-c6b966e2d4c1" at bounding box center [578, 307] width 595 height 15
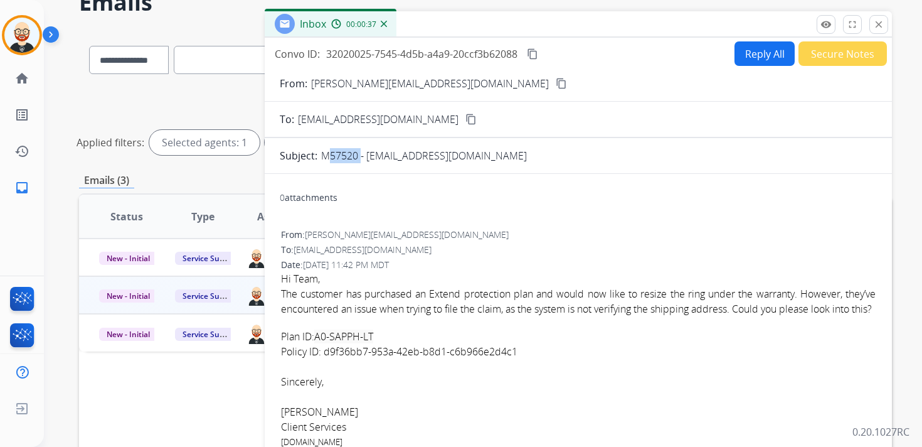
drag, startPoint x: 356, startPoint y: 159, endPoint x: 322, endPoint y: 157, distance: 33.9
click at [322, 157] on p "M57520 - [EMAIL_ADDRESS][DOMAIN_NAME]" at bounding box center [424, 155] width 206 height 15
click at [740, 64] on button "Reply All" at bounding box center [764, 53] width 60 height 24
select select "**********"
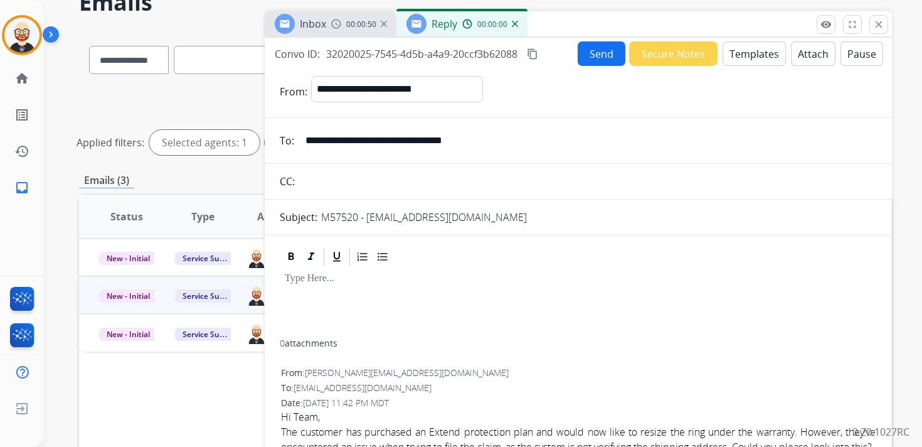
click at [350, 295] on div at bounding box center [578, 303] width 597 height 71
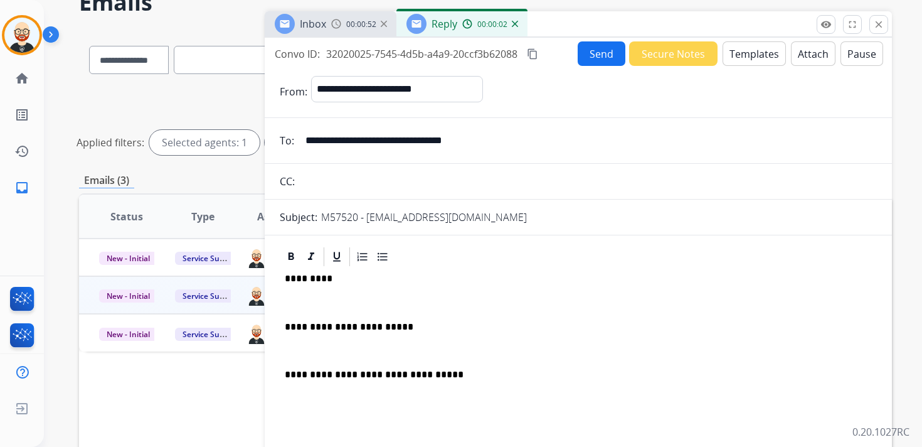
click at [355, 305] on p at bounding box center [578, 302] width 587 height 11
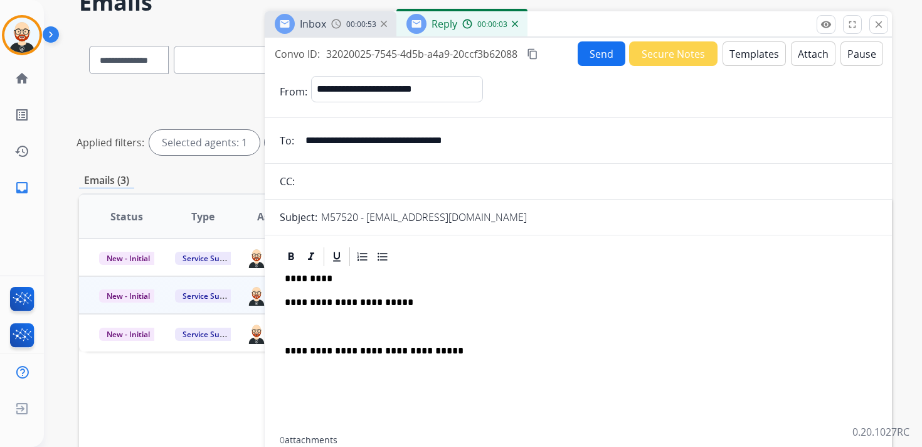
drag, startPoint x: 337, startPoint y: 320, endPoint x: 349, endPoint y: 300, distance: 23.9
click at [337, 321] on p at bounding box center [578, 326] width 587 height 11
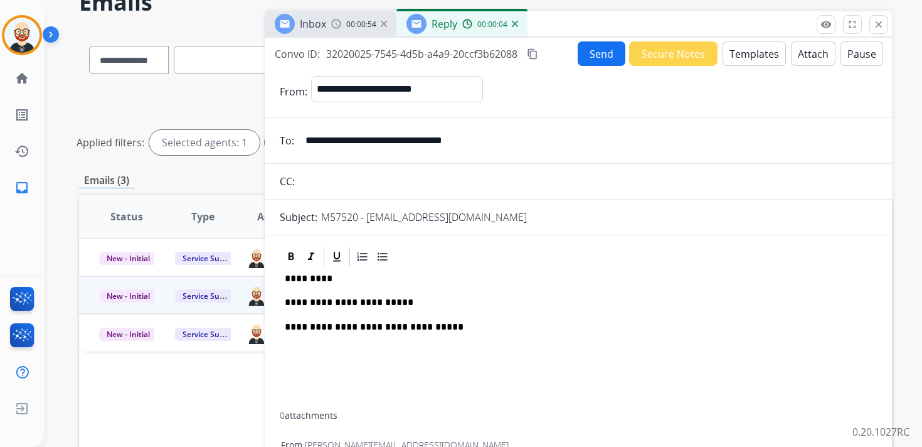
click at [307, 278] on p "*********" at bounding box center [573, 278] width 577 height 11
click at [430, 297] on p "**********" at bounding box center [573, 302] width 577 height 11
click at [420, 305] on p "**********" at bounding box center [573, 302] width 577 height 11
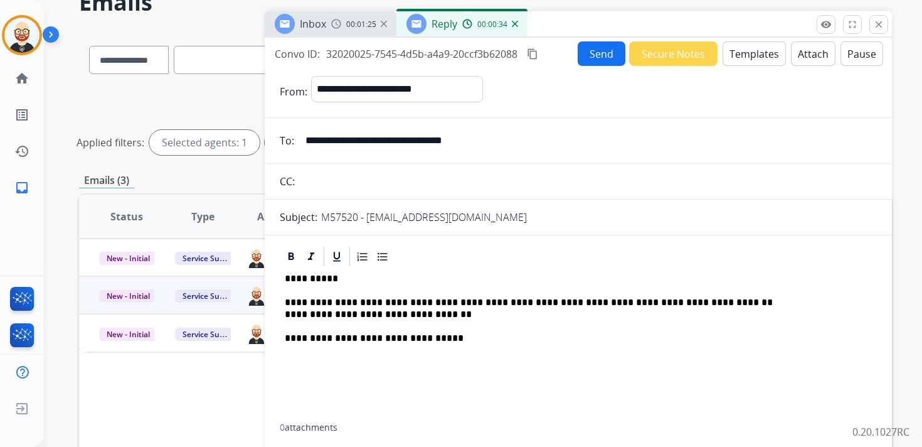
click at [534, 50] on mat-icon "content_copy" at bounding box center [532, 53] width 11 height 11
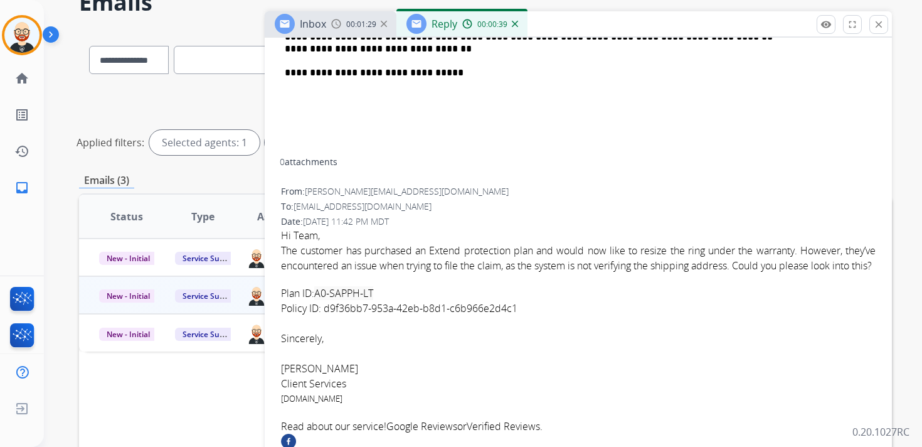
scroll to position [280, 0]
click at [522, 305] on div "Policy ID: d9f36bb7-953a-42eb-b8d1-c6b966e2d4c1" at bounding box center [578, 307] width 595 height 15
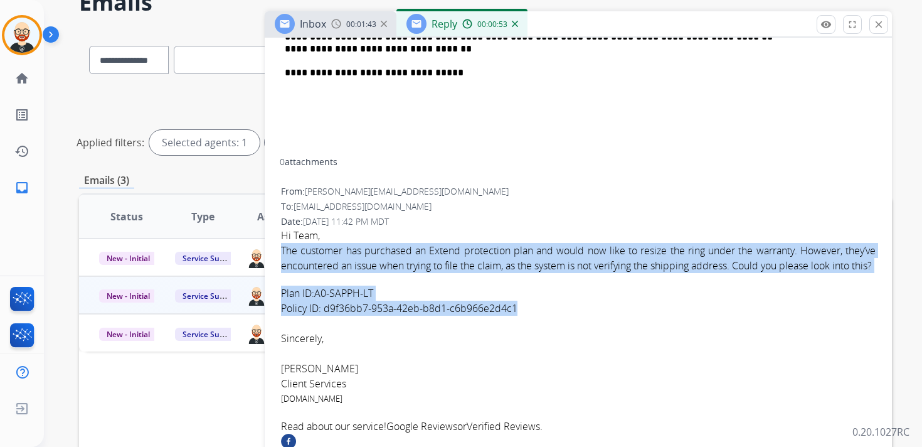
drag, startPoint x: 522, startPoint y: 306, endPoint x: 278, endPoint y: 240, distance: 252.1
click at [278, 240] on div "**********" at bounding box center [578, 250] width 627 height 540
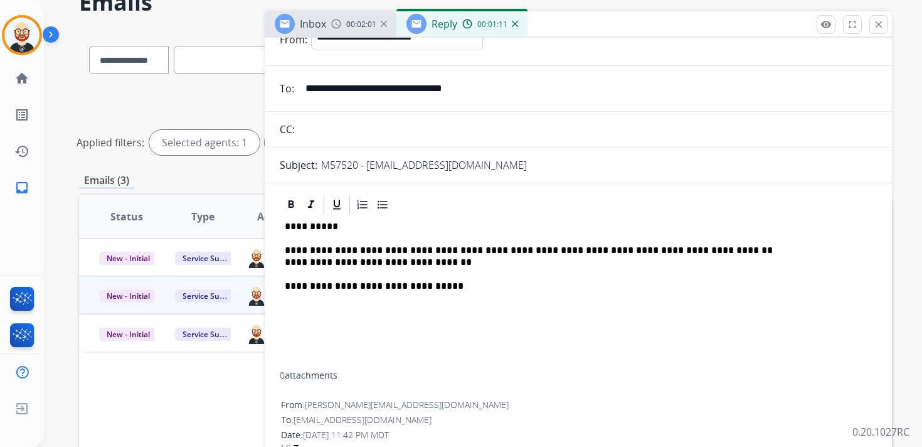
scroll to position [0, 0]
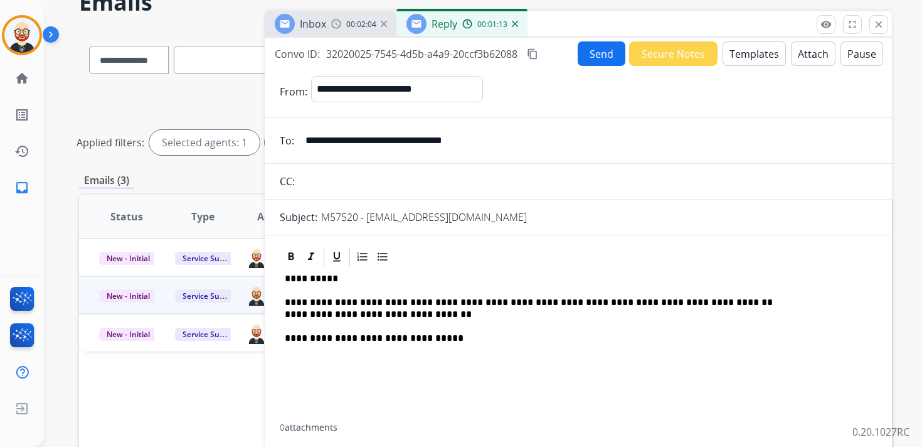
click at [593, 58] on button "Send" at bounding box center [602, 53] width 48 height 24
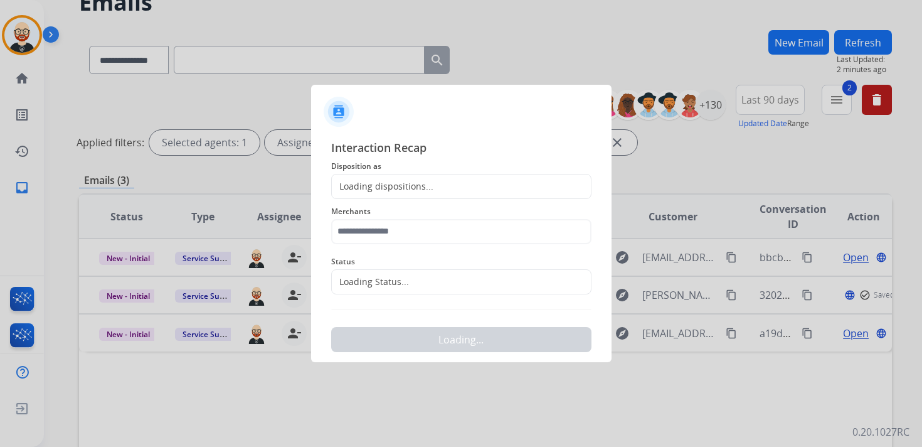
click at [394, 183] on div "Loading dispositions..." at bounding box center [383, 186] width 102 height 13
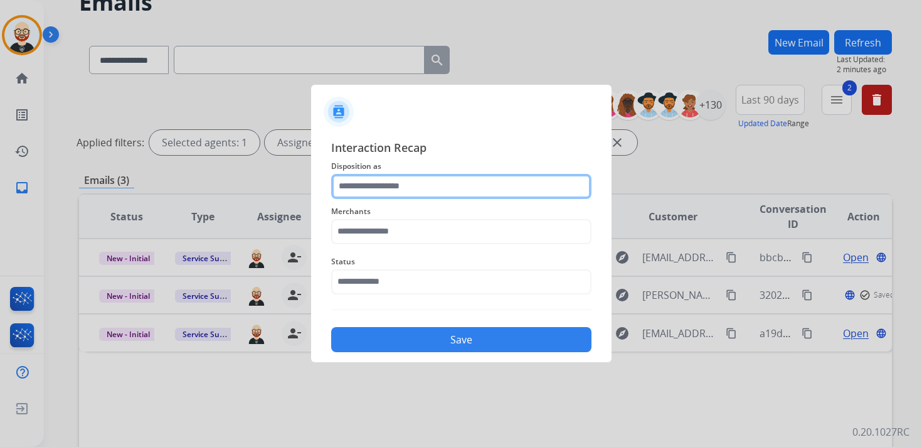
click at [379, 196] on input "text" at bounding box center [461, 186] width 260 height 25
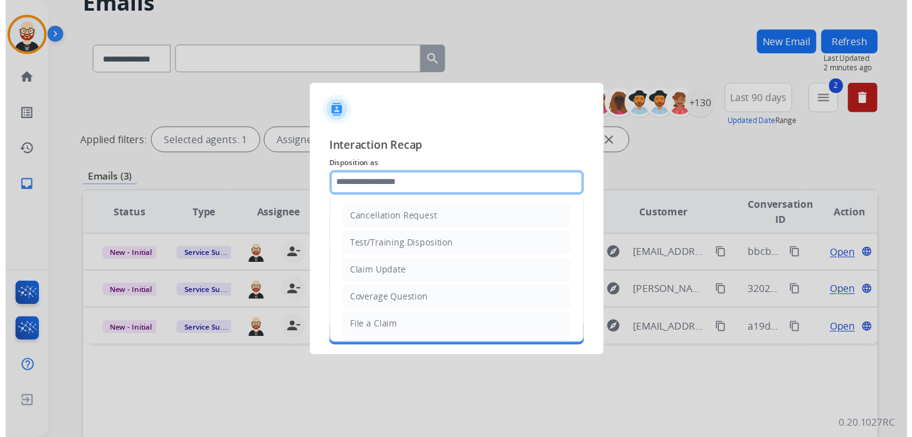
scroll to position [188, 0]
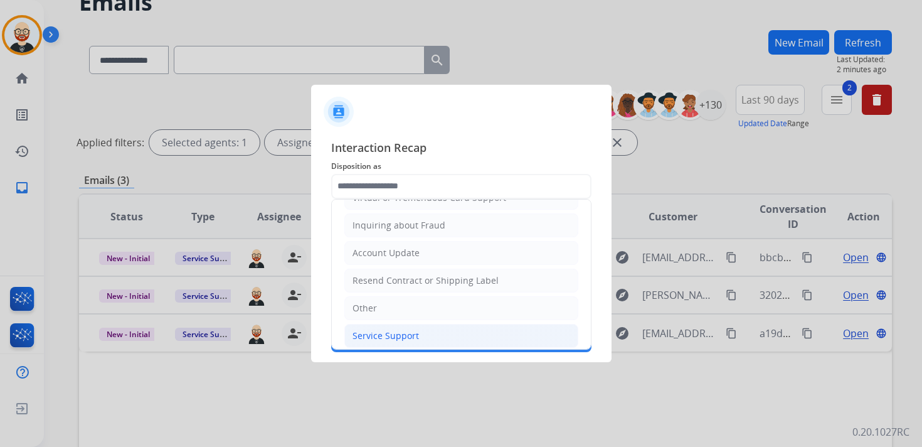
click at [396, 329] on div "Service Support" at bounding box center [385, 335] width 66 height 13
type input "**********"
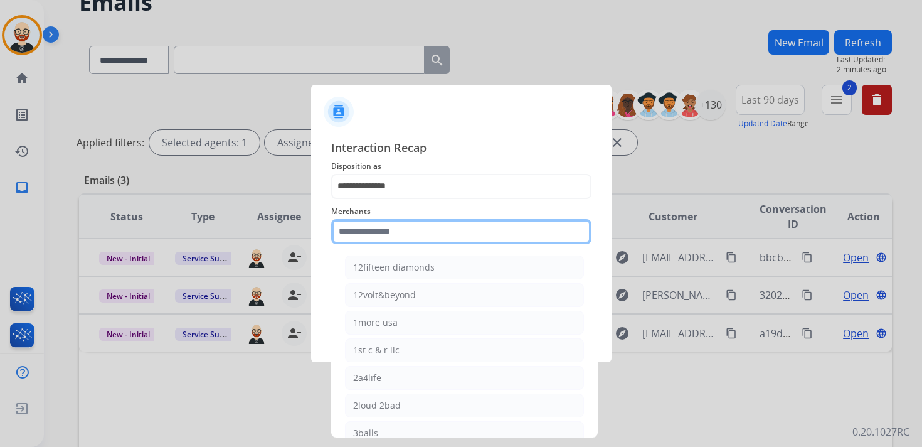
click at [383, 233] on input "text" at bounding box center [461, 231] width 260 height 25
type input "*"
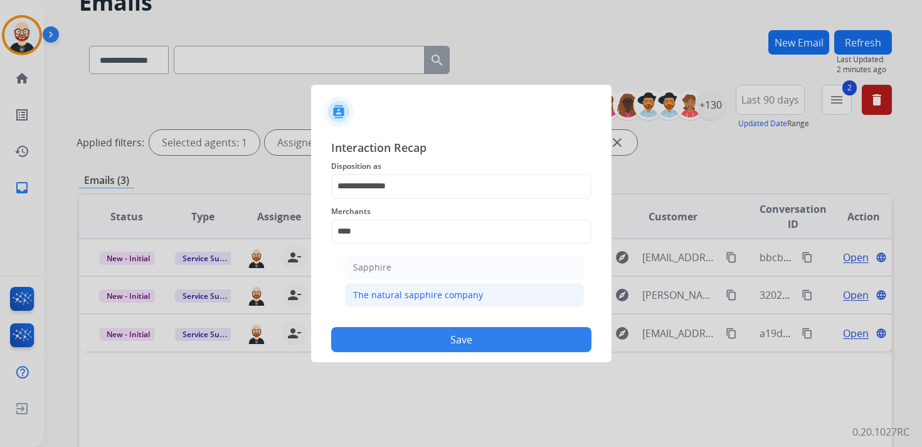
click at [388, 294] on div "The natural sapphire company" at bounding box center [418, 295] width 130 height 13
type input "**********"
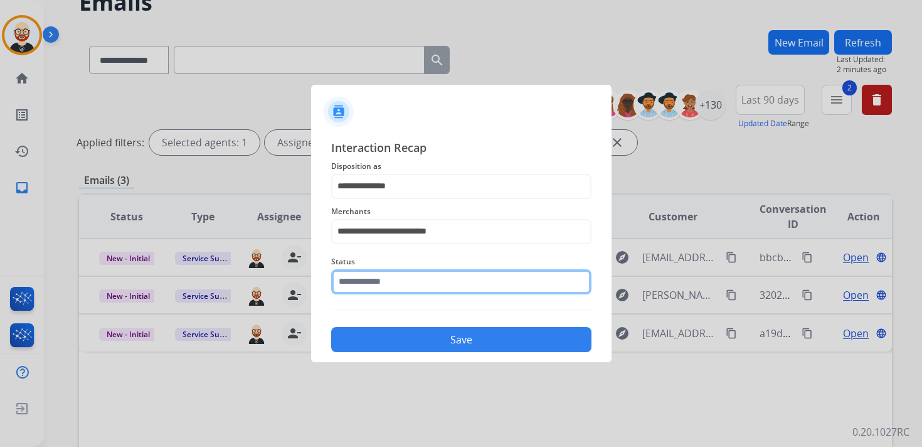
click at [396, 283] on input "text" at bounding box center [461, 281] width 260 height 25
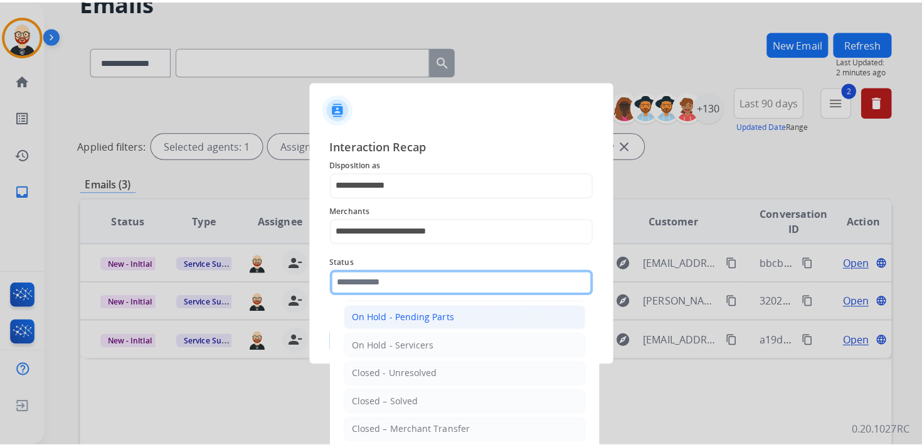
scroll to position [57, 0]
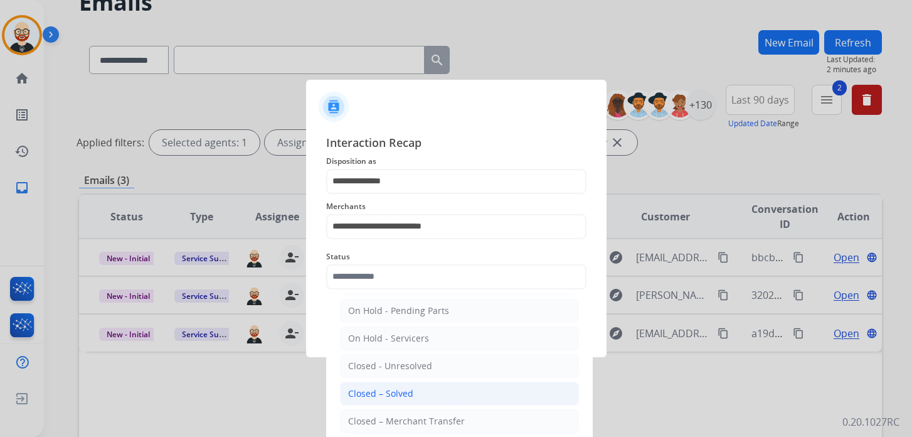
click at [391, 390] on div "Closed – Solved" at bounding box center [380, 393] width 65 height 13
type input "**********"
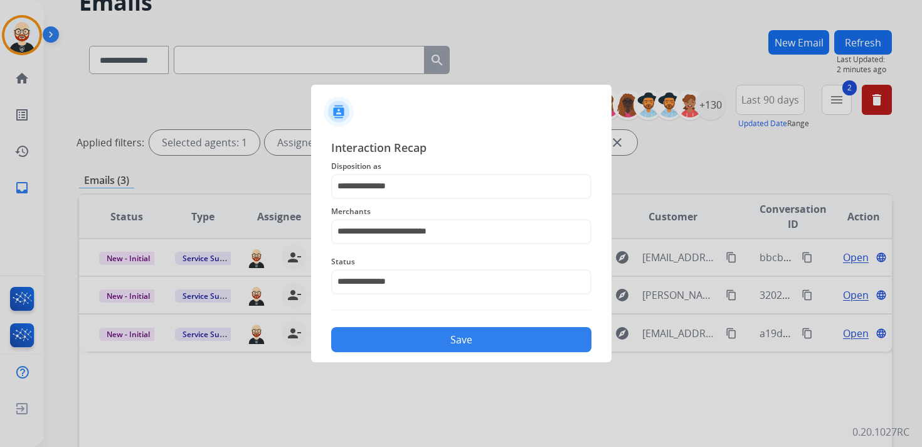
click at [402, 341] on button "Save" at bounding box center [461, 339] width 260 height 25
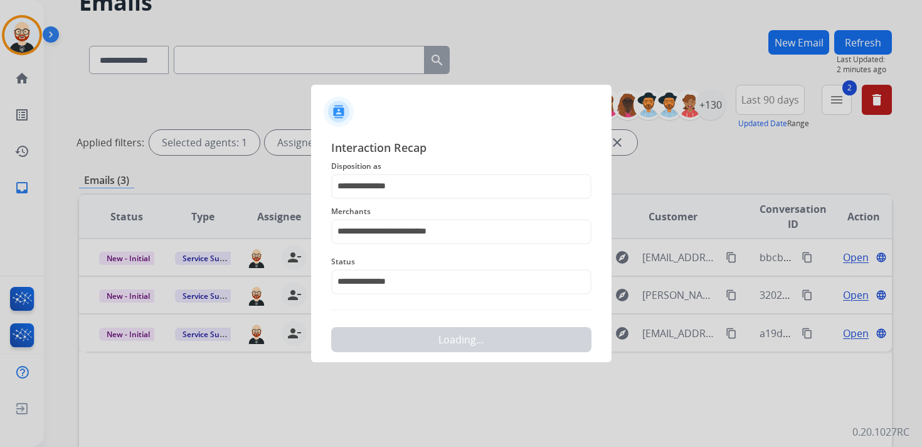
scroll to position [0, 0]
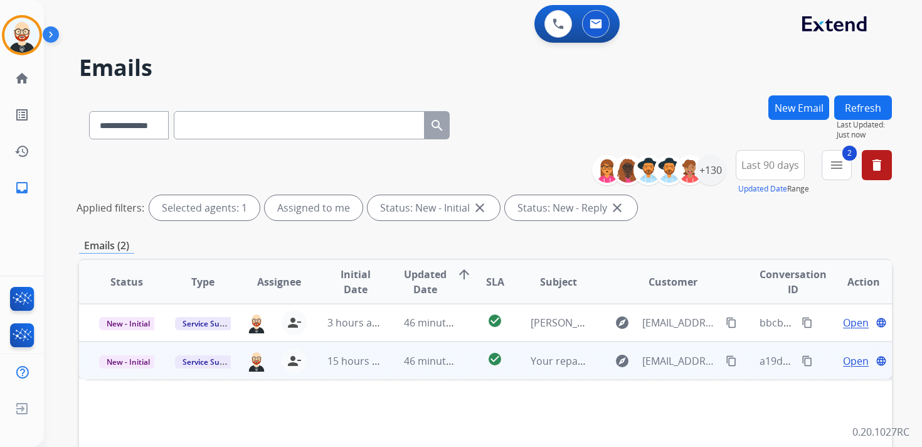
click at [843, 360] on span "Open" at bounding box center [856, 360] width 26 height 15
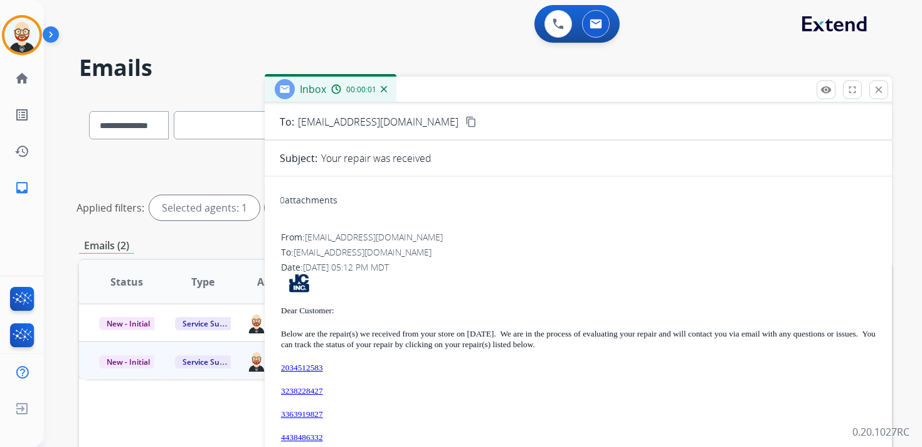
scroll to position [83, 0]
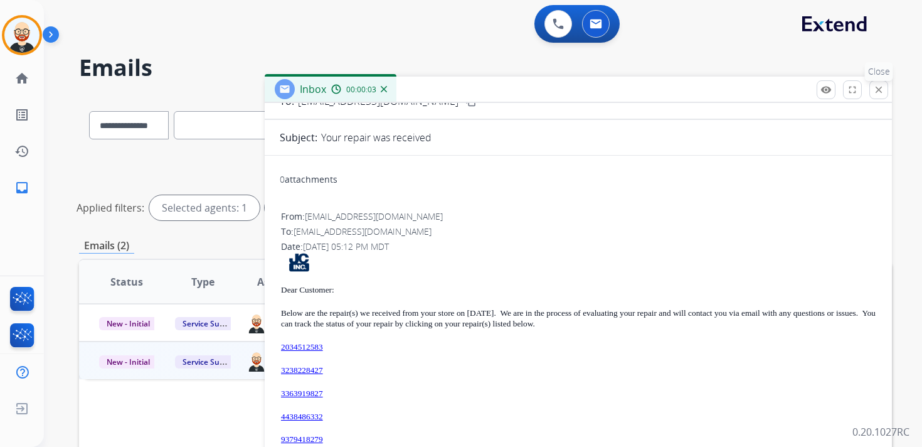
click at [878, 88] on mat-icon "close" at bounding box center [878, 89] width 11 height 11
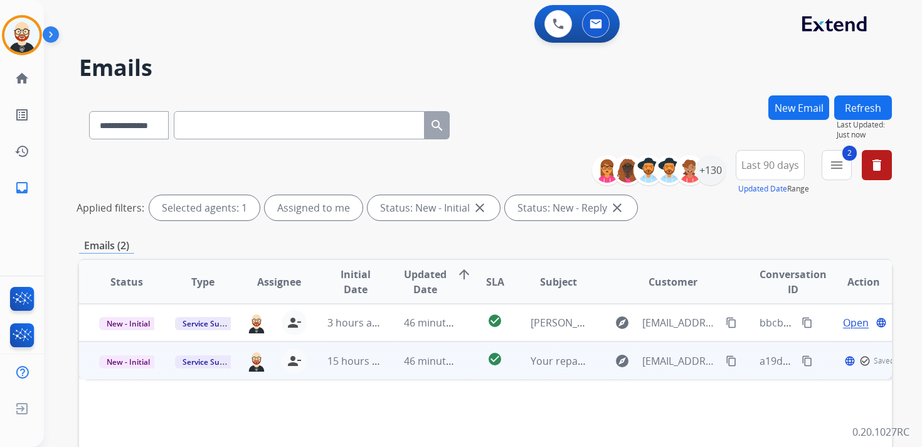
click at [138, 360] on span "New - Initial" at bounding box center [128, 361] width 58 height 13
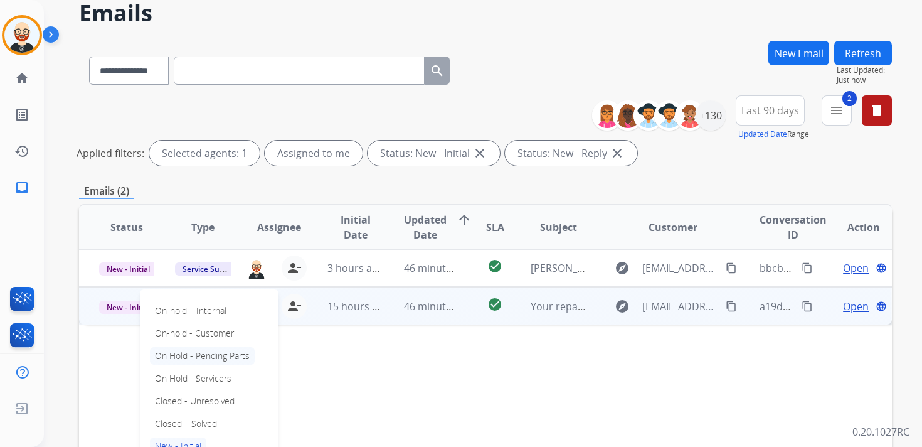
scroll to position [60, 0]
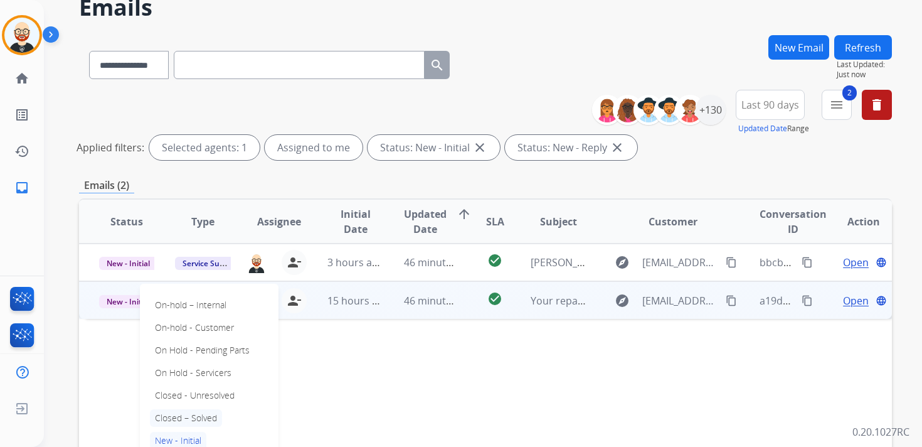
click at [199, 413] on p "Closed – Solved" at bounding box center [186, 418] width 72 height 18
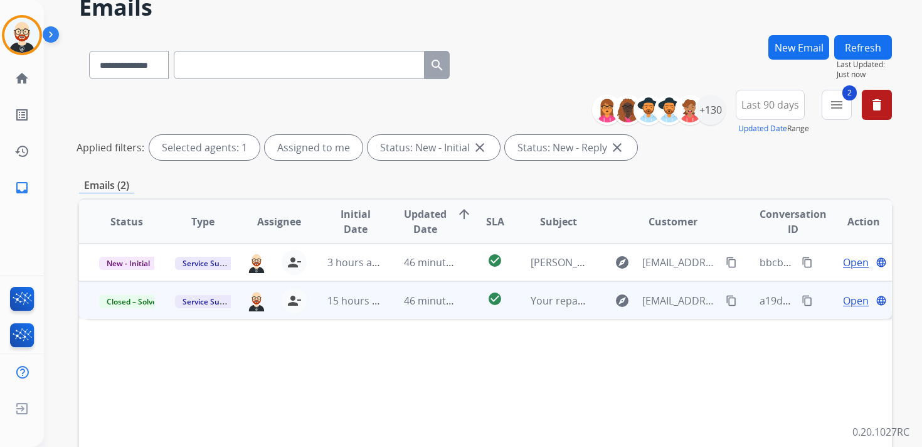
click at [866, 48] on button "Refresh" at bounding box center [863, 47] width 58 height 24
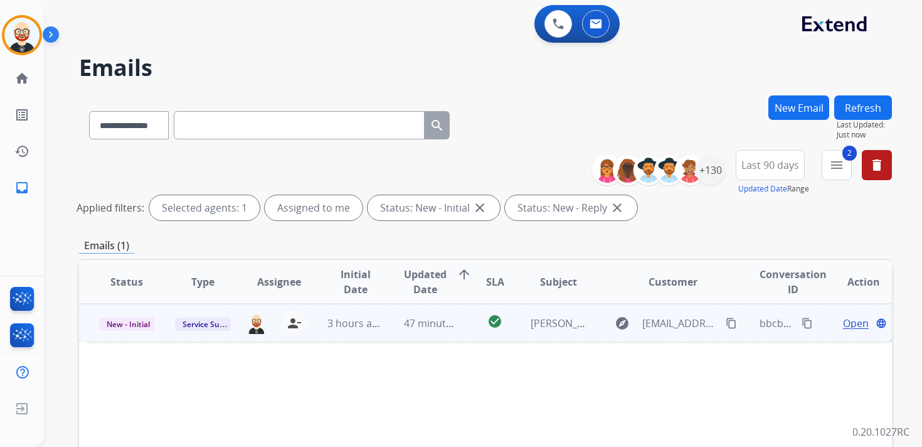
click at [843, 320] on span "Open" at bounding box center [856, 322] width 26 height 15
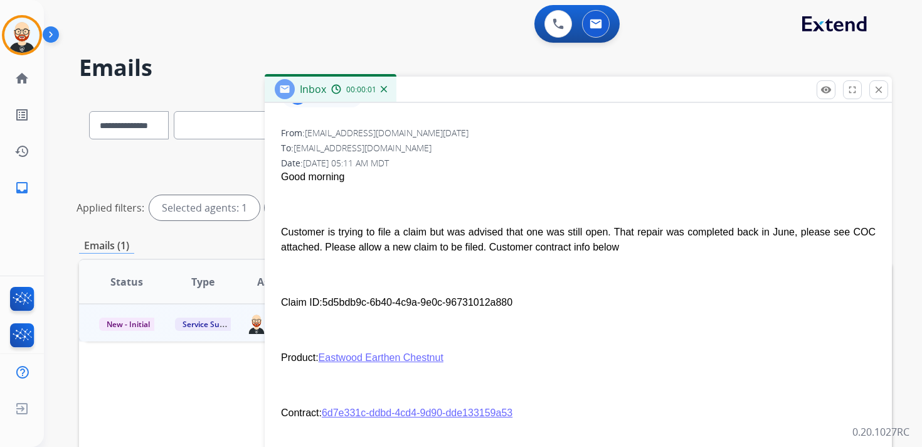
scroll to position [203, 0]
drag, startPoint x: 517, startPoint y: 304, endPoint x: 322, endPoint y: 304, distance: 195.7
click at [322, 304] on p "Claim ID: 5d5bdb9c-6b40-4c9a-9e0c-96731012a880" at bounding box center [578, 301] width 595 height 15
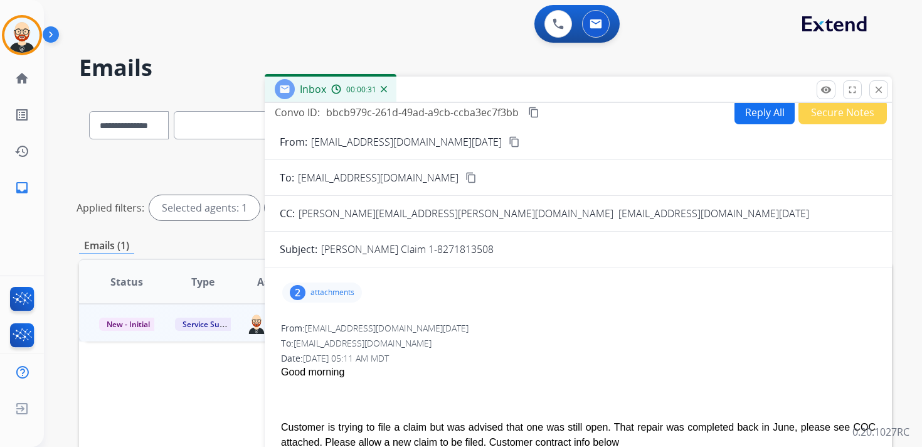
scroll to position [4, 0]
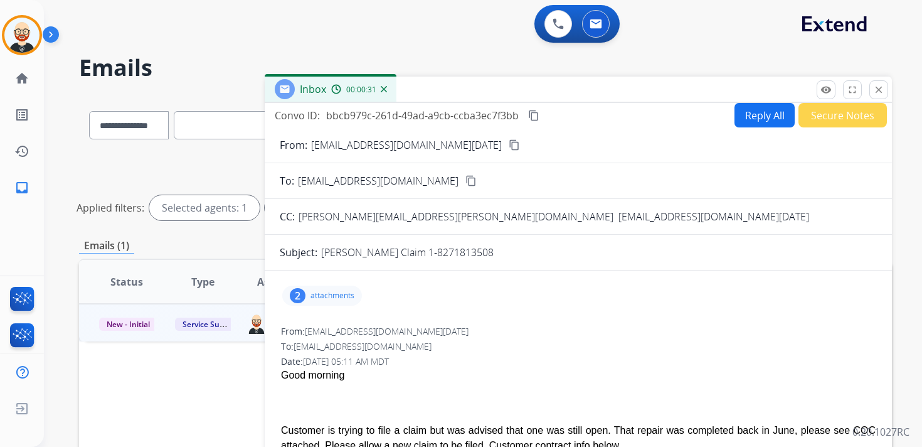
click at [327, 289] on div "2 attachments" at bounding box center [322, 295] width 80 height 20
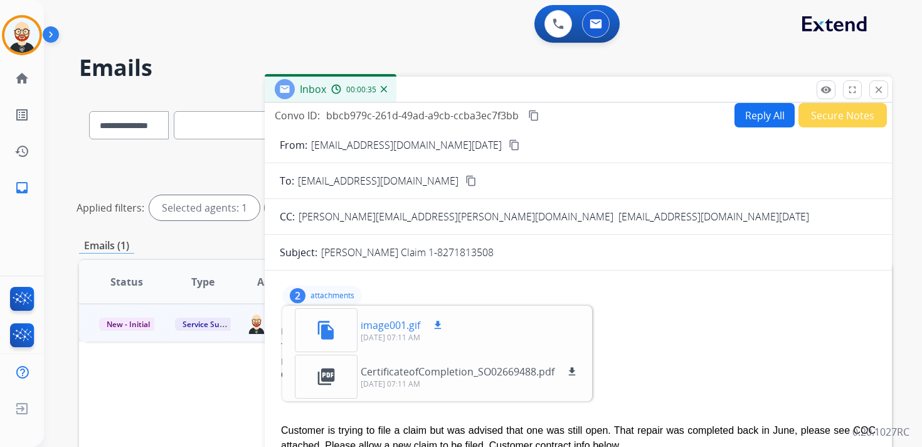
click at [437, 326] on mat-icon "download" at bounding box center [437, 324] width 11 height 11
click at [571, 373] on mat-icon "download" at bounding box center [571, 371] width 11 height 11
click at [331, 295] on p "attachments" at bounding box center [332, 295] width 44 height 10
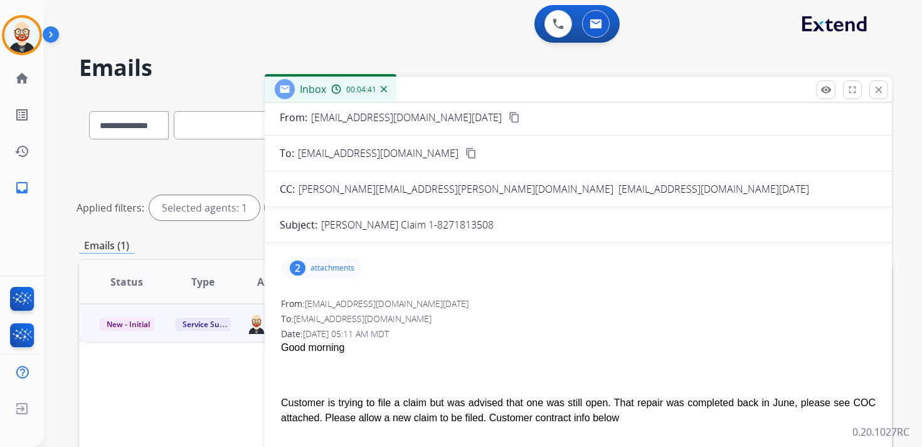
scroll to position [0, 0]
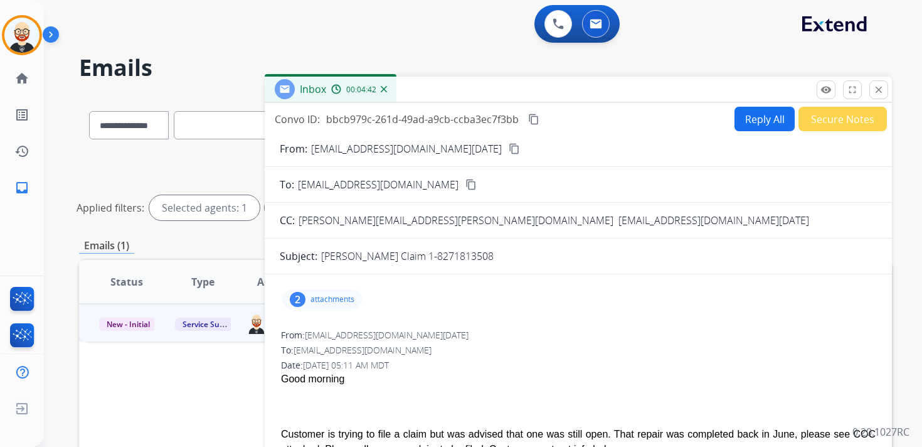
click at [533, 120] on mat-icon "content_copy" at bounding box center [533, 119] width 11 height 11
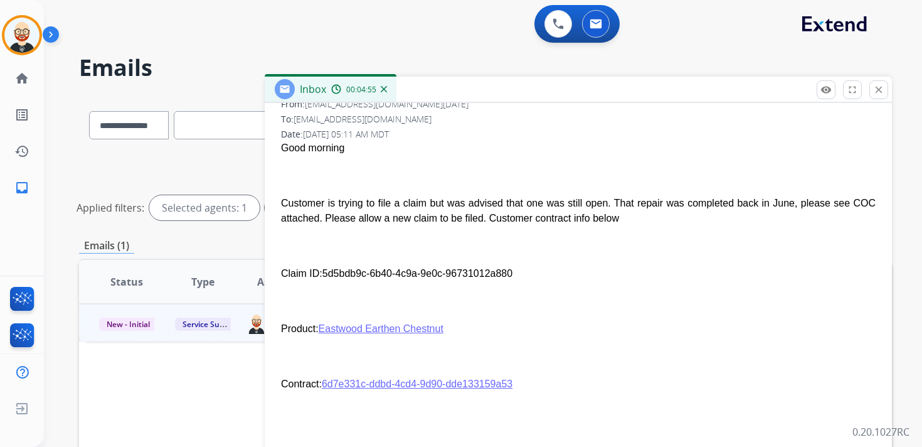
scroll to position [235, 0]
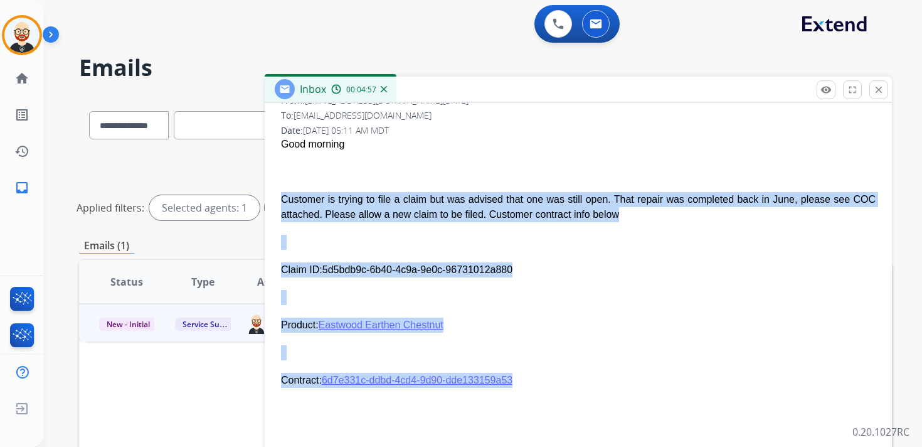
drag, startPoint x: 532, startPoint y: 385, endPoint x: 280, endPoint y: 200, distance: 312.7
click at [281, 200] on div "Good morning Customer is trying to file a claim but was advised that one was st…" at bounding box center [578, 414] width 595 height 554
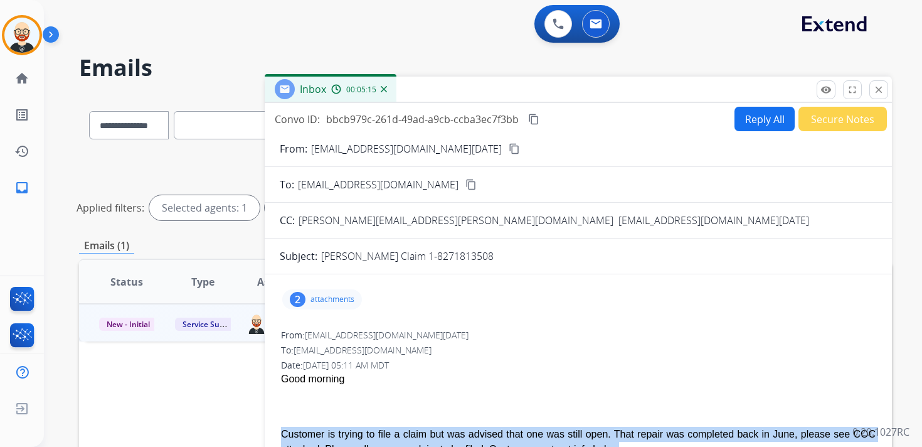
click at [741, 119] on button "Reply All" at bounding box center [764, 119] width 60 height 24
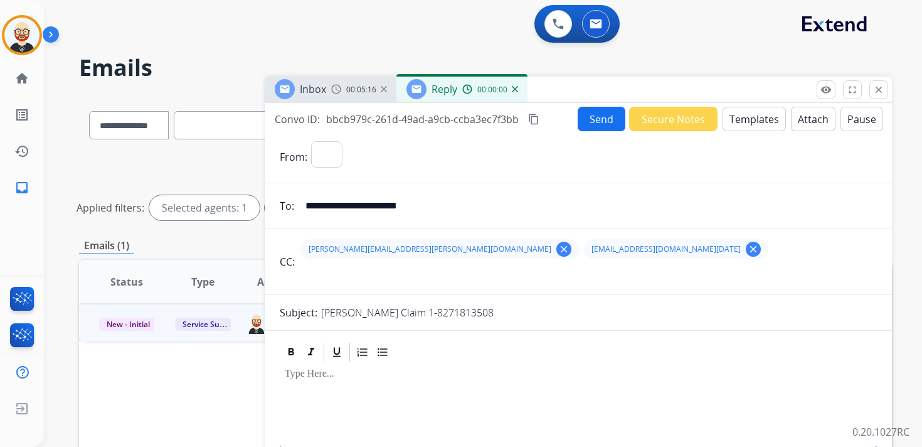
select select "**********"
click at [359, 381] on div at bounding box center [578, 391] width 597 height 56
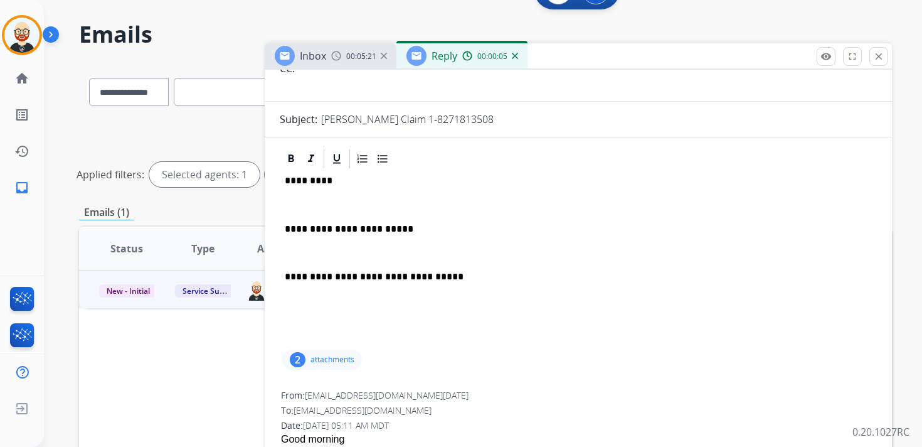
scroll to position [81, 0]
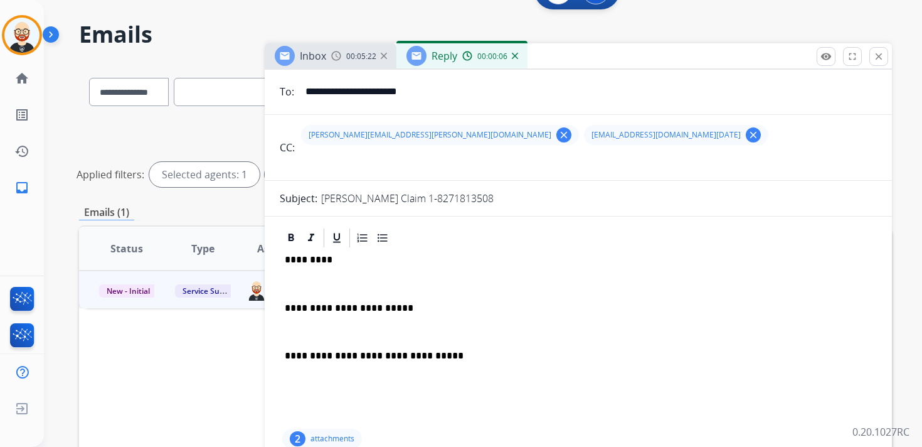
click at [305, 258] on p "*********" at bounding box center [573, 259] width 577 height 11
click at [307, 276] on div "**********" at bounding box center [578, 337] width 597 height 177
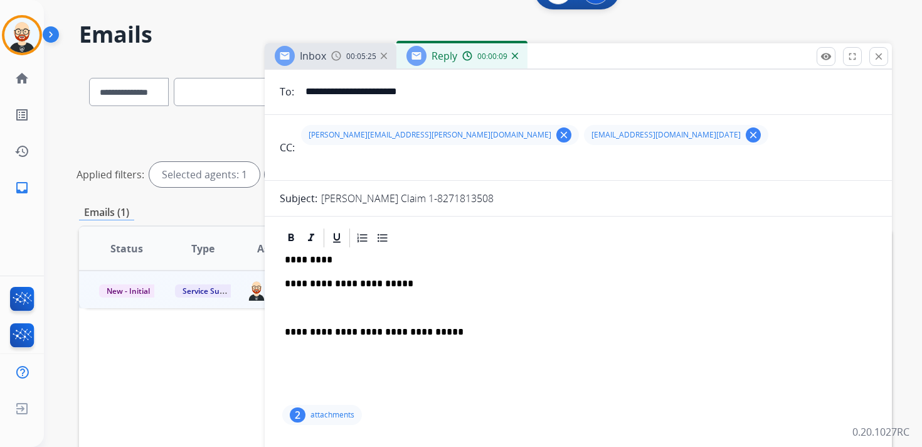
click at [307, 320] on div "**********" at bounding box center [578, 325] width 597 height 153
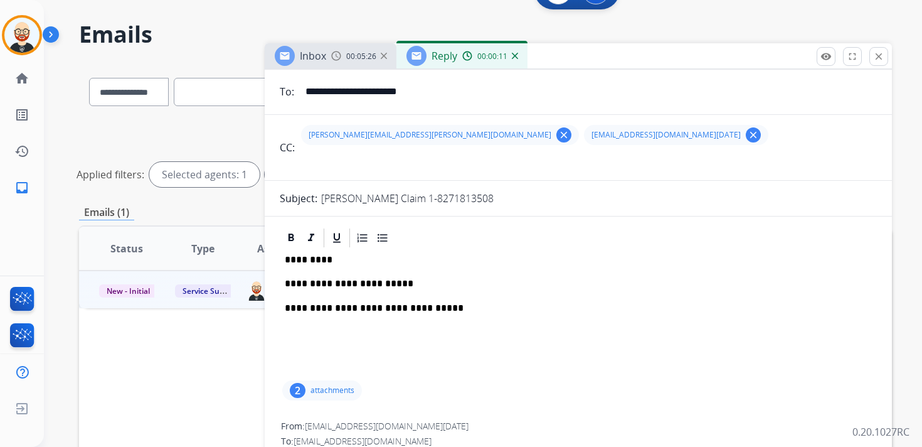
click at [461, 281] on p "**********" at bounding box center [573, 283] width 577 height 11
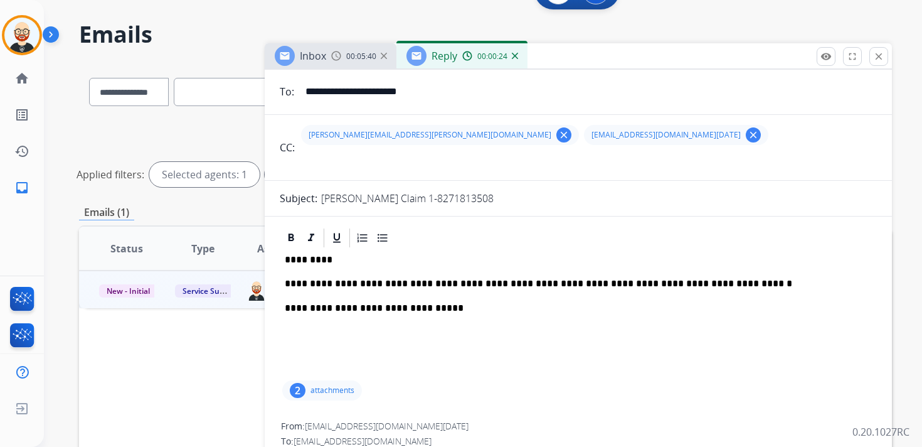
scroll to position [0, 0]
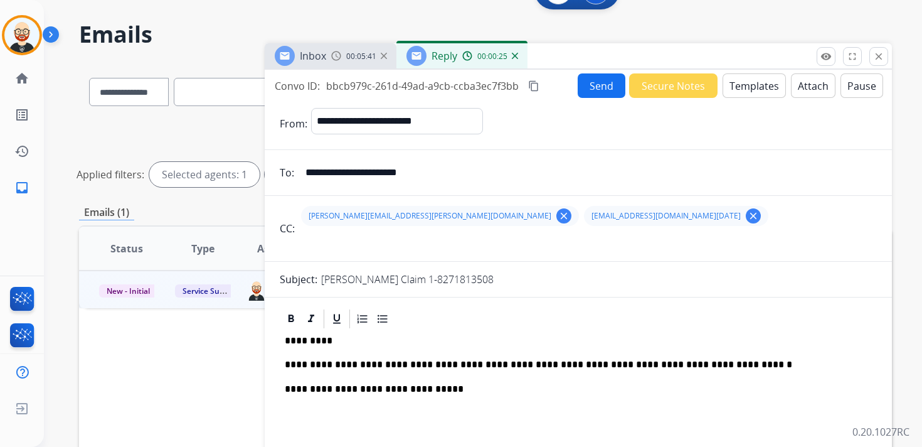
click at [586, 84] on button "Send" at bounding box center [602, 85] width 48 height 24
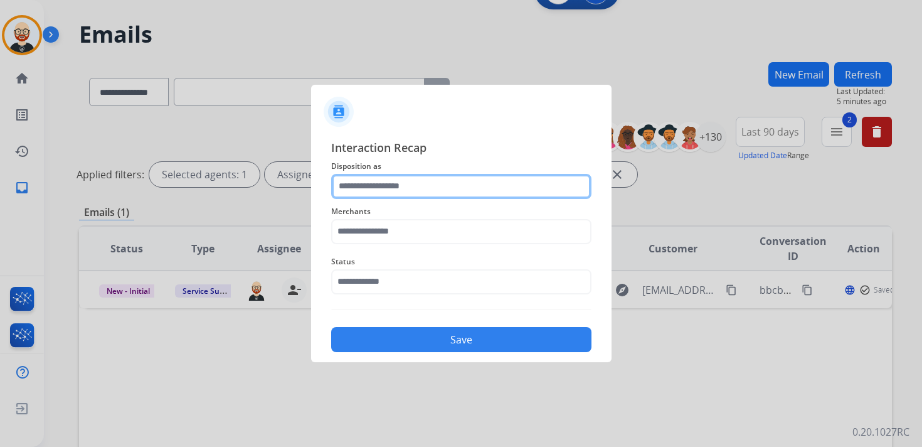
click at [371, 188] on input "text" at bounding box center [461, 186] width 260 height 25
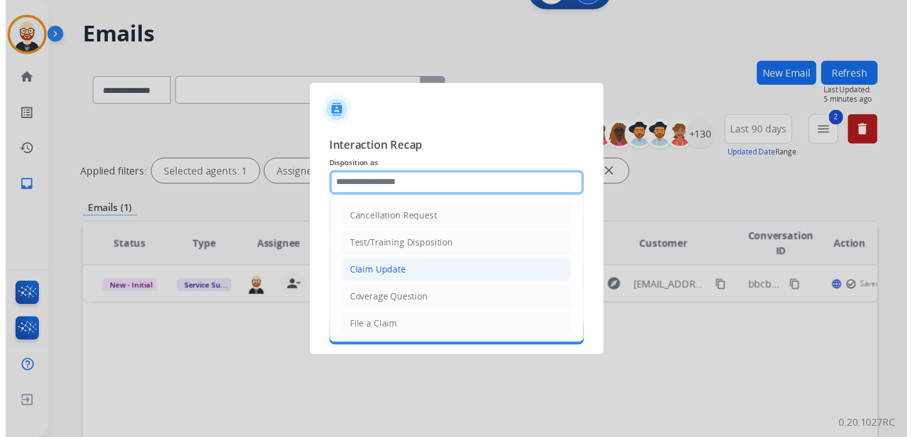
scroll to position [188, 0]
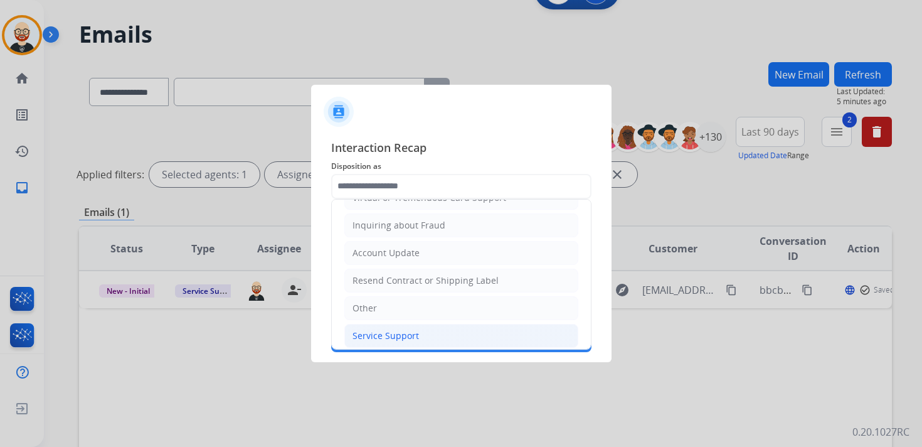
click at [374, 329] on div "Service Support" at bounding box center [385, 335] width 66 height 13
type input "**********"
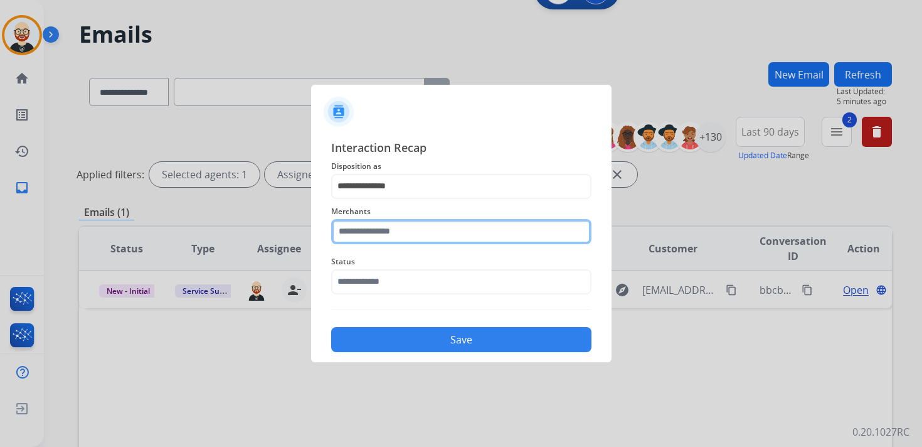
click at [374, 241] on input "text" at bounding box center [461, 231] width 260 height 25
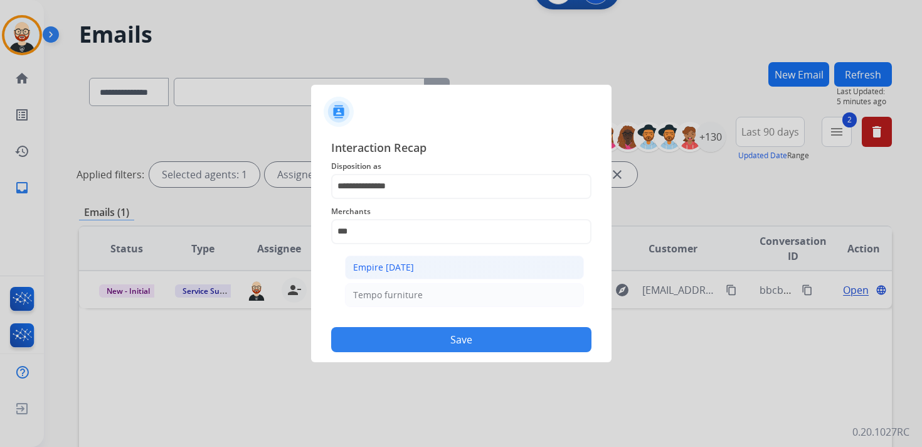
click at [369, 262] on div "Empire [DATE]" at bounding box center [383, 267] width 61 height 13
type input "**********"
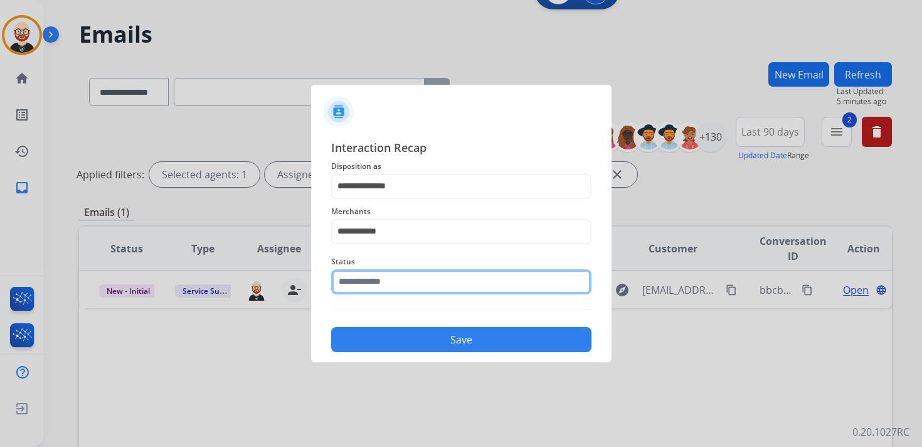
click at [366, 277] on input "text" at bounding box center [461, 281] width 260 height 25
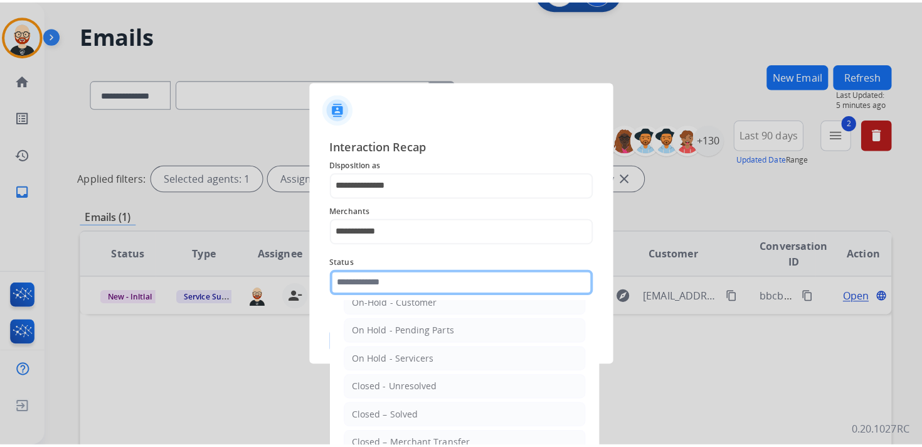
scroll to position [45, 0]
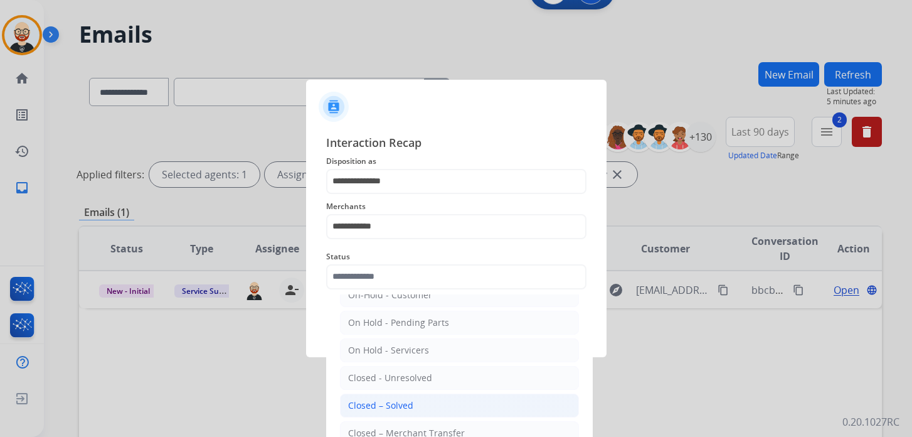
click at [389, 399] on div "Closed – Solved" at bounding box center [380, 405] width 65 height 13
type input "**********"
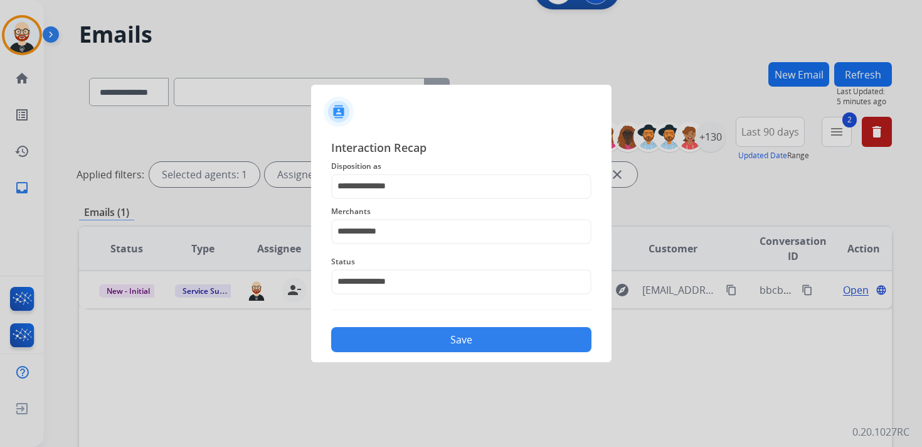
click at [415, 339] on button "Save" at bounding box center [461, 339] width 260 height 25
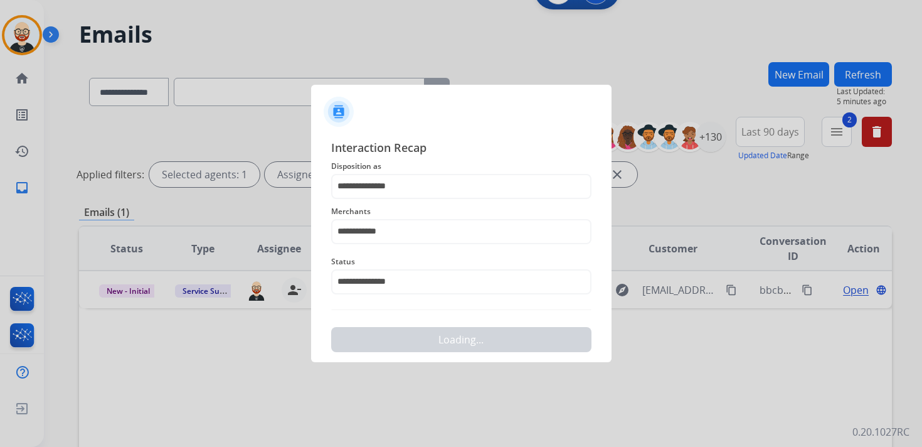
scroll to position [0, 0]
